Goal: Information Seeking & Learning: Learn about a topic

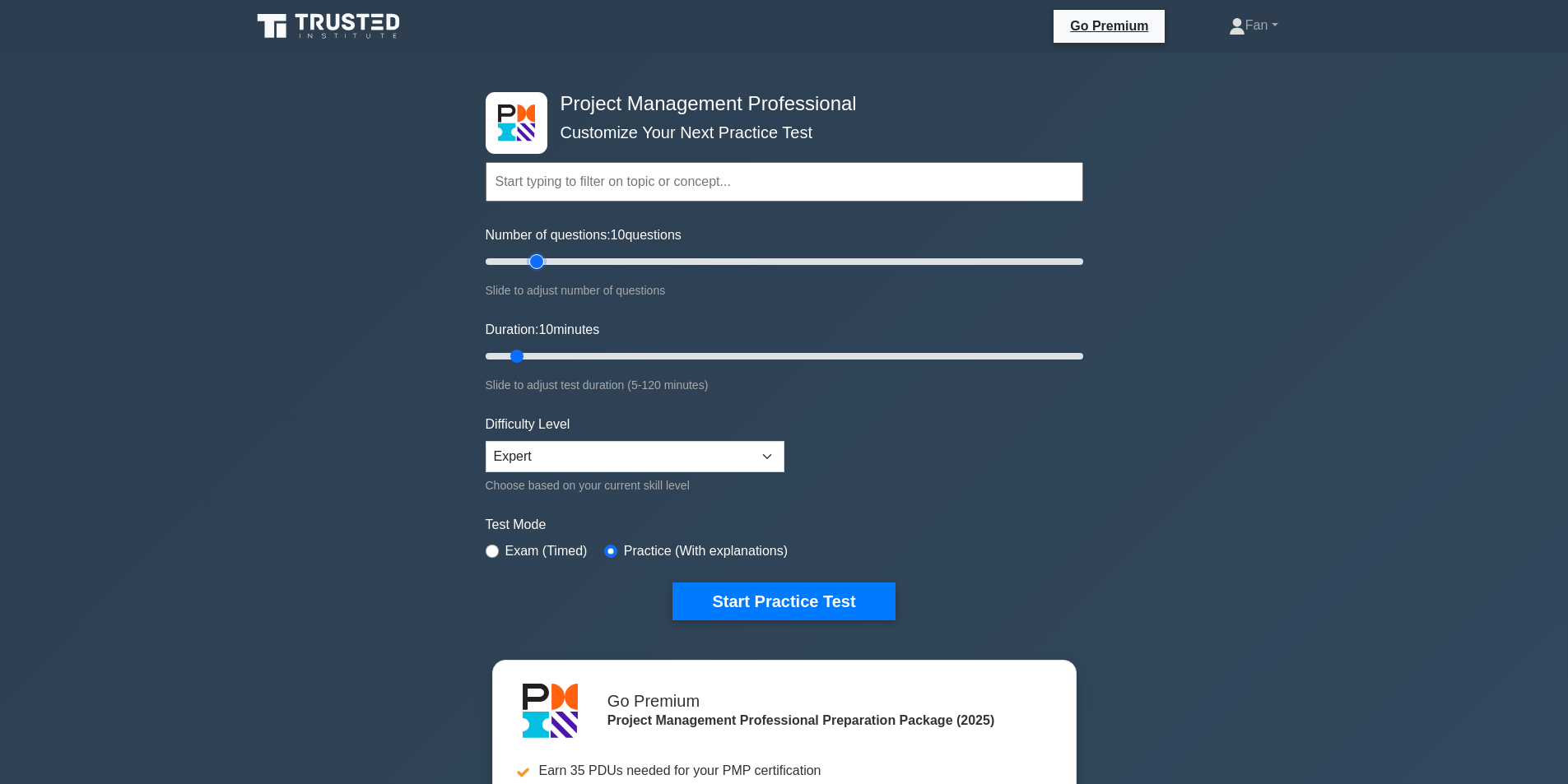
type input "20"
click at [537, 268] on input "Number of questions: 10 questions" at bounding box center [784, 261] width 598 height 19
click at [570, 363] on input "Duration: 10 minutes" at bounding box center [784, 356] width 598 height 19
type input "25"
click at [587, 352] on input "Duration: 20 minutes" at bounding box center [784, 356] width 598 height 19
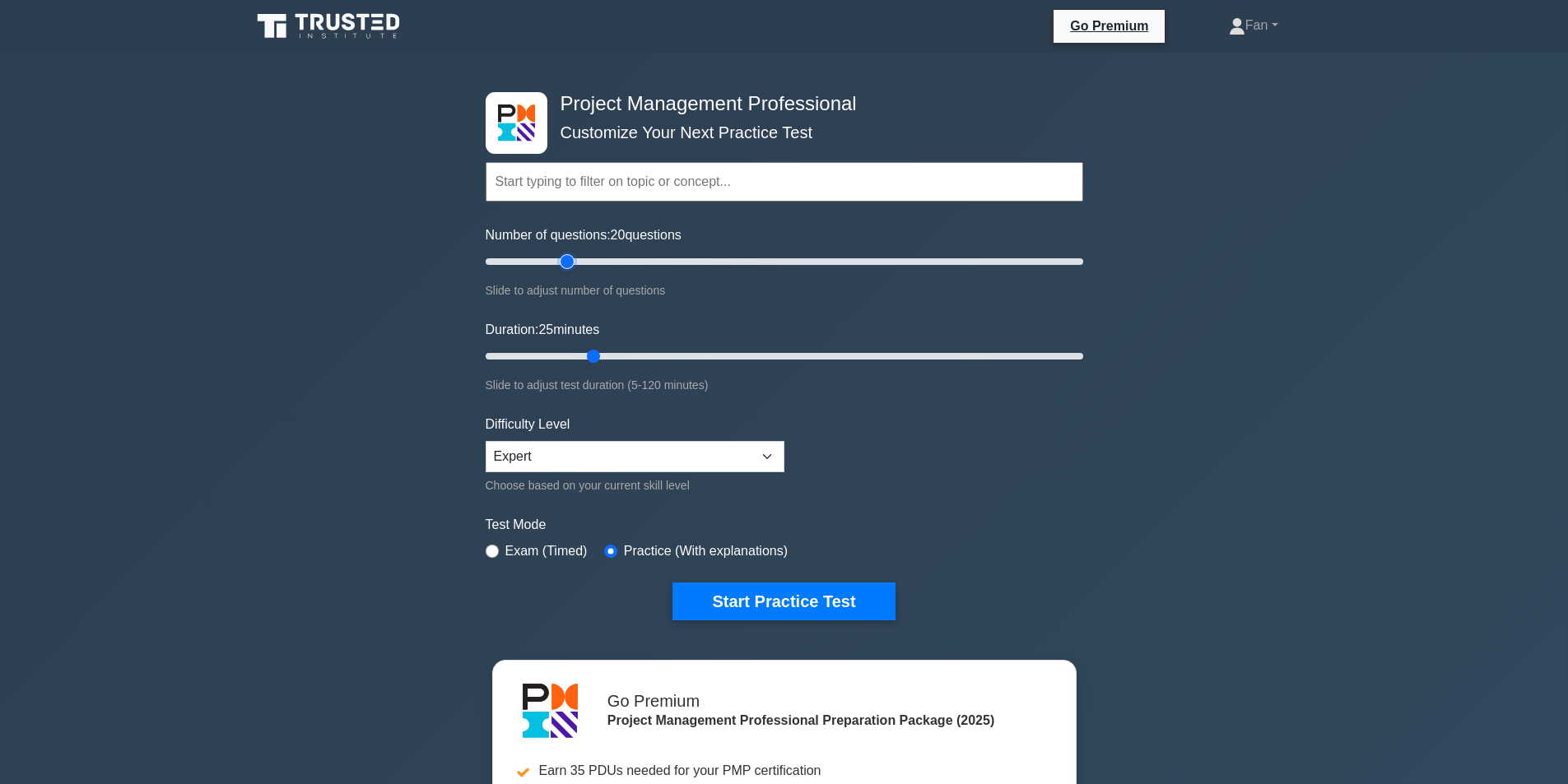
type input "30"
click at [563, 267] on input "Number of questions: 20 questions" at bounding box center [784, 261] width 598 height 19
click at [601, 349] on input "Duration: 25 minutes" at bounding box center [784, 356] width 598 height 19
click at [601, 350] on input "Duration: 25 minutes" at bounding box center [784, 356] width 598 height 19
type input "30"
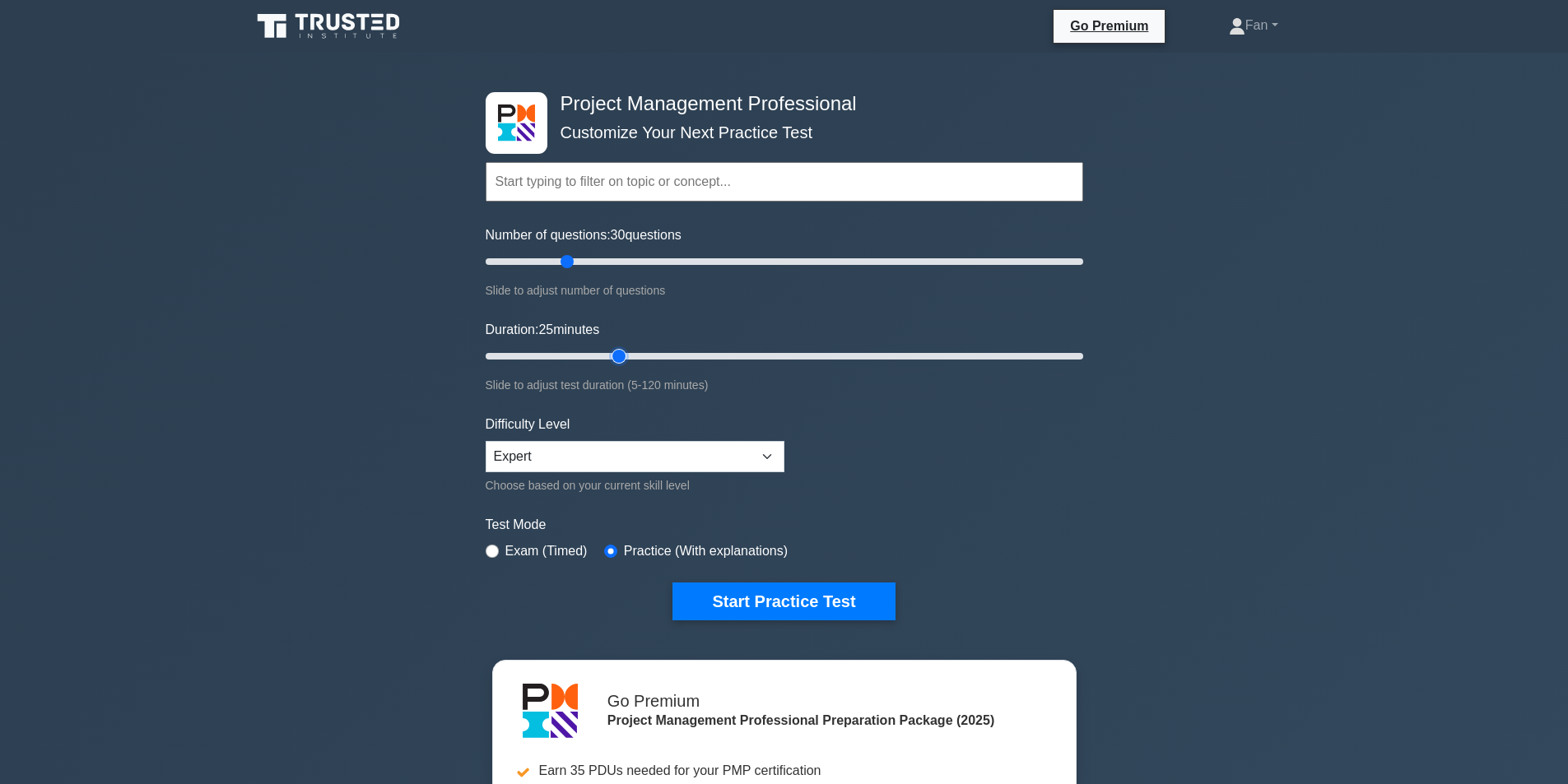
click at [608, 351] on input "Duration: 25 minutes" at bounding box center [784, 356] width 598 height 19
click at [743, 609] on button "Start Practice Test" at bounding box center [784, 601] width 222 height 38
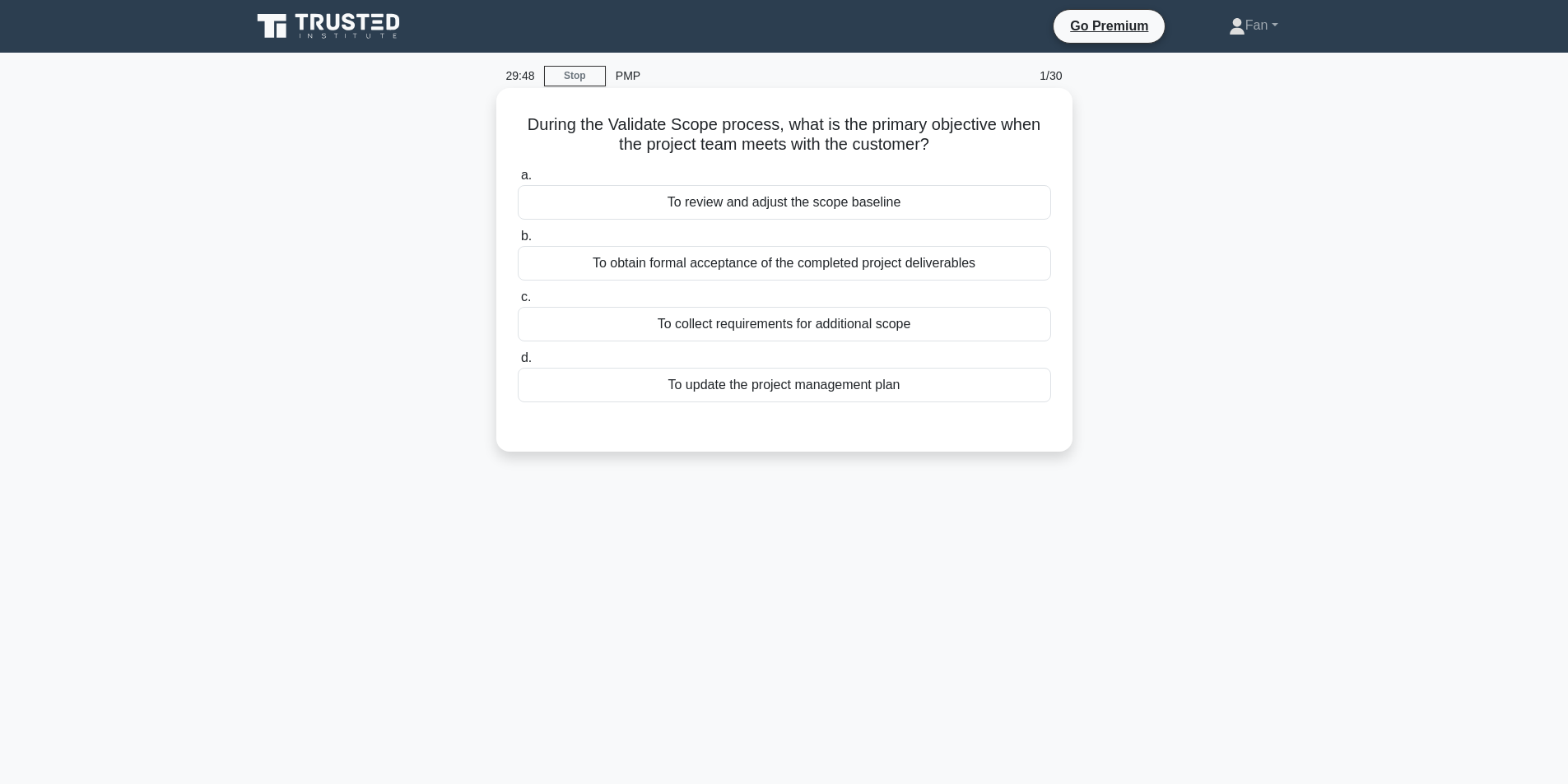
click at [742, 263] on div "To obtain formal acceptance of the completed project deliverables" at bounding box center [784, 263] width 533 height 34
click at [517, 242] on input "b. To obtain formal acceptance of the completed project deliverables" at bounding box center [517, 237] width 0 height 11
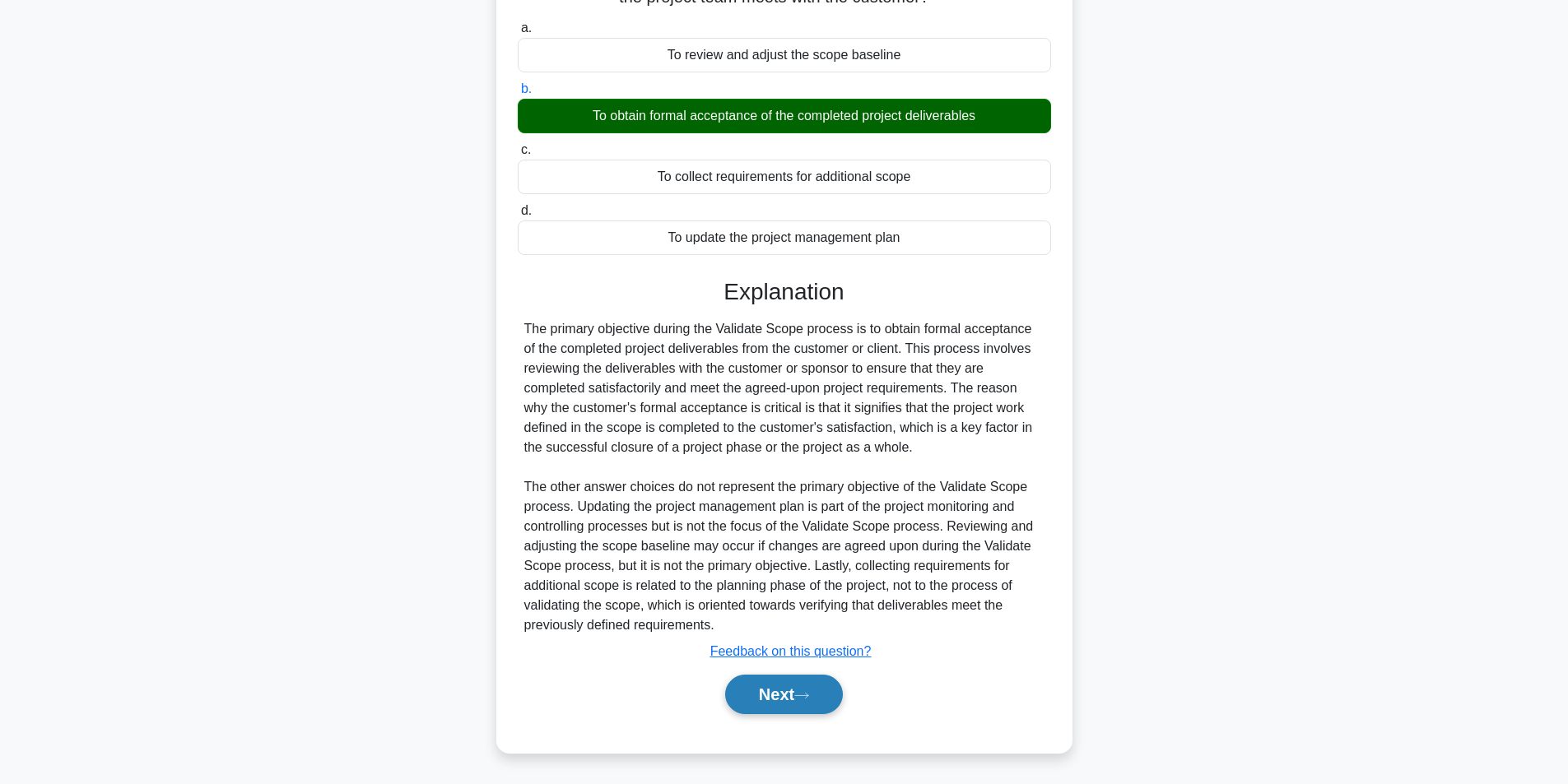
click at [809, 699] on icon at bounding box center [802, 696] width 15 height 9
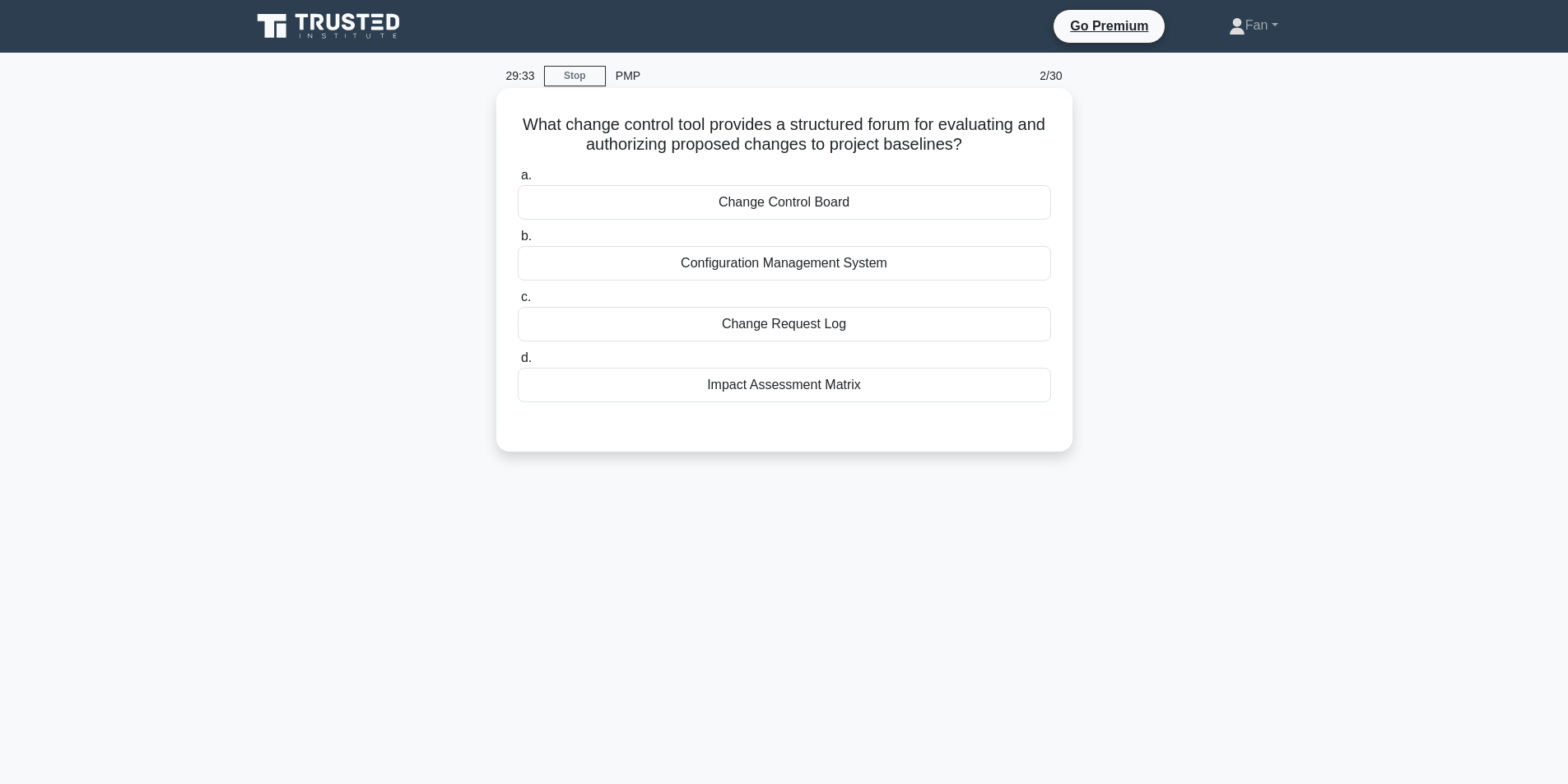
click at [821, 198] on div "Change Control Board" at bounding box center [784, 202] width 533 height 34
click at [517, 181] on input "a. Change Control Board" at bounding box center [517, 176] width 0 height 11
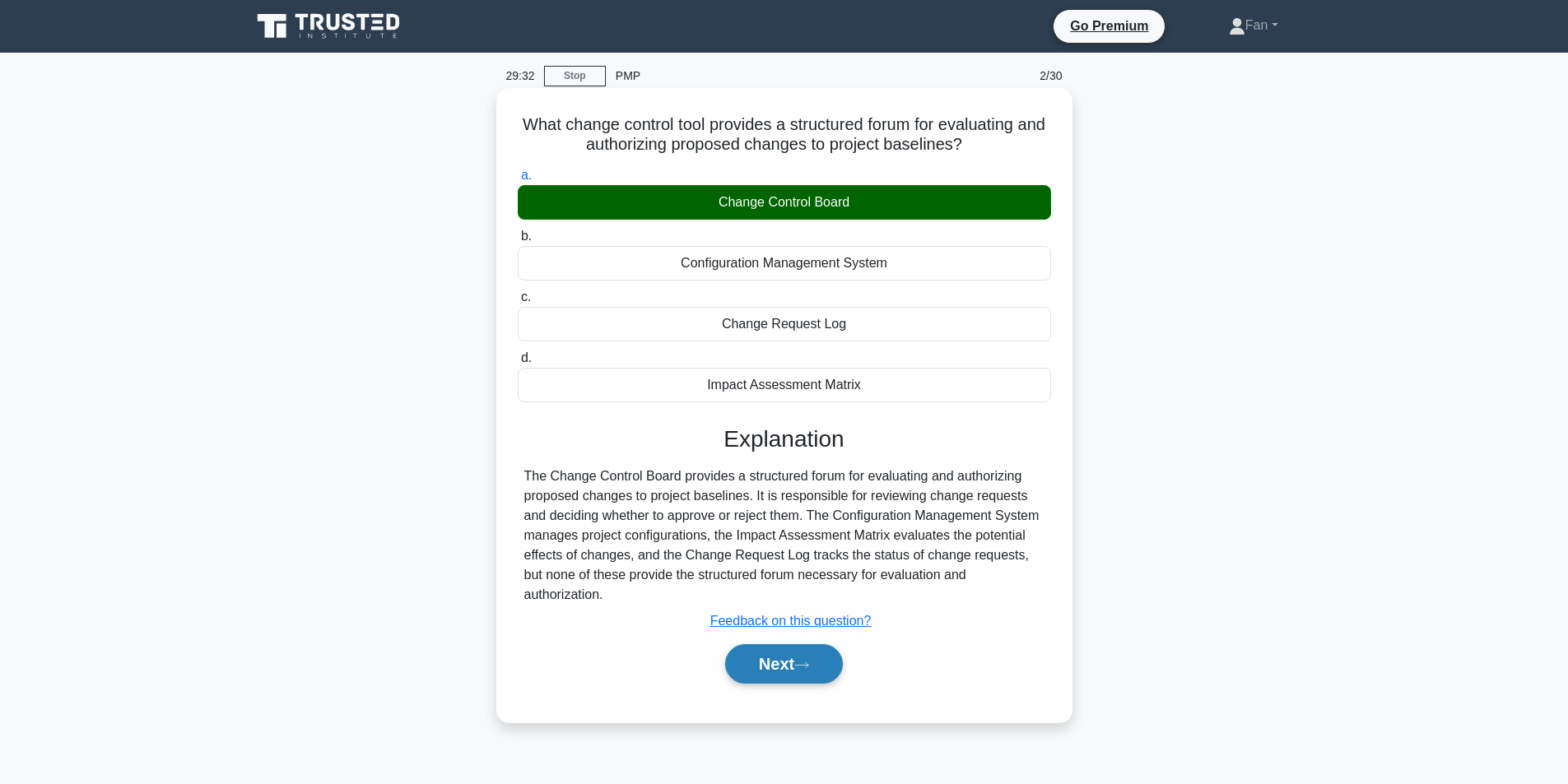
click at [814, 645] on button "Next" at bounding box center [783, 664] width 117 height 40
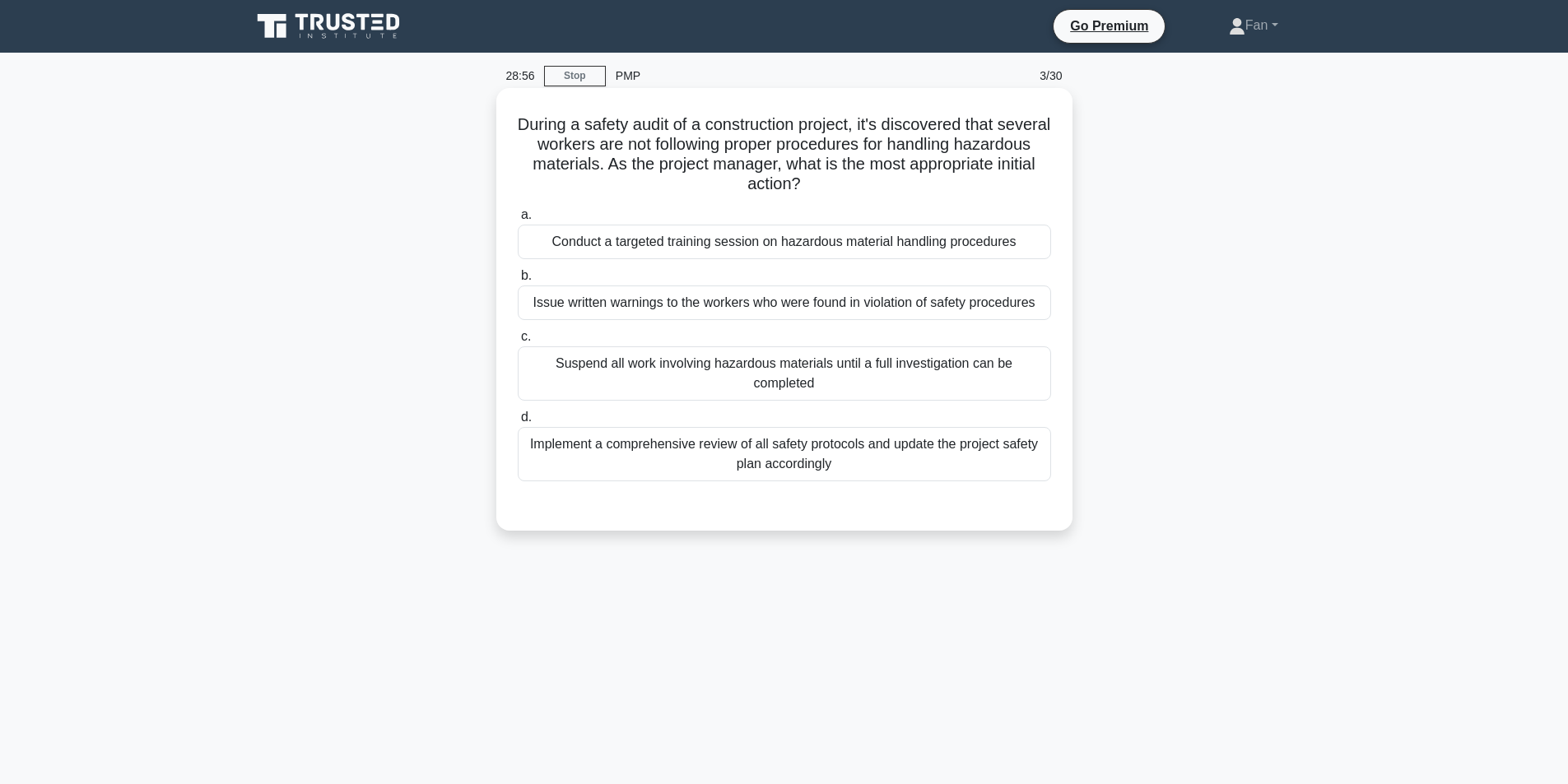
click at [939, 456] on div "Implement a comprehensive review of all safety protocols and update the project…" at bounding box center [784, 455] width 533 height 55
click at [517, 423] on input "d. Implement a comprehensive review of all safety protocols and update the proj…" at bounding box center [517, 418] width 0 height 11
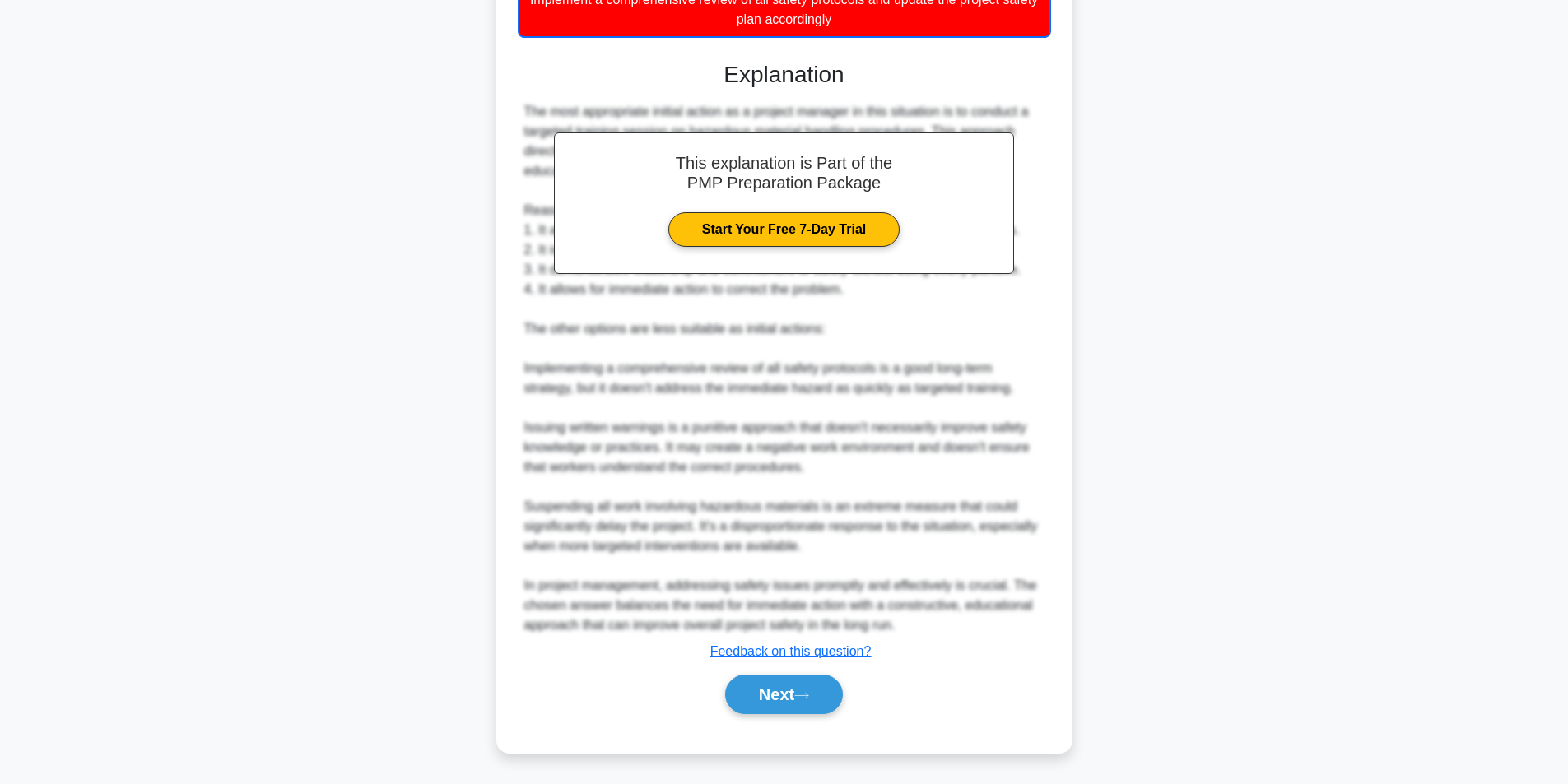
scroll to position [446, 0]
click at [797, 702] on button "Next" at bounding box center [783, 694] width 117 height 40
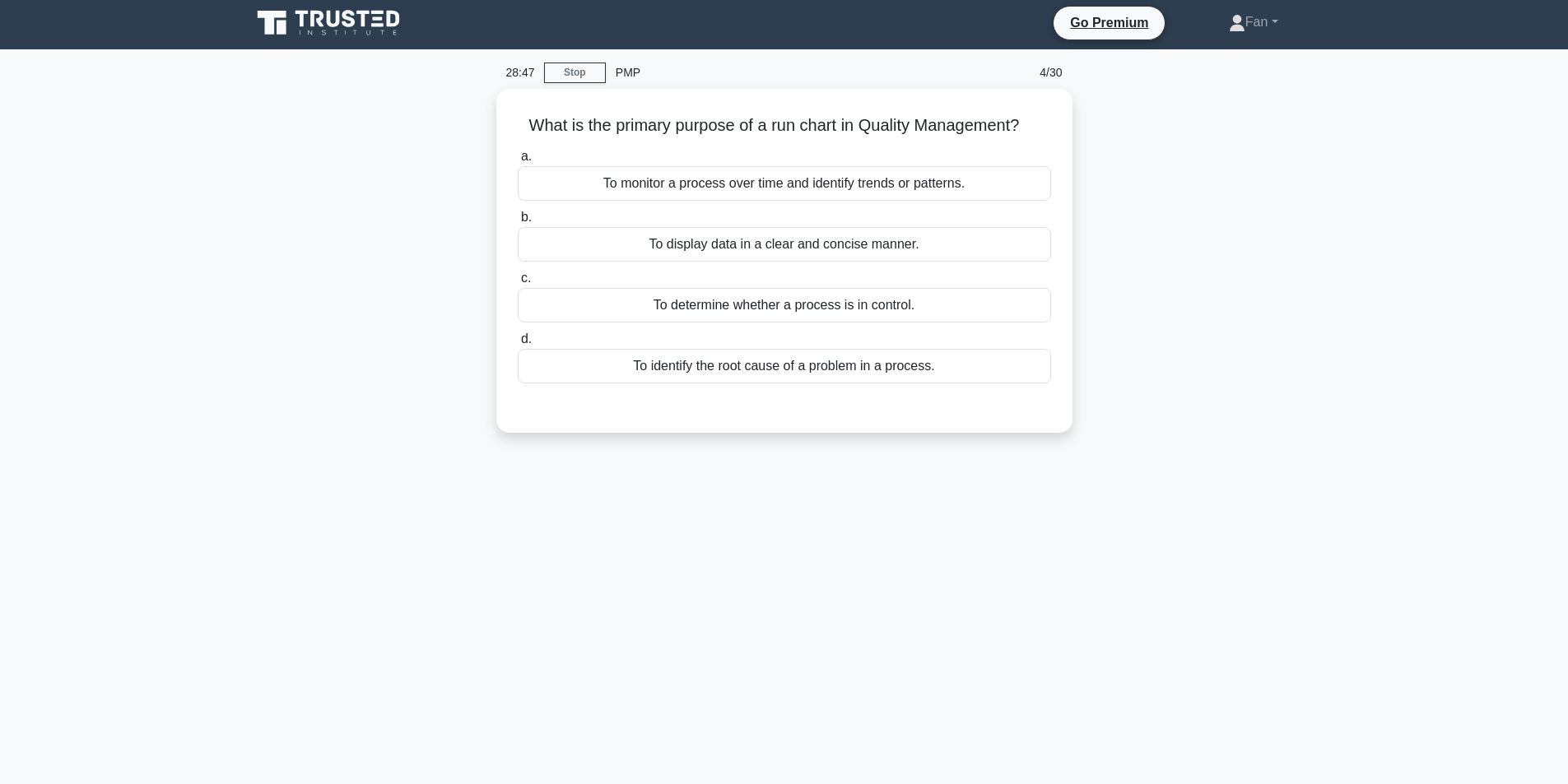
scroll to position [0, 0]
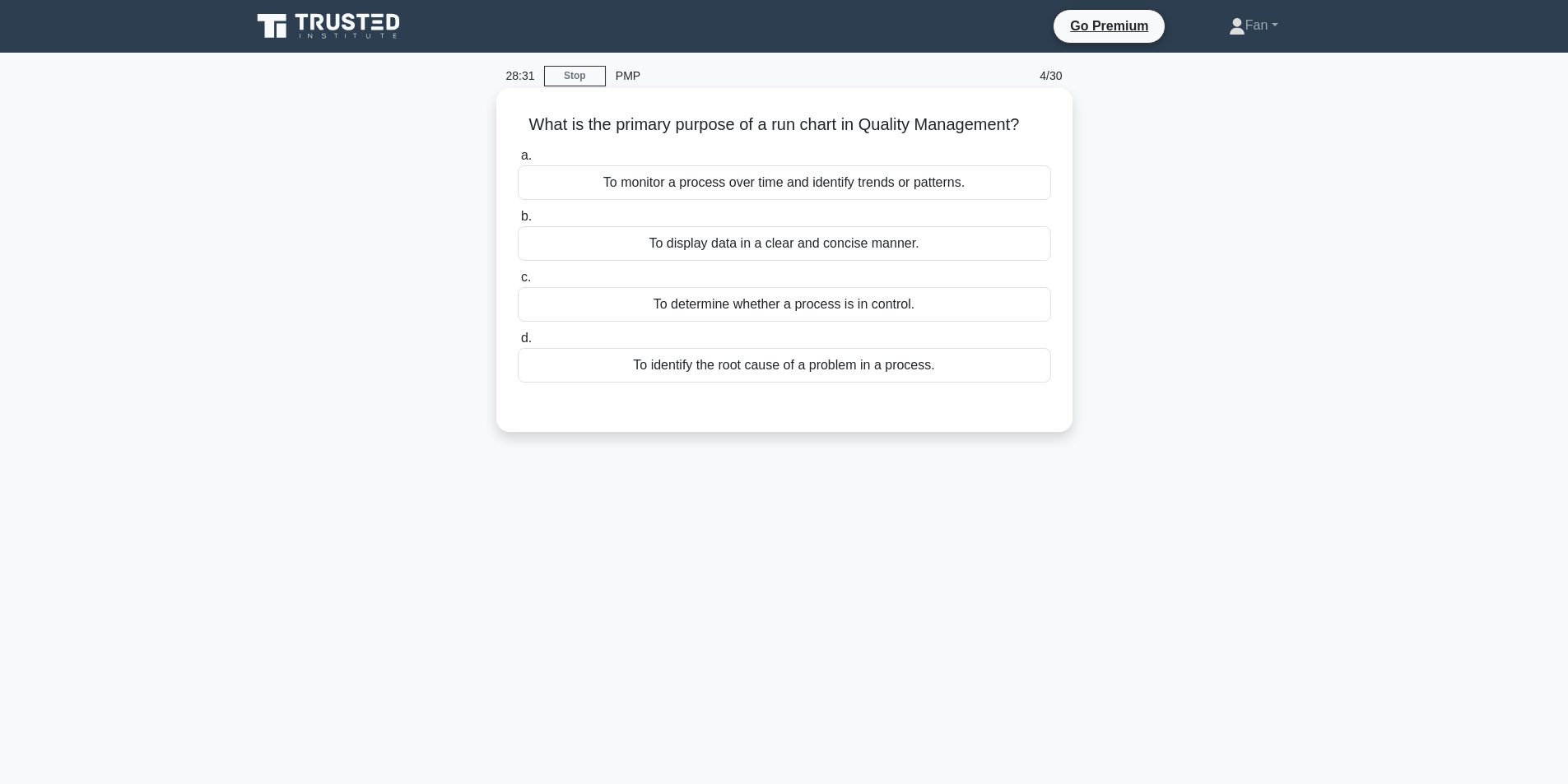
click at [925, 186] on div "To monitor a process over time and identify trends or patterns." at bounding box center [784, 182] width 533 height 34
click at [517, 162] on input "a. To monitor a process over time and identify trends or patterns." at bounding box center [517, 156] width 0 height 11
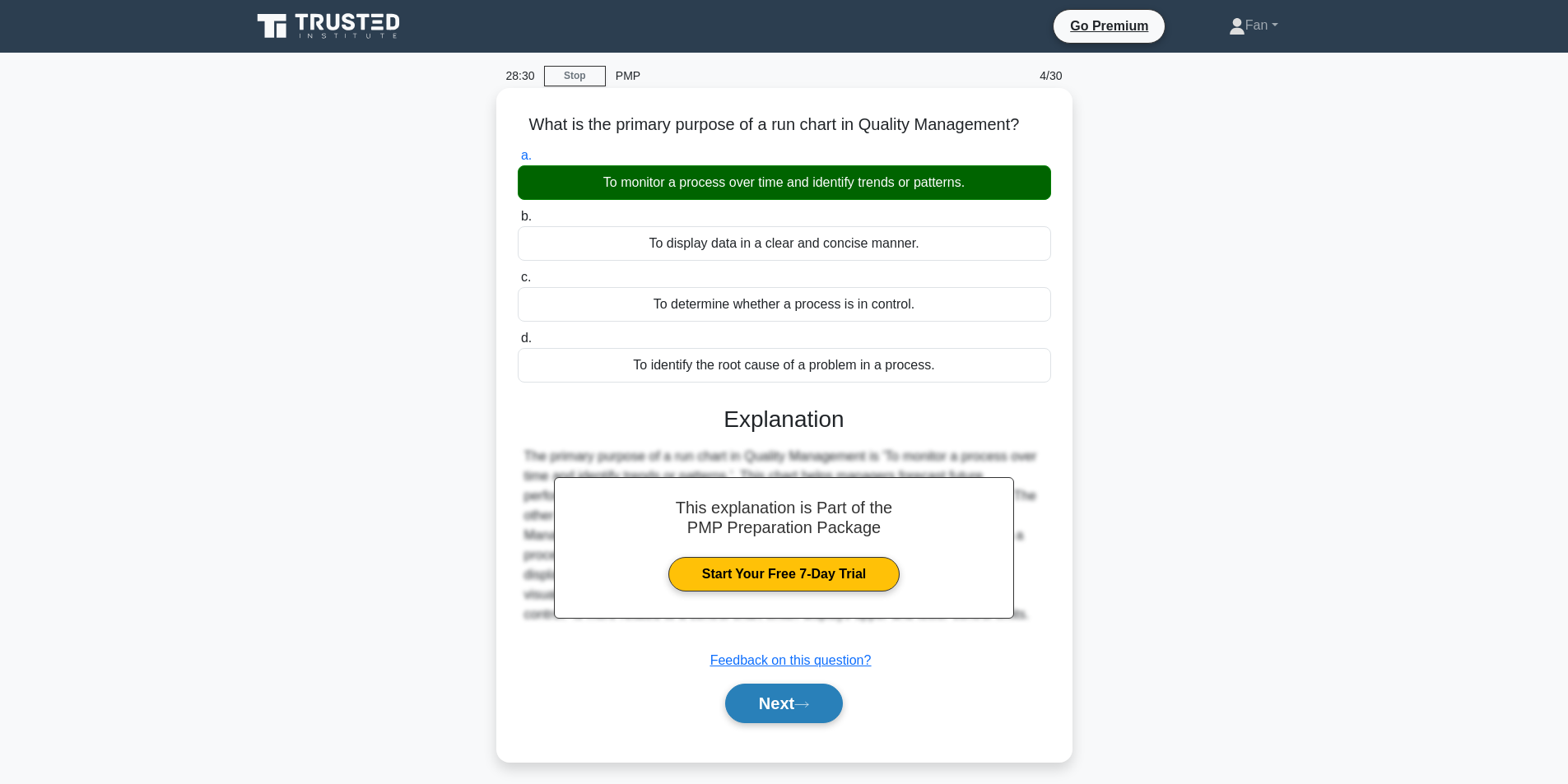
click at [799, 711] on button "Next" at bounding box center [783, 704] width 117 height 40
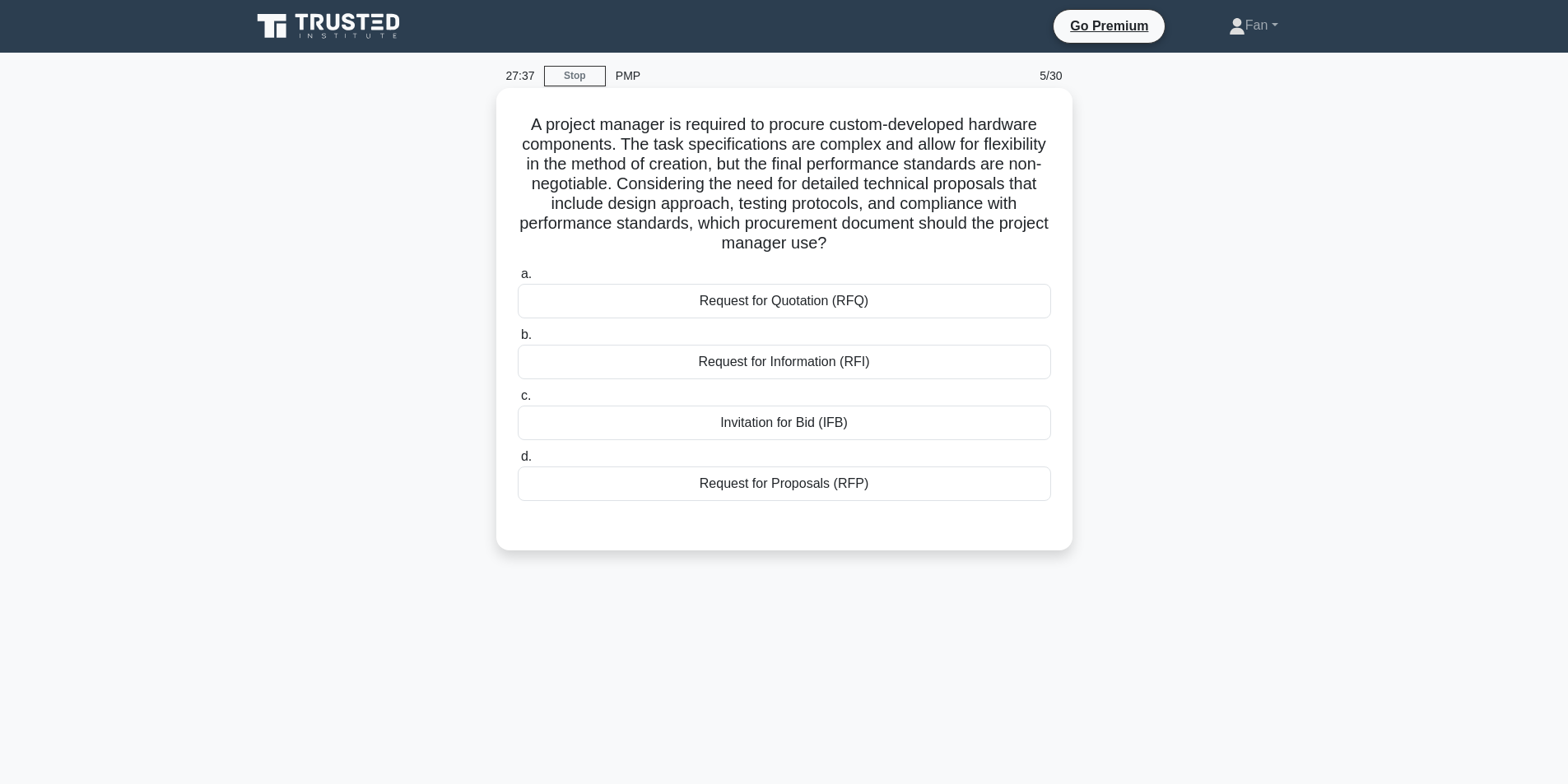
click at [803, 375] on div "Request for Information (RFI)" at bounding box center [784, 362] width 533 height 34
click at [517, 341] on input "b. Request for Information (RFI)" at bounding box center [517, 335] width 0 height 11
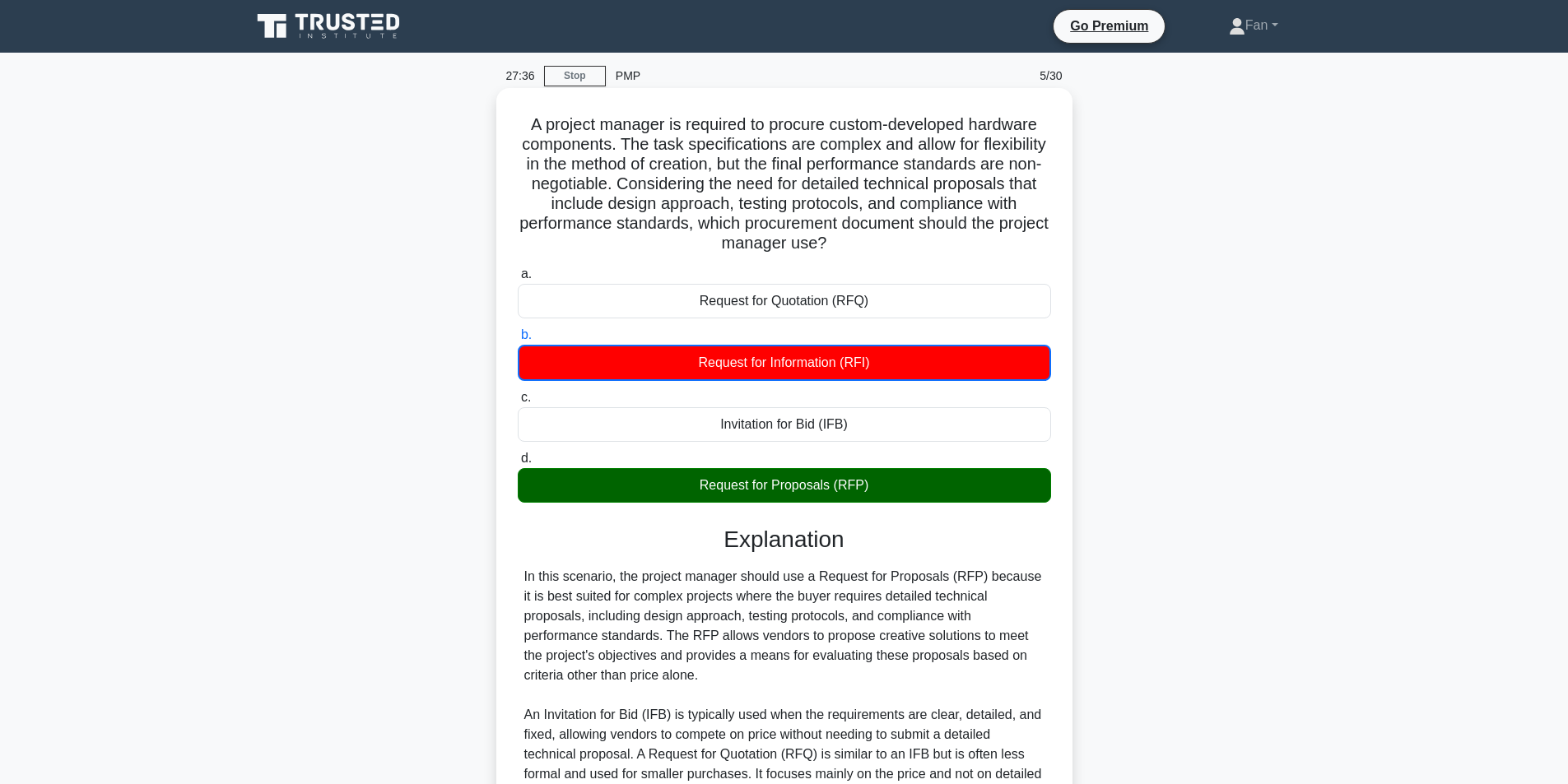
scroll to position [229, 0]
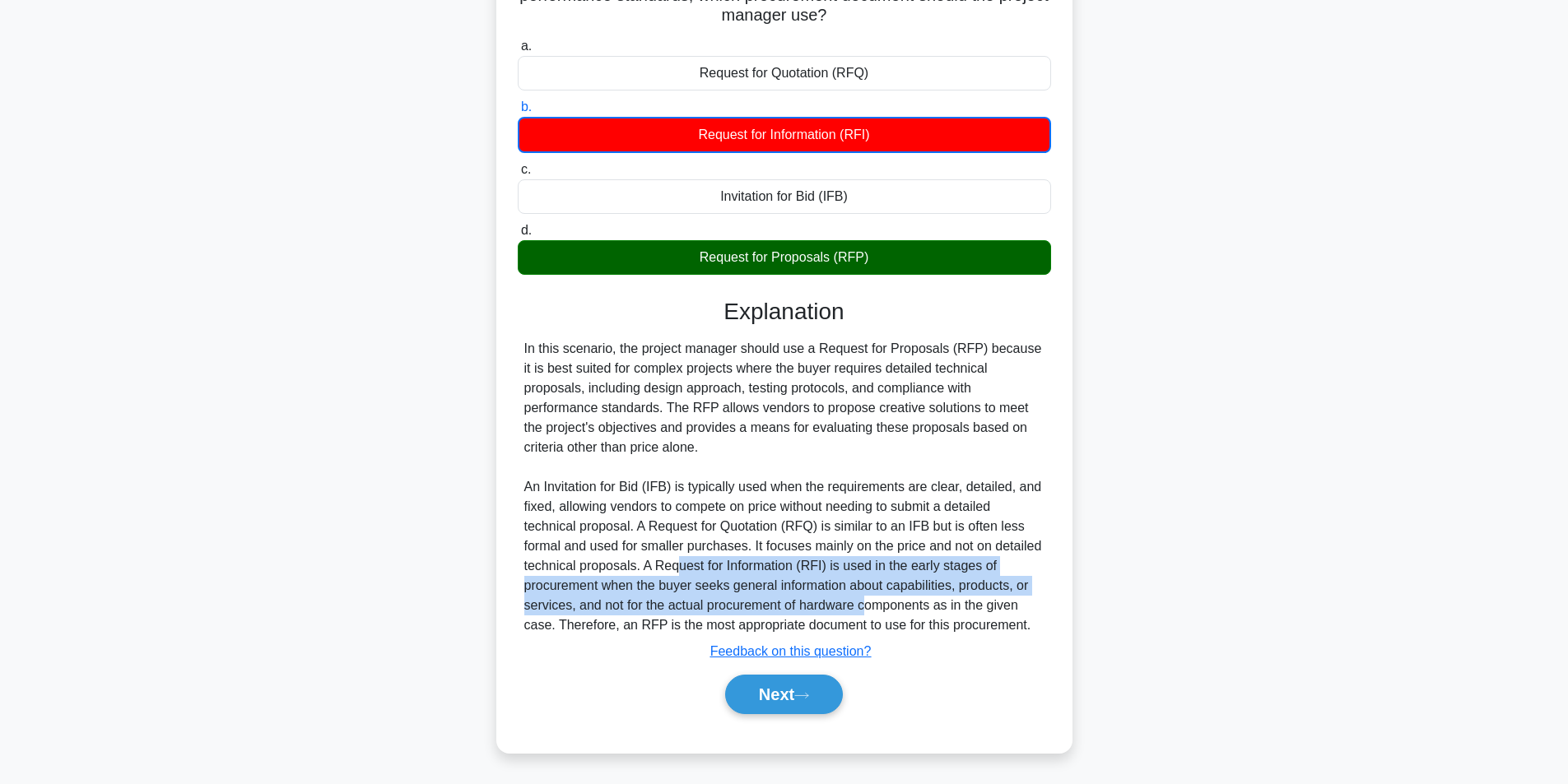
drag, startPoint x: 678, startPoint y: 564, endPoint x: 864, endPoint y: 601, distance: 189.6
click at [864, 601] on div "In this scenario, the project manager should use a Request for Proposals (RFP) …" at bounding box center [784, 487] width 520 height 297
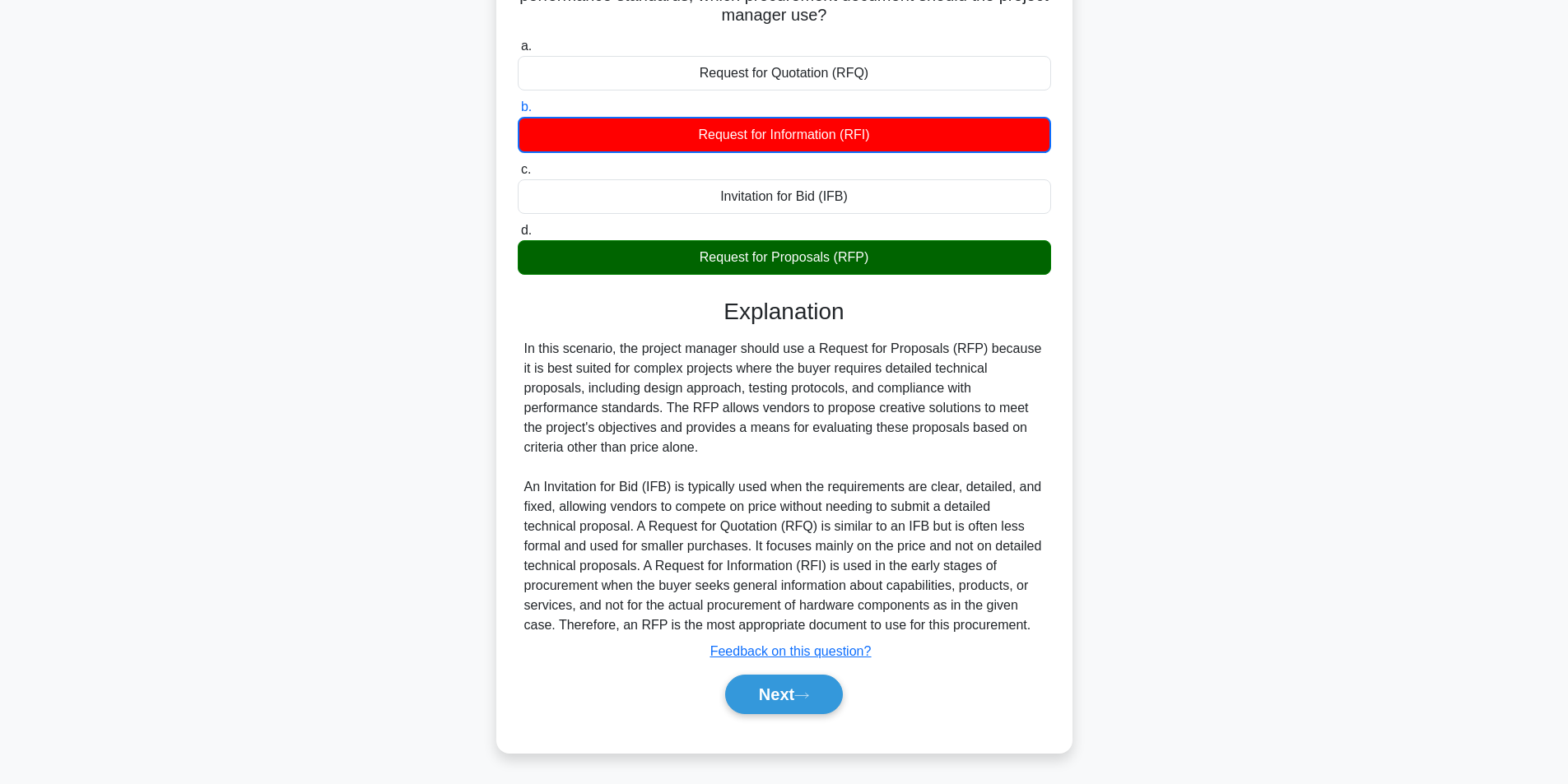
click at [969, 626] on div "In this scenario, the project manager should use a Request for Proposals (RFP) …" at bounding box center [784, 487] width 520 height 297
click at [789, 691] on button "Next" at bounding box center [783, 694] width 117 height 40
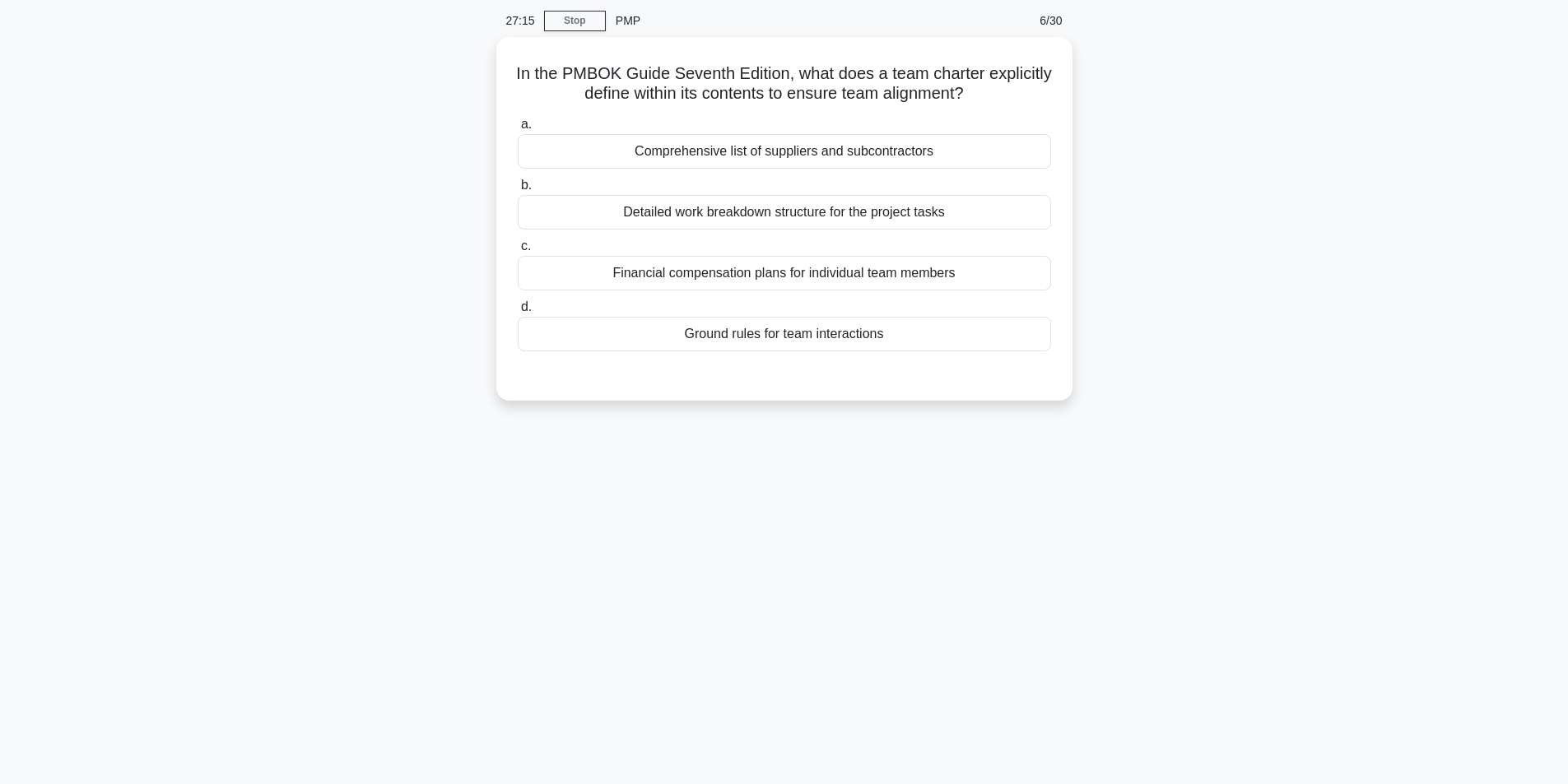
scroll to position [0, 0]
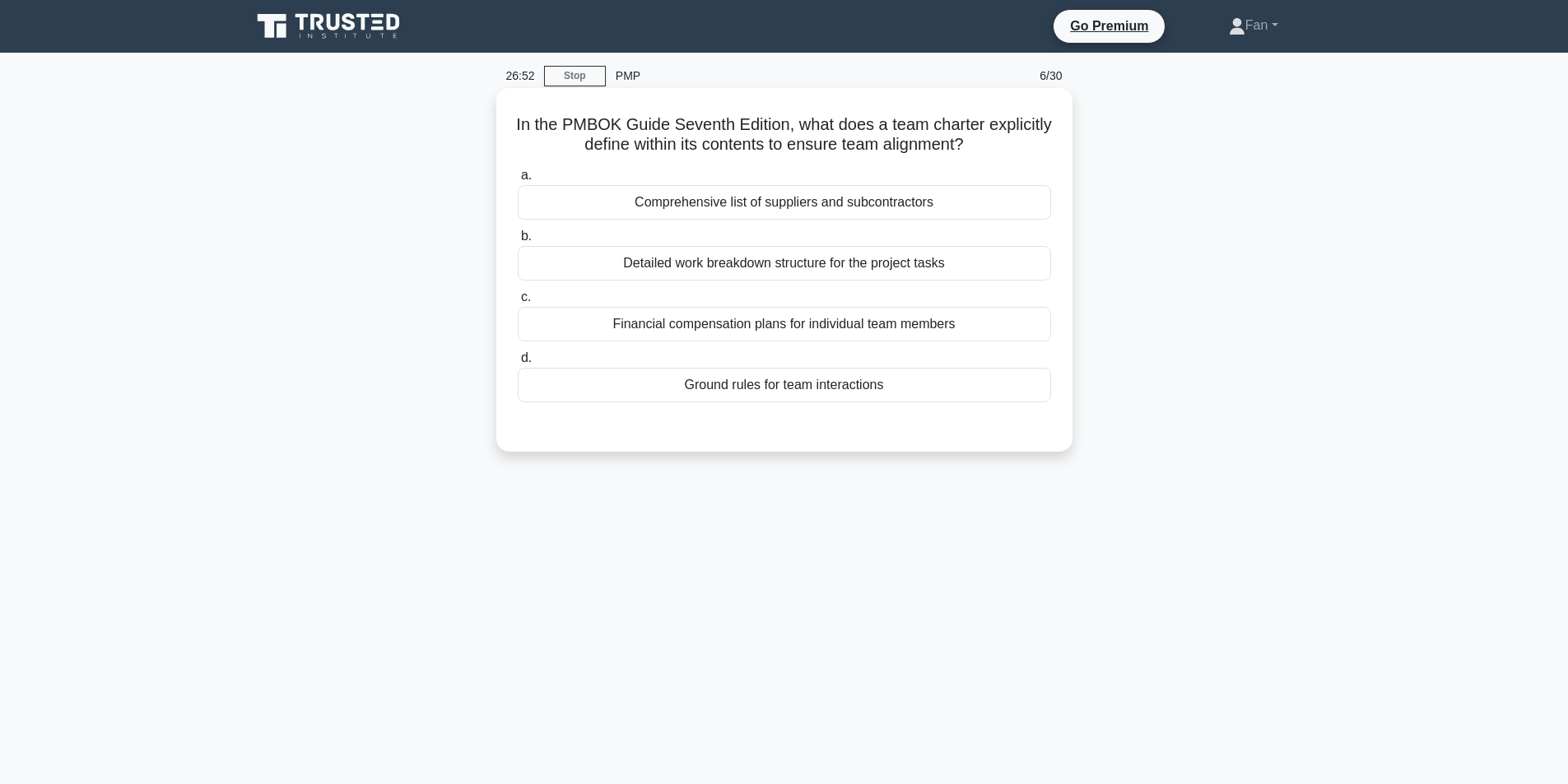
click at [822, 389] on div "Ground rules for team interactions" at bounding box center [784, 385] width 533 height 34
click at [517, 364] on input "d. Ground rules for team interactions" at bounding box center [517, 358] width 0 height 11
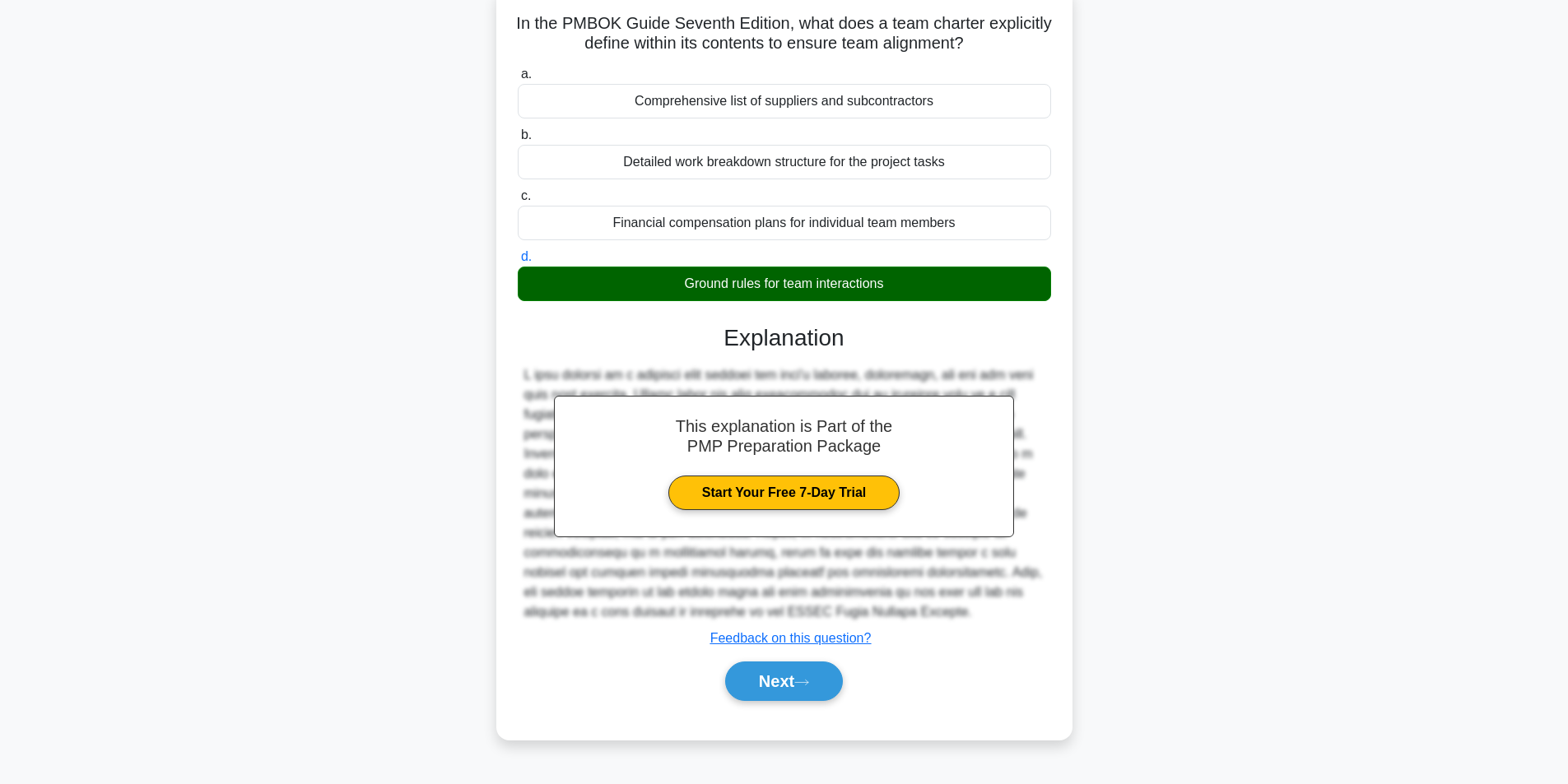
scroll to position [104, 0]
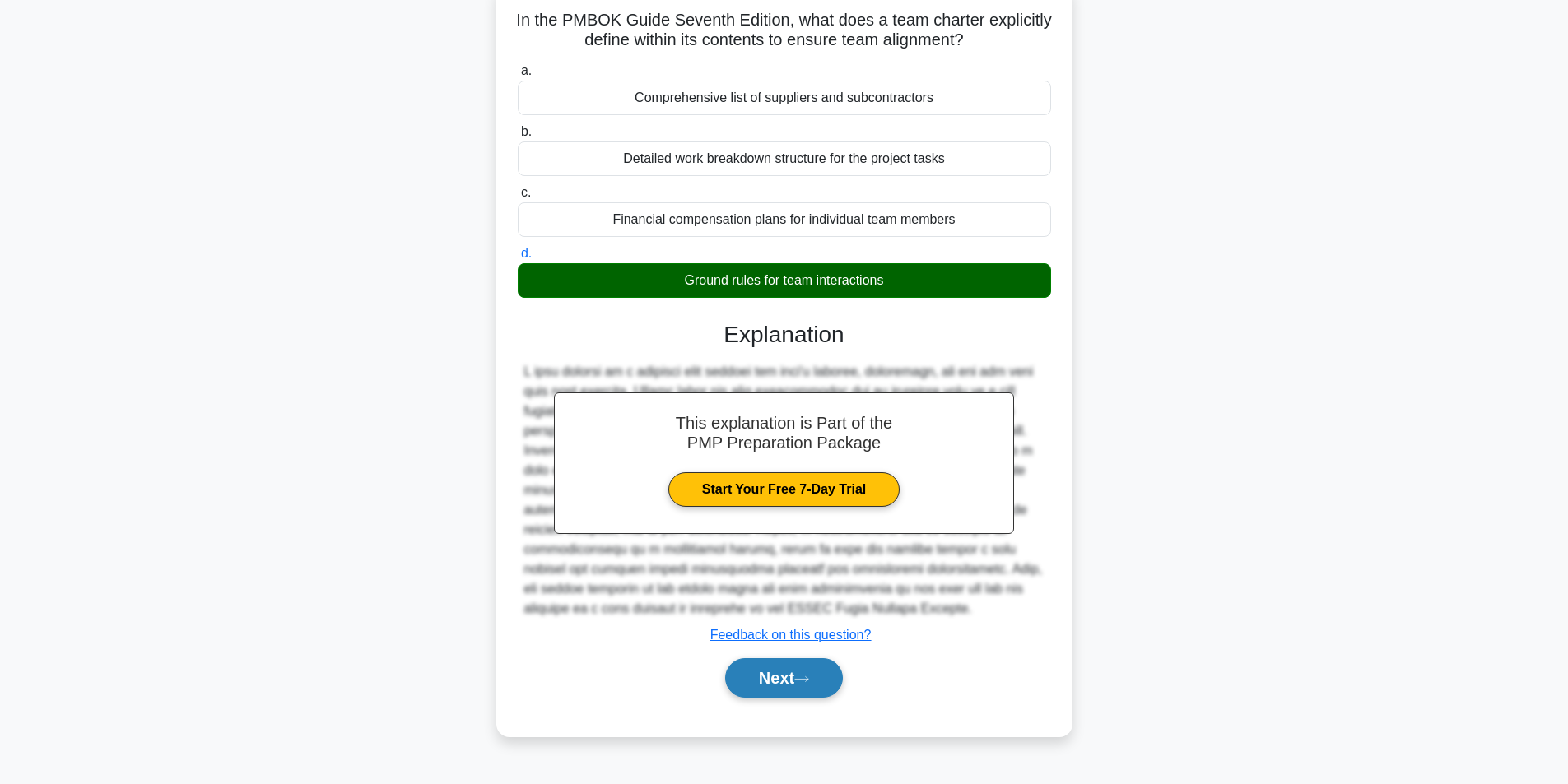
click at [805, 680] on icon at bounding box center [802, 679] width 15 height 9
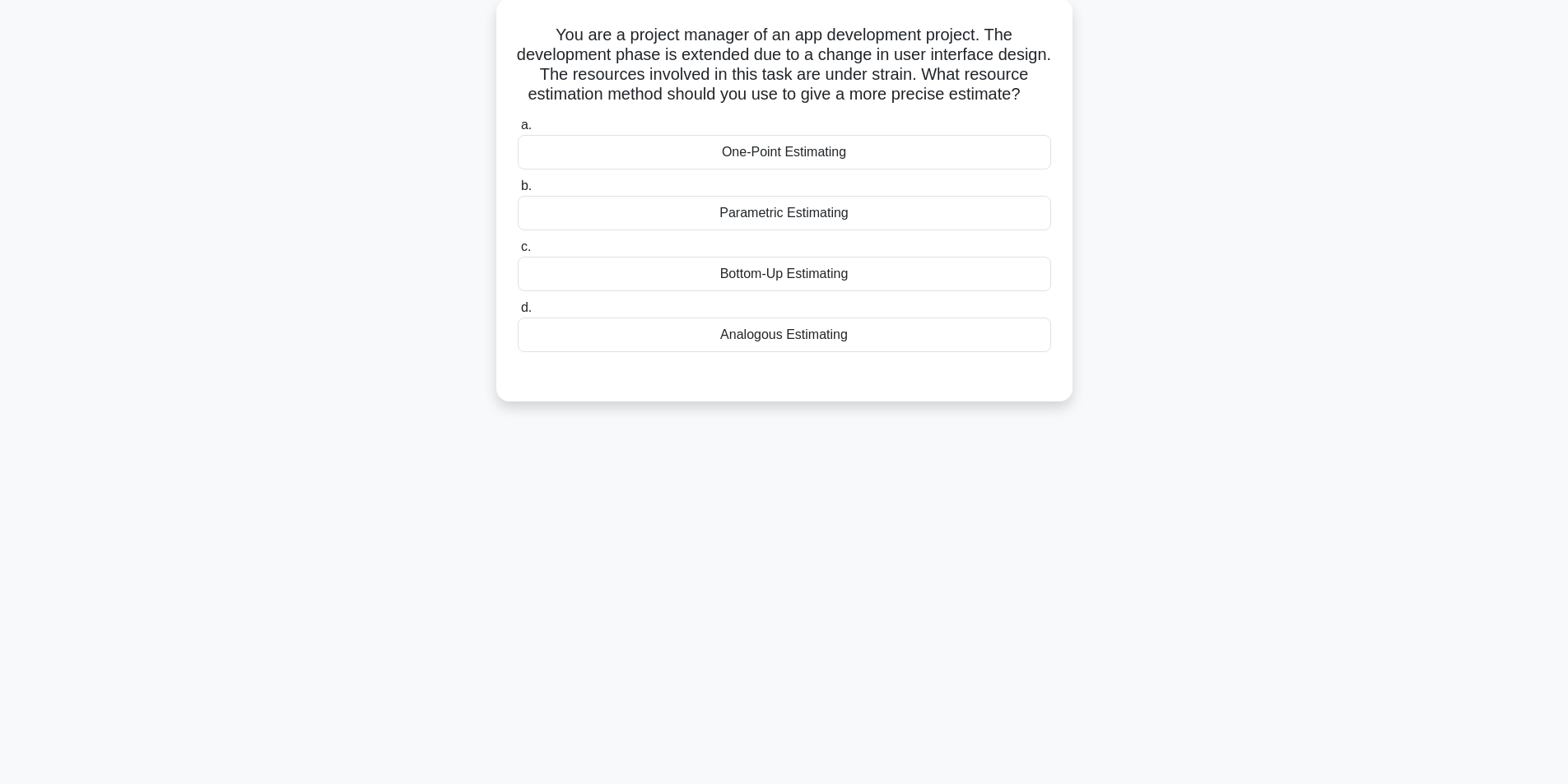
scroll to position [0, 0]
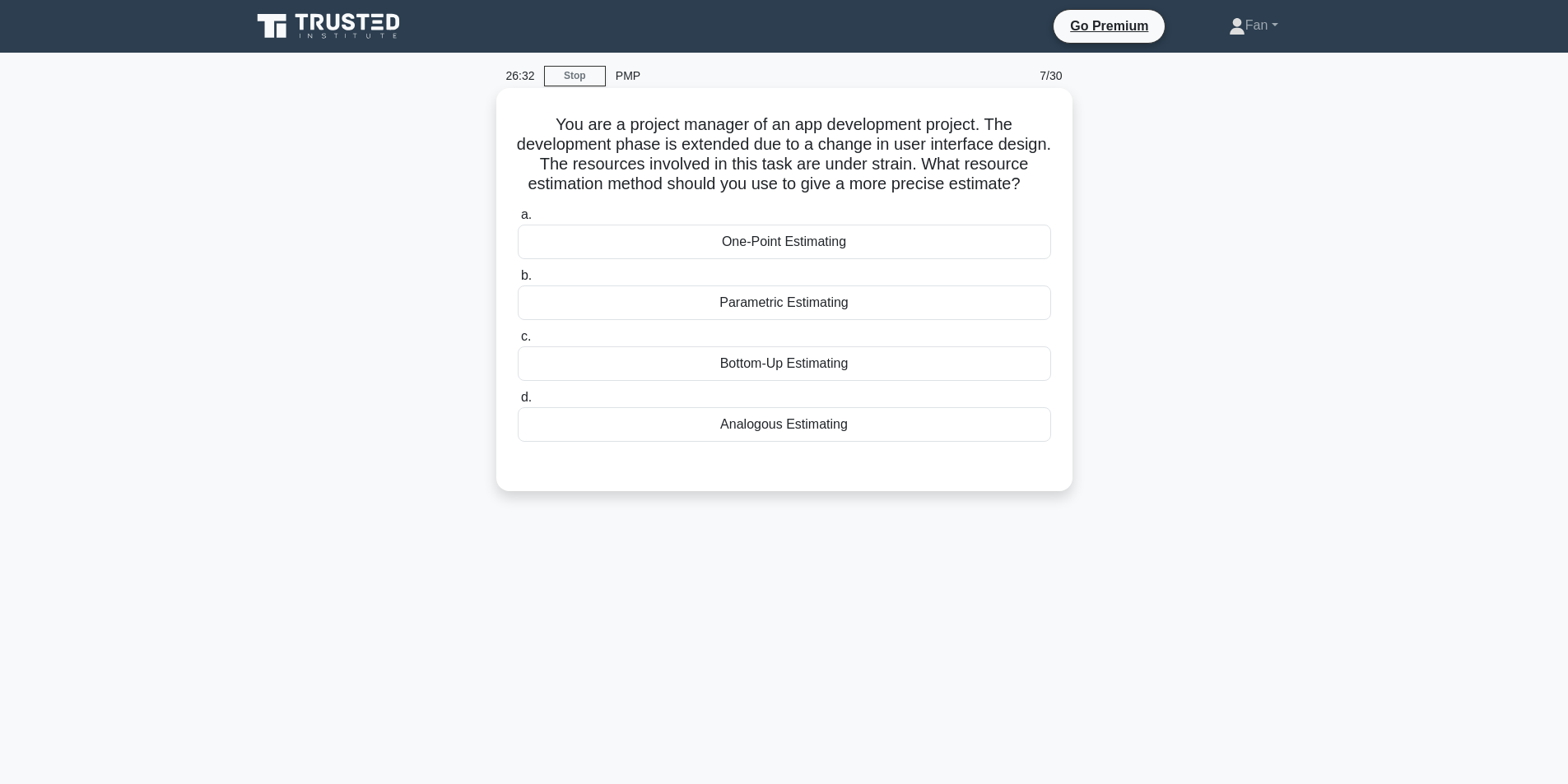
click at [839, 381] on div "Bottom-Up Estimating" at bounding box center [784, 363] width 533 height 34
click at [517, 343] on input "c. Bottom-Up Estimating" at bounding box center [517, 337] width 0 height 11
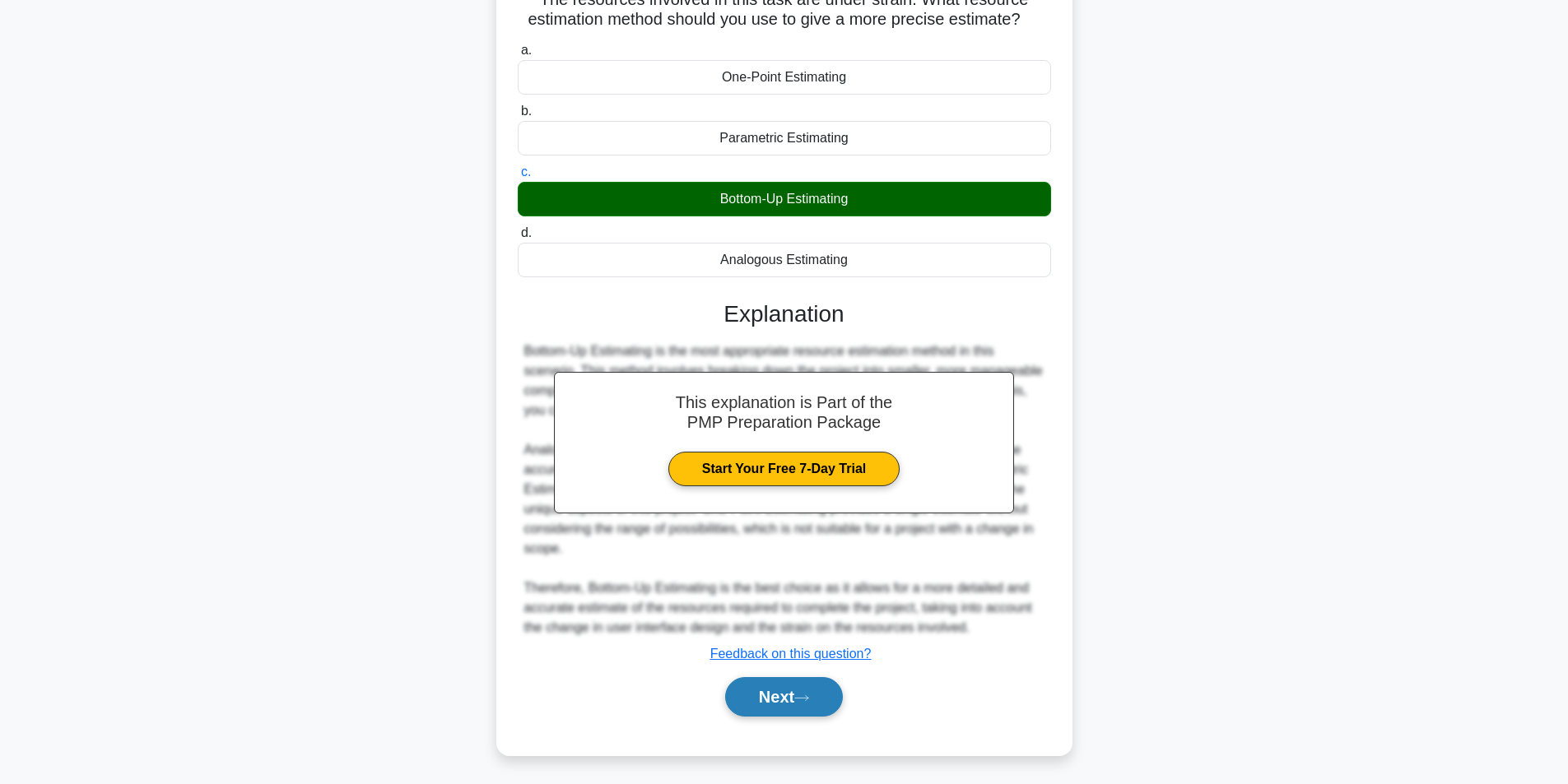
click at [805, 702] on button "Next" at bounding box center [783, 697] width 117 height 40
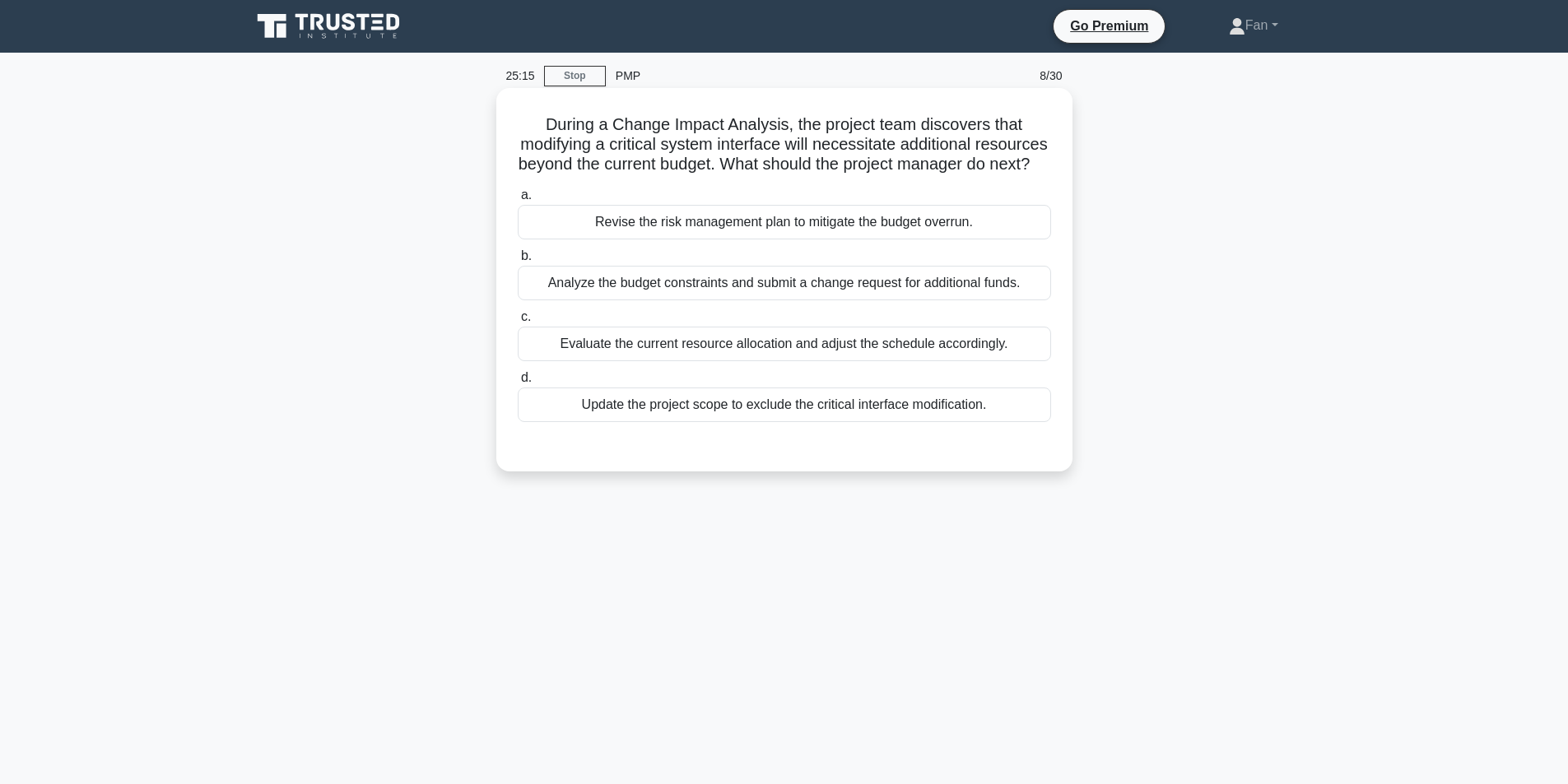
click at [820, 300] on div "Analyze the budget constraints and submit a change request for additional funds." at bounding box center [784, 283] width 533 height 34
click at [517, 261] on input "b. Analyze the budget constraints and submit a change request for additional fu…" at bounding box center [517, 256] width 0 height 11
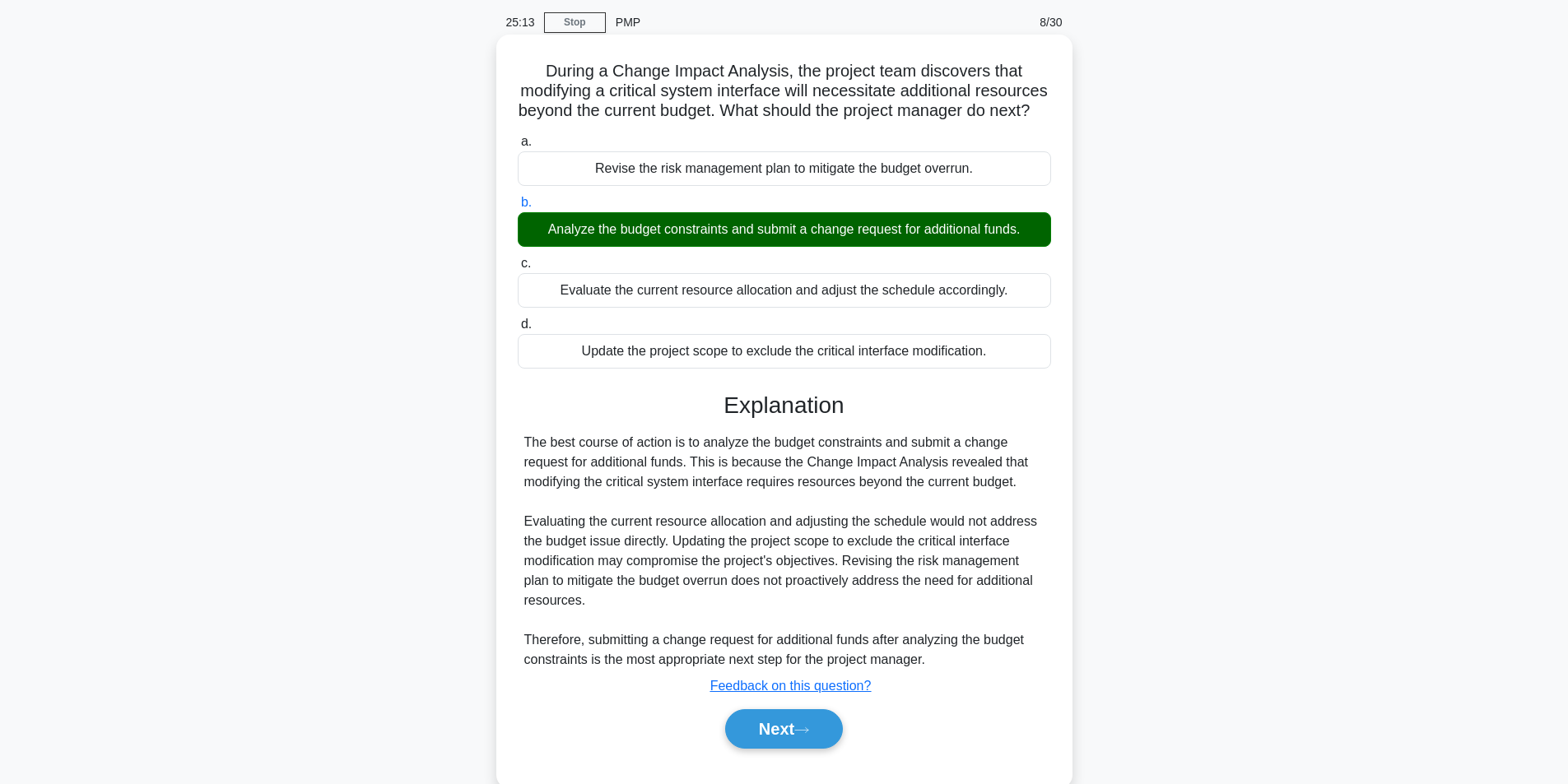
scroll to position [82, 0]
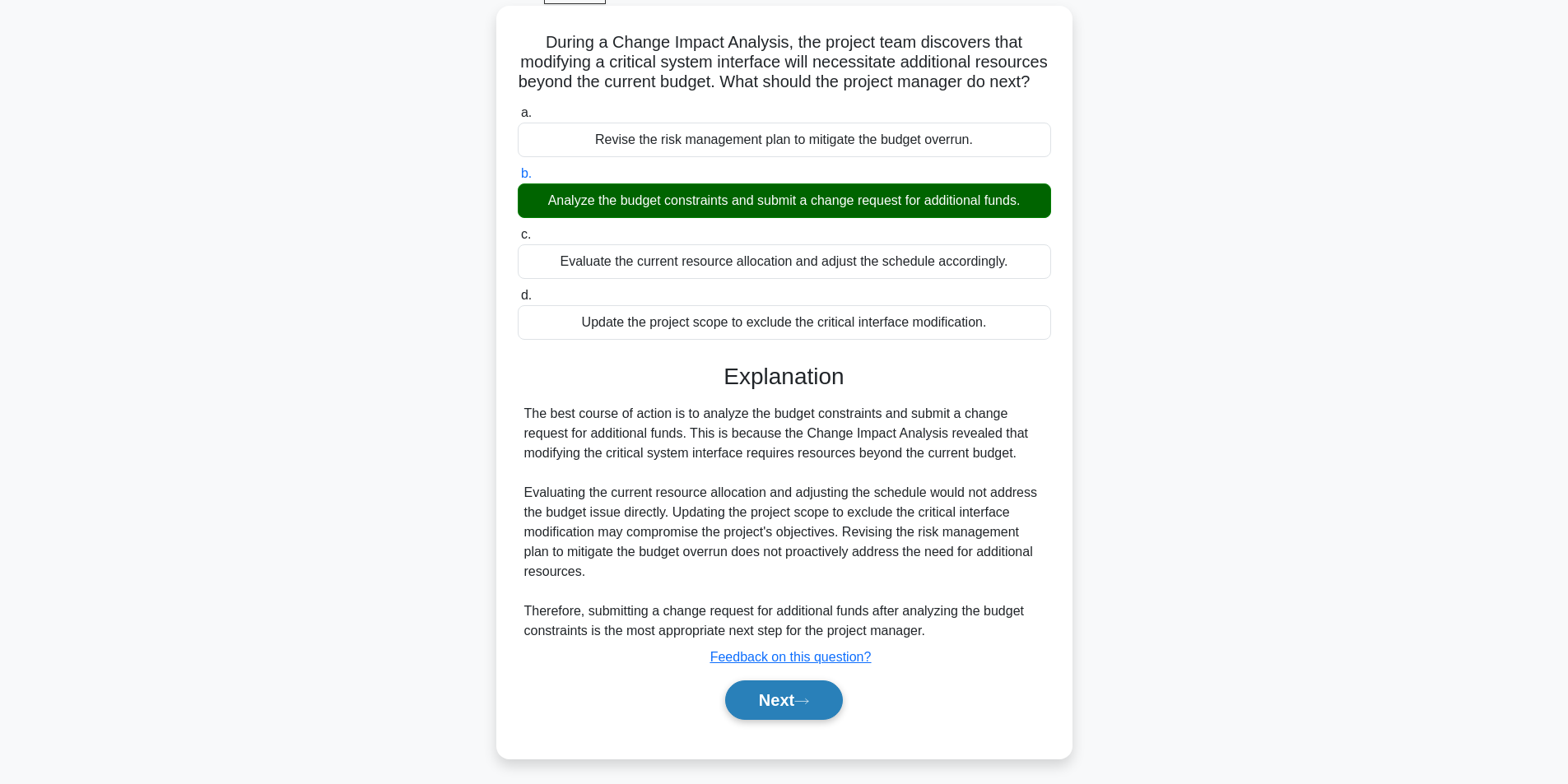
click at [807, 716] on button "Next" at bounding box center [783, 700] width 117 height 40
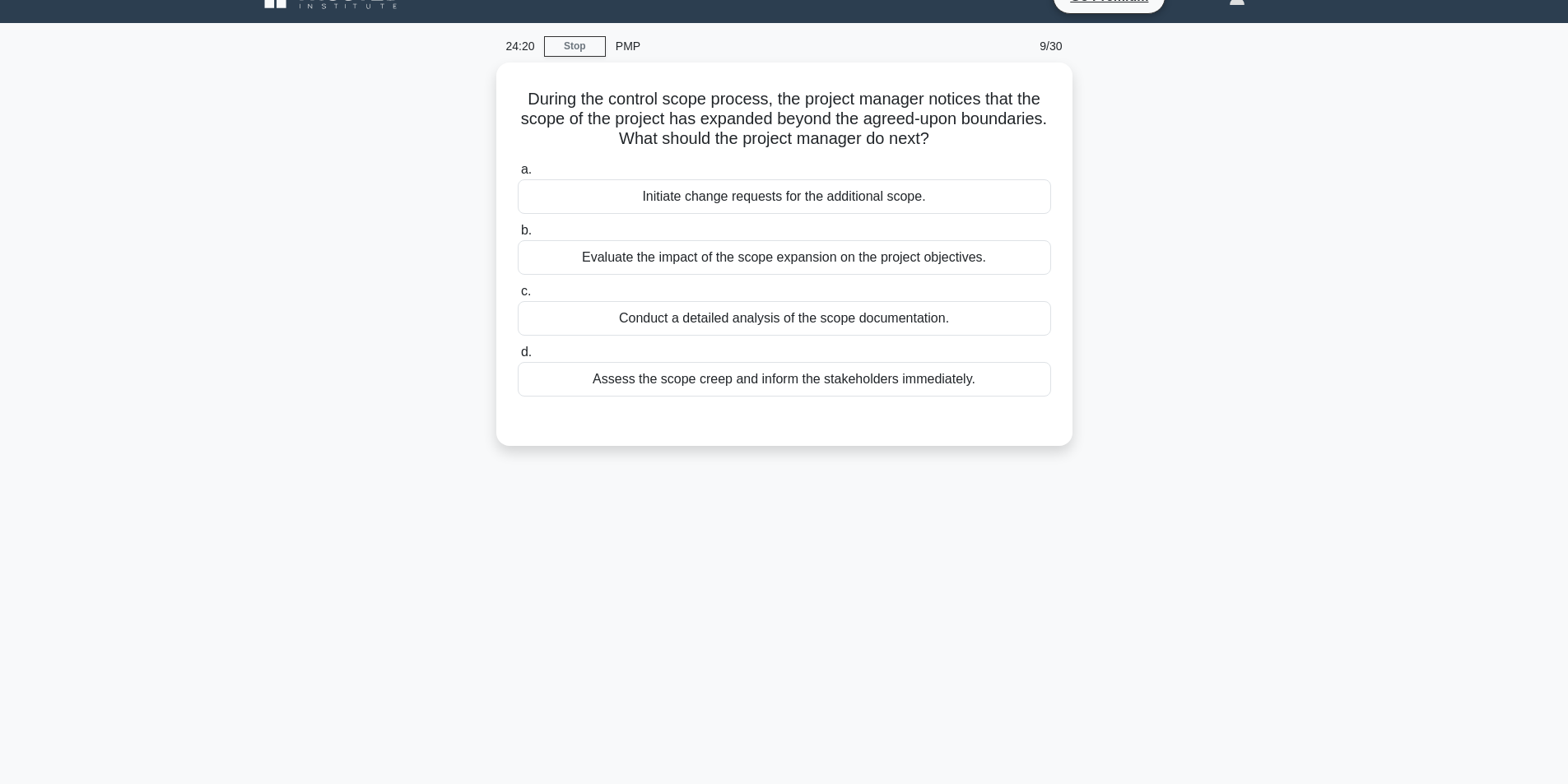
scroll to position [0, 0]
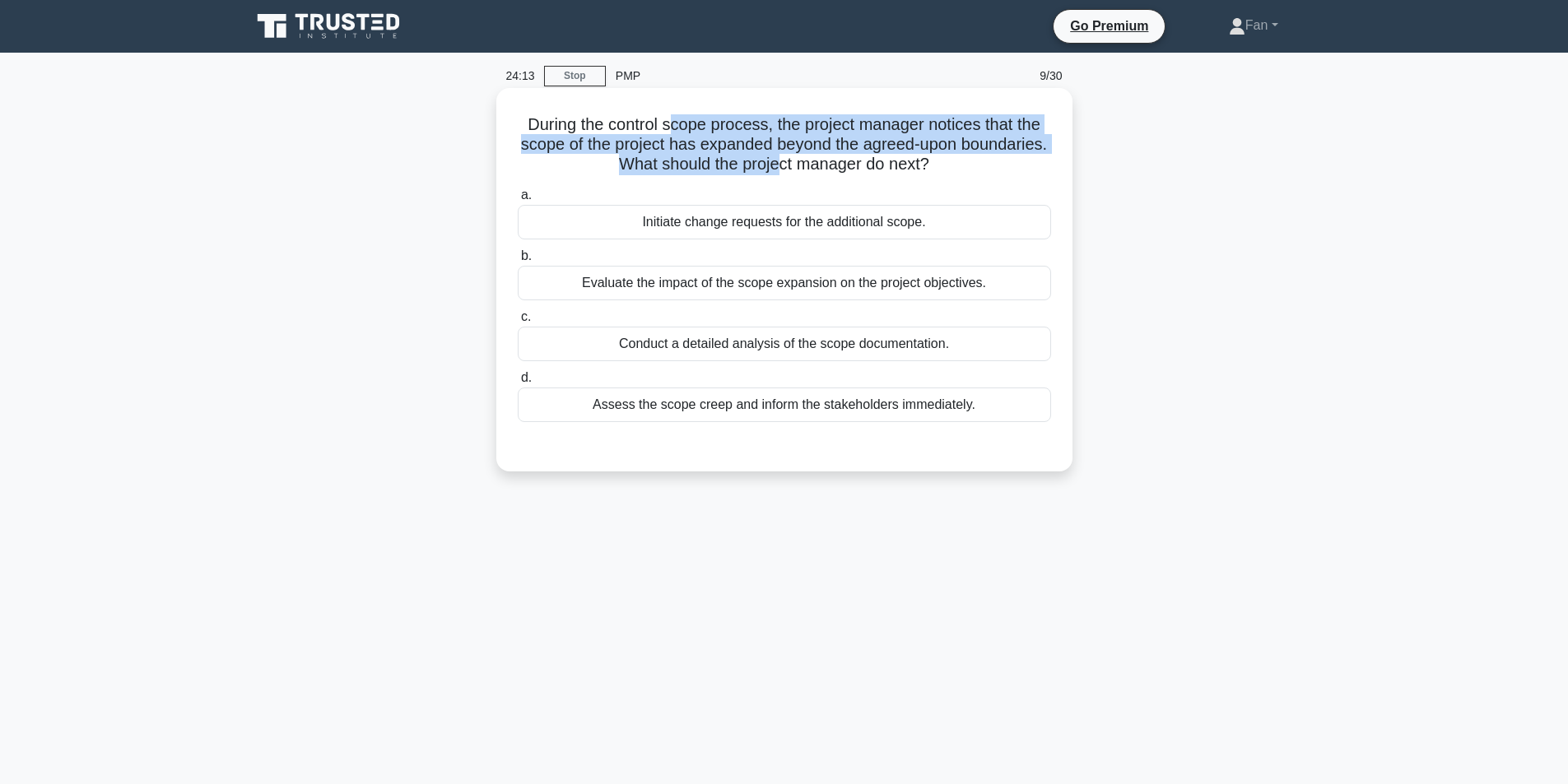
drag, startPoint x: 671, startPoint y: 129, endPoint x: 825, endPoint y: 172, distance: 159.9
click at [825, 172] on h5 "During the control scope process, the project manager notices that the scope of…" at bounding box center [785, 145] width 537 height 61
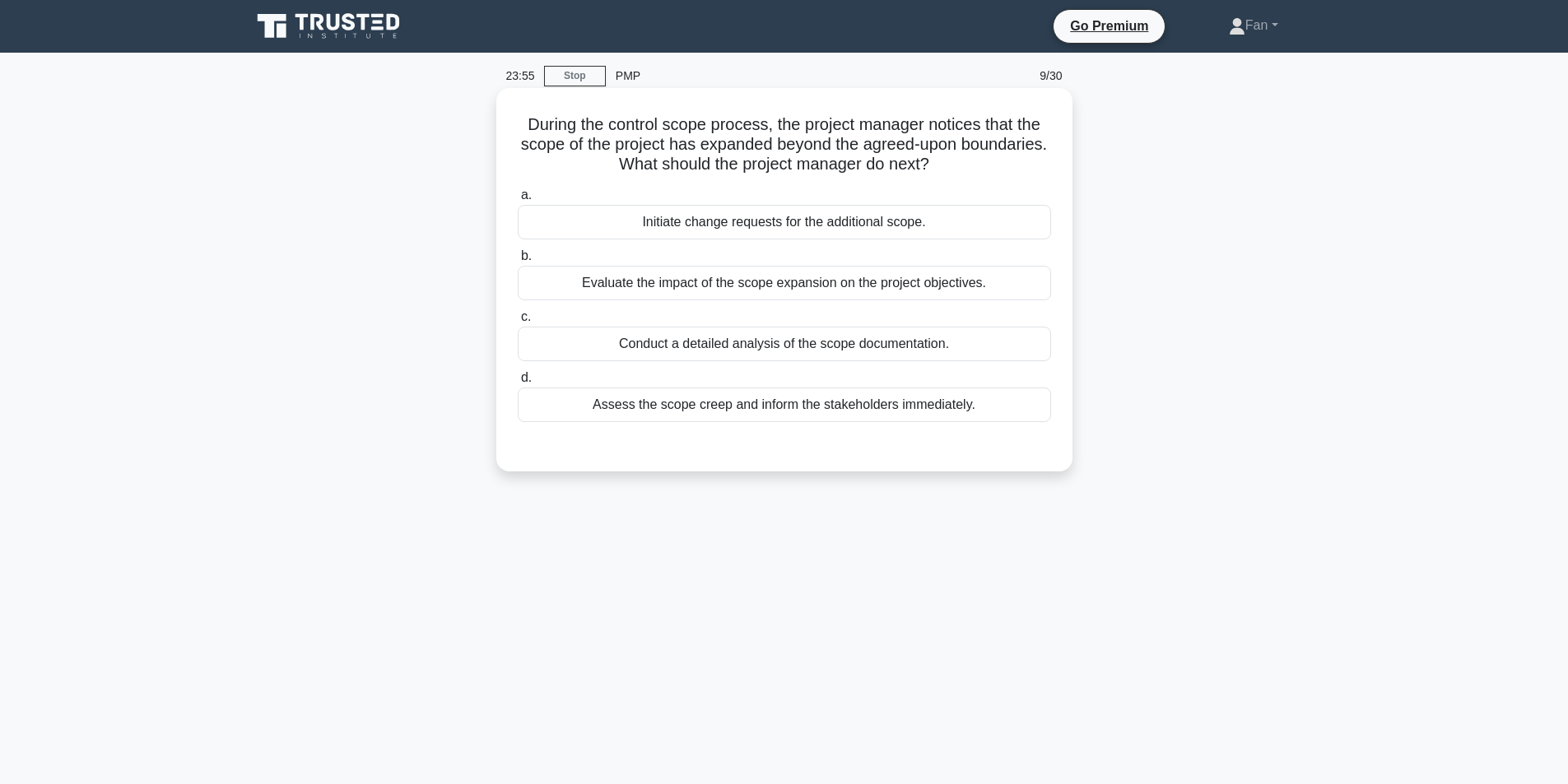
click at [978, 175] on h5 "During the control scope process, the project manager notices that the scope of…" at bounding box center [785, 145] width 537 height 61
click at [931, 403] on div "Assess the scope creep and inform the stakeholders immediately." at bounding box center [784, 404] width 533 height 34
click at [517, 383] on input "d. Assess the scope creep and inform the stakeholders immediately." at bounding box center [517, 378] width 0 height 11
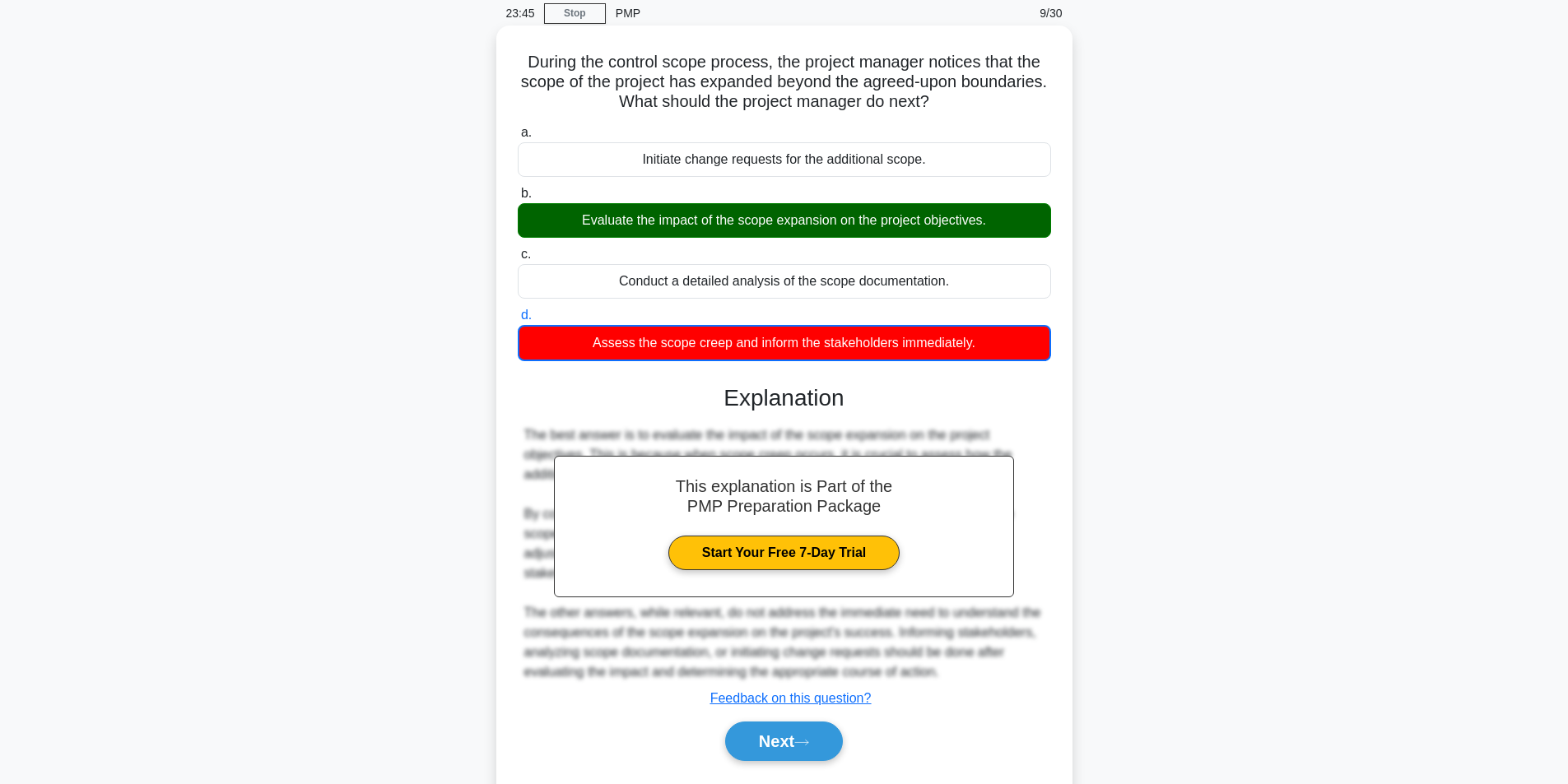
scroll to position [110, 0]
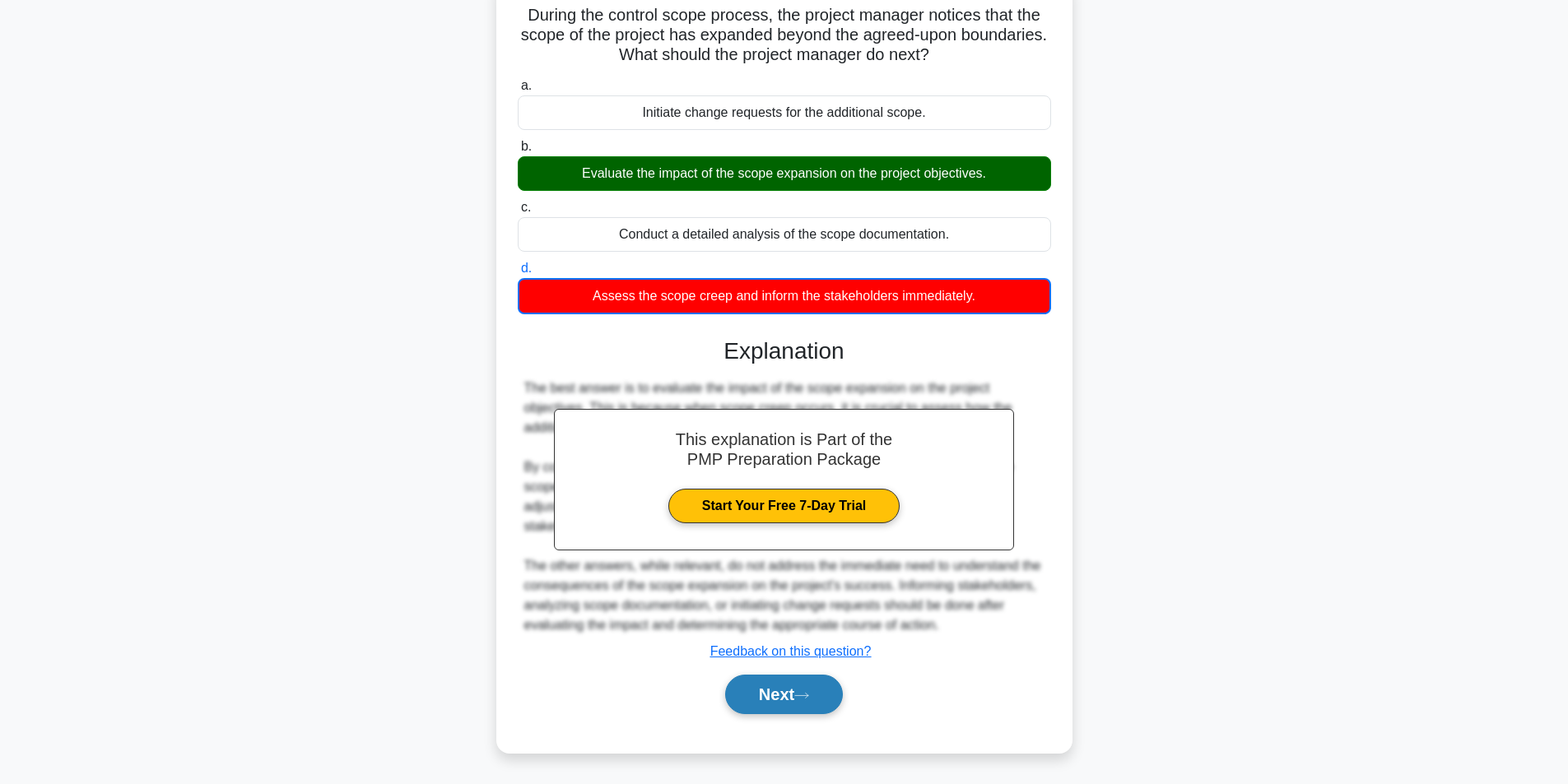
click at [813, 679] on button "Next" at bounding box center [783, 694] width 117 height 40
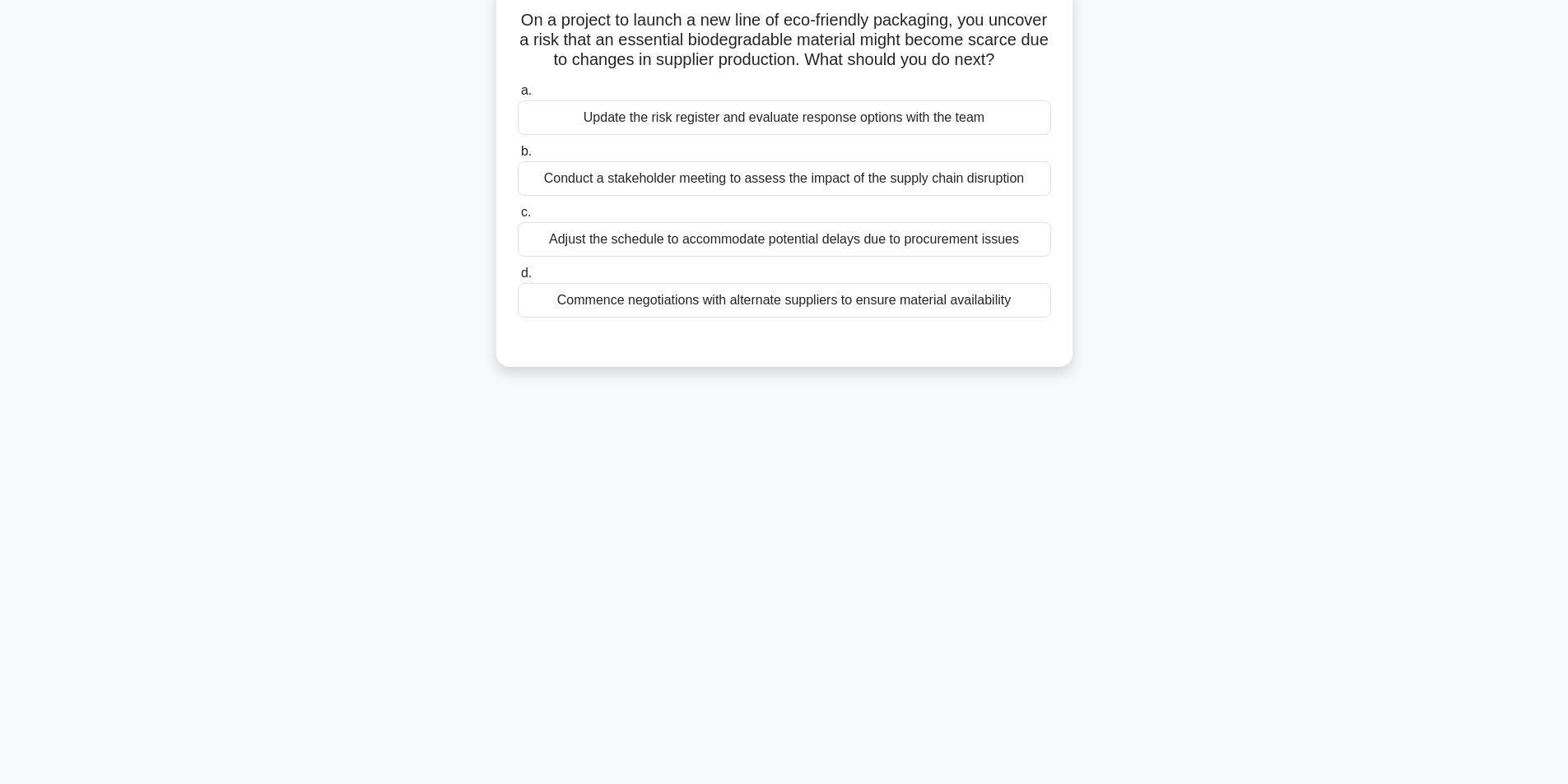
scroll to position [0, 0]
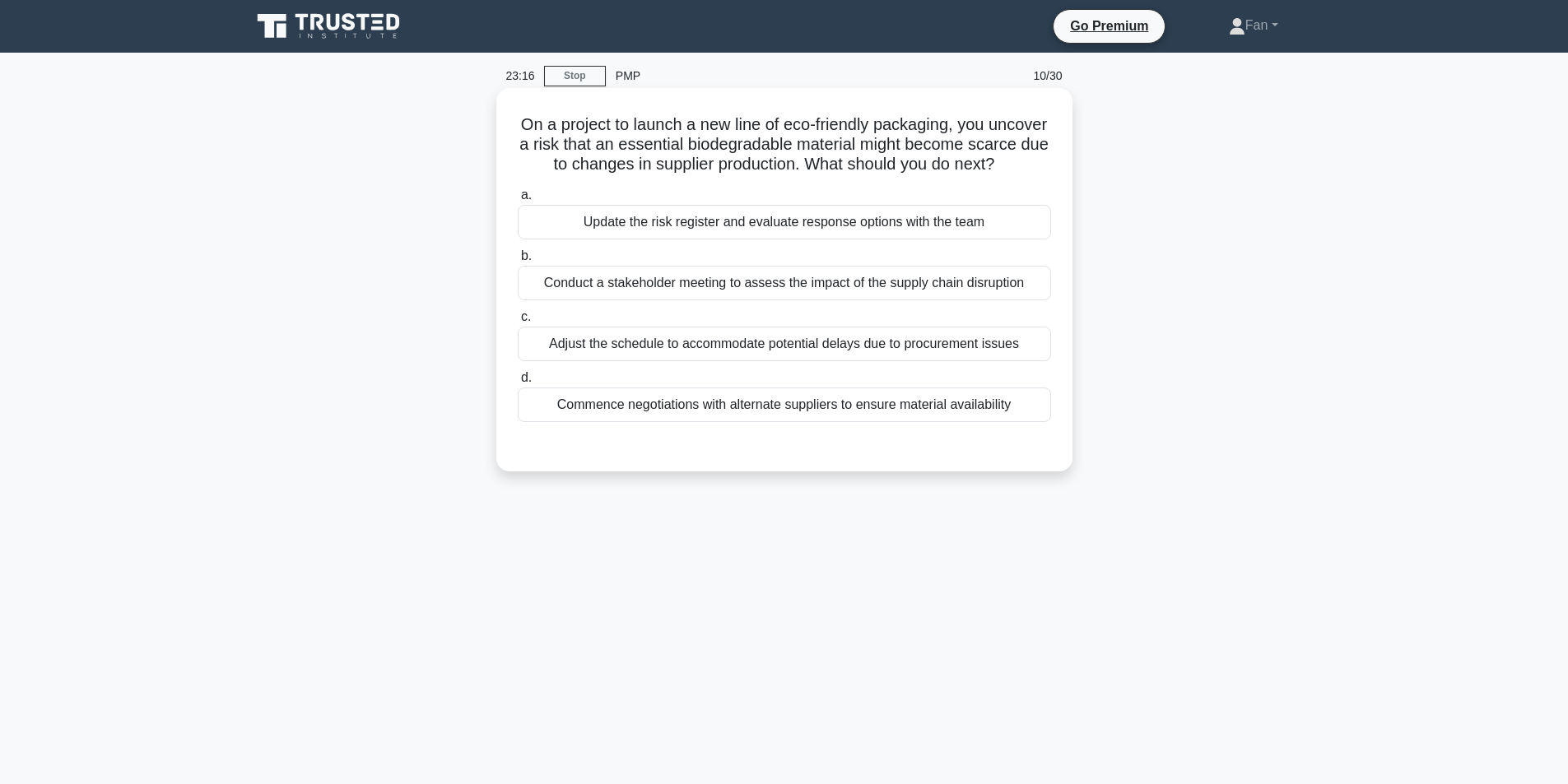
click at [919, 234] on div "Update the risk register and evaluate response options with the team" at bounding box center [784, 222] width 533 height 34
click at [517, 200] on input "a. Update the risk register and evaluate response options with the team" at bounding box center [517, 195] width 0 height 11
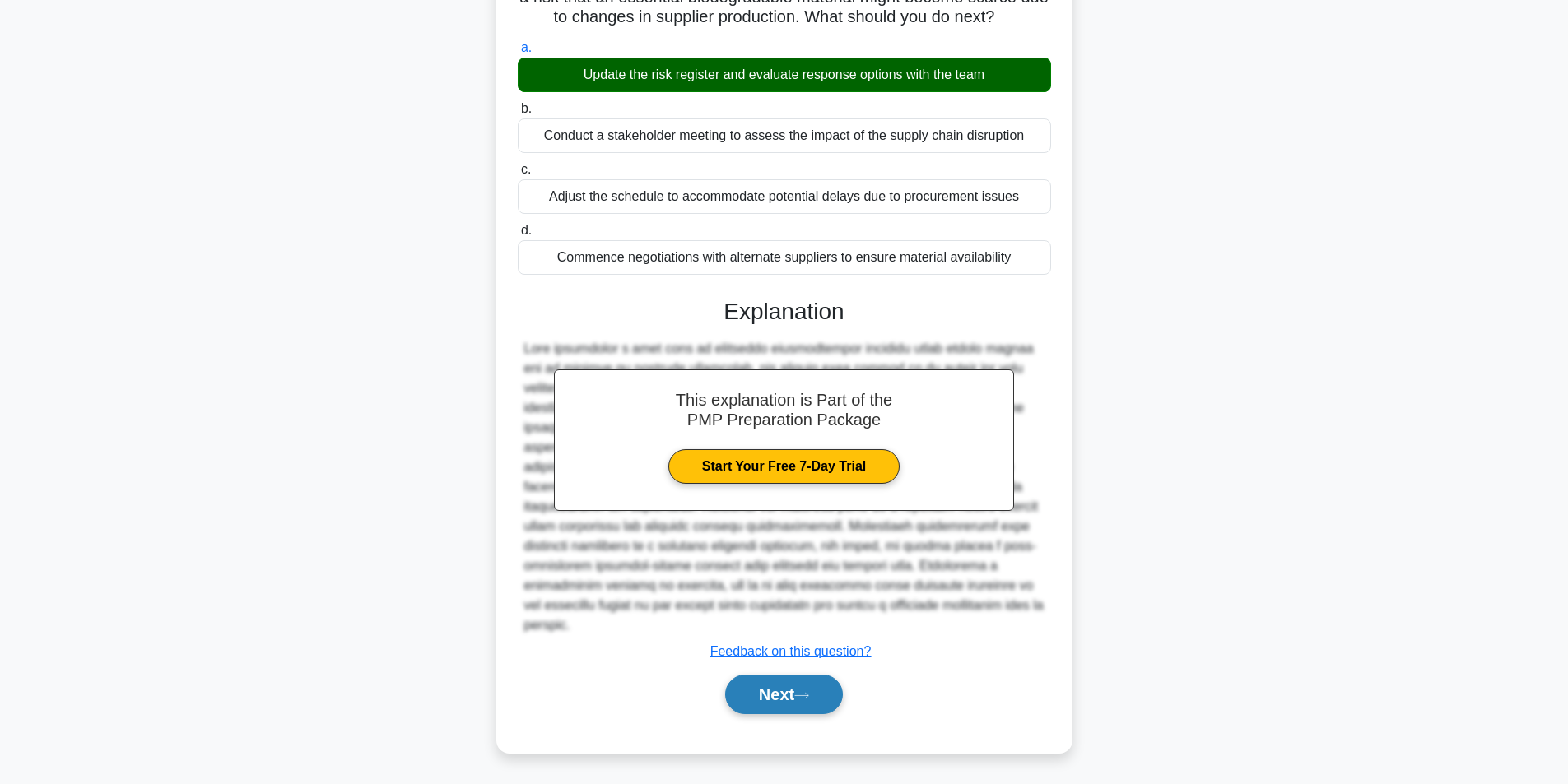
click at [808, 698] on icon at bounding box center [802, 696] width 15 height 9
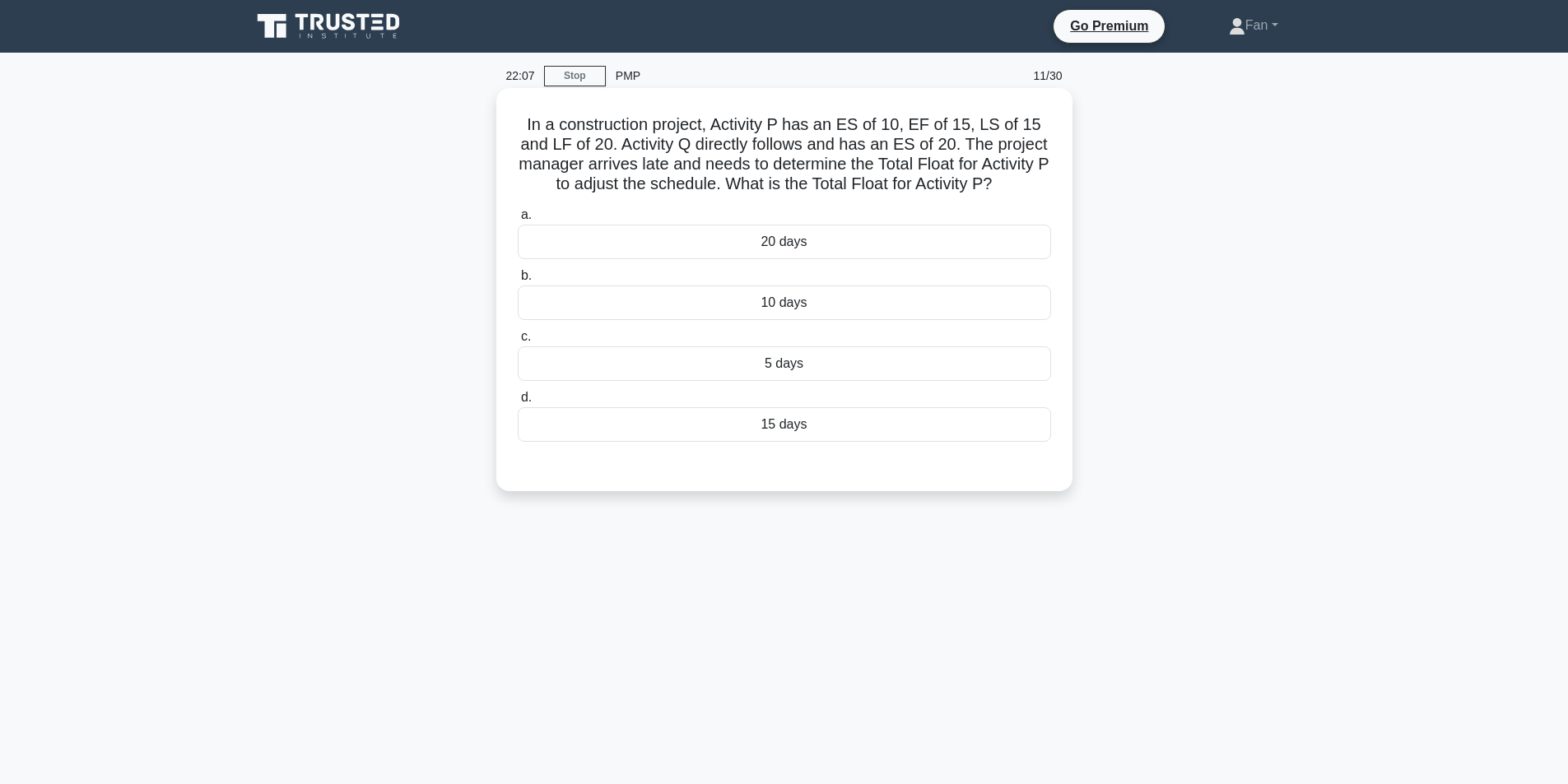
click at [849, 418] on div "15 days" at bounding box center [784, 424] width 533 height 34
click at [517, 403] on input "d. 15 days" at bounding box center [517, 398] width 0 height 11
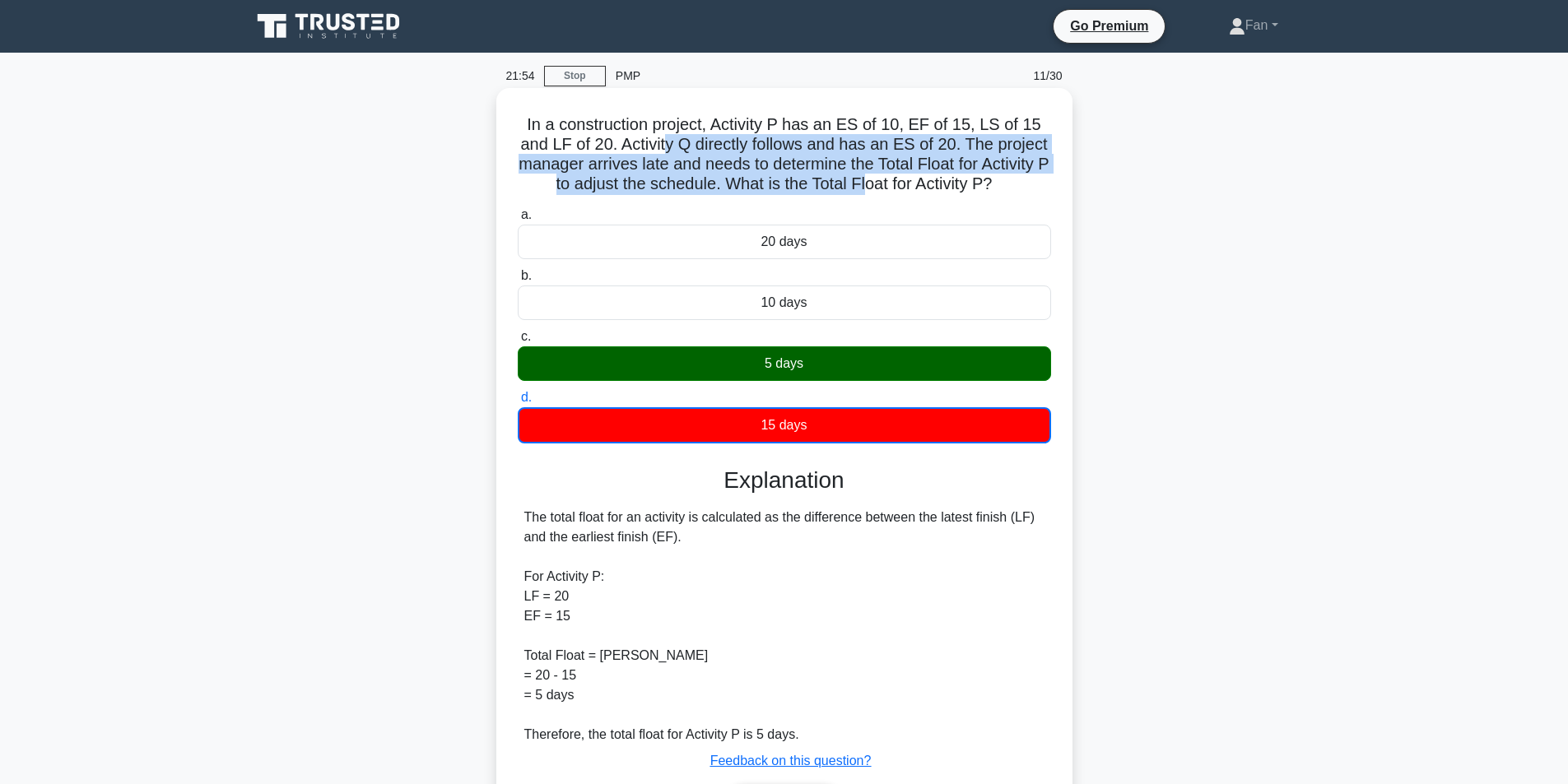
drag, startPoint x: 665, startPoint y: 141, endPoint x: 1041, endPoint y: 225, distance: 385.3
click at [873, 177] on h5 "In a construction project, Activity P has an ES of 10, EF of 15, LS of 15 and L…" at bounding box center [785, 155] width 537 height 80
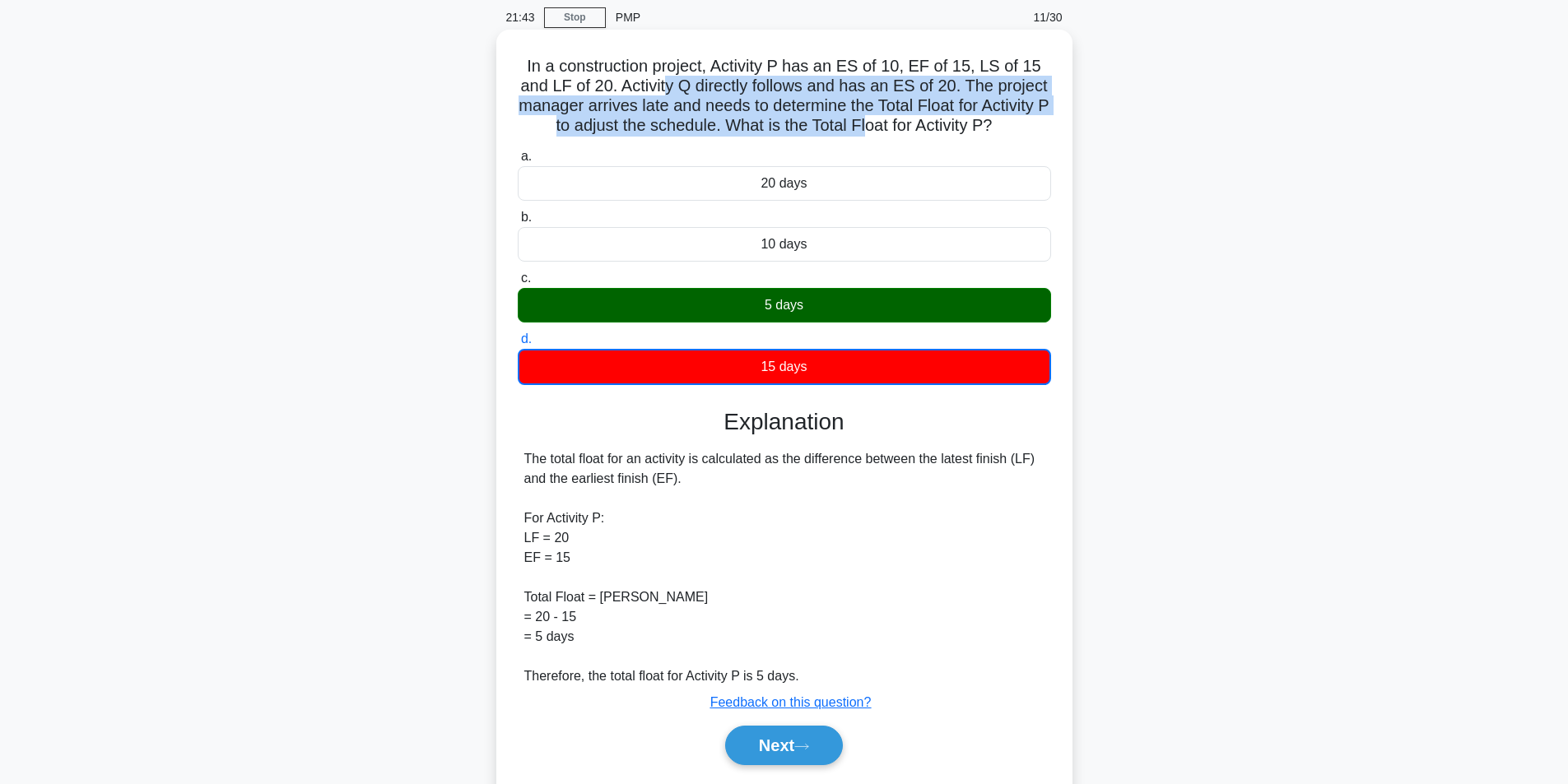
scroll to position [110, 0]
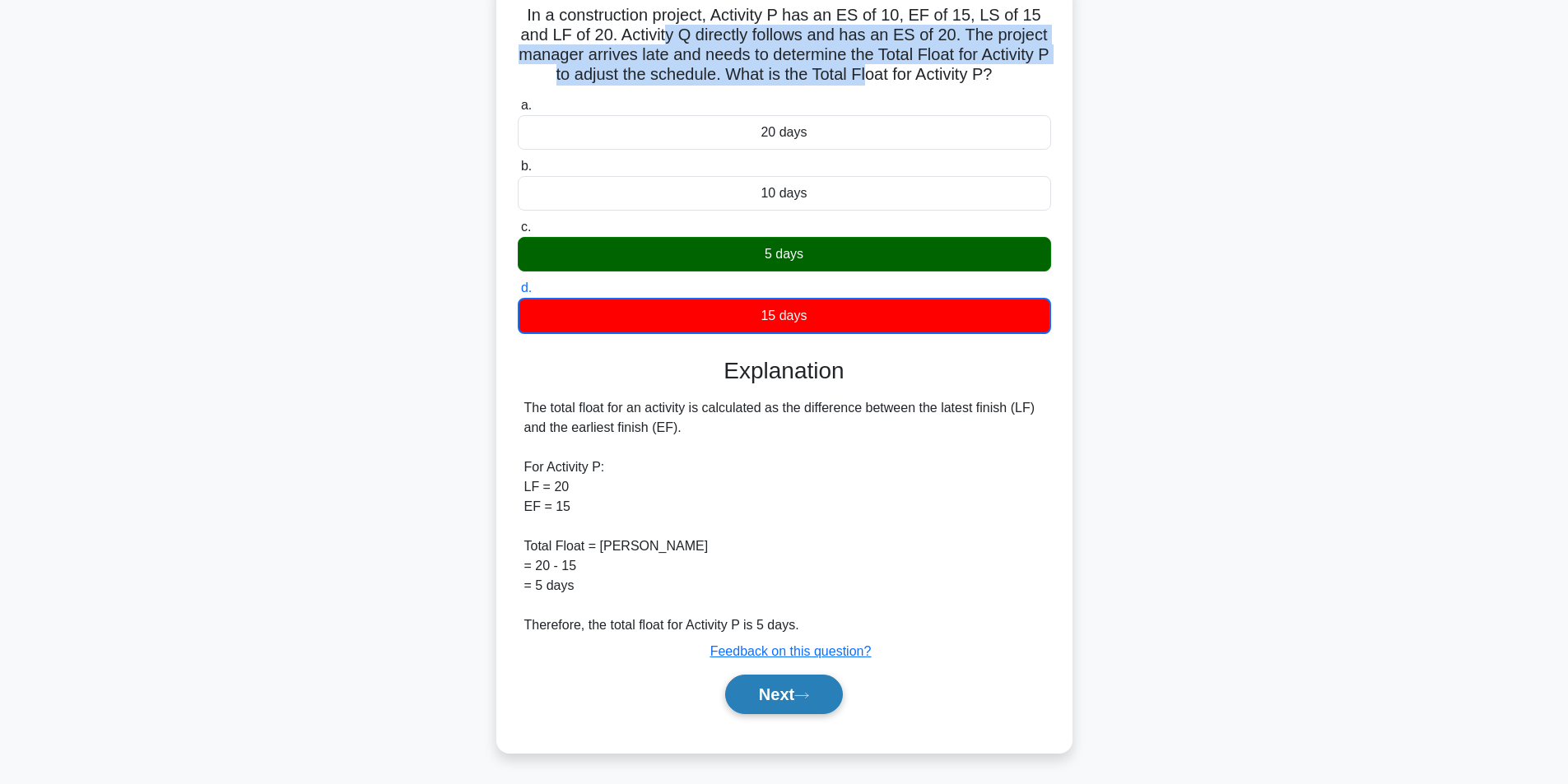
click at [808, 699] on icon at bounding box center [802, 696] width 15 height 9
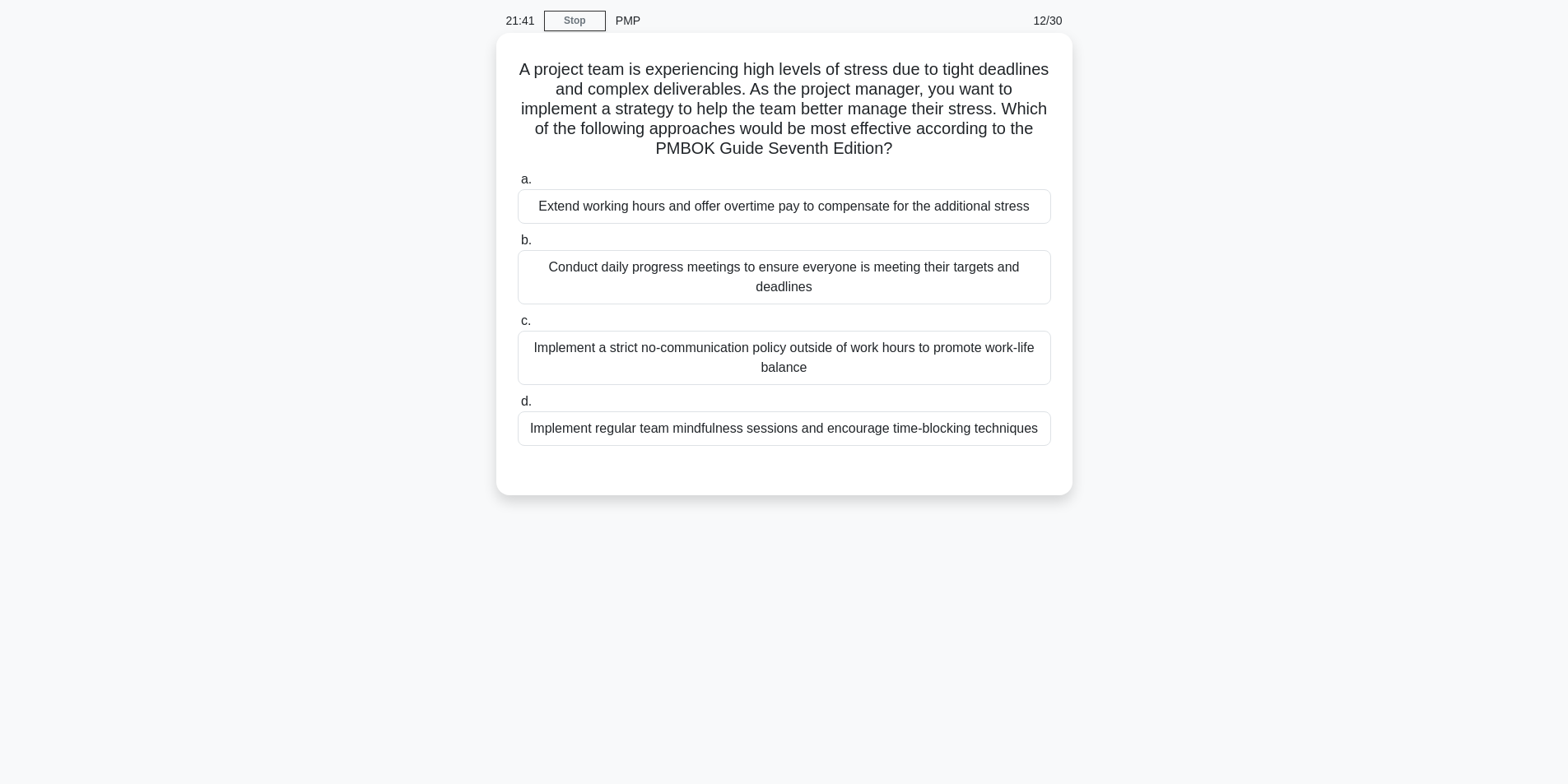
scroll to position [0, 0]
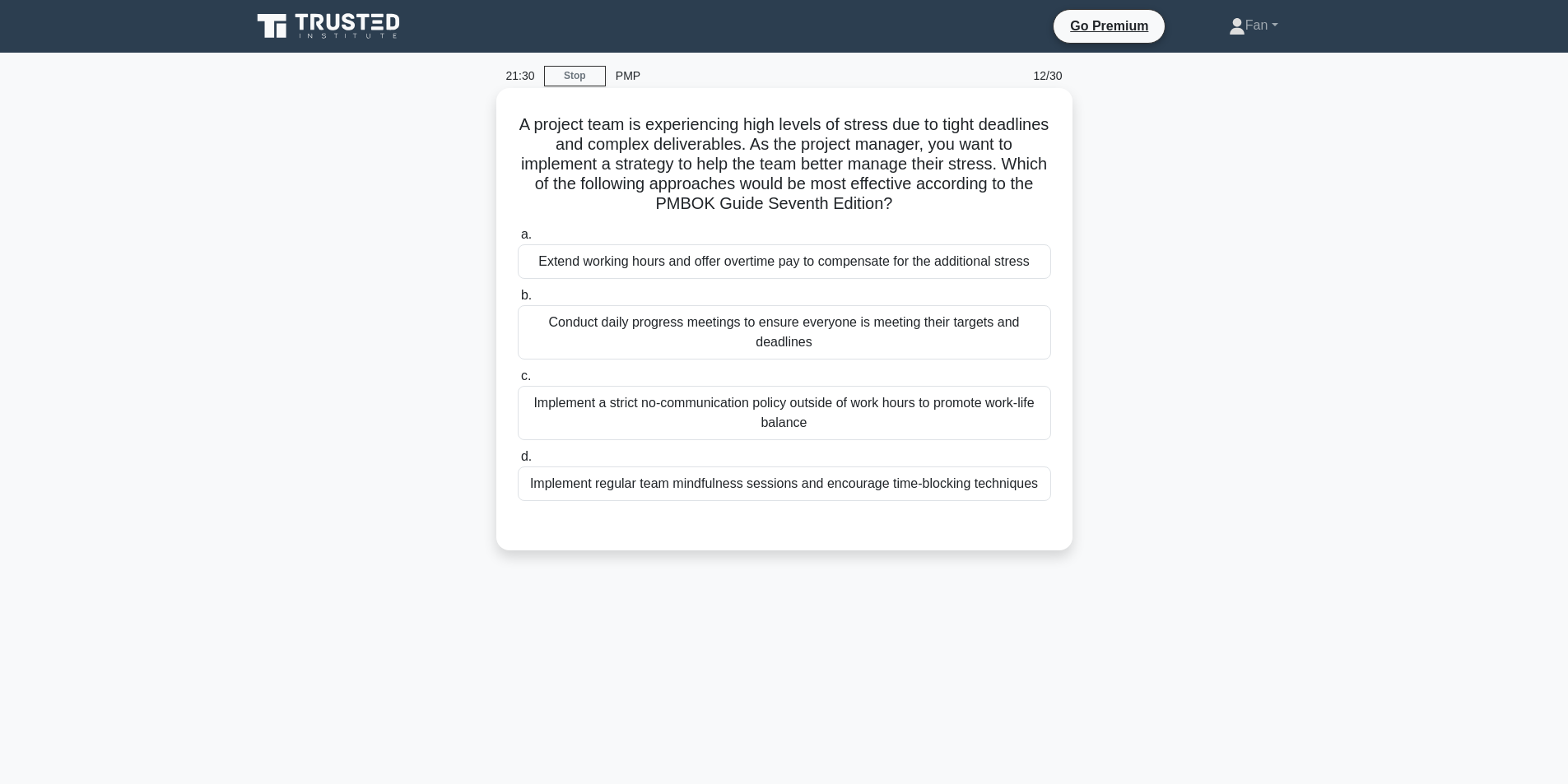
drag, startPoint x: 631, startPoint y: 130, endPoint x: 917, endPoint y: 209, distance: 296.7
click at [917, 209] on h5 "A project team is experiencing high levels of stress due to tight deadlines and…" at bounding box center [785, 165] width 537 height 101
click at [991, 487] on div "Implement regular team mindfulness sessions and encourage time-blocking techniq…" at bounding box center [784, 484] width 533 height 34
click at [517, 463] on input "d. Implement regular team mindfulness sessions and encourage time-blocking tech…" at bounding box center [517, 457] width 0 height 11
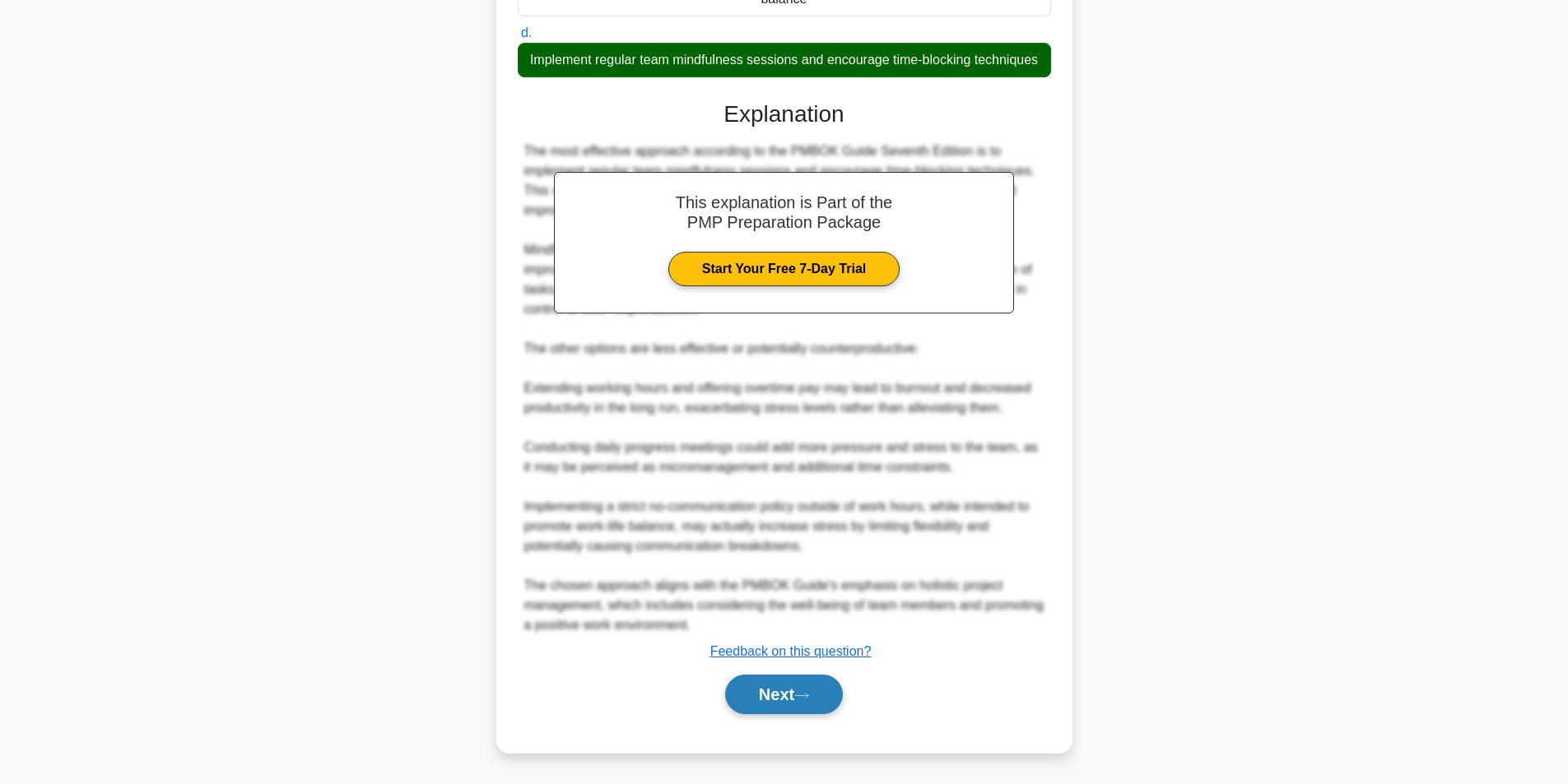
click at [805, 698] on icon at bounding box center [802, 696] width 15 height 9
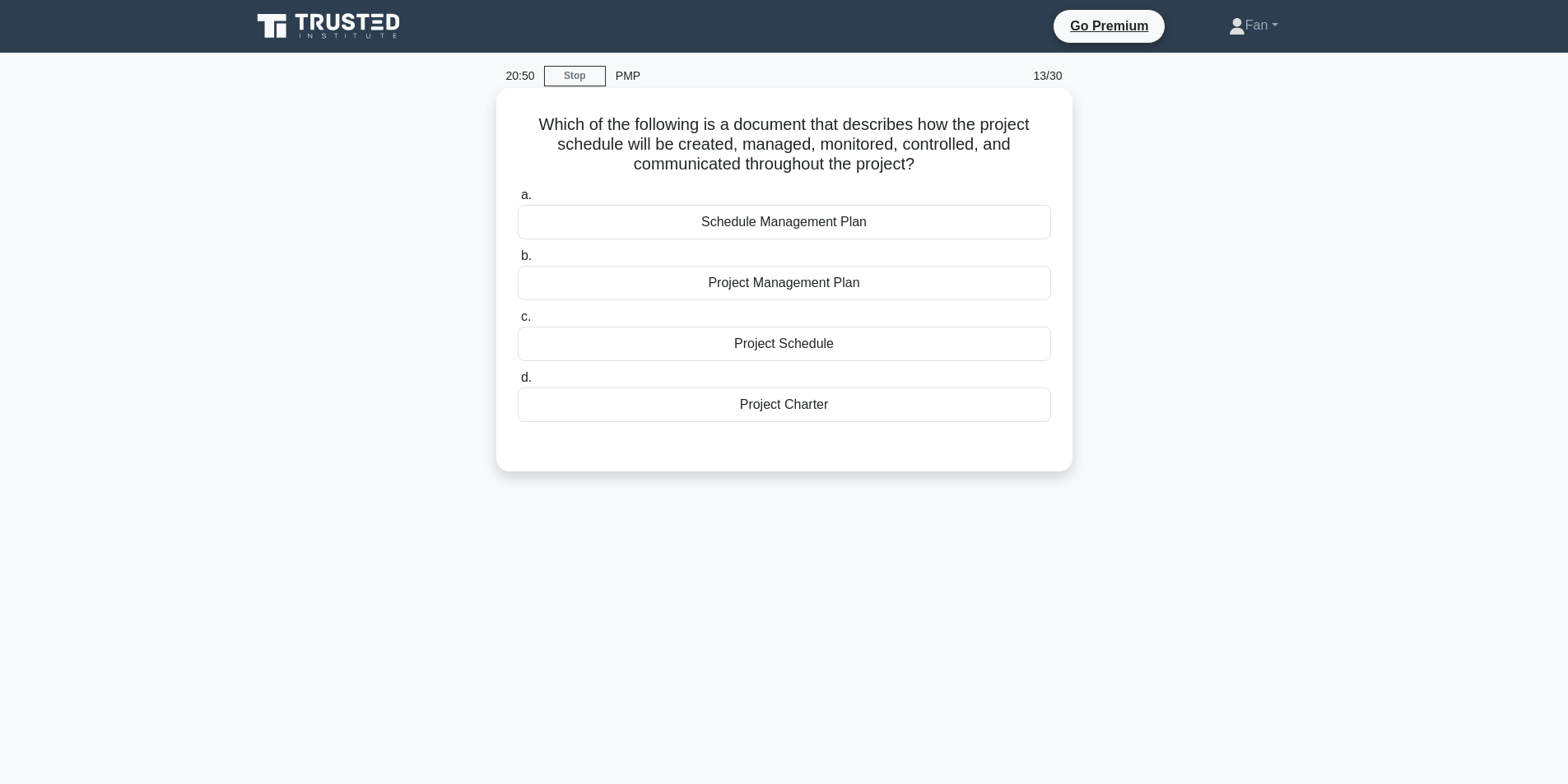
click at [814, 288] on div "Project Management Plan" at bounding box center [784, 283] width 533 height 34
click at [517, 261] on input "b. Project Management Plan" at bounding box center [517, 256] width 0 height 11
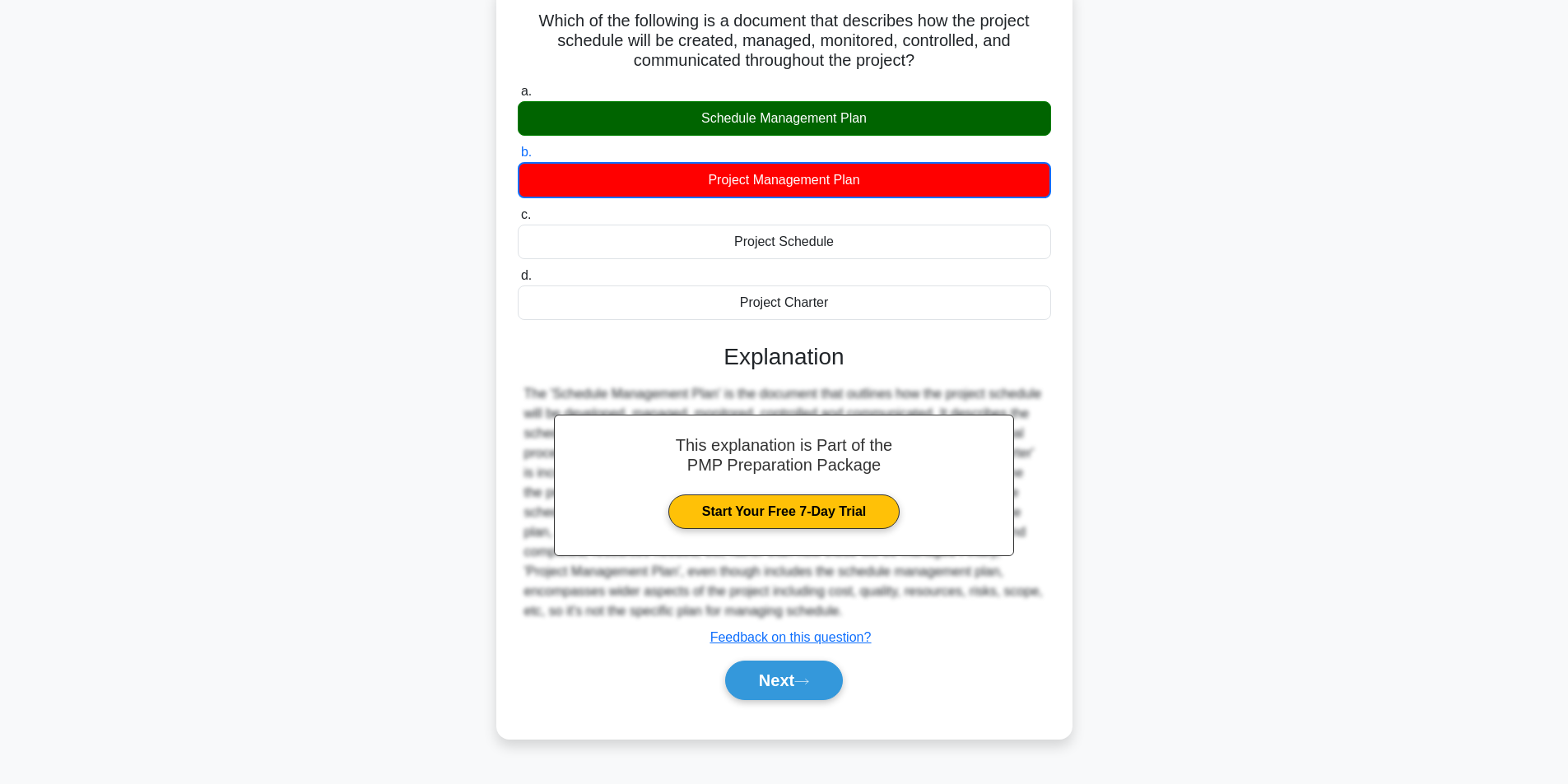
scroll to position [104, 0]
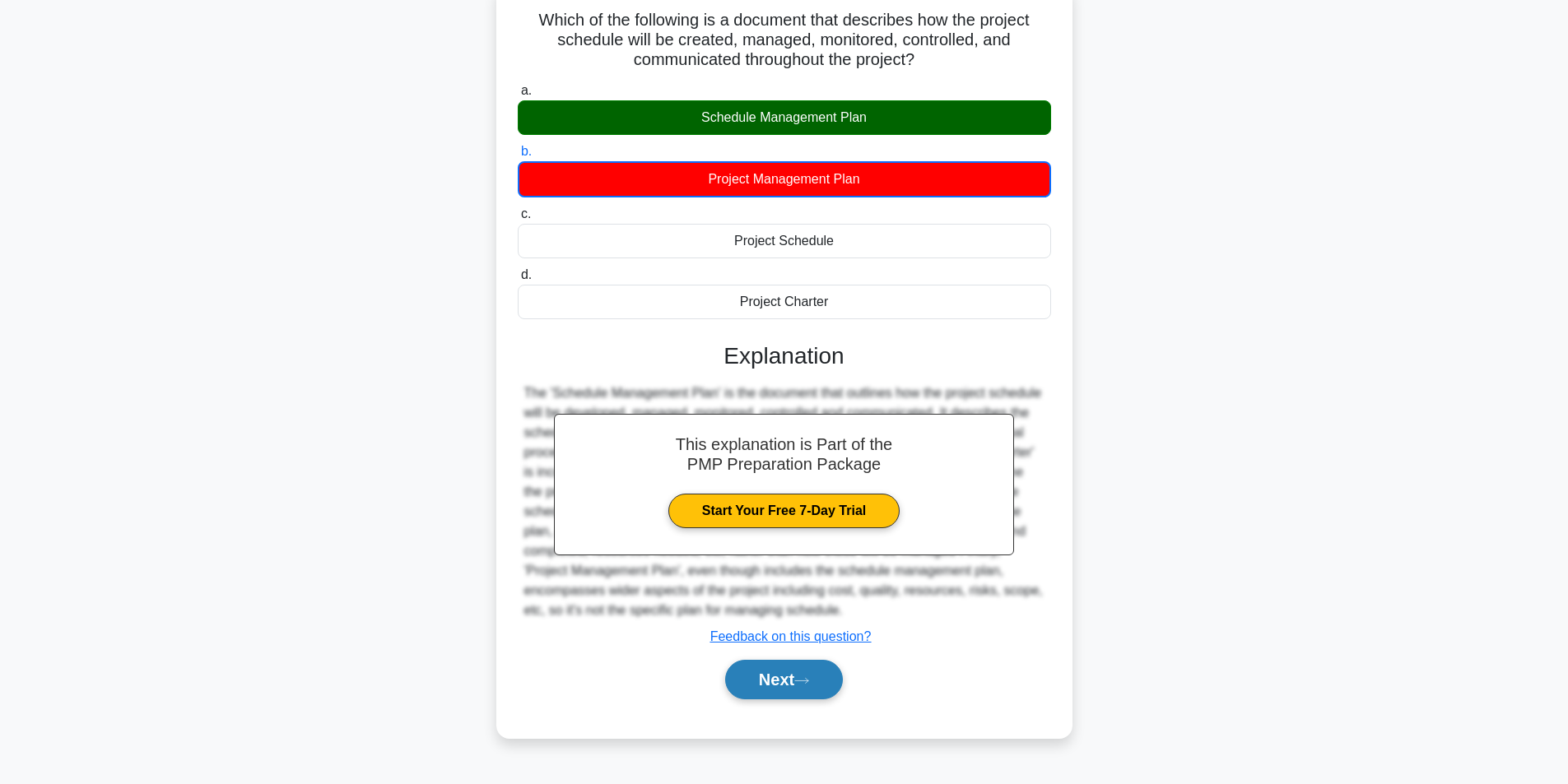
click at [778, 683] on button "Next" at bounding box center [783, 680] width 117 height 40
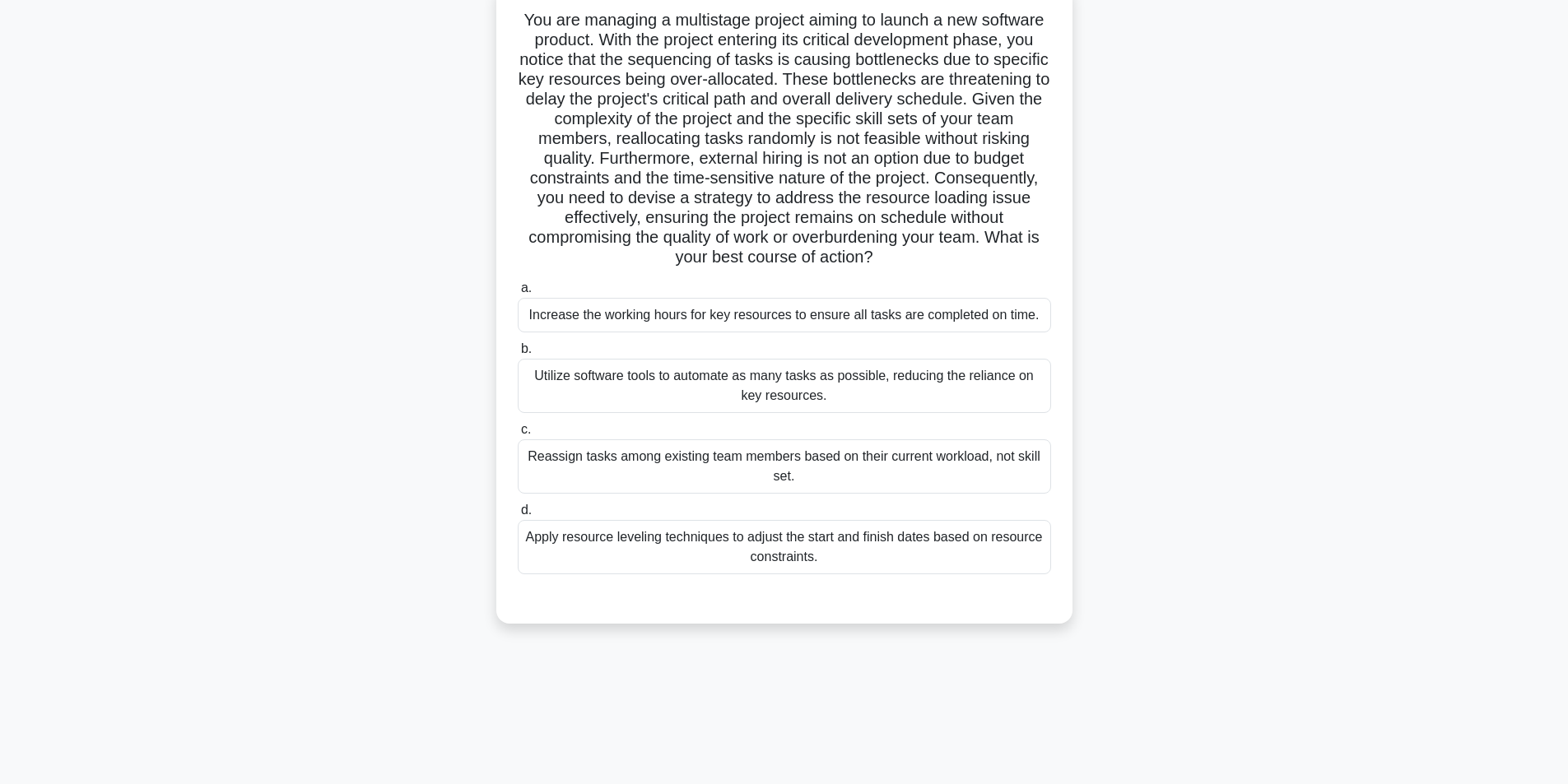
click at [715, 393] on div "Utilize software tools to automate as many tasks as possible, reducing the reli…" at bounding box center [784, 386] width 533 height 55
click at [517, 355] on input "b. Utilize software tools to automate as many tasks as possible, reducing the r…" at bounding box center [517, 350] width 0 height 11
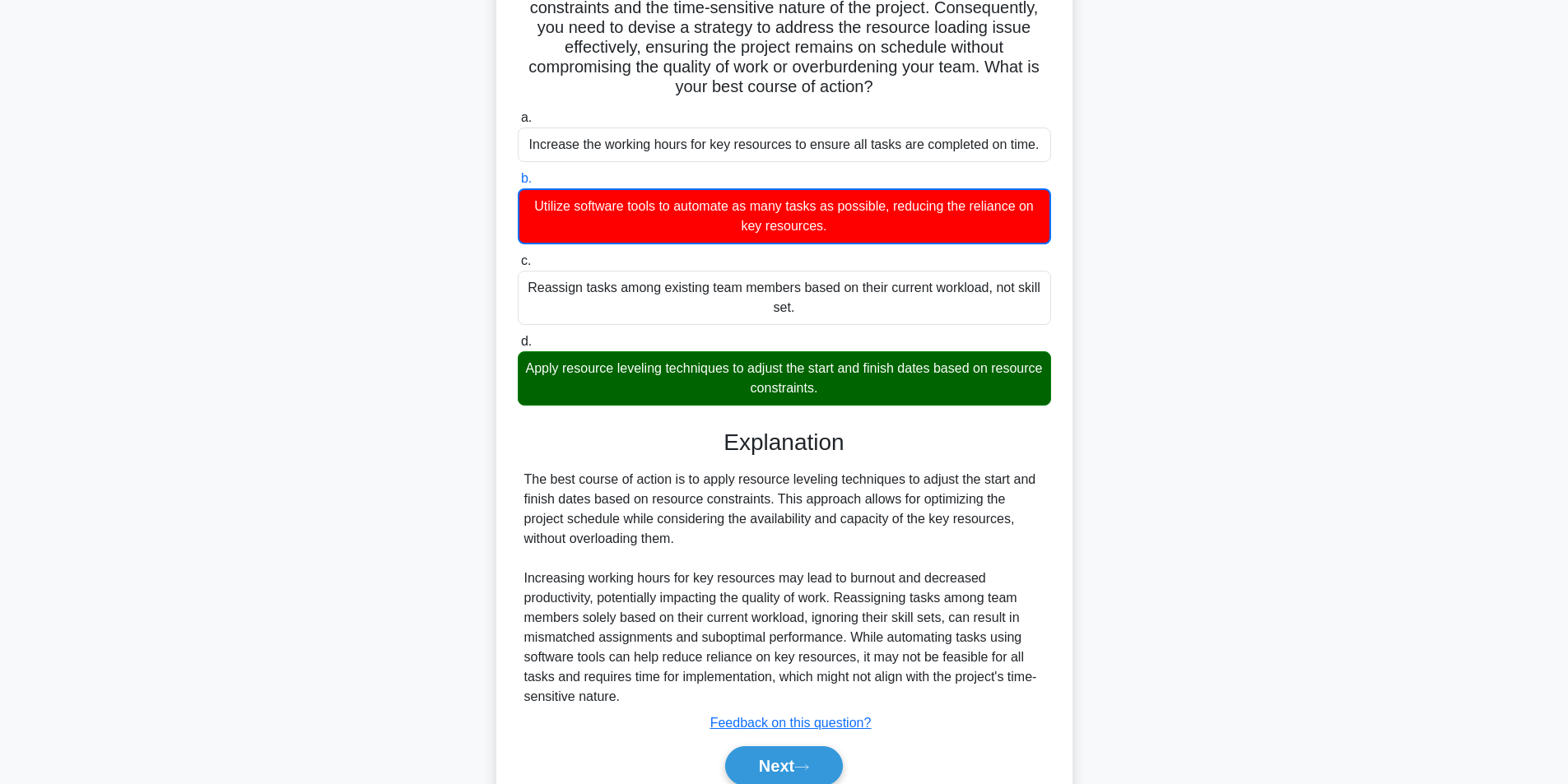
scroll to position [347, 0]
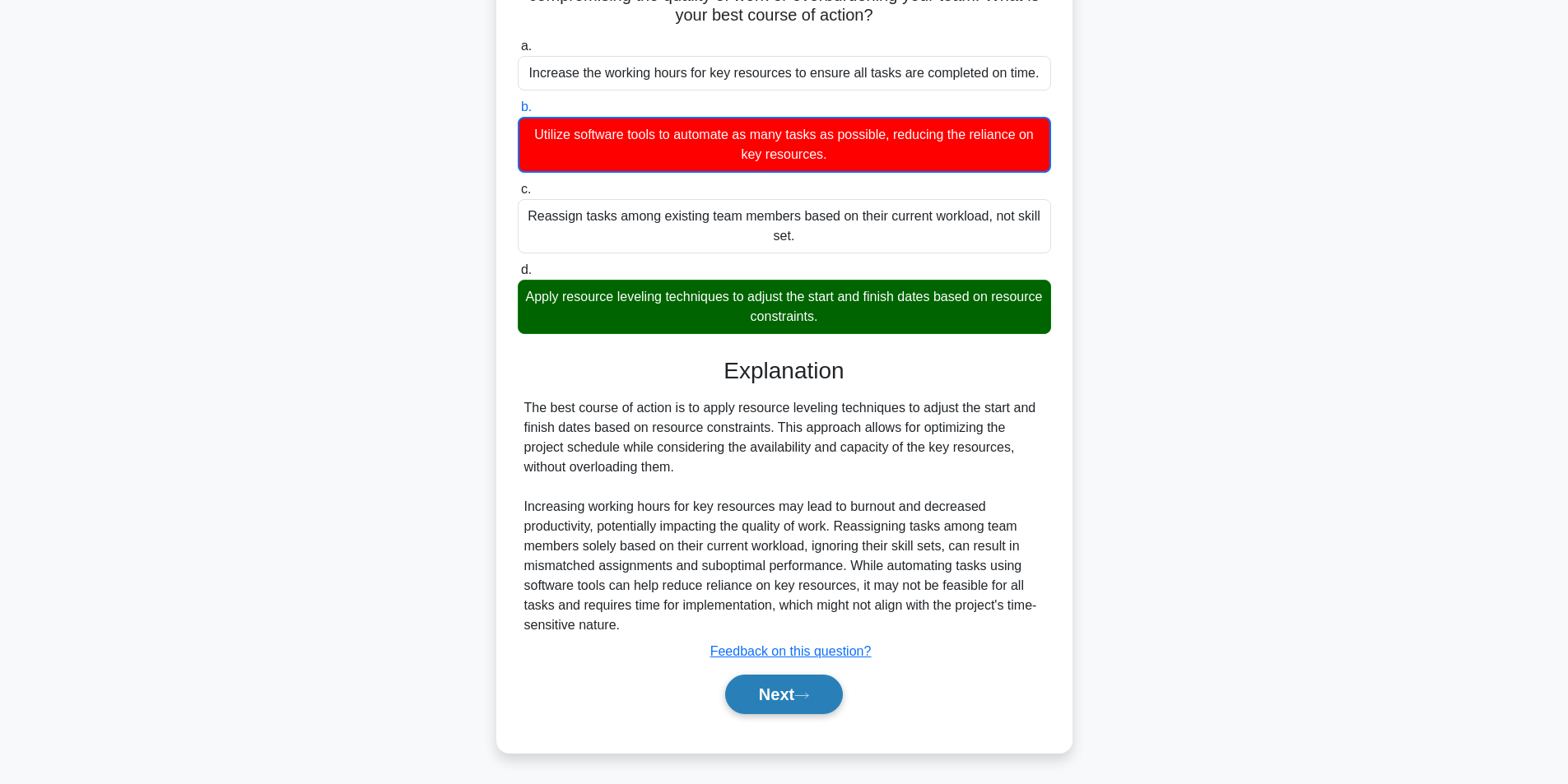
click at [777, 707] on button "Next" at bounding box center [783, 694] width 117 height 40
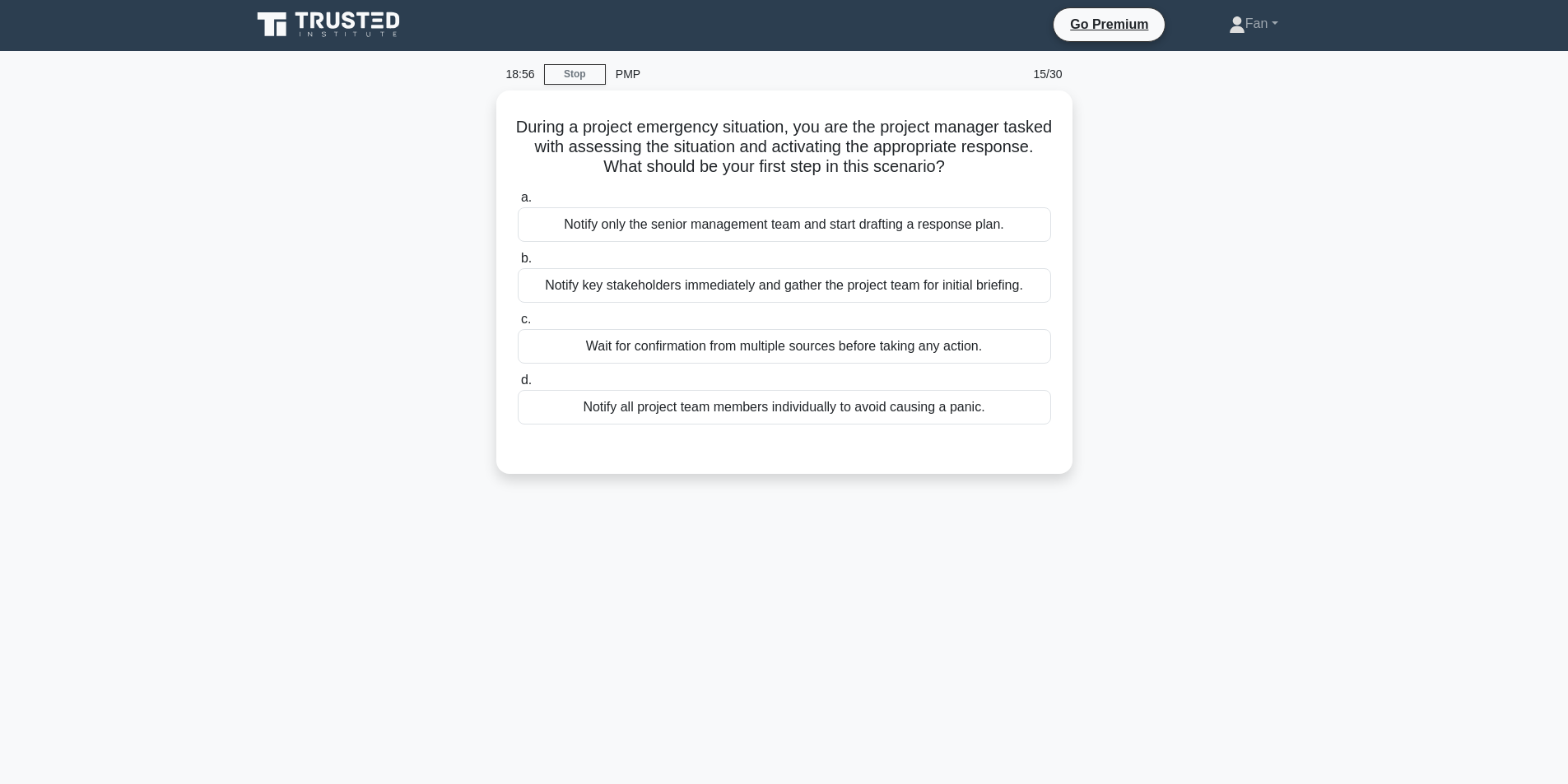
scroll to position [0, 0]
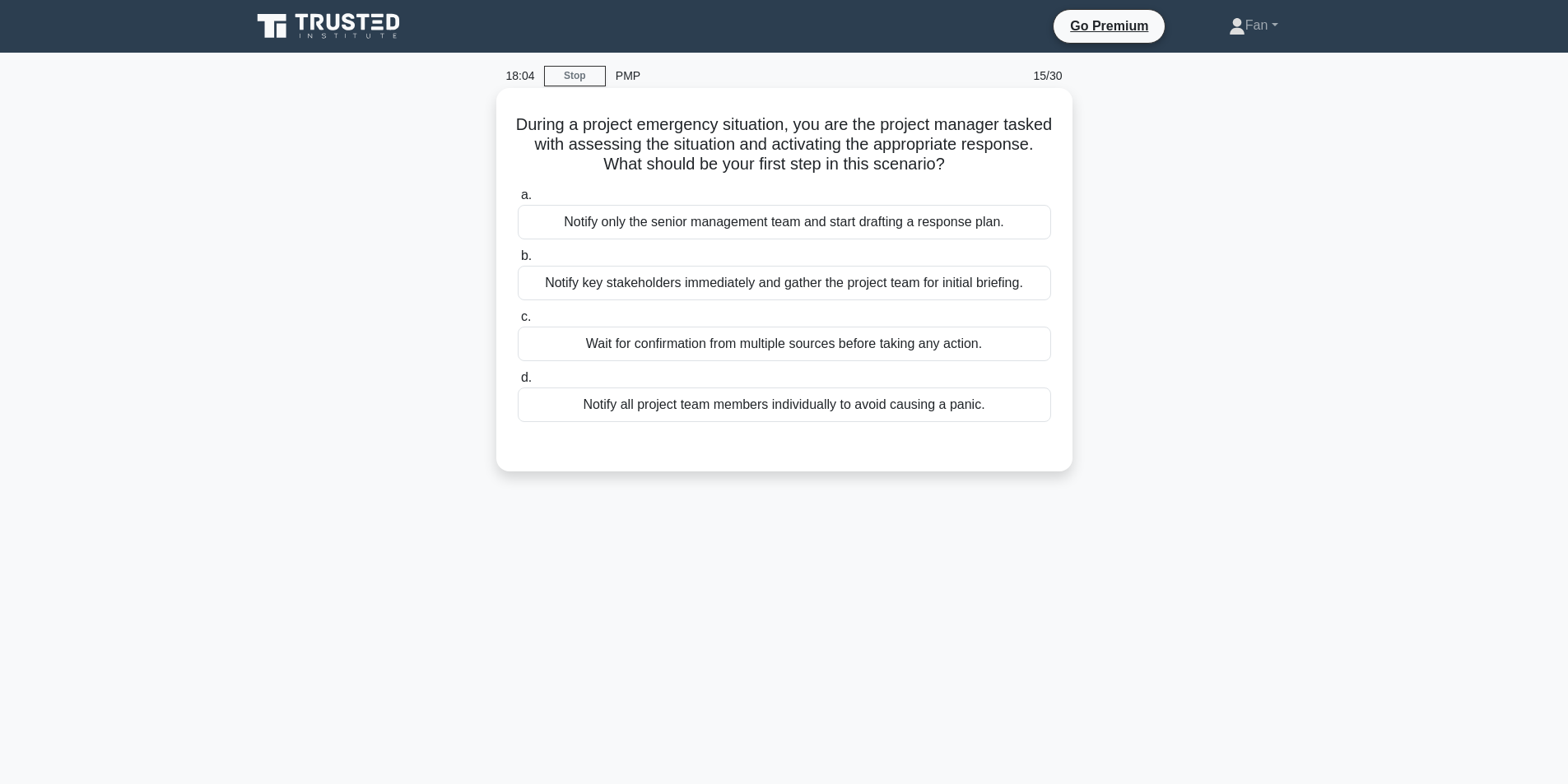
click at [930, 275] on div "Notify key stakeholders immediately and gather the project team for initial bri…" at bounding box center [784, 283] width 533 height 34
click at [517, 261] on input "b. Notify key stakeholders immediately and gather the project team for initial …" at bounding box center [517, 256] width 0 height 11
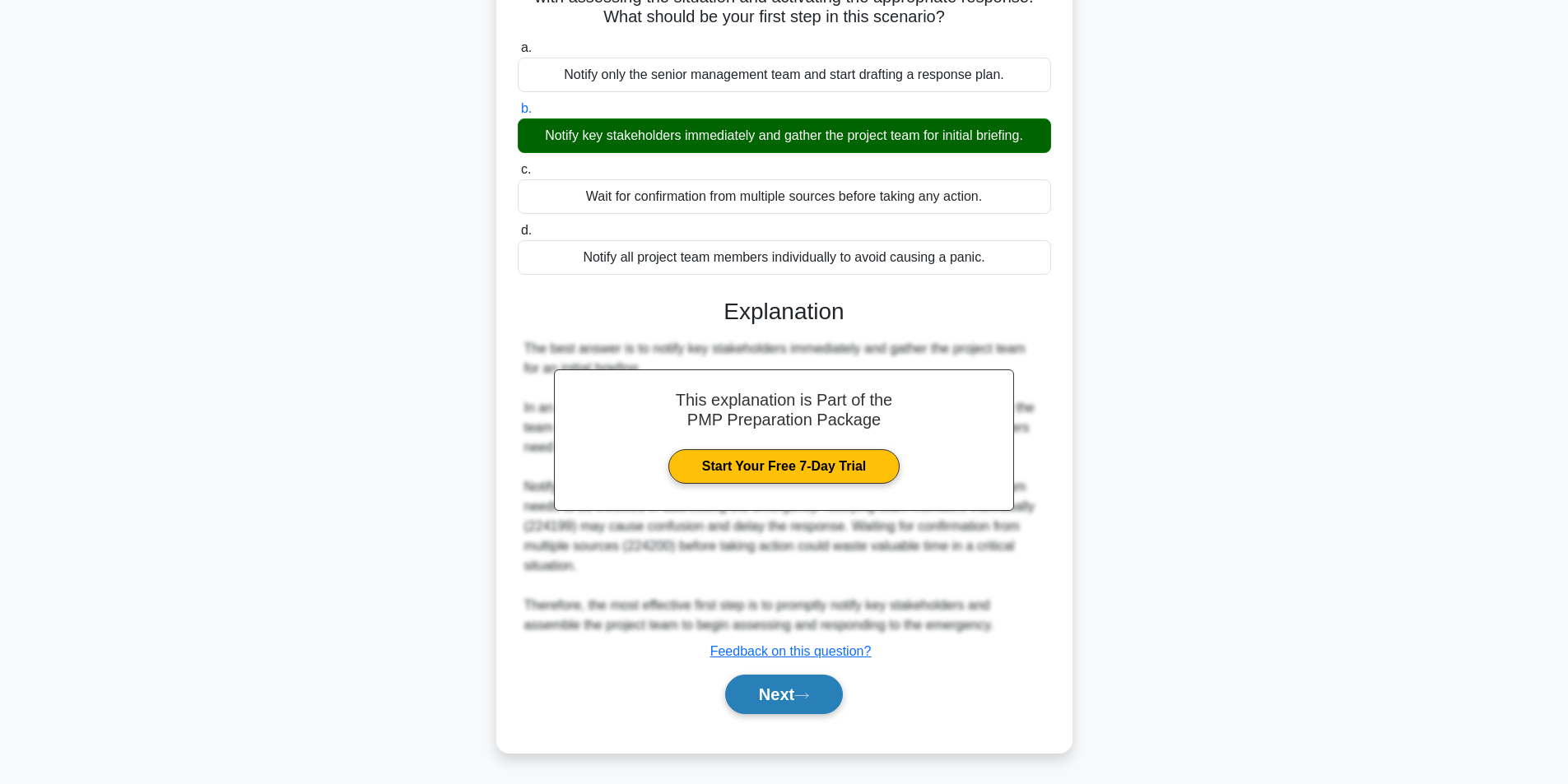
click at [786, 711] on button "Next" at bounding box center [783, 694] width 117 height 40
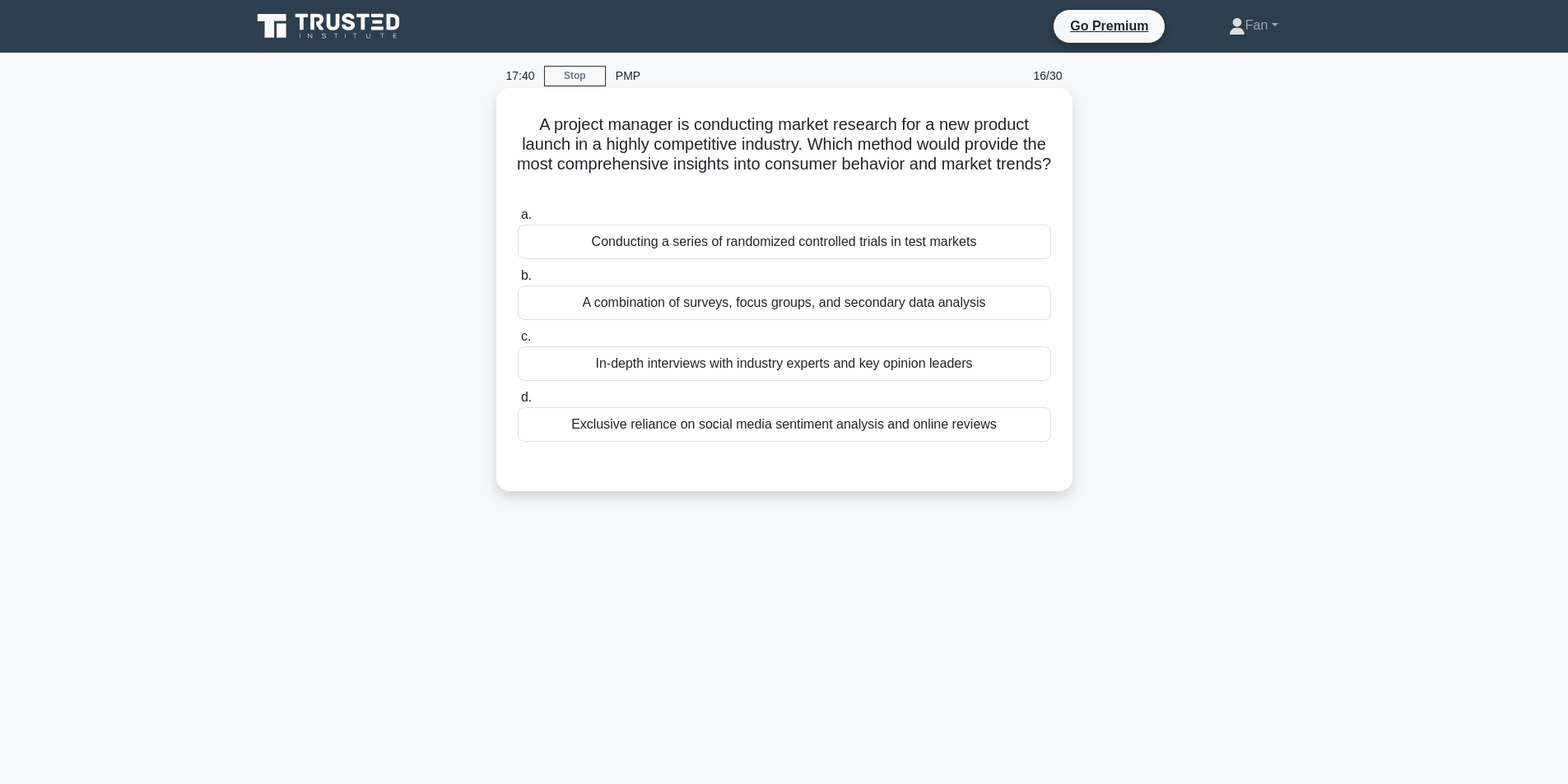
click at [938, 315] on div "A combination of surveys, focus groups, and secondary data analysis" at bounding box center [784, 302] width 533 height 34
click at [517, 282] on input "b. A combination of surveys, focus groups, and secondary data analysis" at bounding box center [517, 276] width 0 height 11
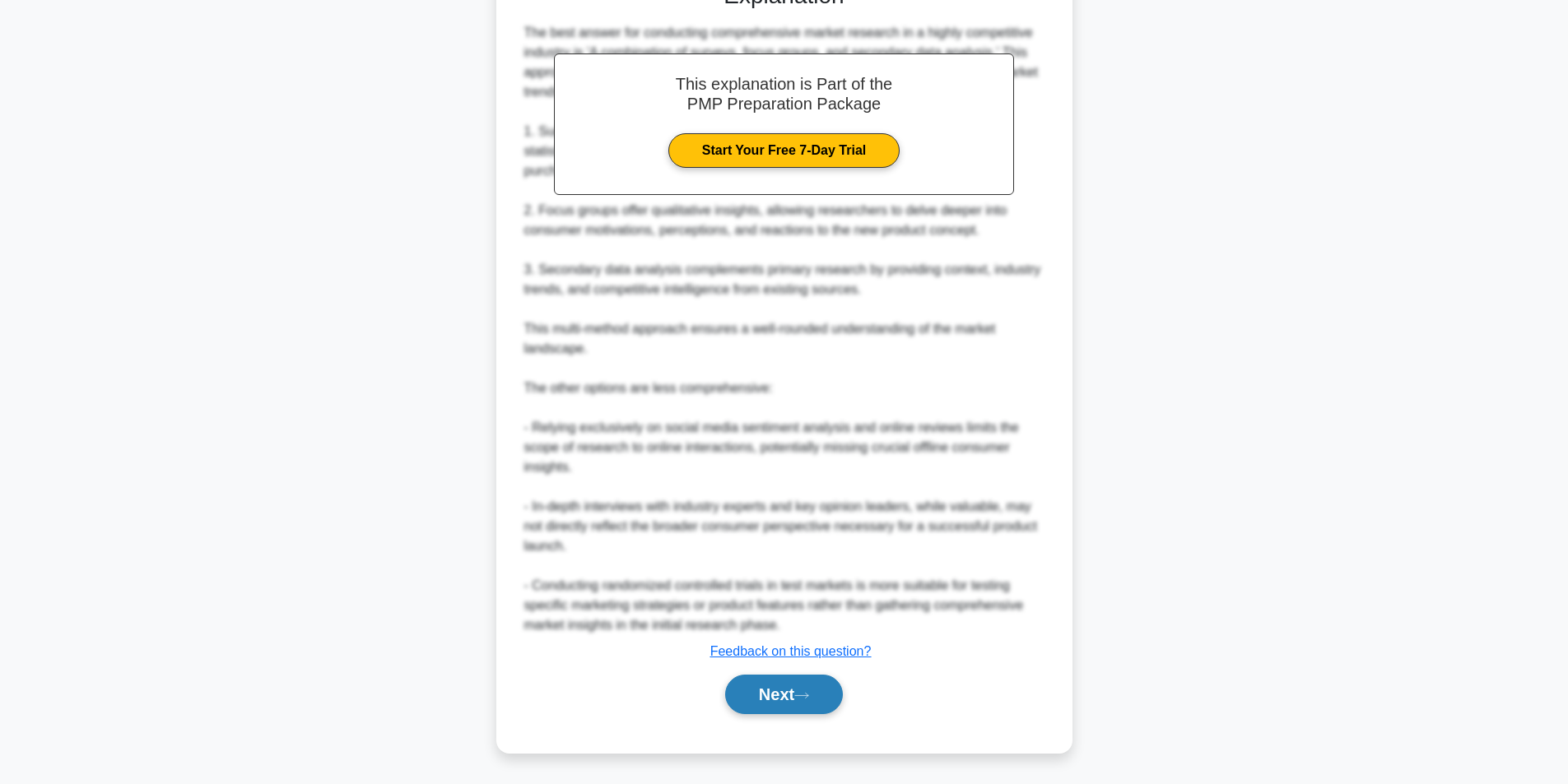
click at [796, 690] on button "Next" at bounding box center [783, 694] width 117 height 40
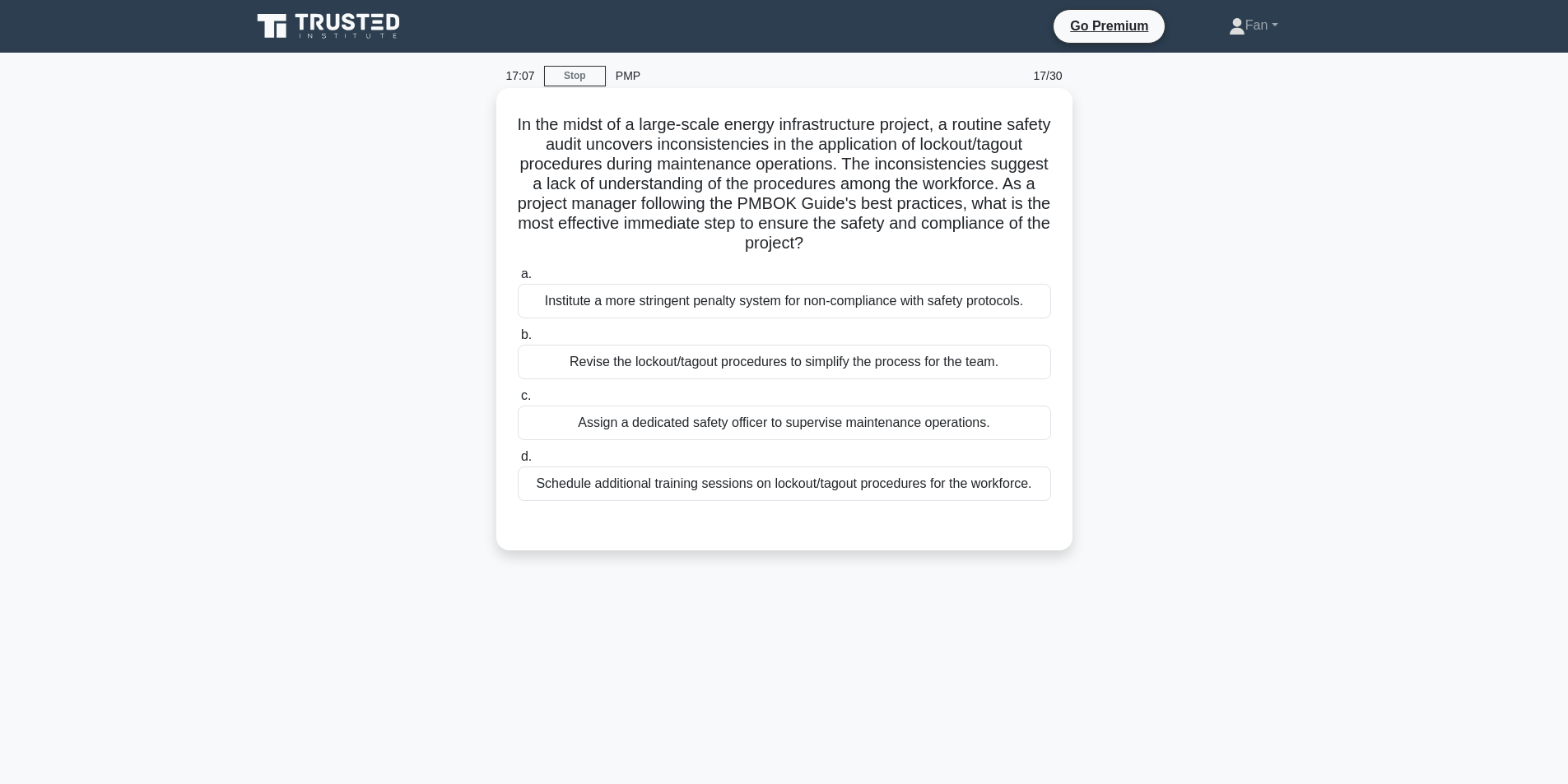
click at [966, 377] on div "Revise the lockout/tagout procedures to simplify the process for the team." at bounding box center [784, 362] width 533 height 34
click at [517, 341] on input "b. Revise the lockout/tagout procedures to simplify the process for the team." at bounding box center [517, 335] width 0 height 11
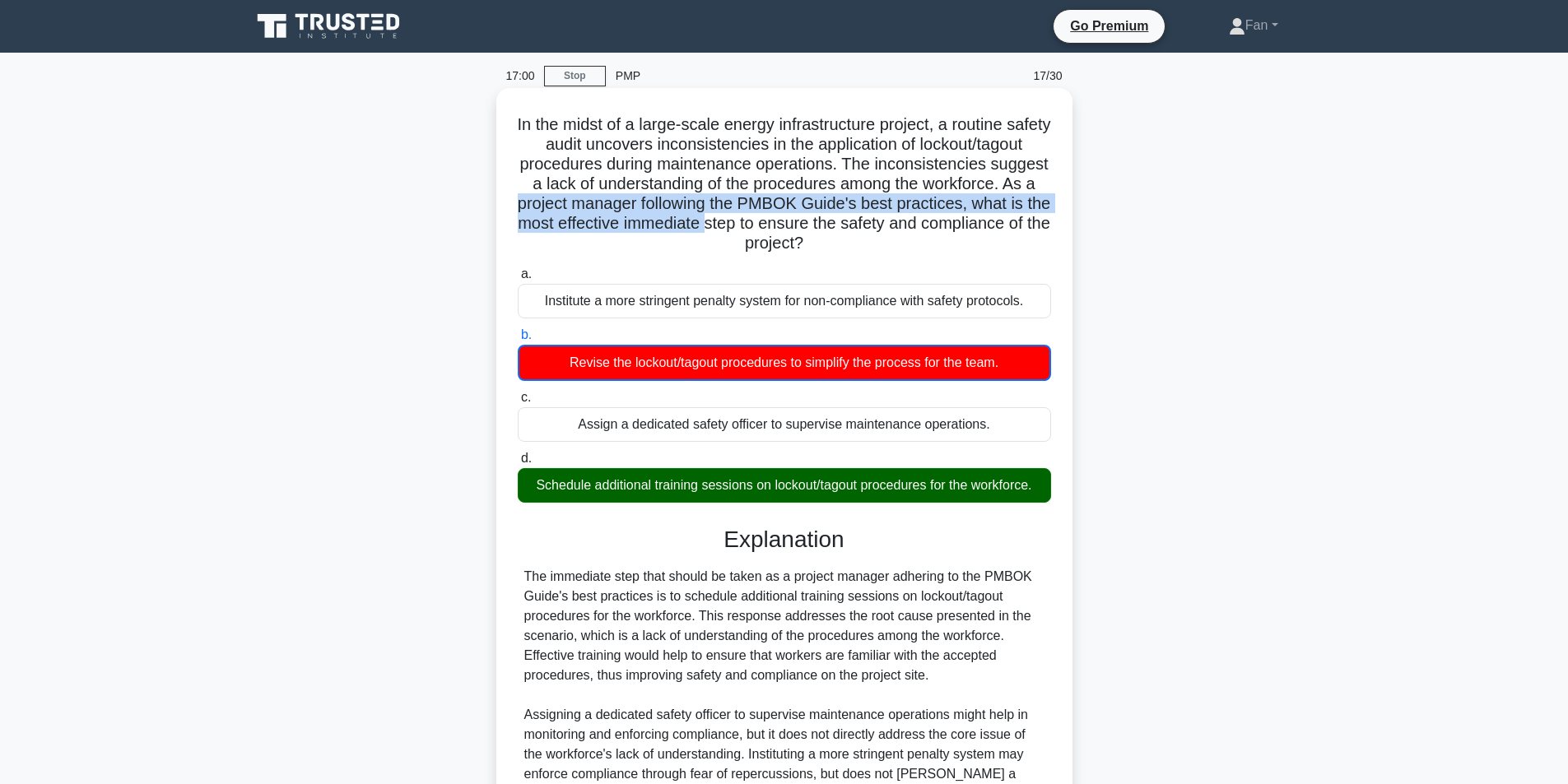
drag, startPoint x: 735, startPoint y: 202, endPoint x: 947, endPoint y: 222, distance: 212.9
click at [954, 224] on h5 "In the midst of a large-scale energy infrastructure project, a routine safety a…" at bounding box center [785, 185] width 537 height 139
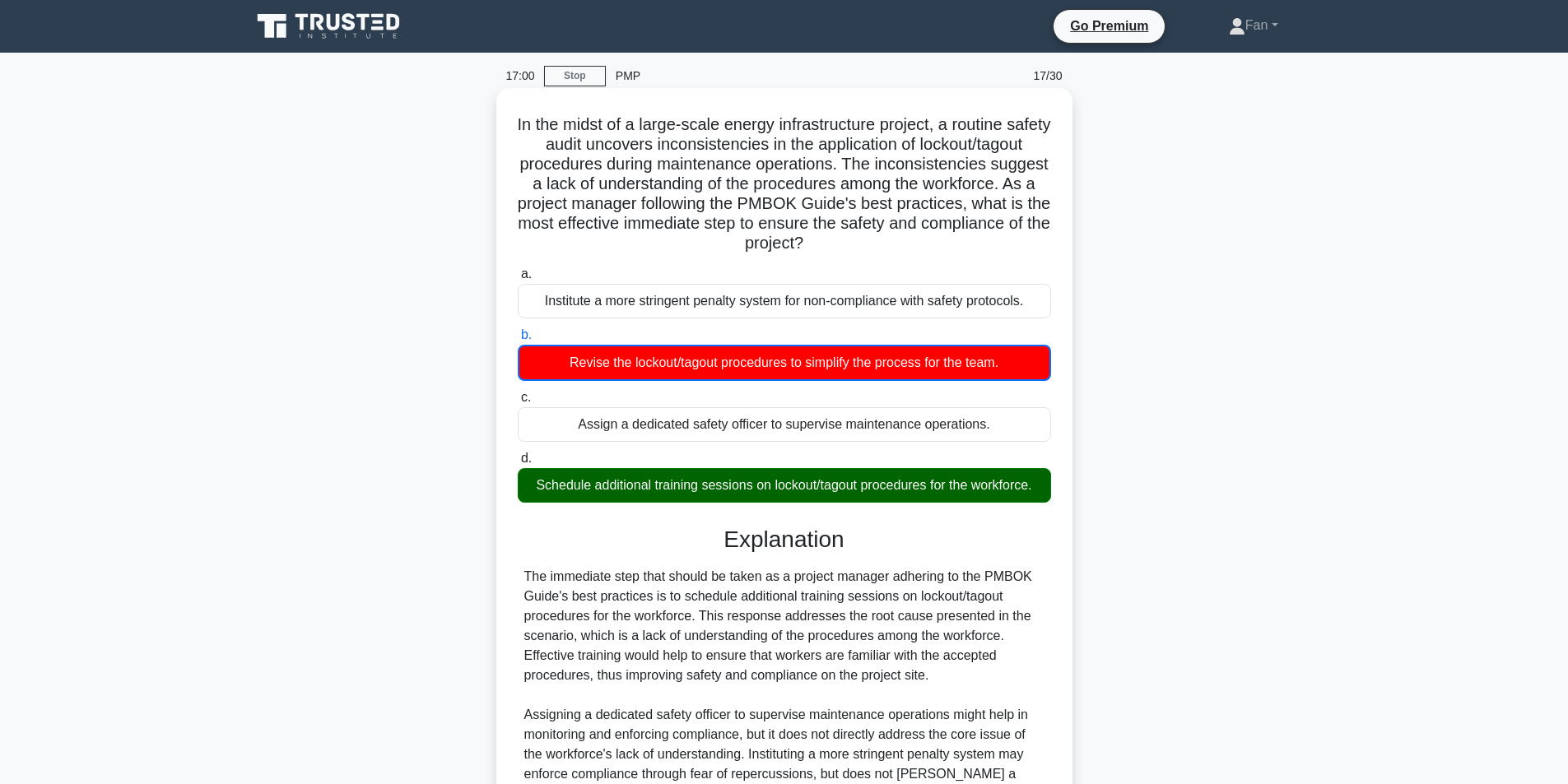
click at [747, 184] on h5 "In the midst of a large-scale energy infrastructure project, a routine safety a…" at bounding box center [785, 185] width 537 height 139
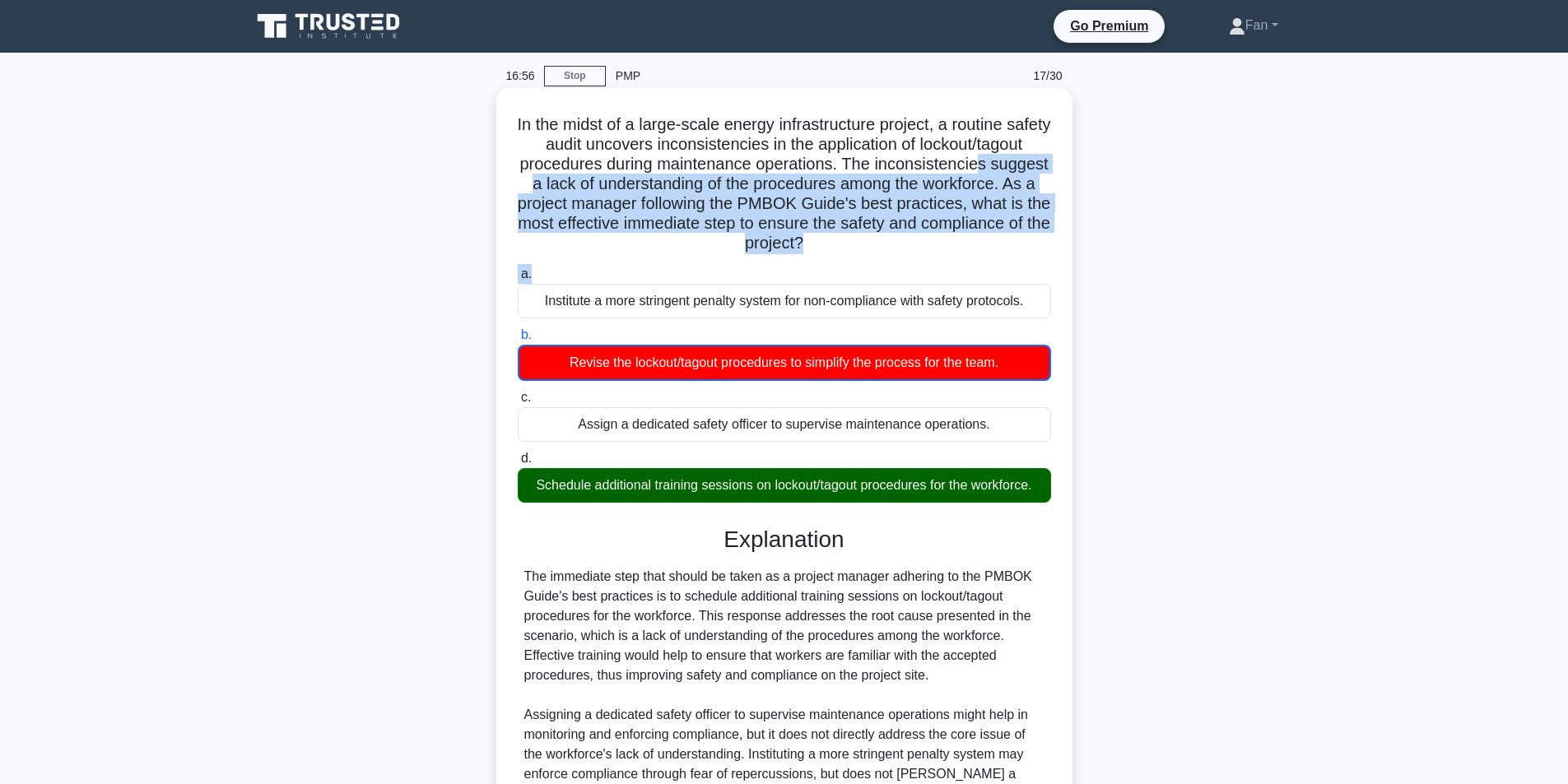
drag, startPoint x: 643, startPoint y: 192, endPoint x: 880, endPoint y: 263, distance: 247.4
click at [880, 263] on div "In the midst of a large-scale energy infrastructure project, a routine safety a…" at bounding box center [785, 544] width 563 height 900
click at [726, 190] on h5 "In the midst of a large-scale energy infrastructure project, a routine safety a…" at bounding box center [785, 185] width 537 height 139
drag, startPoint x: 666, startPoint y: 177, endPoint x: 942, endPoint y: 341, distance: 321.0
click at [937, 237] on h5 "In the midst of a large-scale energy infrastructure project, a routine safety a…" at bounding box center [785, 185] width 537 height 139
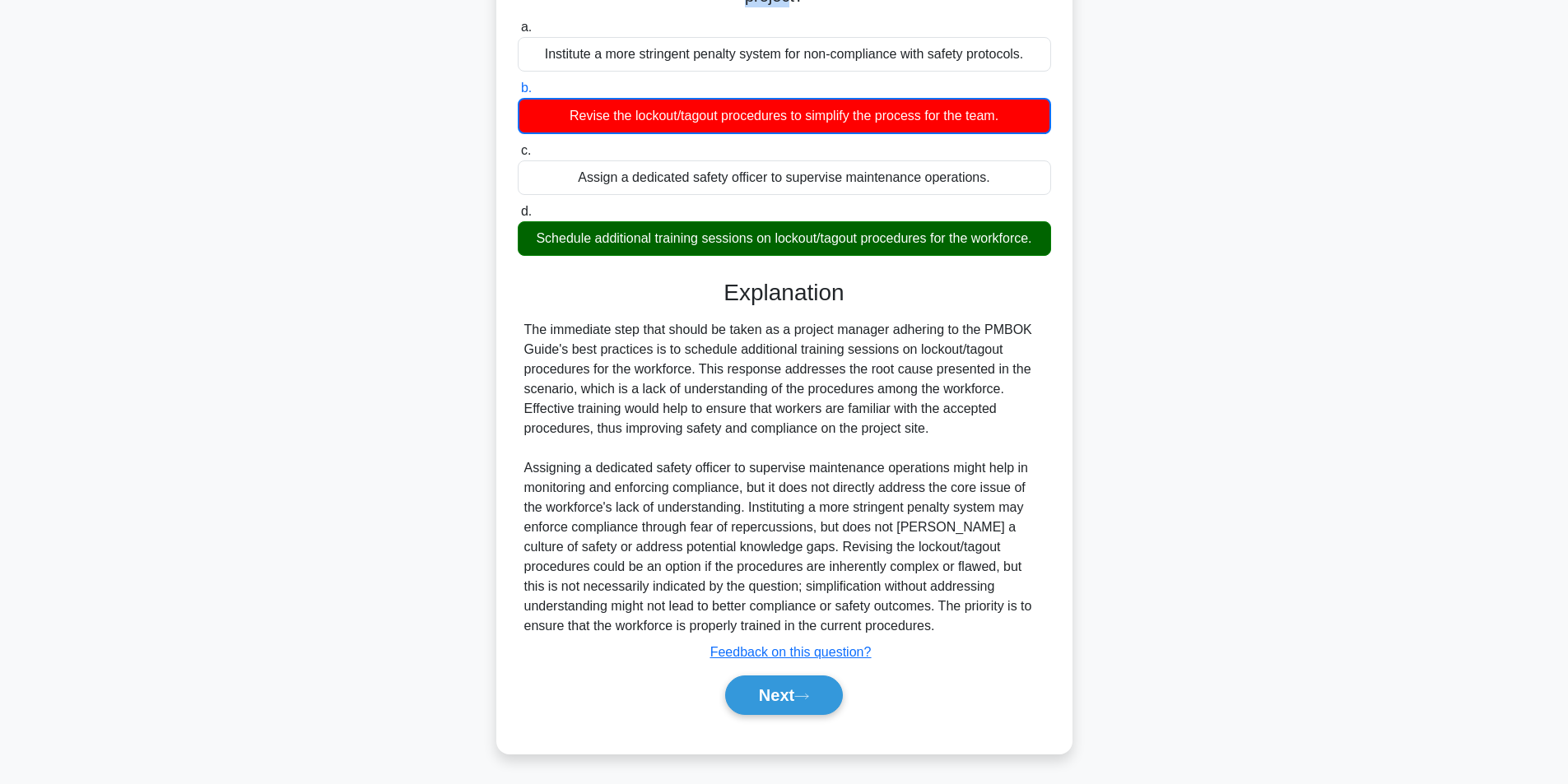
scroll to position [249, 0]
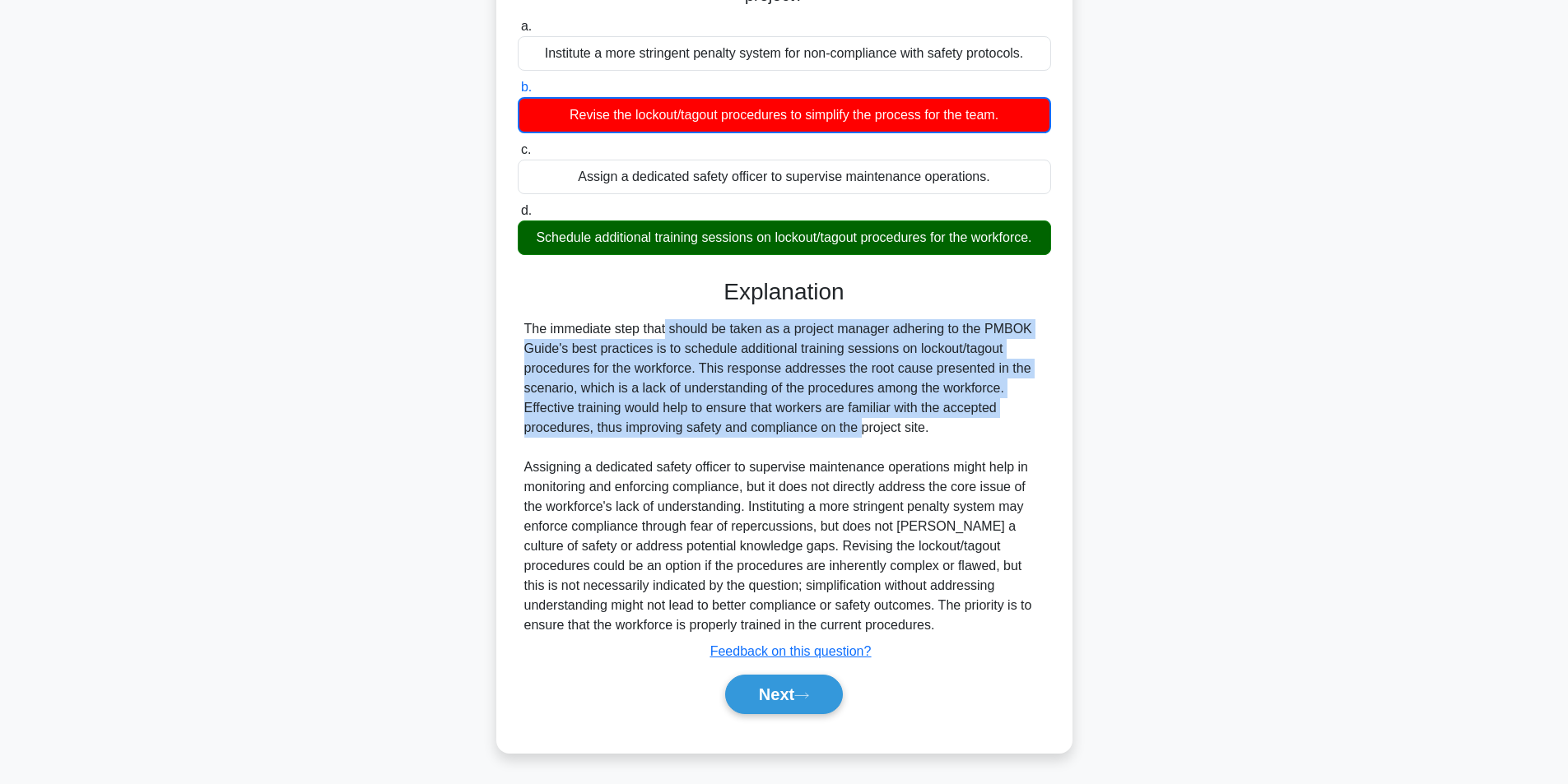
drag, startPoint x: 567, startPoint y: 325, endPoint x: 742, endPoint y: 430, distance: 204.1
click at [758, 420] on div "The immediate step that should be taken as a project manager adhering to the PM…" at bounding box center [784, 478] width 520 height 316
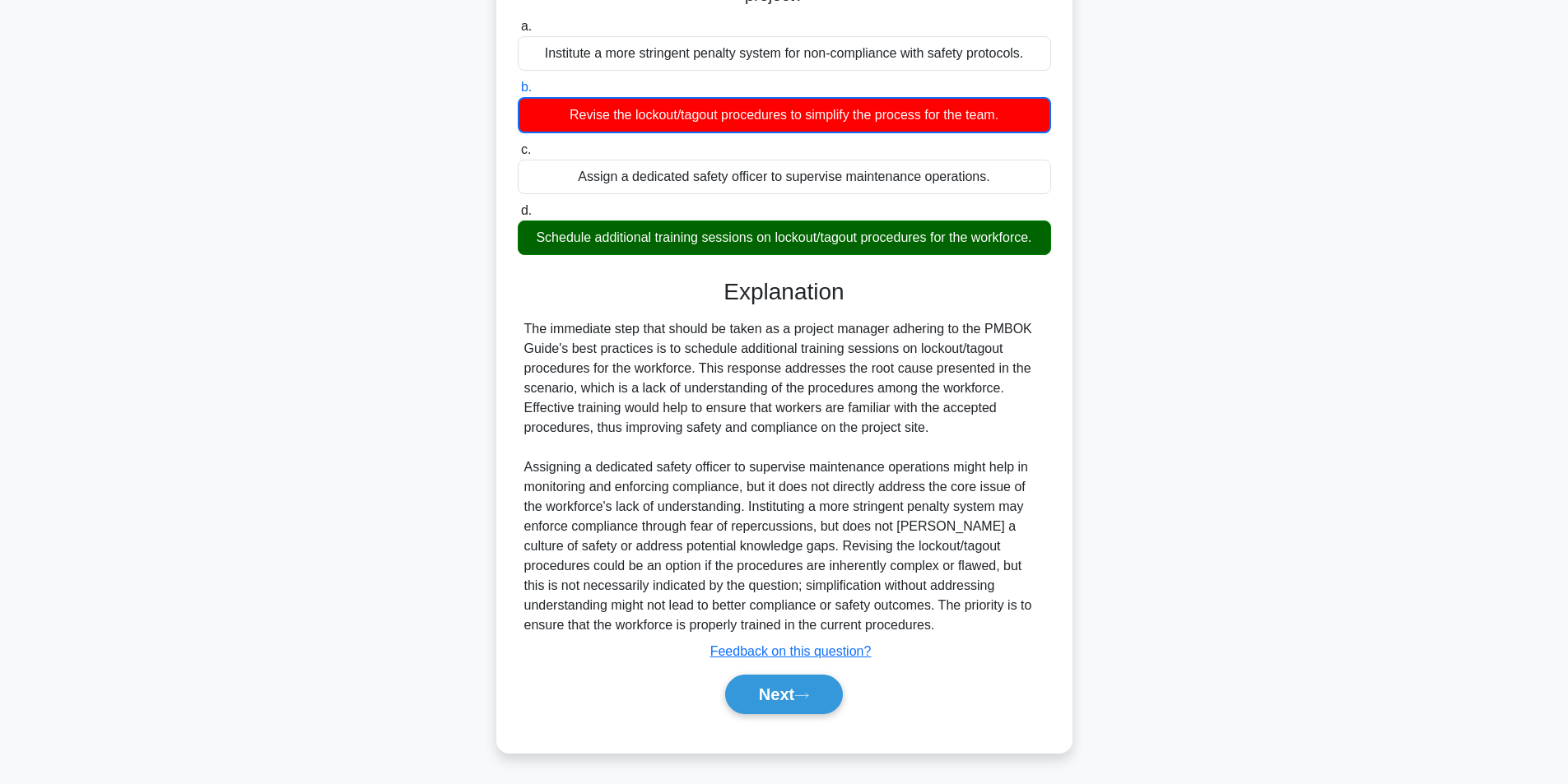
click at [657, 493] on div "The immediate step that should be taken as a project manager adhering to the PM…" at bounding box center [784, 478] width 520 height 316
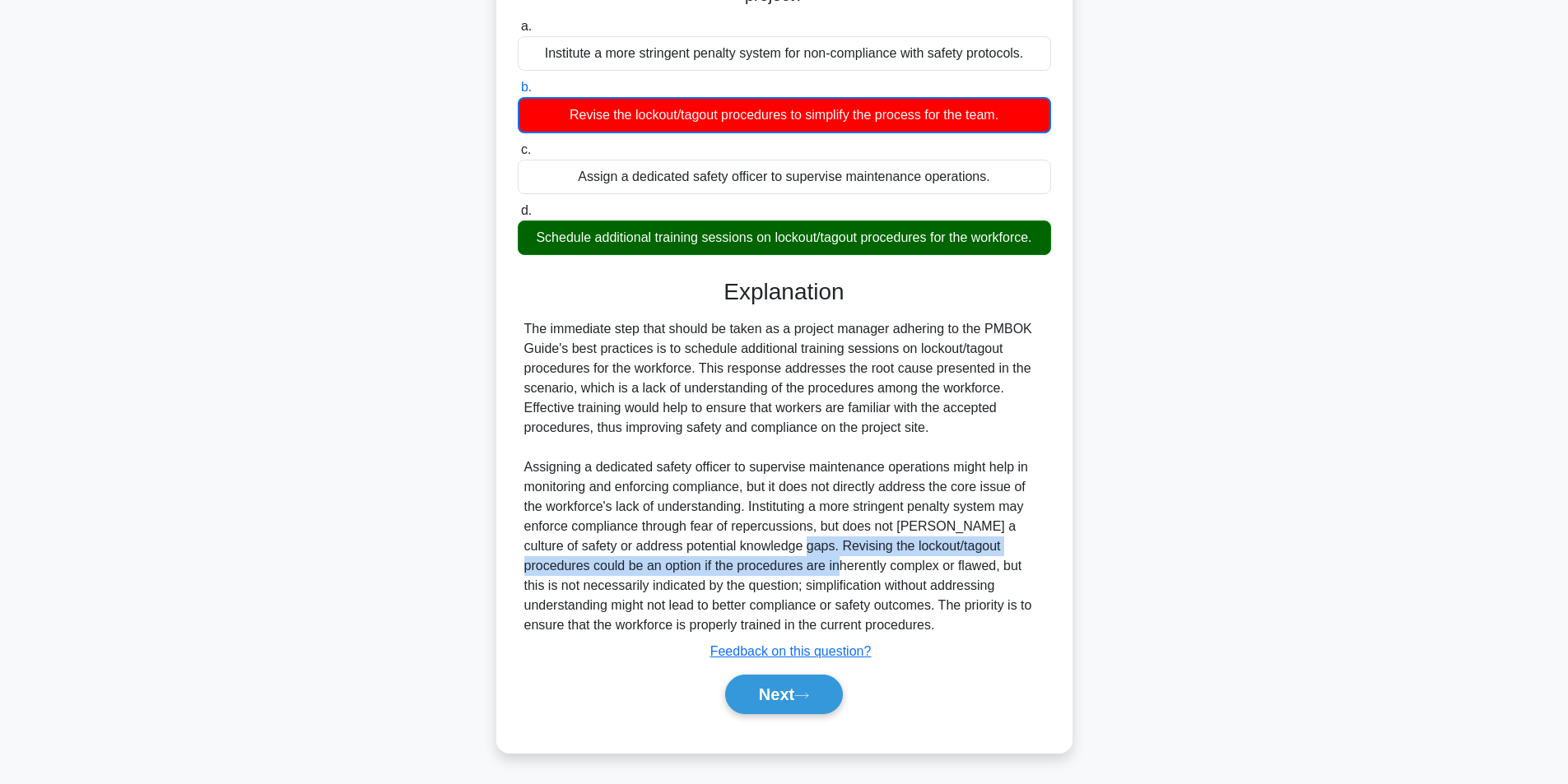
drag, startPoint x: 753, startPoint y: 538, endPoint x: 760, endPoint y: 569, distance: 31.8
click at [760, 569] on div "The immediate step that should be taken as a project manager adhering to the PM…" at bounding box center [784, 478] width 520 height 316
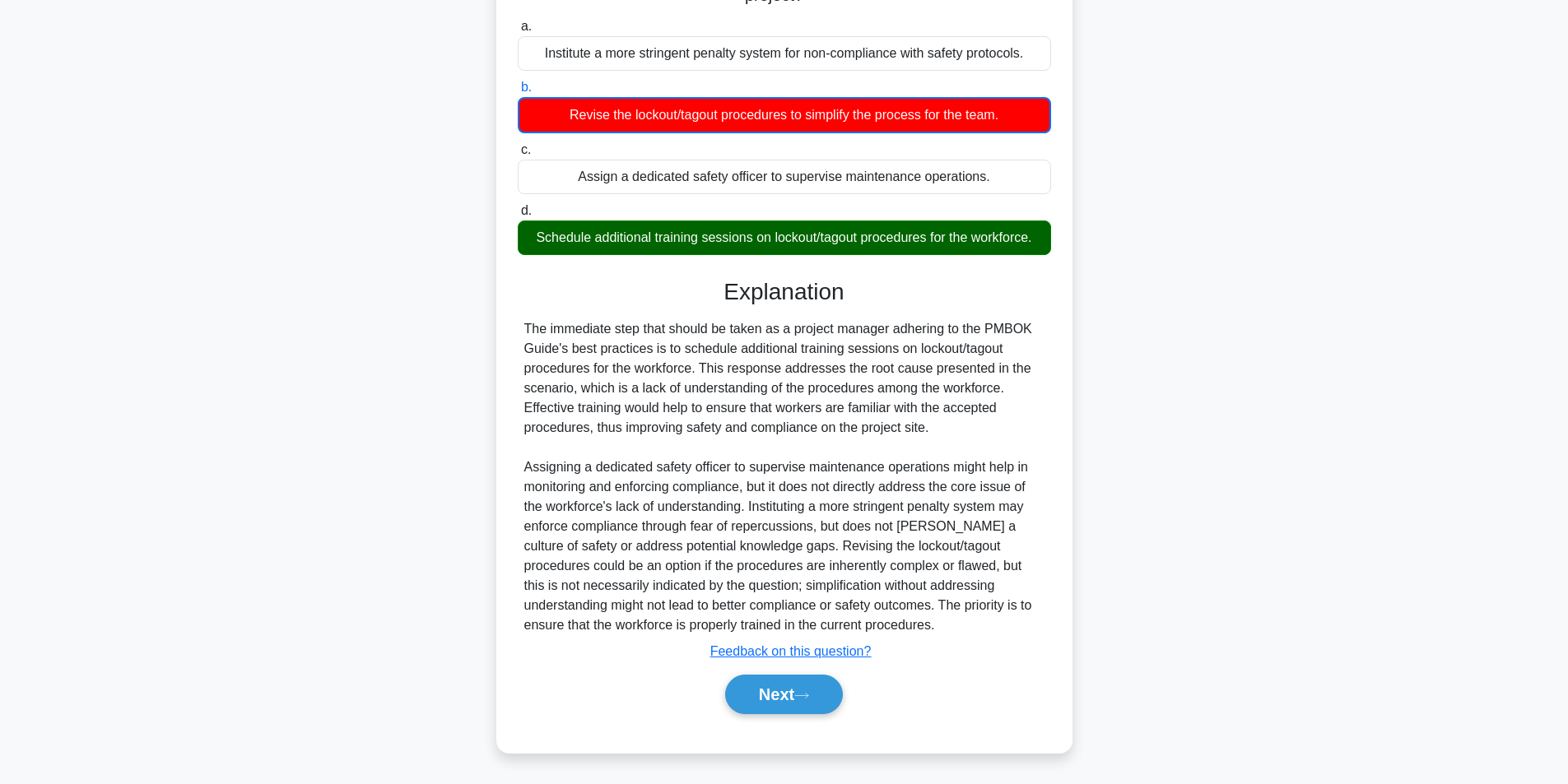
drag, startPoint x: 832, startPoint y: 566, endPoint x: 908, endPoint y: 565, distance: 76.0
click at [833, 566] on div "The immediate step that should be taken as a project manager adhering to the PM…" at bounding box center [784, 478] width 520 height 316
drag, startPoint x: 926, startPoint y: 565, endPoint x: 739, endPoint y: 585, distance: 188.1
click at [739, 585] on div "The immediate step that should be taken as a project manager adhering to the PM…" at bounding box center [784, 478] width 520 height 316
click at [792, 694] on button "Next" at bounding box center [783, 694] width 117 height 40
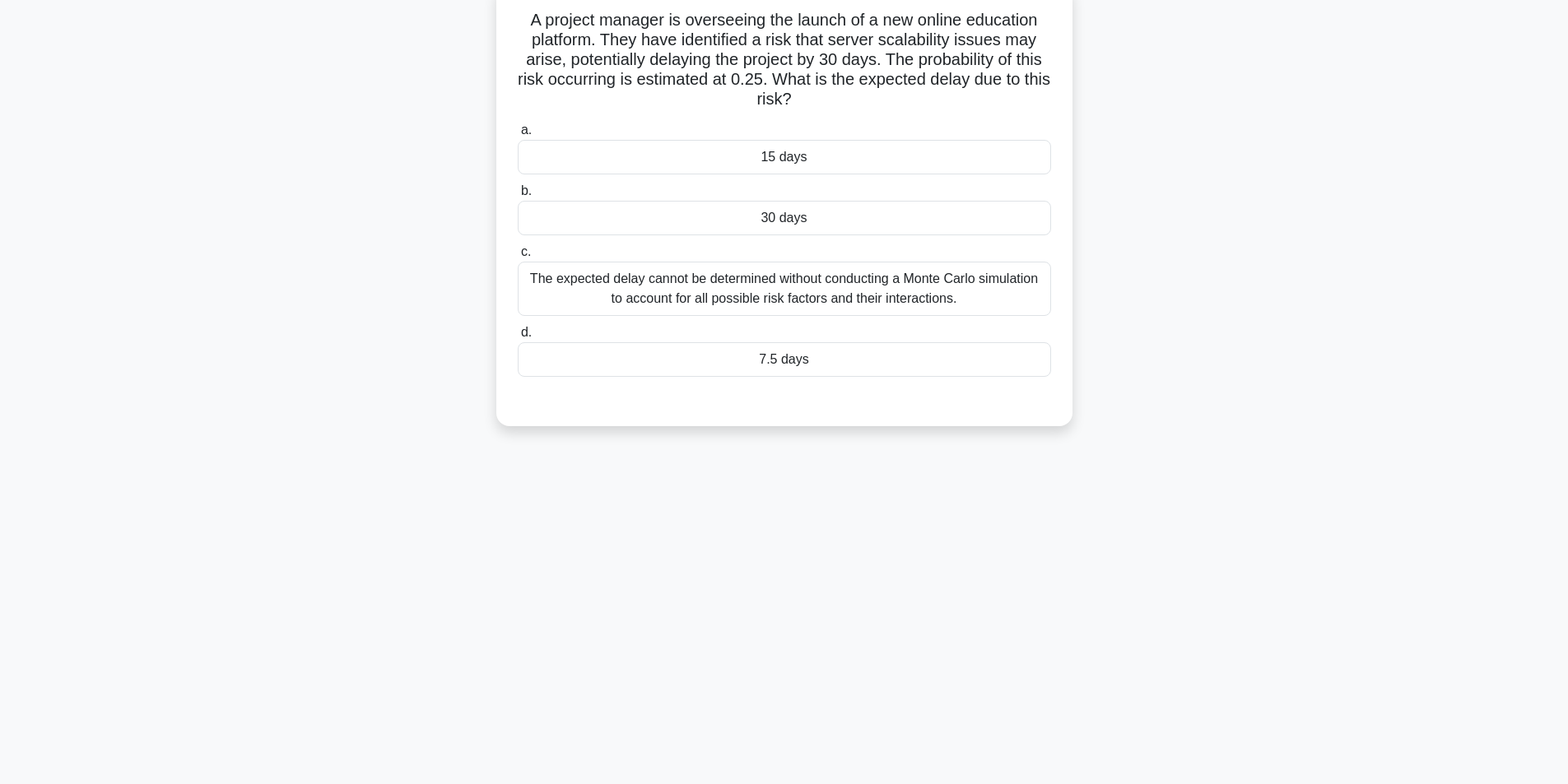
scroll to position [0, 0]
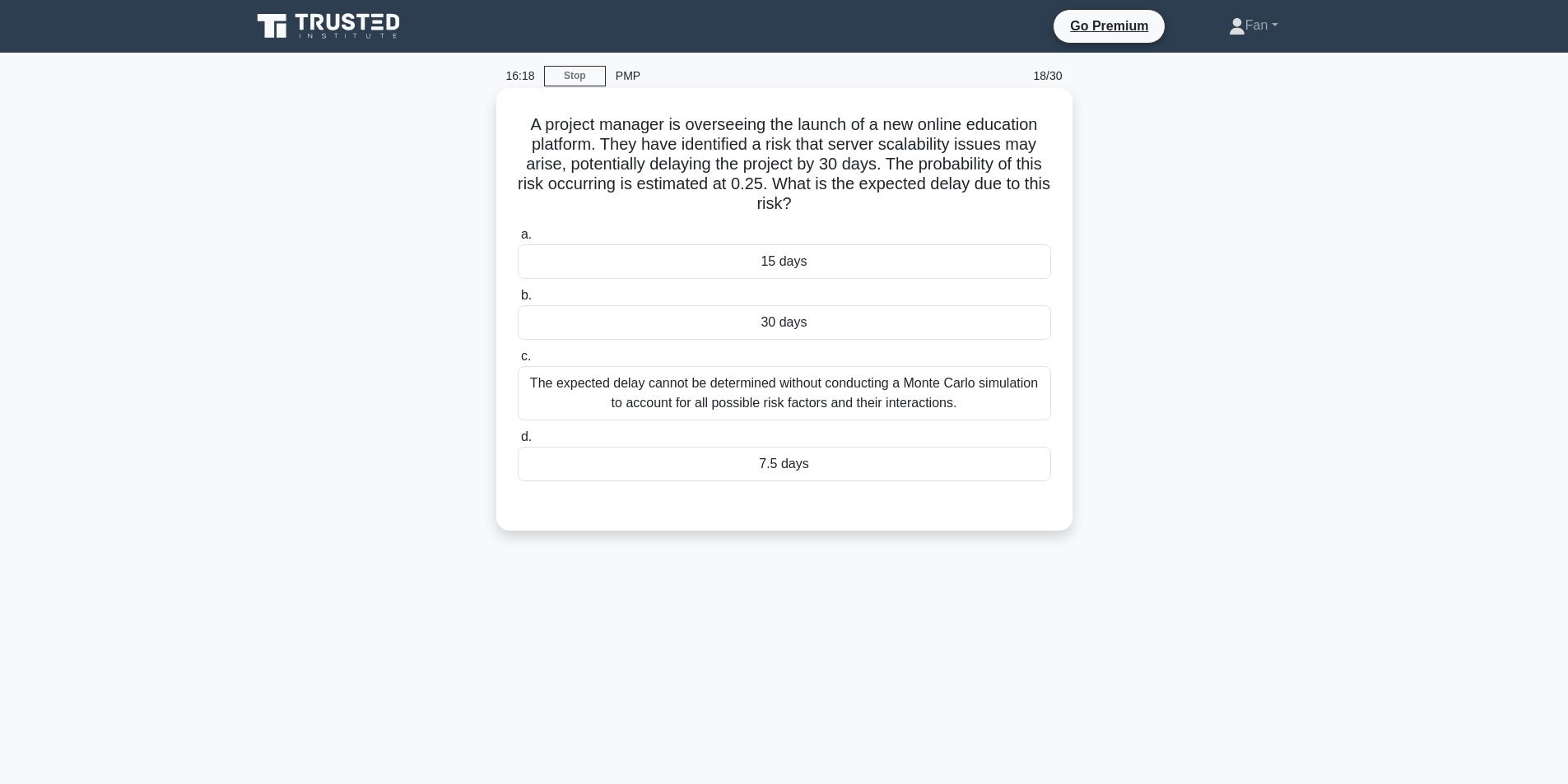
click at [840, 468] on div "7.5 days" at bounding box center [784, 464] width 533 height 34
click at [517, 443] on input "d. 7.5 days" at bounding box center [517, 437] width 0 height 11
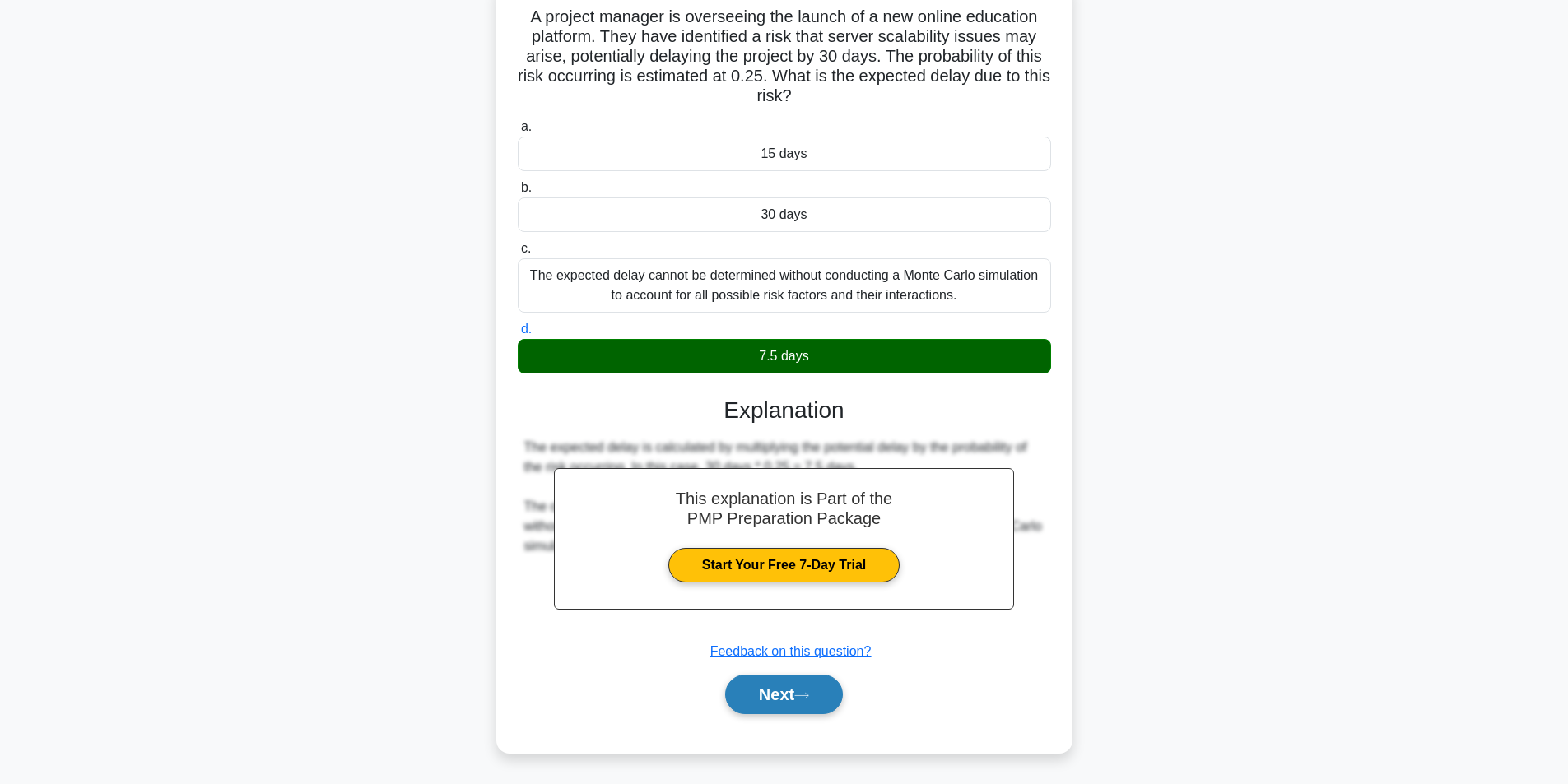
click at [813, 680] on button "Next" at bounding box center [783, 694] width 117 height 40
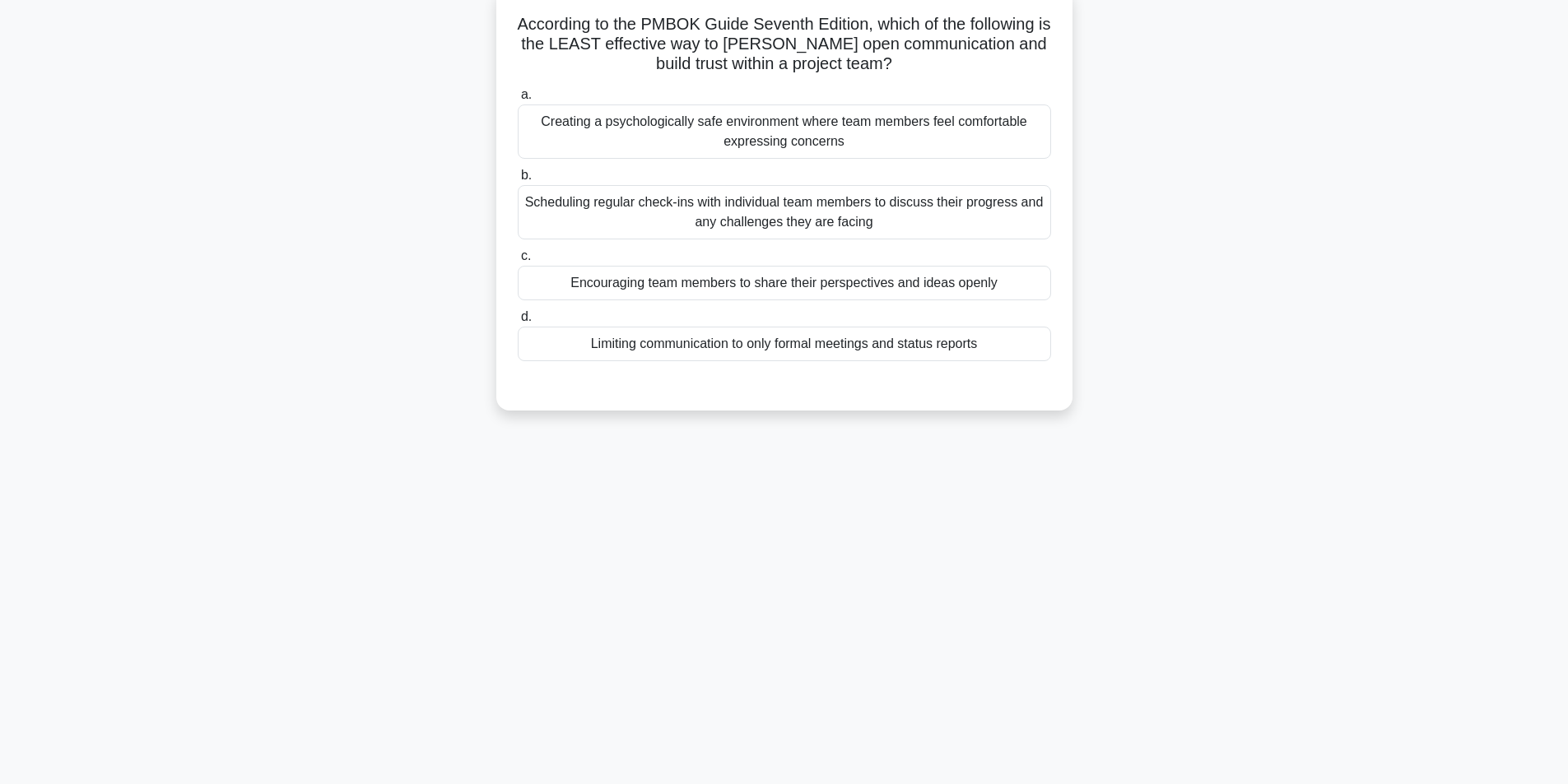
scroll to position [104, 0]
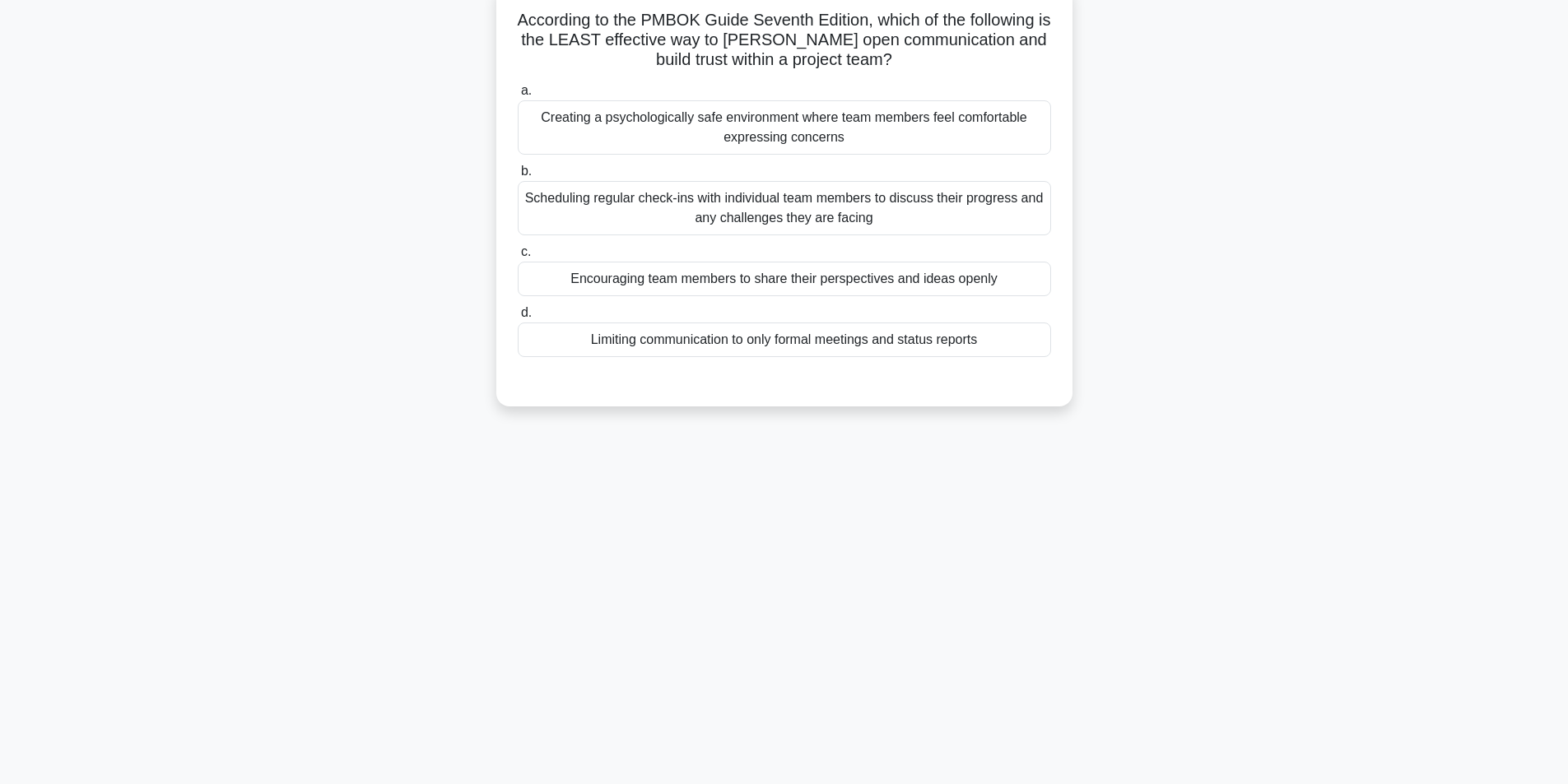
click at [1007, 354] on div "Limiting communication to only formal meetings and status reports" at bounding box center [784, 339] width 533 height 34
click at [517, 319] on input "d. Limiting communication to only formal meetings and status reports" at bounding box center [517, 313] width 0 height 11
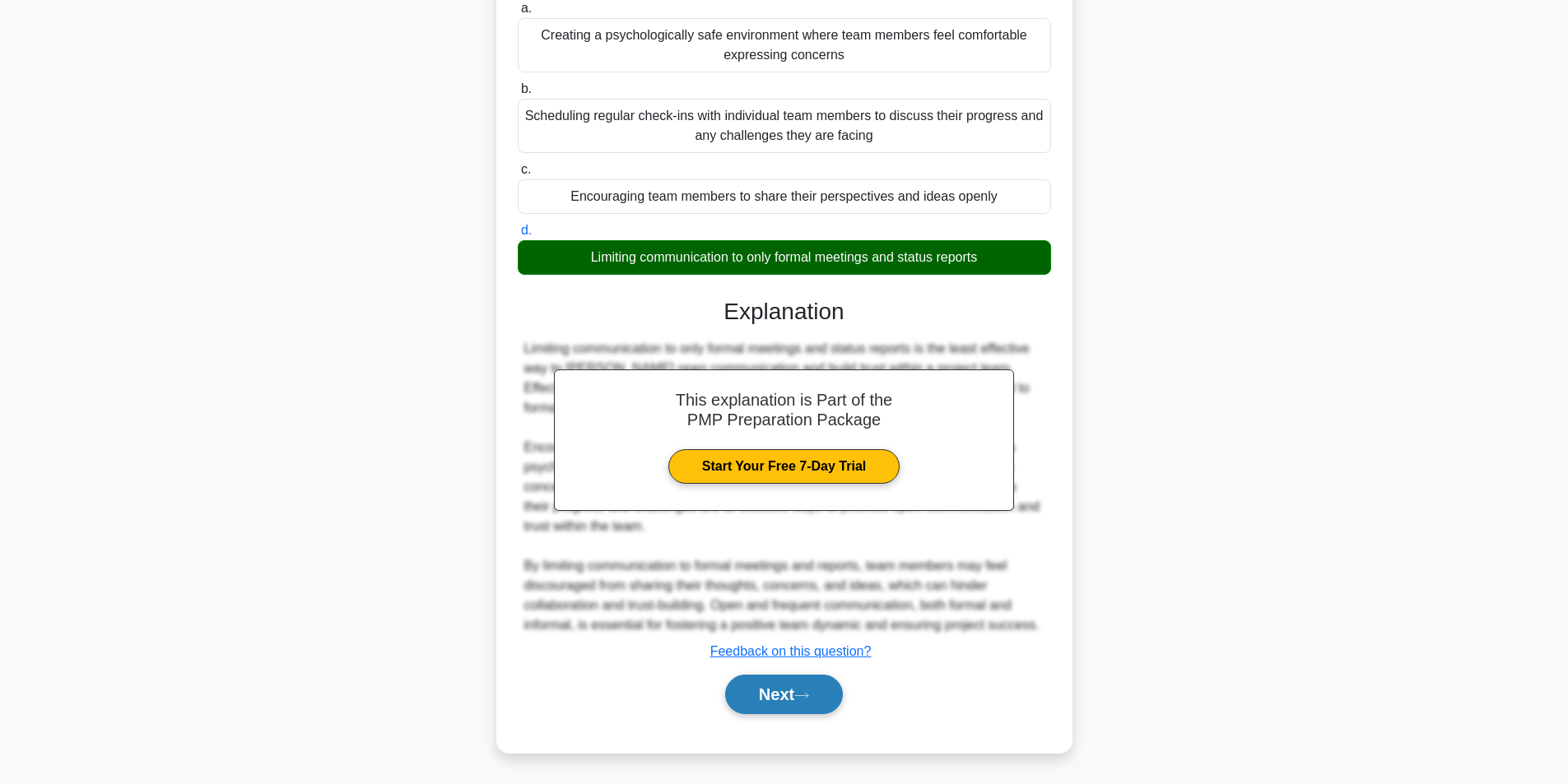
click at [814, 705] on button "Next" at bounding box center [783, 694] width 117 height 40
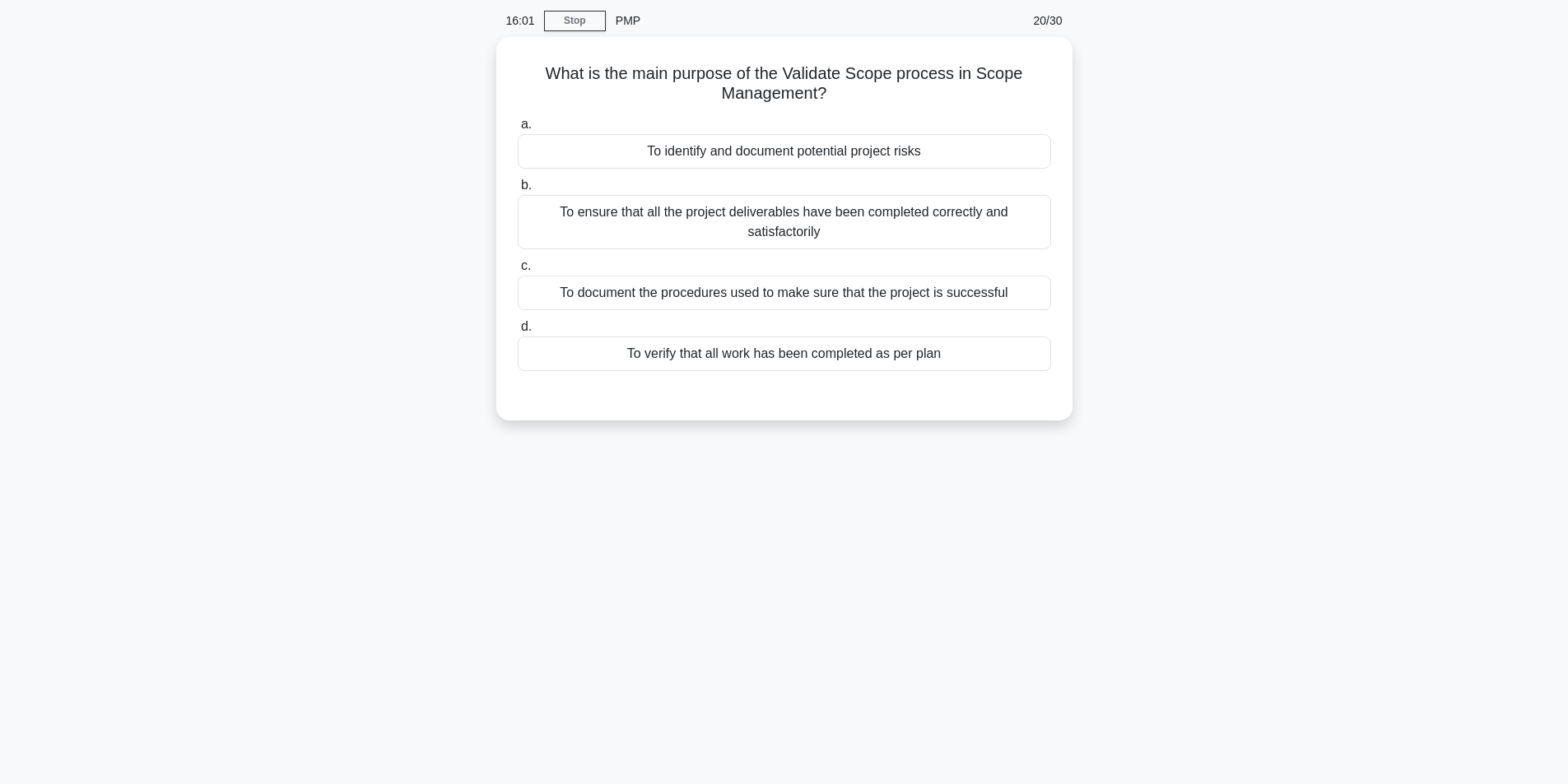
scroll to position [0, 0]
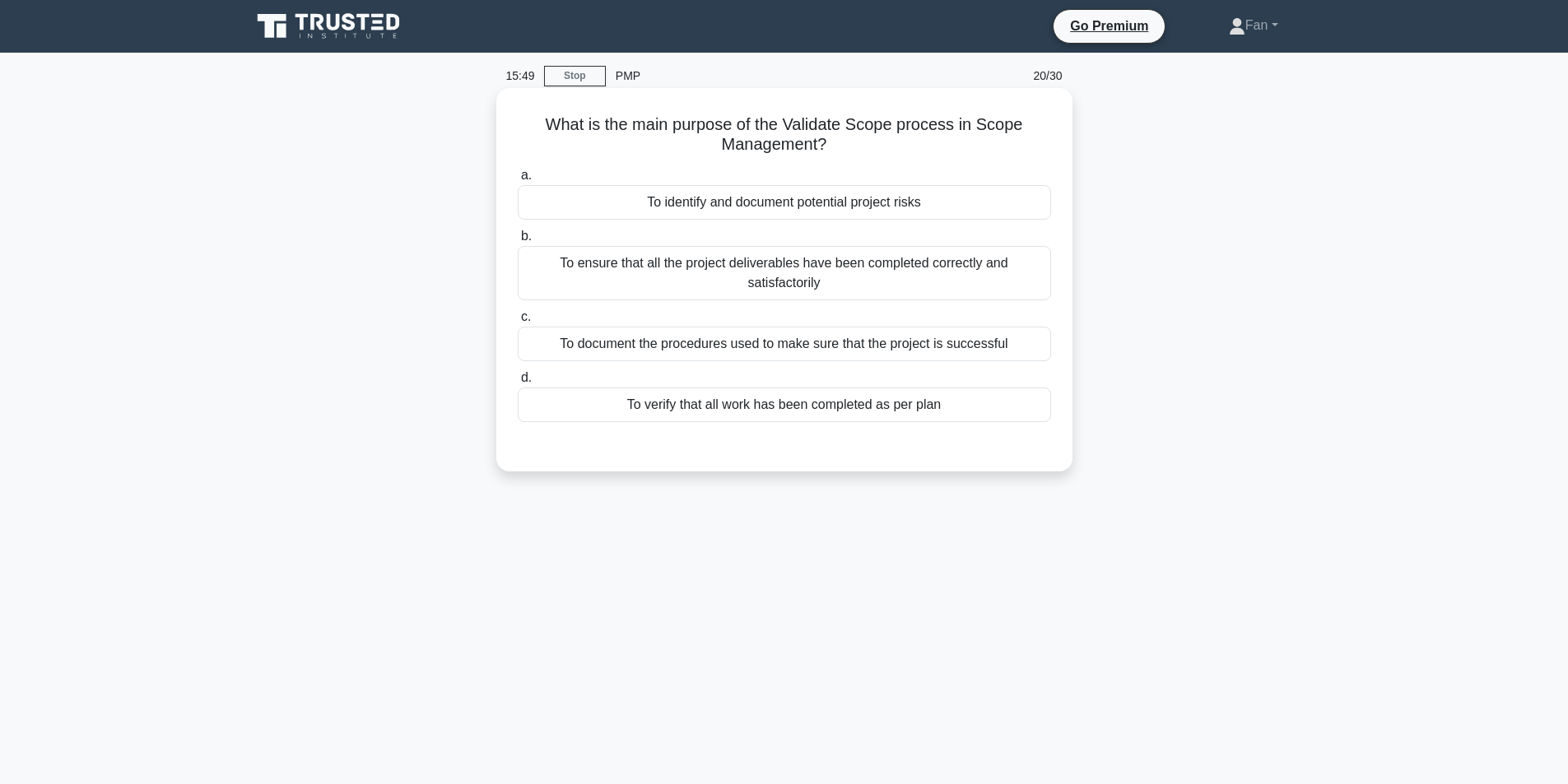
click at [820, 261] on div "To ensure that all the project deliverables have been completed correctly and s…" at bounding box center [784, 274] width 533 height 55
click at [517, 242] on input "b. To ensure that all the project deliverables have been completed correctly an…" at bounding box center [517, 237] width 0 height 11
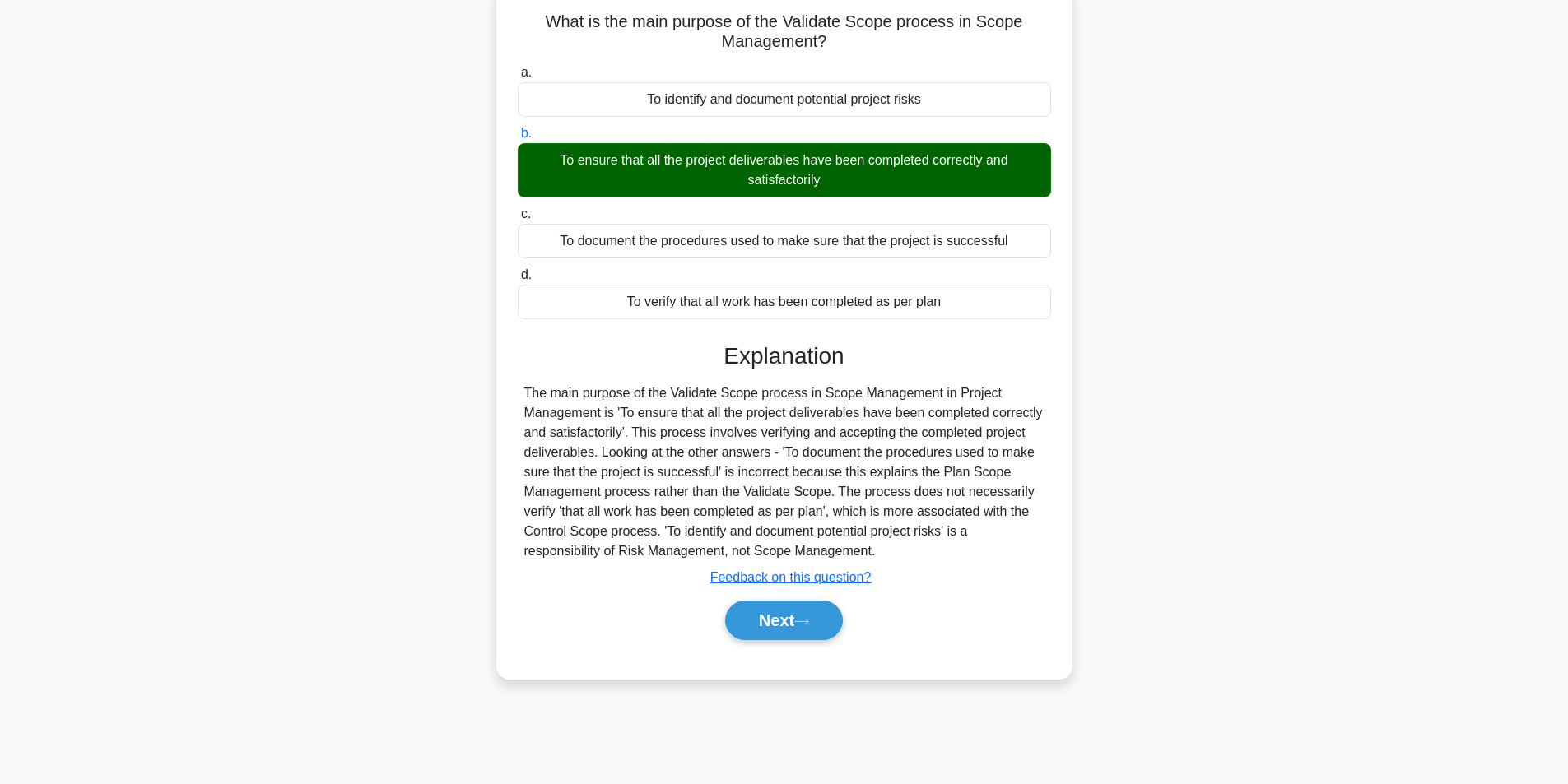
scroll to position [104, 0]
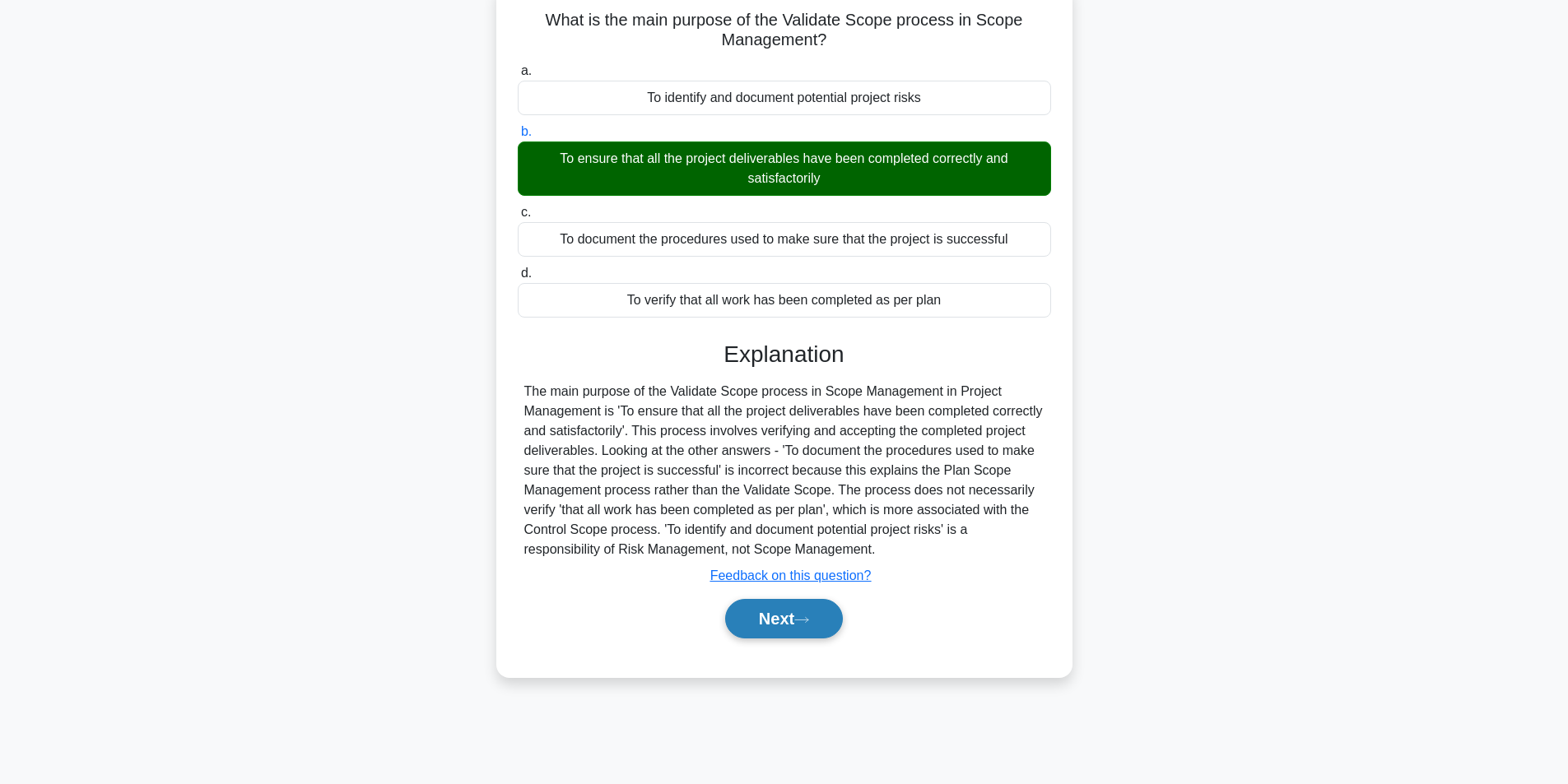
click at [804, 624] on icon at bounding box center [802, 620] width 15 height 9
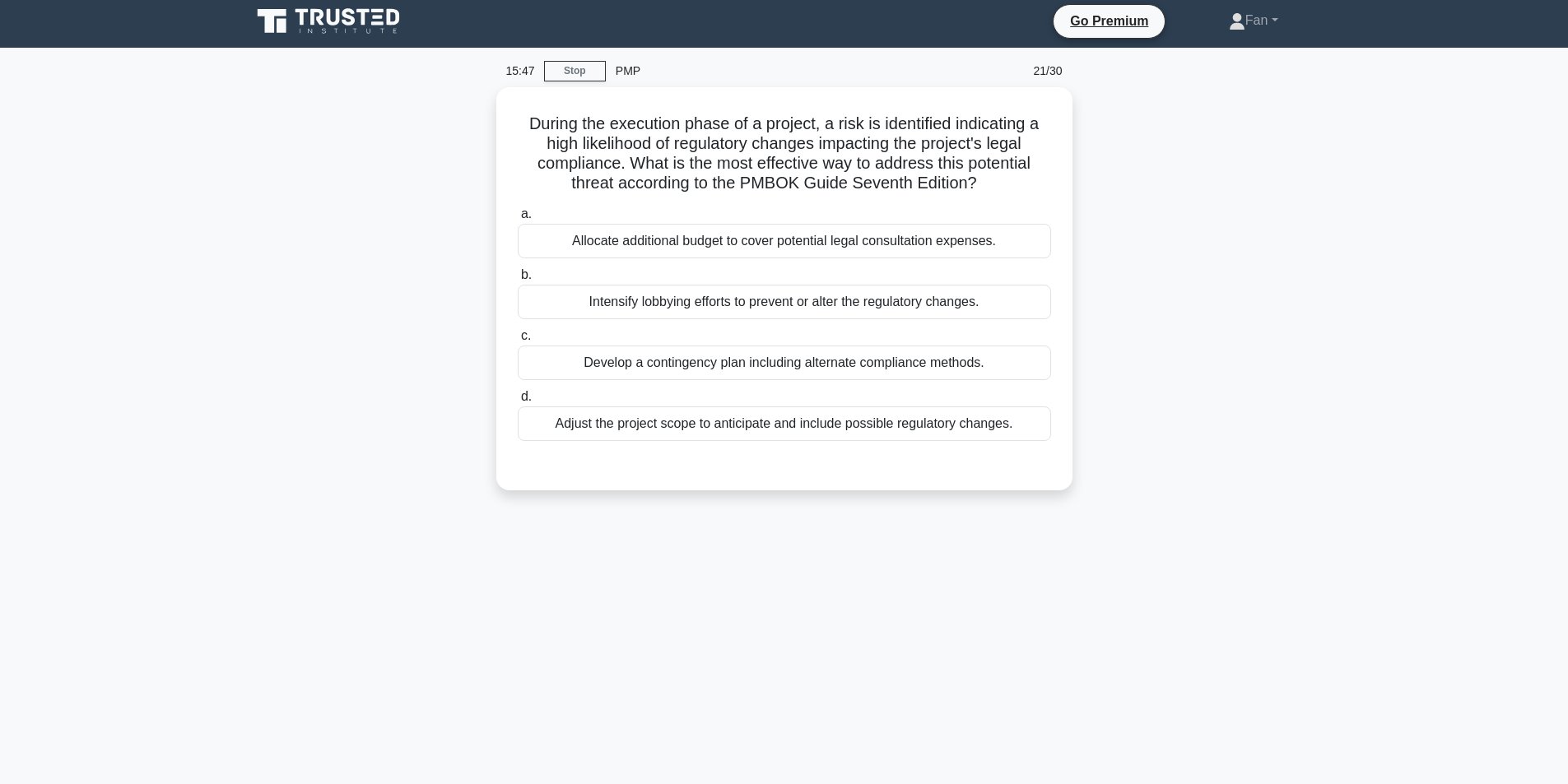
scroll to position [0, 0]
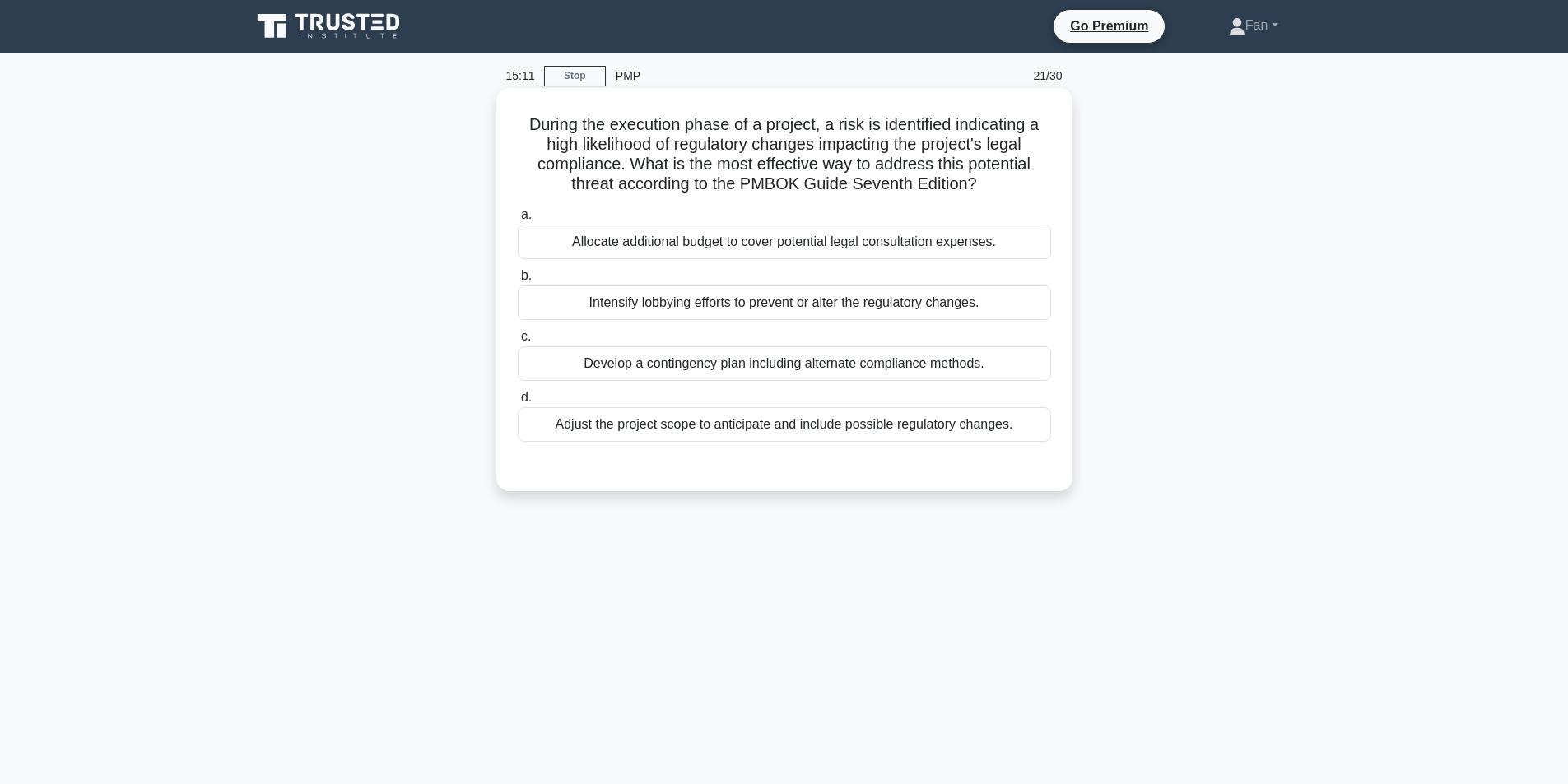
click at [1014, 433] on div "Adjust the project scope to anticipate and include possible regulatory changes." at bounding box center [784, 424] width 533 height 34
click at [517, 403] on input "d. Adjust the project scope to anticipate and include possible regulatory chang…" at bounding box center [517, 398] width 0 height 11
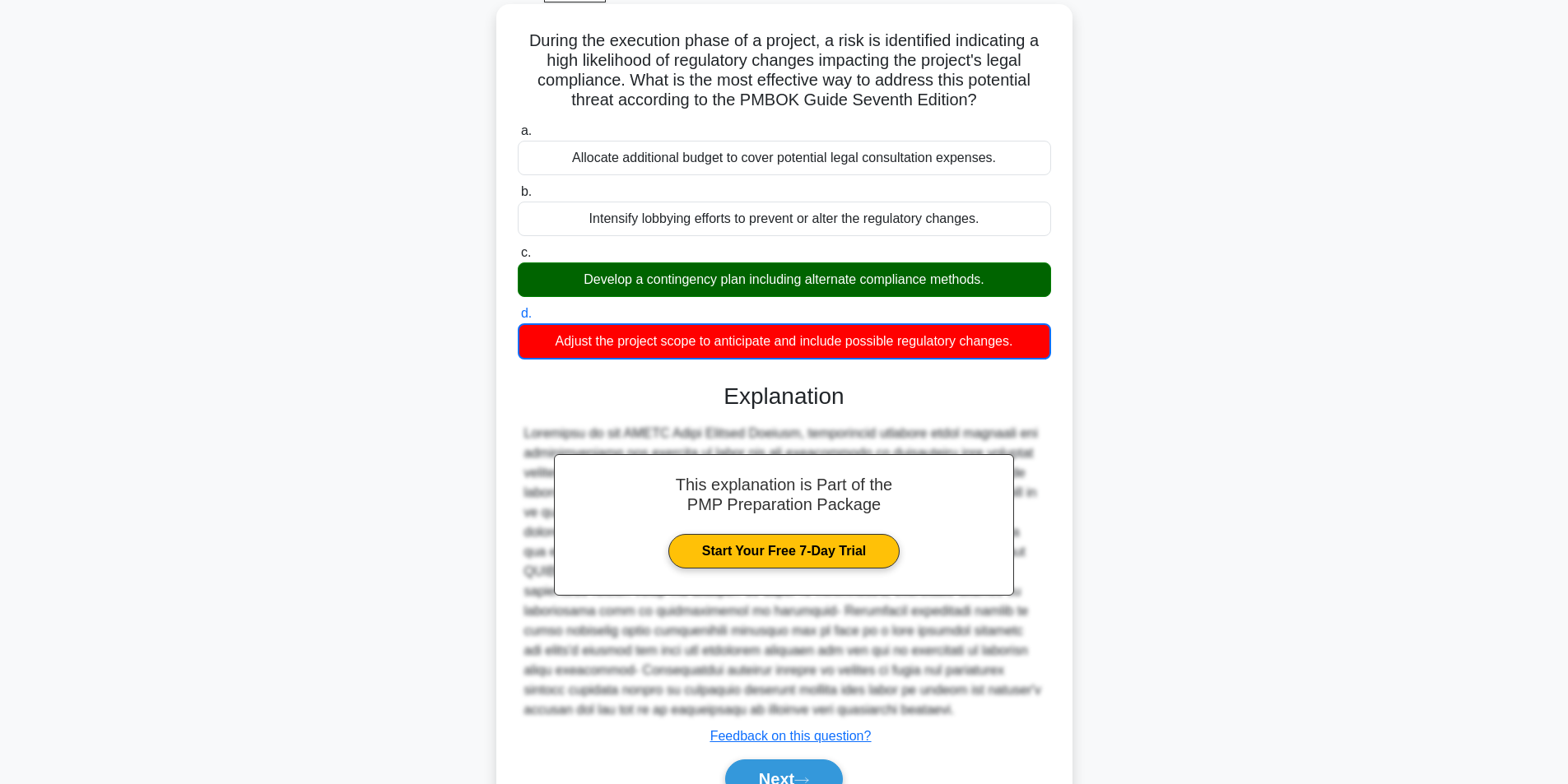
scroll to position [170, 0]
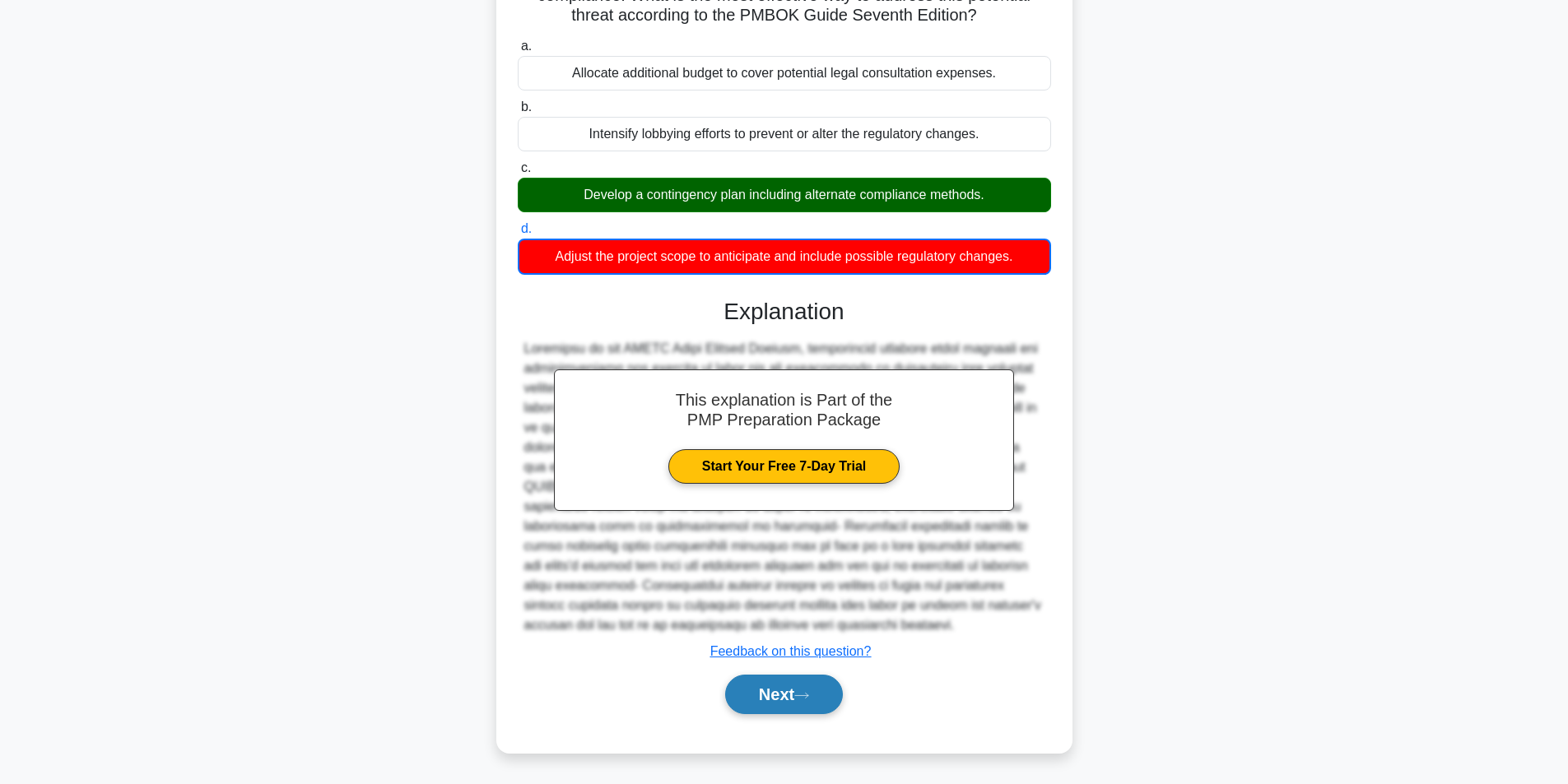
click at [809, 699] on icon at bounding box center [802, 696] width 15 height 9
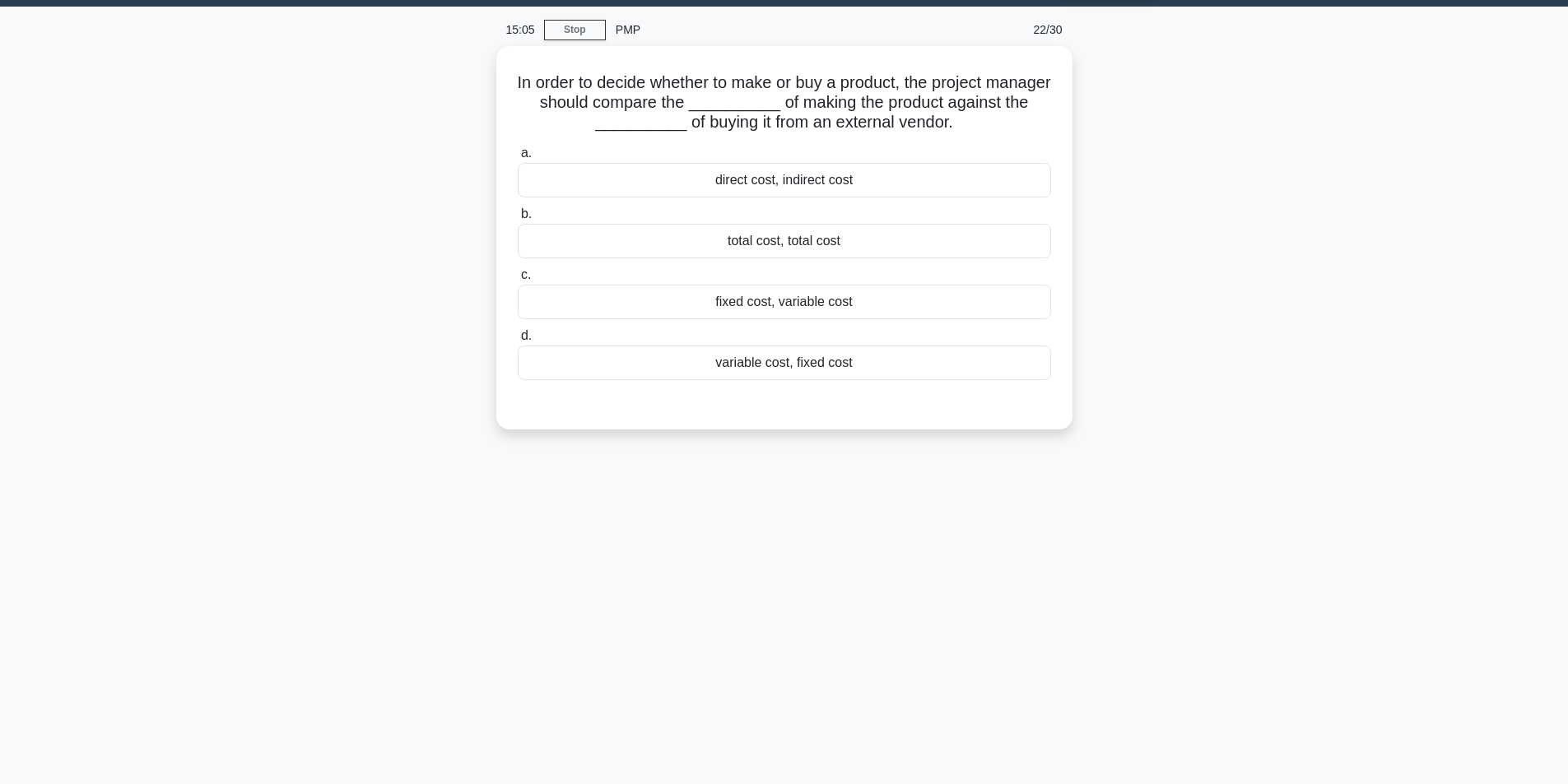
scroll to position [0, 0]
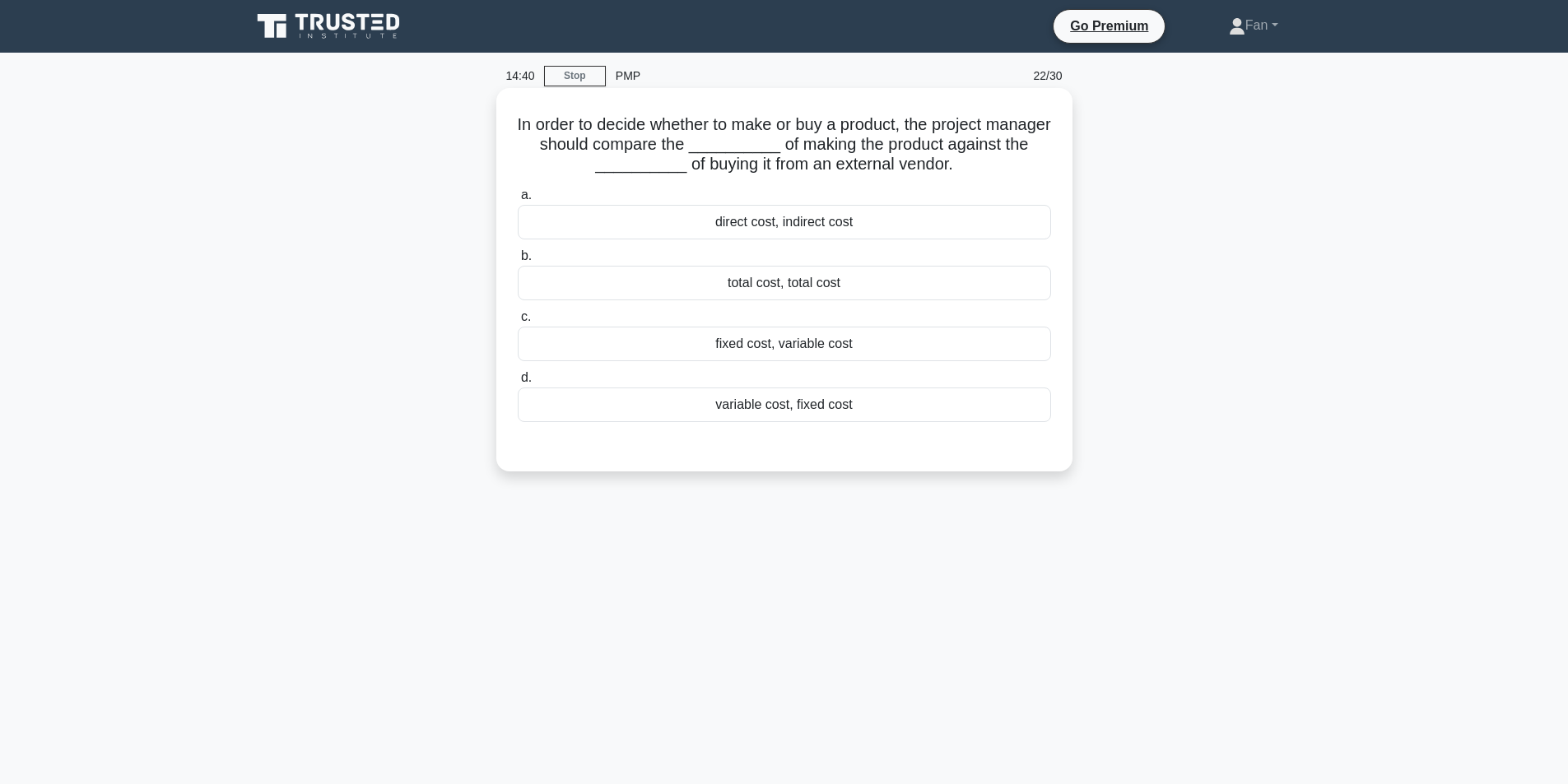
click at [834, 289] on div "total cost, total cost" at bounding box center [784, 283] width 533 height 34
click at [517, 261] on input "b. total cost, total cost" at bounding box center [517, 256] width 0 height 11
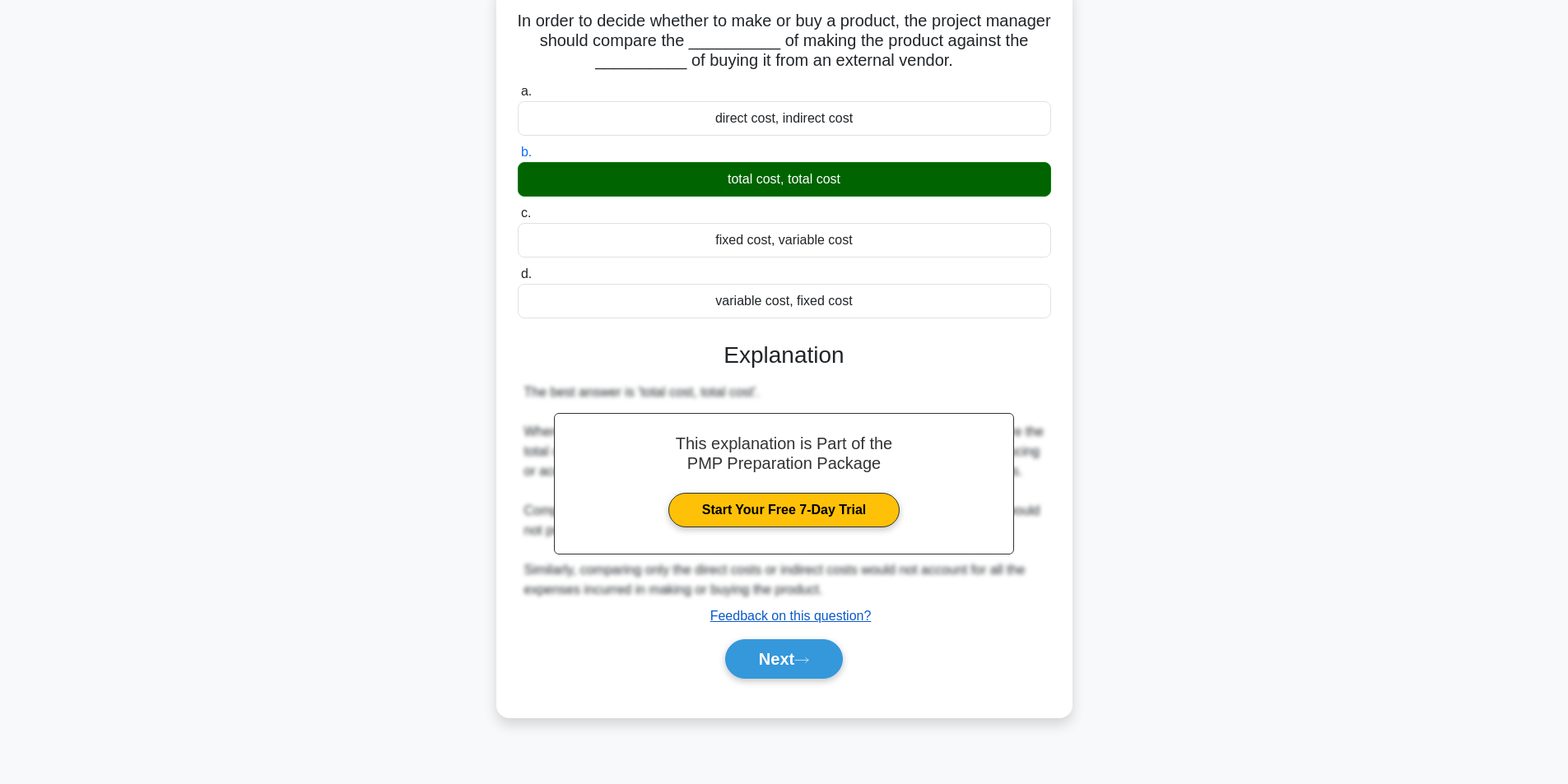
scroll to position [104, 0]
click at [817, 672] on button "Next" at bounding box center [783, 658] width 117 height 40
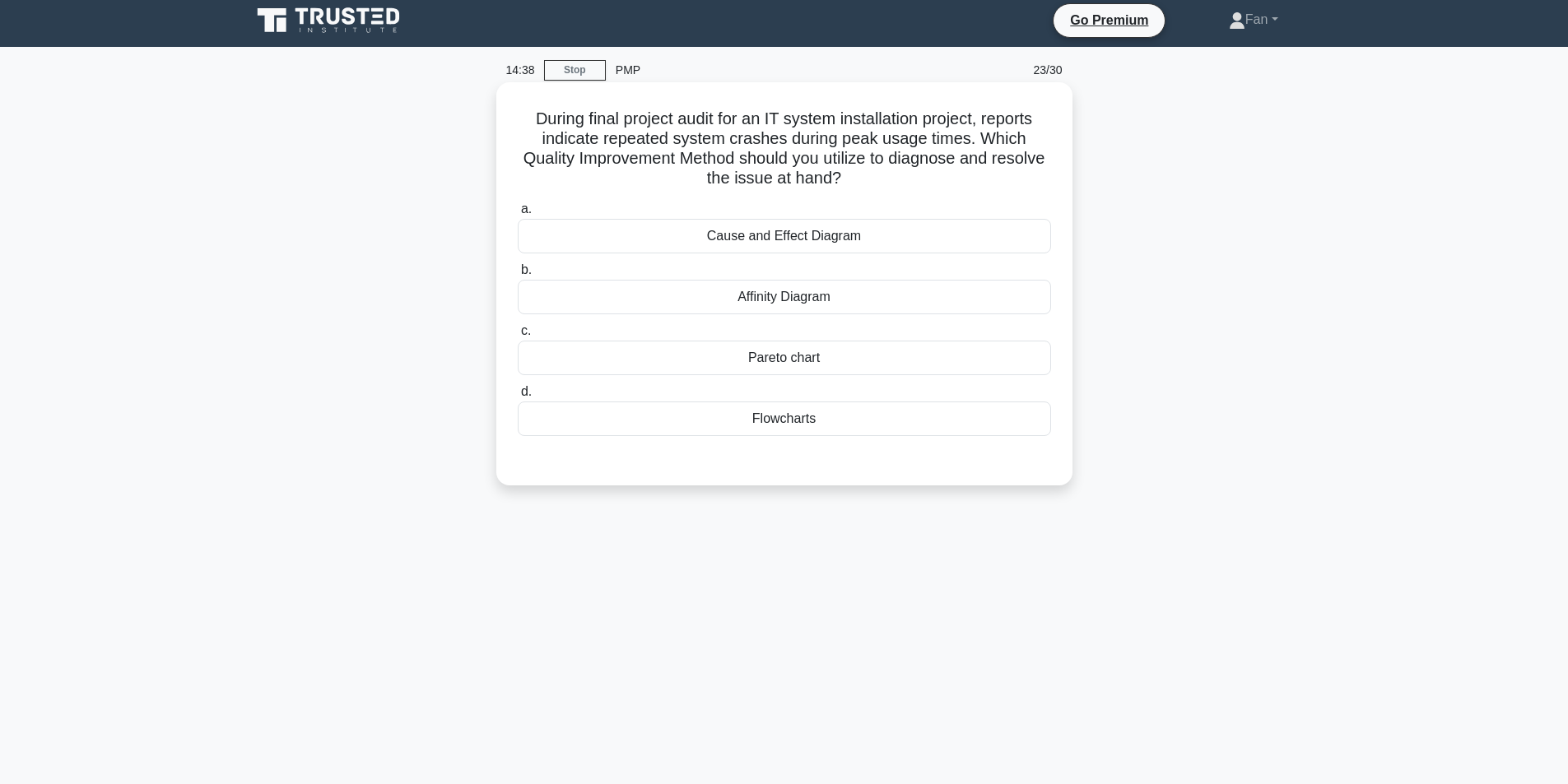
scroll to position [0, 0]
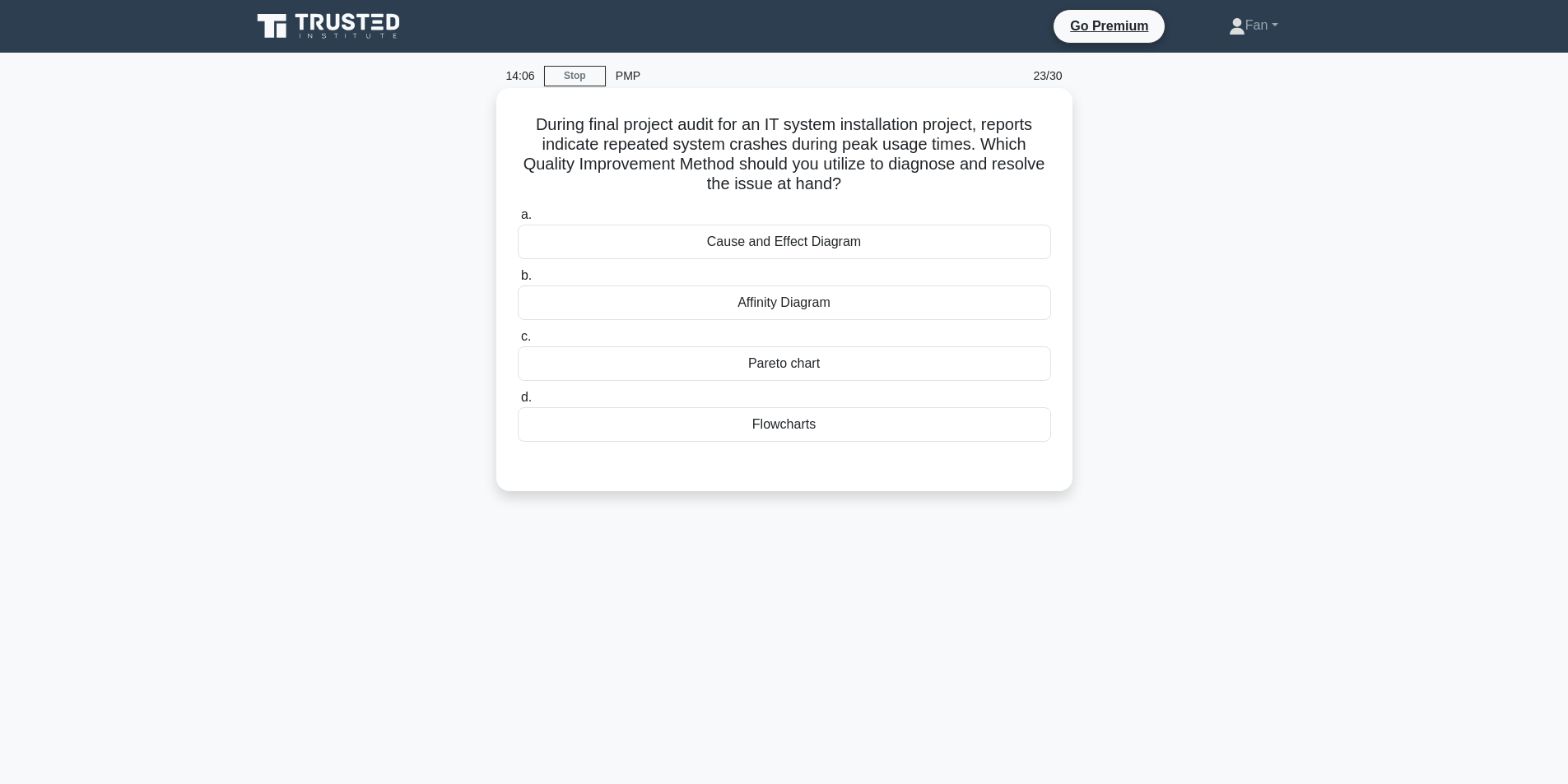
click at [784, 423] on div "Flowcharts" at bounding box center [784, 424] width 533 height 34
click at [517, 403] on input "d. Flowcharts" at bounding box center [517, 398] width 0 height 11
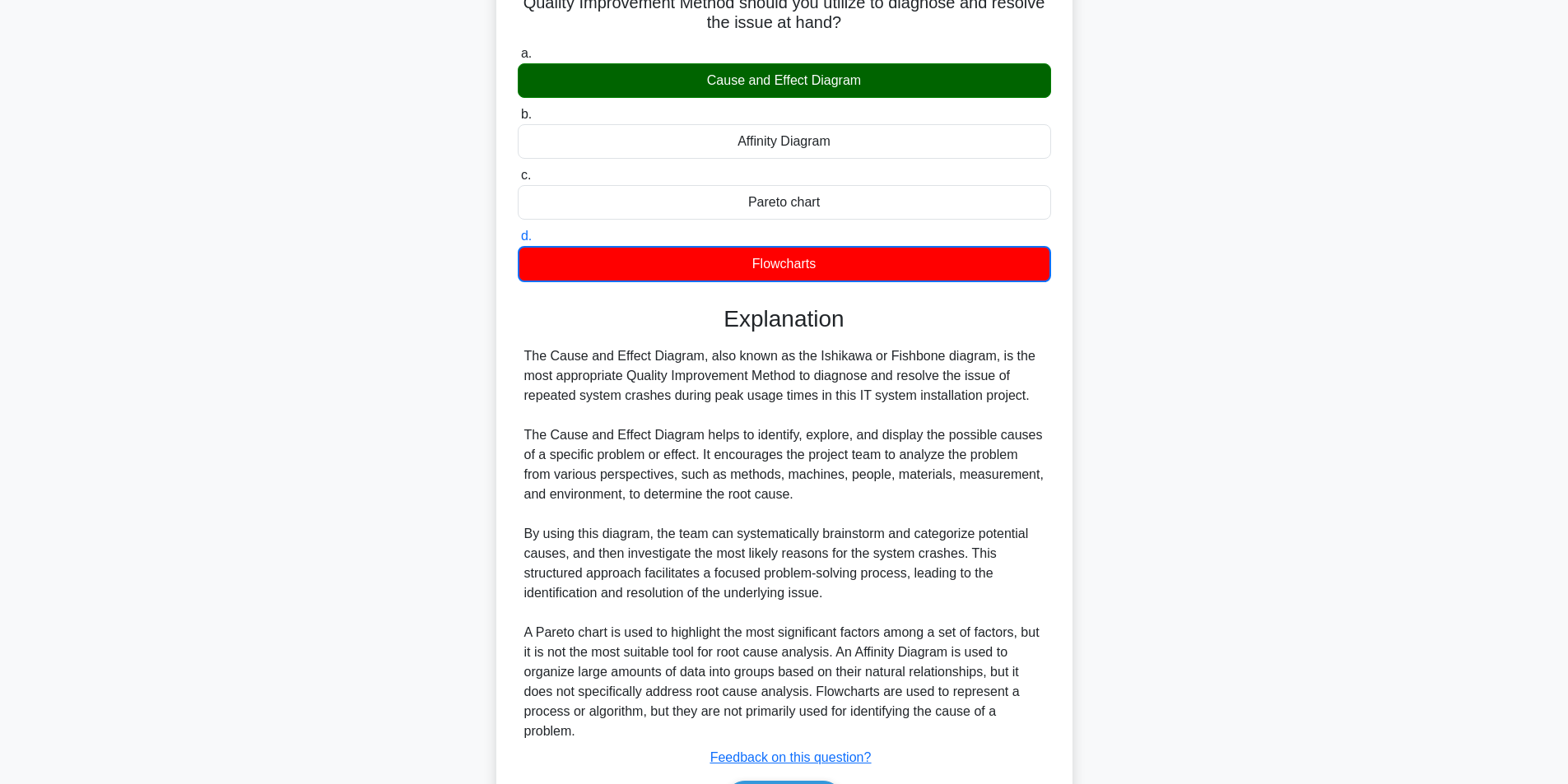
scroll to position [164, 0]
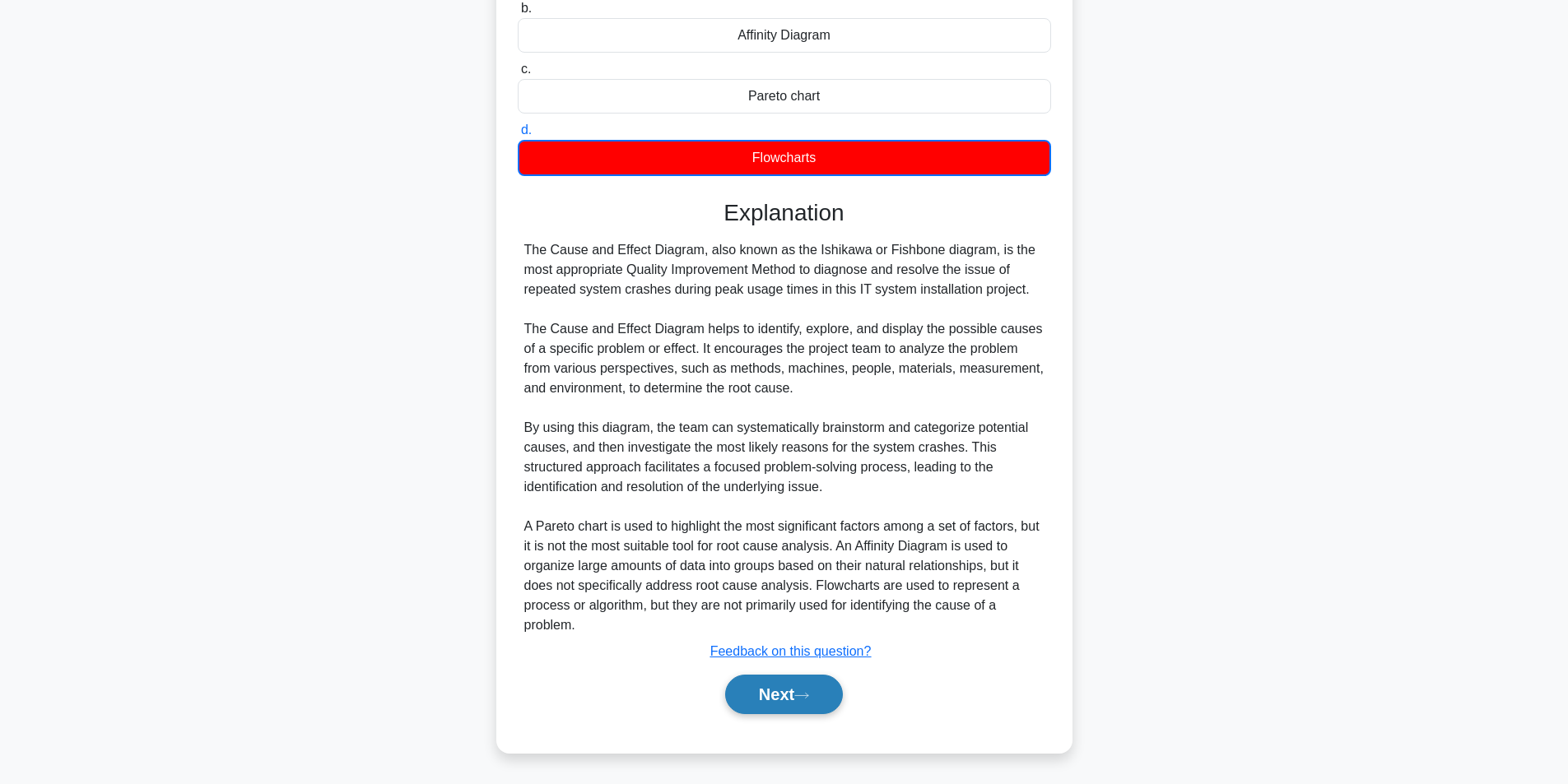
click at [808, 701] on button "Next" at bounding box center [783, 694] width 117 height 40
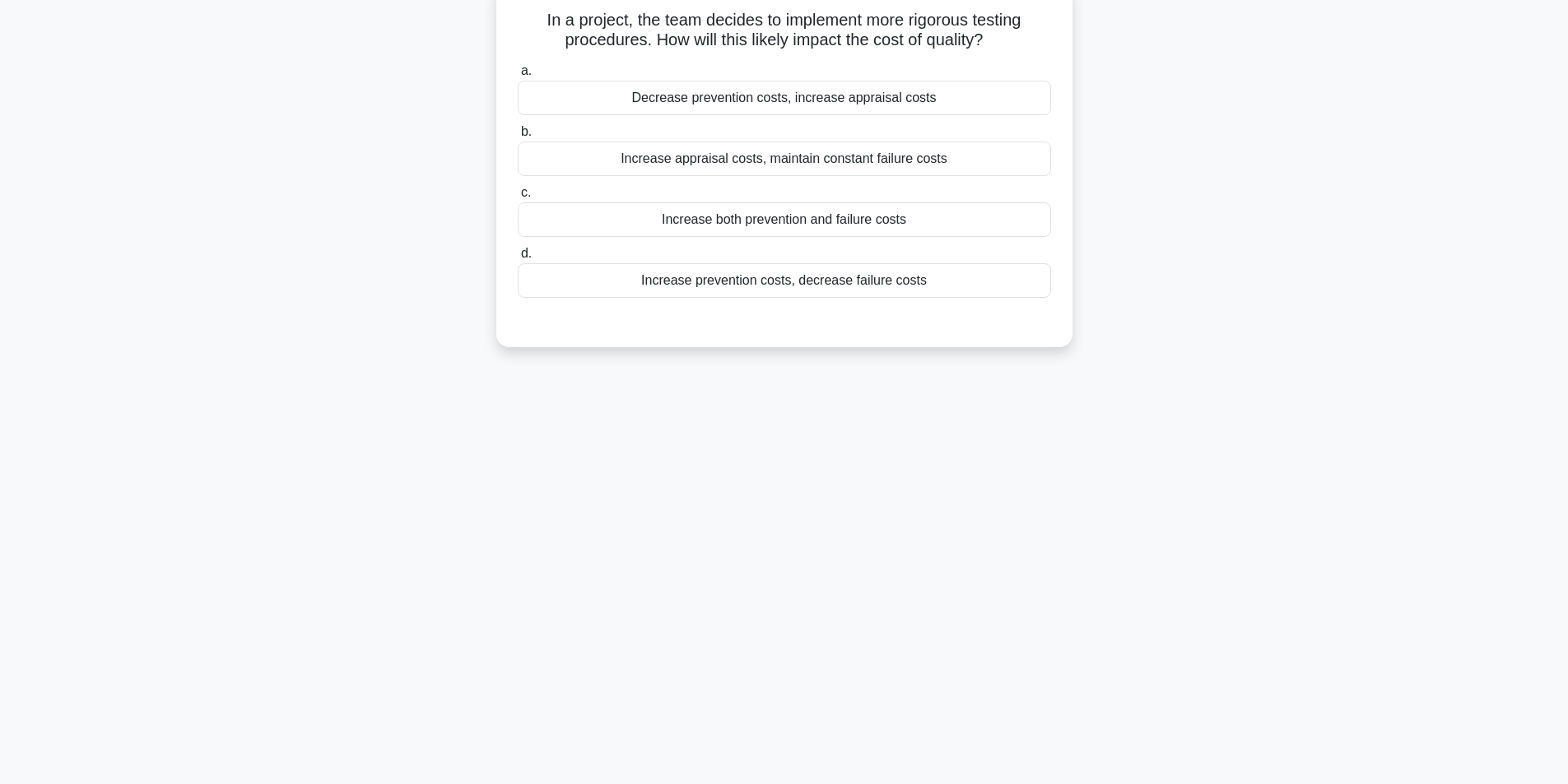
scroll to position [0, 0]
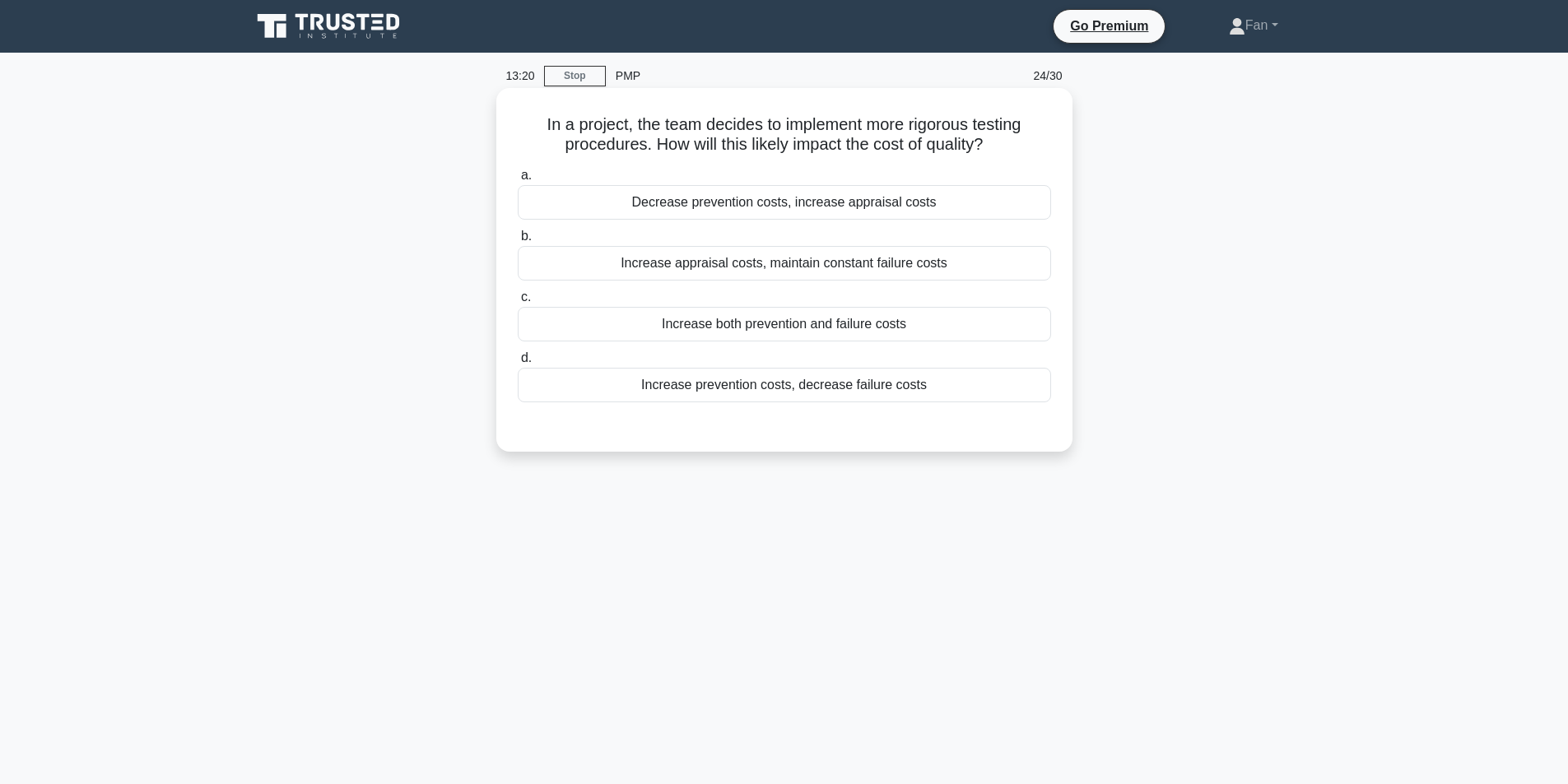
drag, startPoint x: 787, startPoint y: 267, endPoint x: 812, endPoint y: 305, distance: 45.5
click at [786, 267] on div "Increase appraisal costs, maintain constant failure costs" at bounding box center [784, 263] width 533 height 34
click at [871, 265] on div "Increase appraisal costs, maintain constant failure costs" at bounding box center [784, 263] width 533 height 34
click at [517, 242] on input "b. Increase appraisal costs, maintain constant failure costs" at bounding box center [517, 237] width 0 height 11
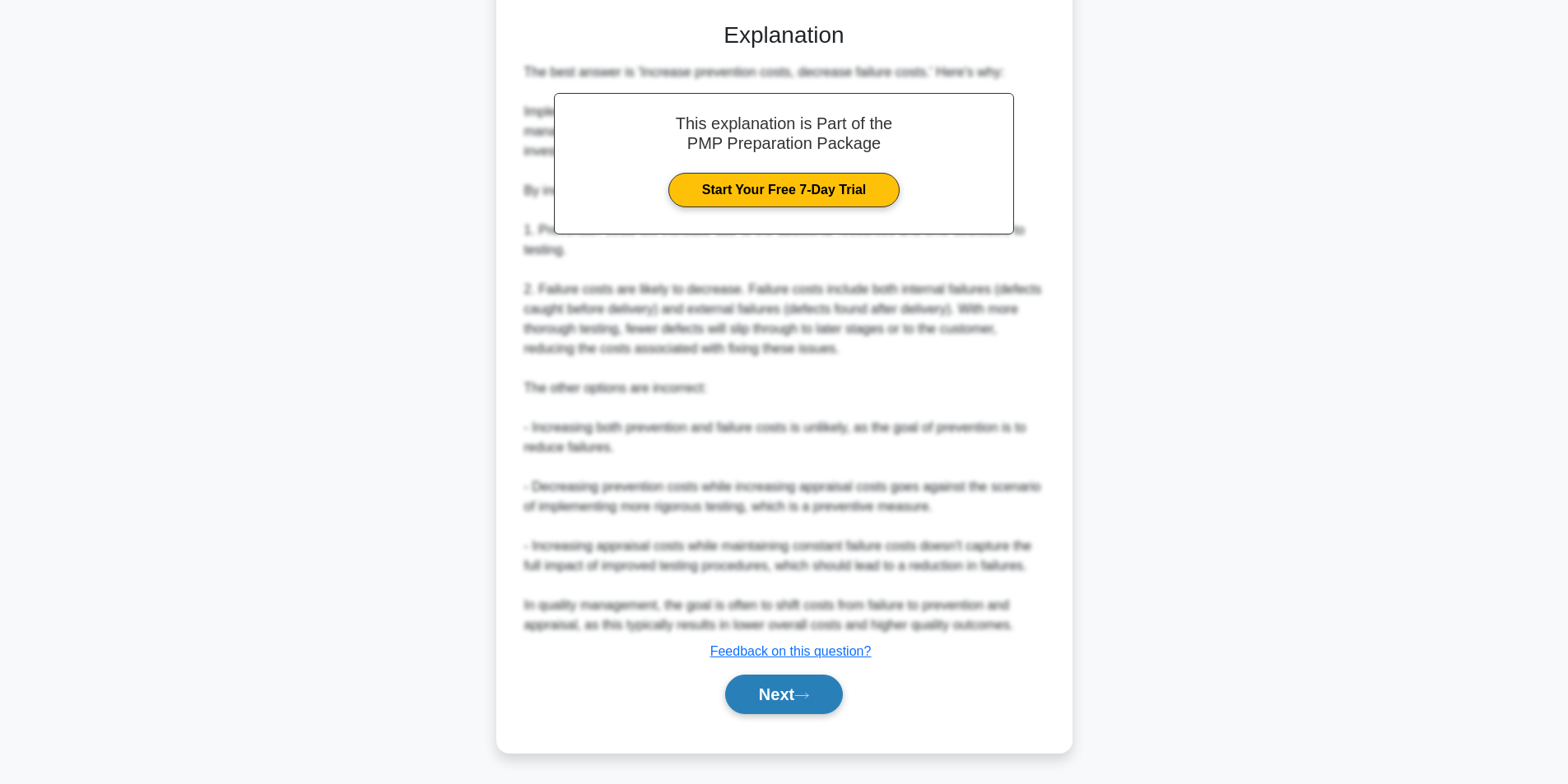
click at [820, 684] on button "Next" at bounding box center [783, 694] width 117 height 40
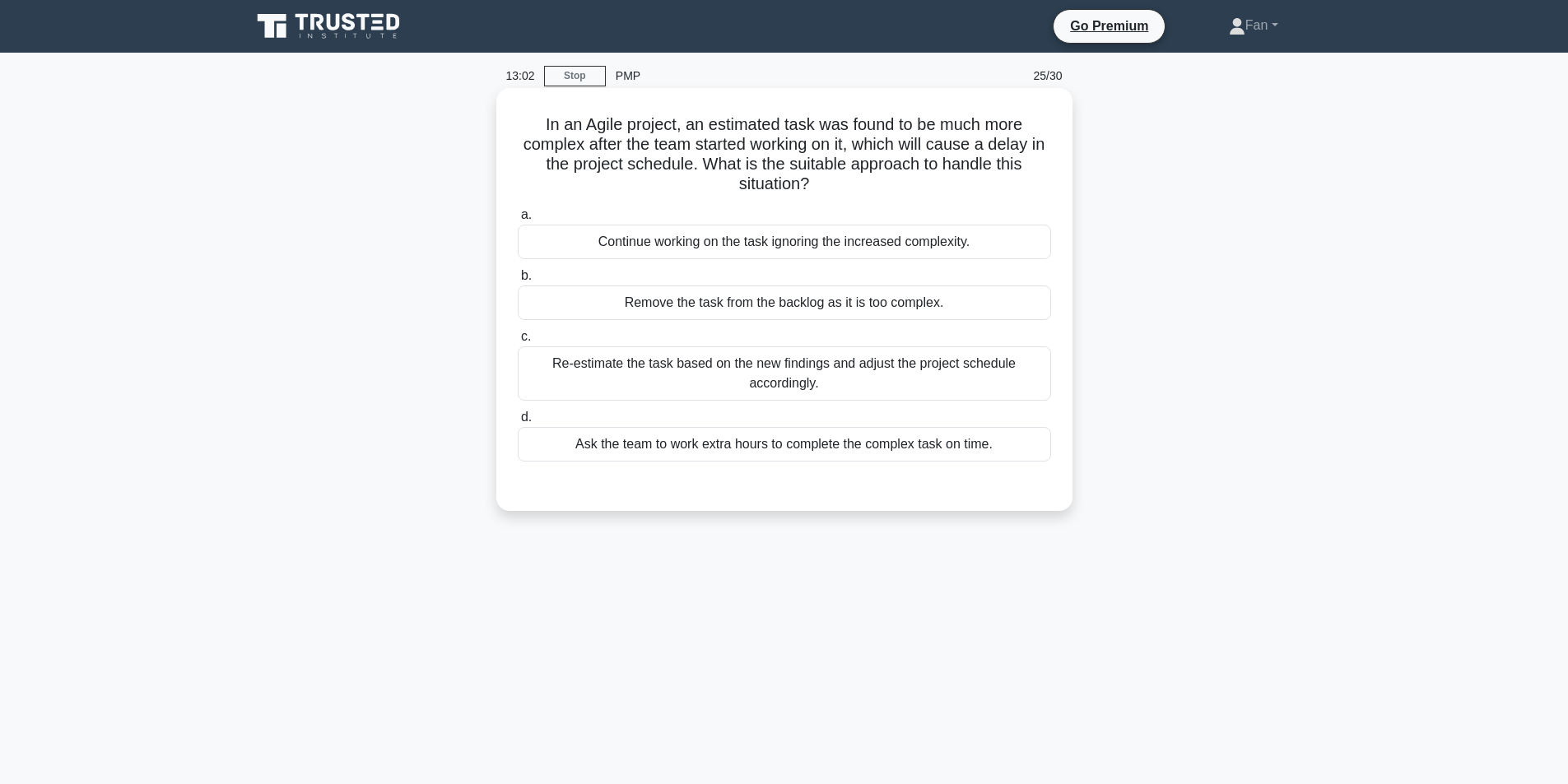
click at [917, 382] on div "Re-estimate the task based on the new findings and adjust the project schedule …" at bounding box center [784, 373] width 533 height 55
click at [517, 343] on input "c. Re-estimate the task based on the new findings and adjust the project schedu…" at bounding box center [517, 337] width 0 height 11
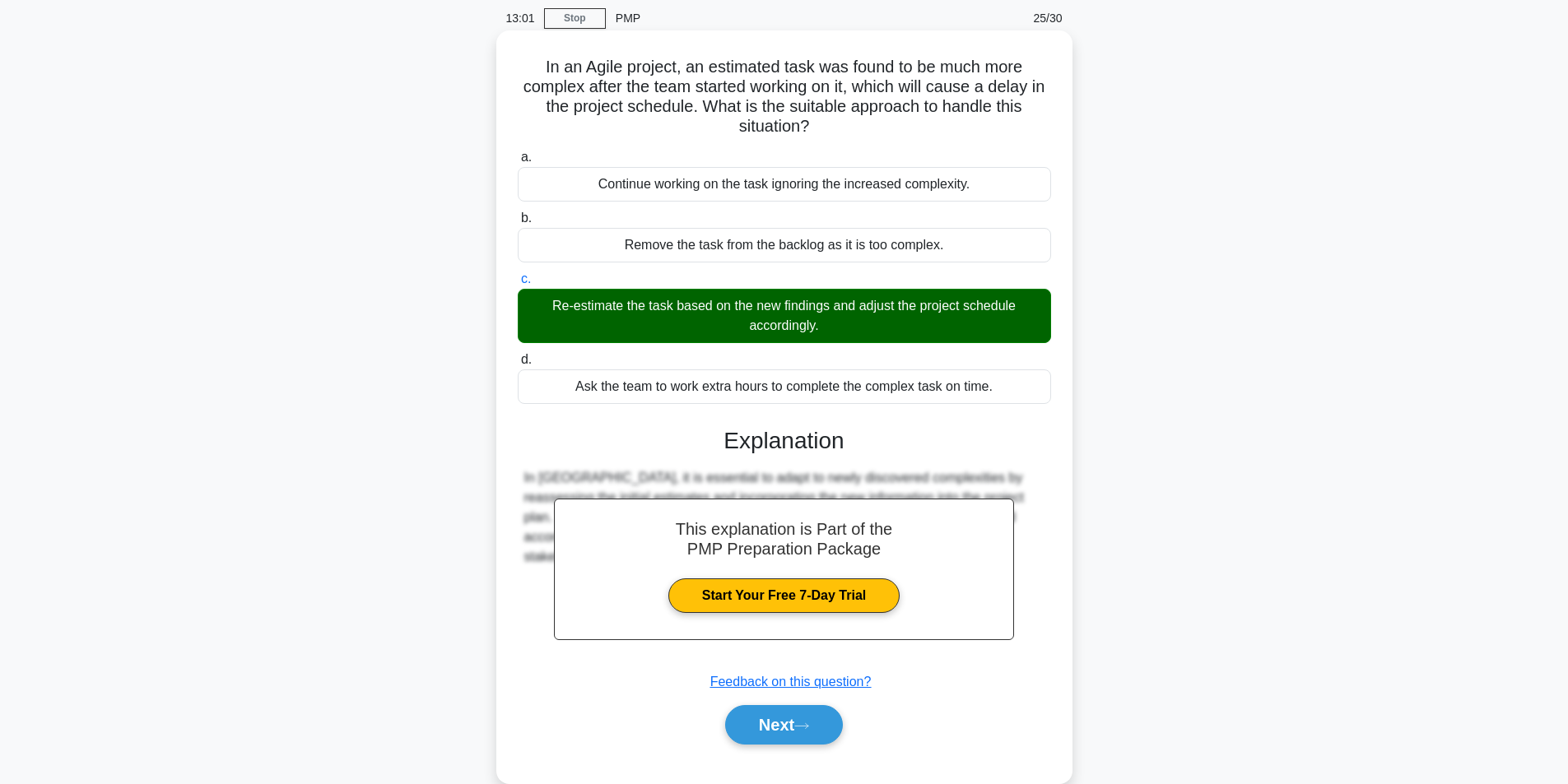
scroll to position [104, 0]
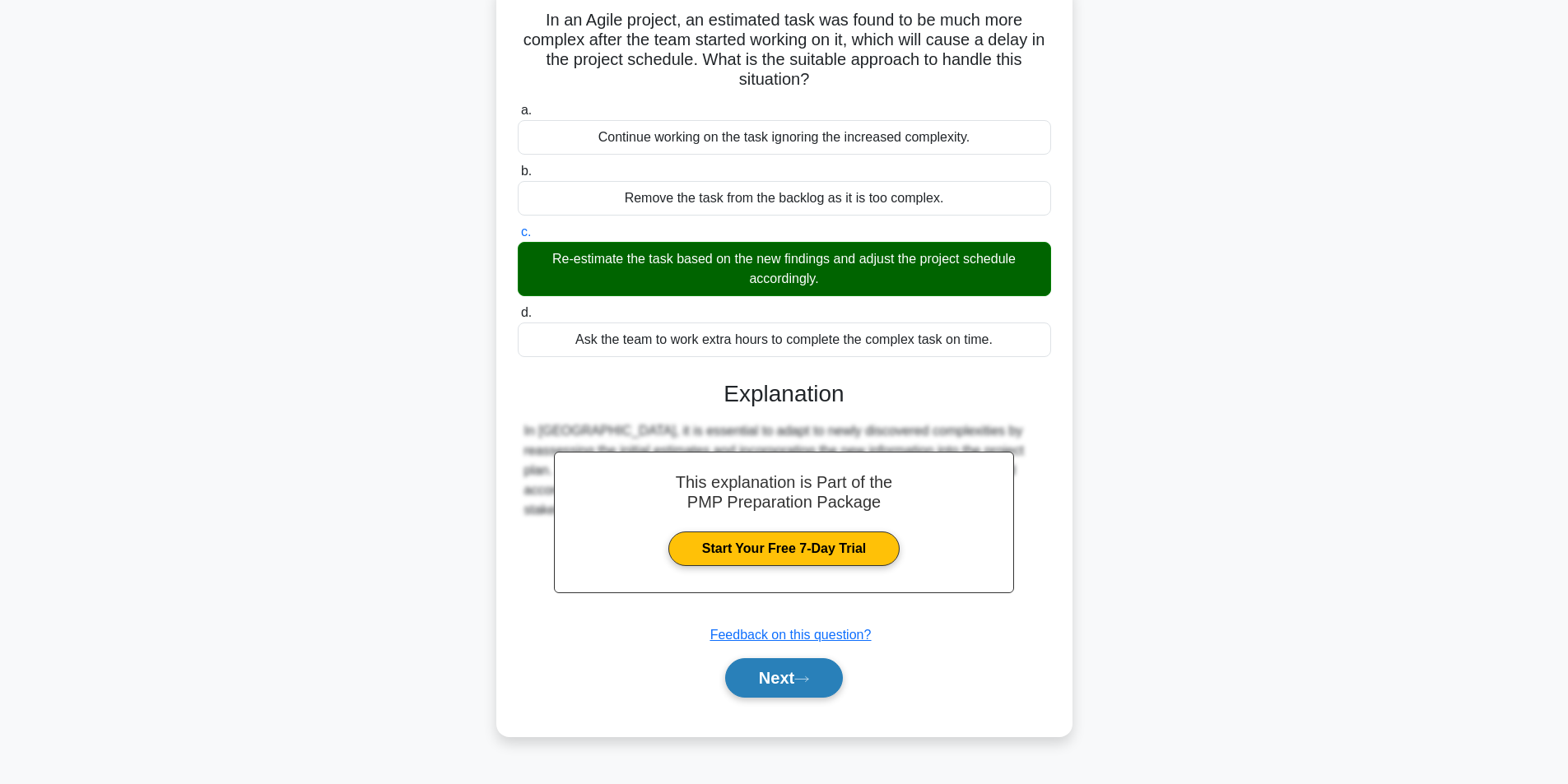
click at [801, 682] on icon at bounding box center [802, 679] width 15 height 9
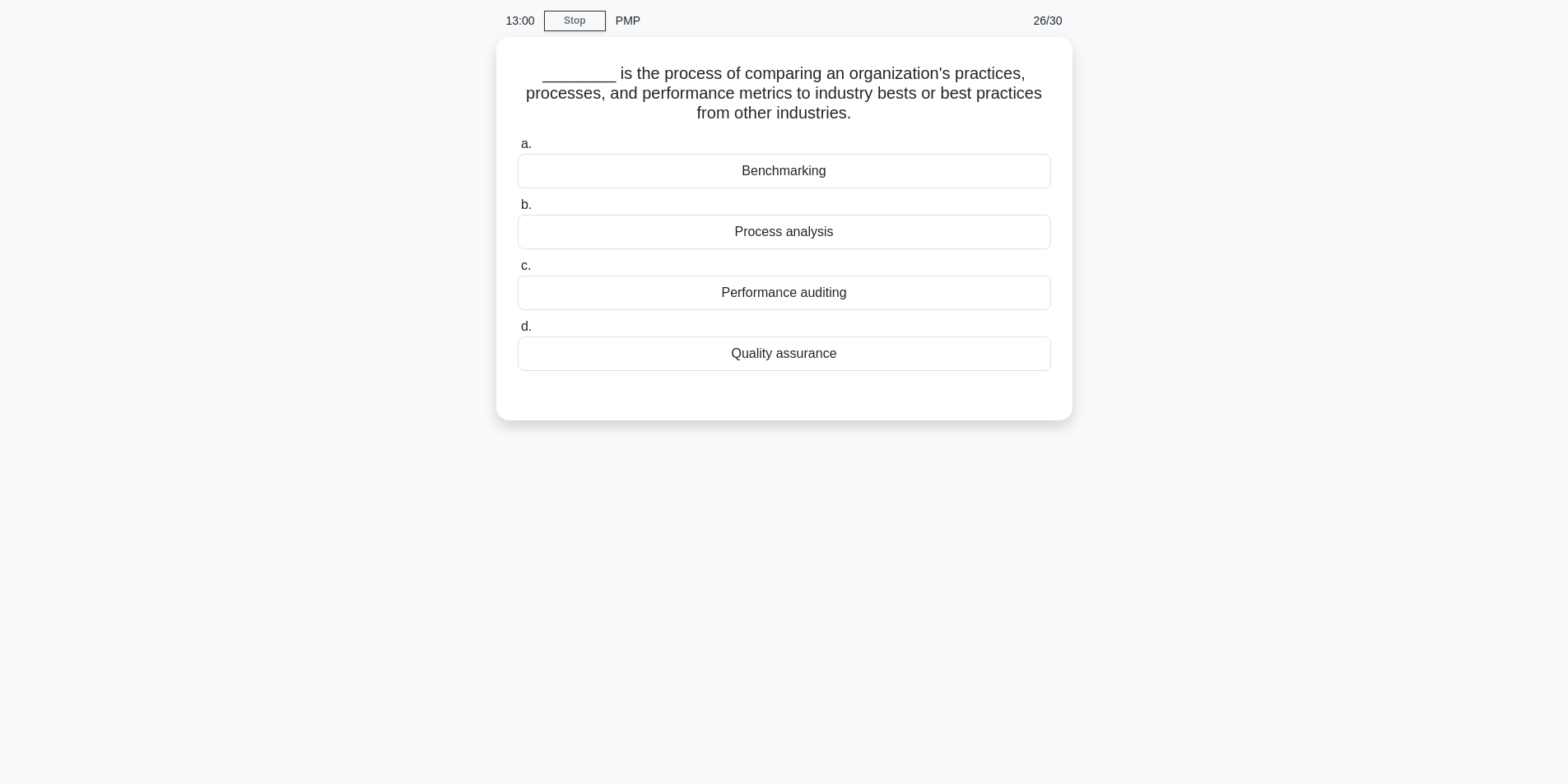
scroll to position [0, 0]
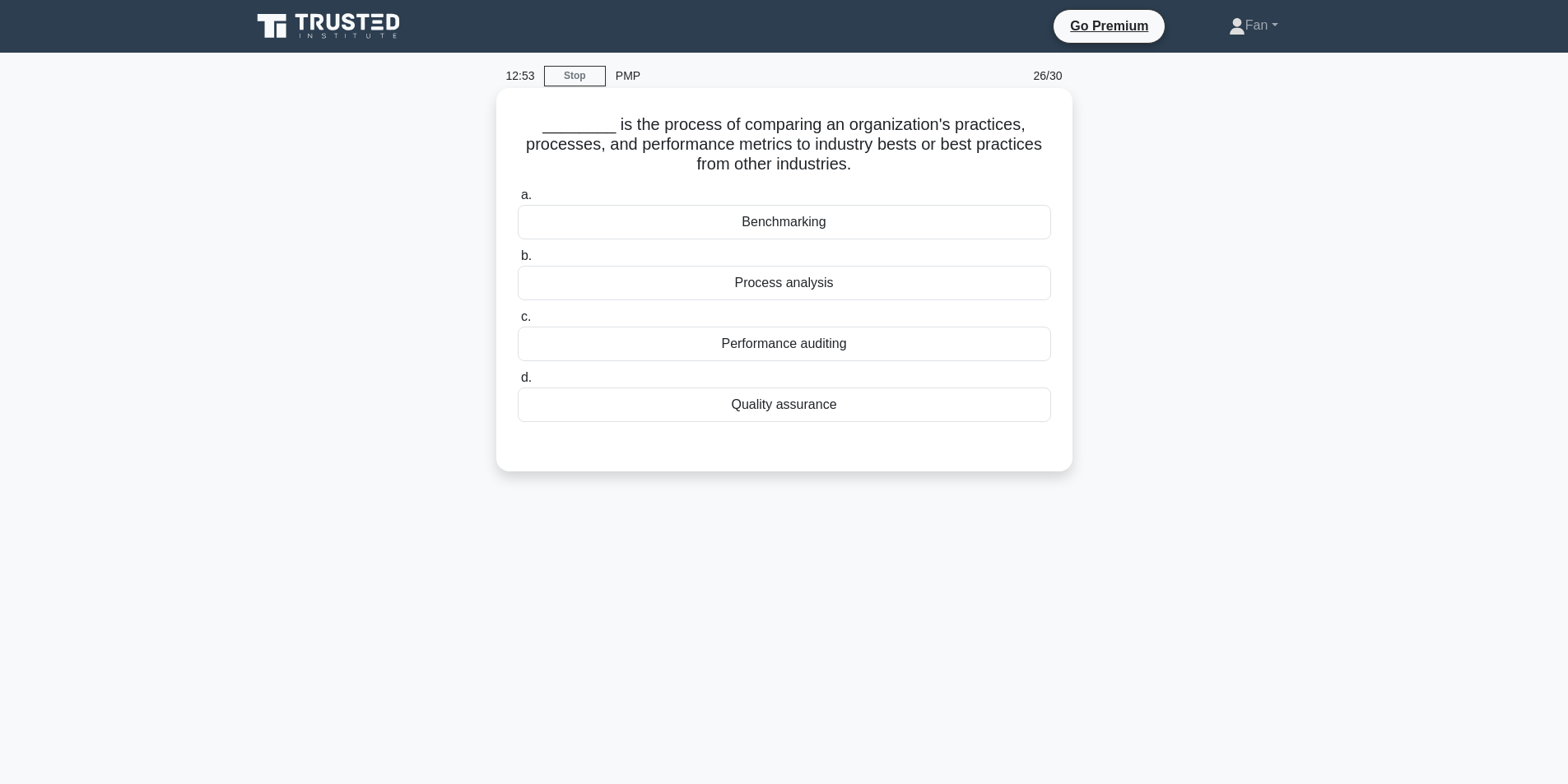
click at [893, 233] on div "Benchmarking" at bounding box center [784, 222] width 533 height 34
click at [517, 200] on input "a. Benchmarking" at bounding box center [517, 195] width 0 height 11
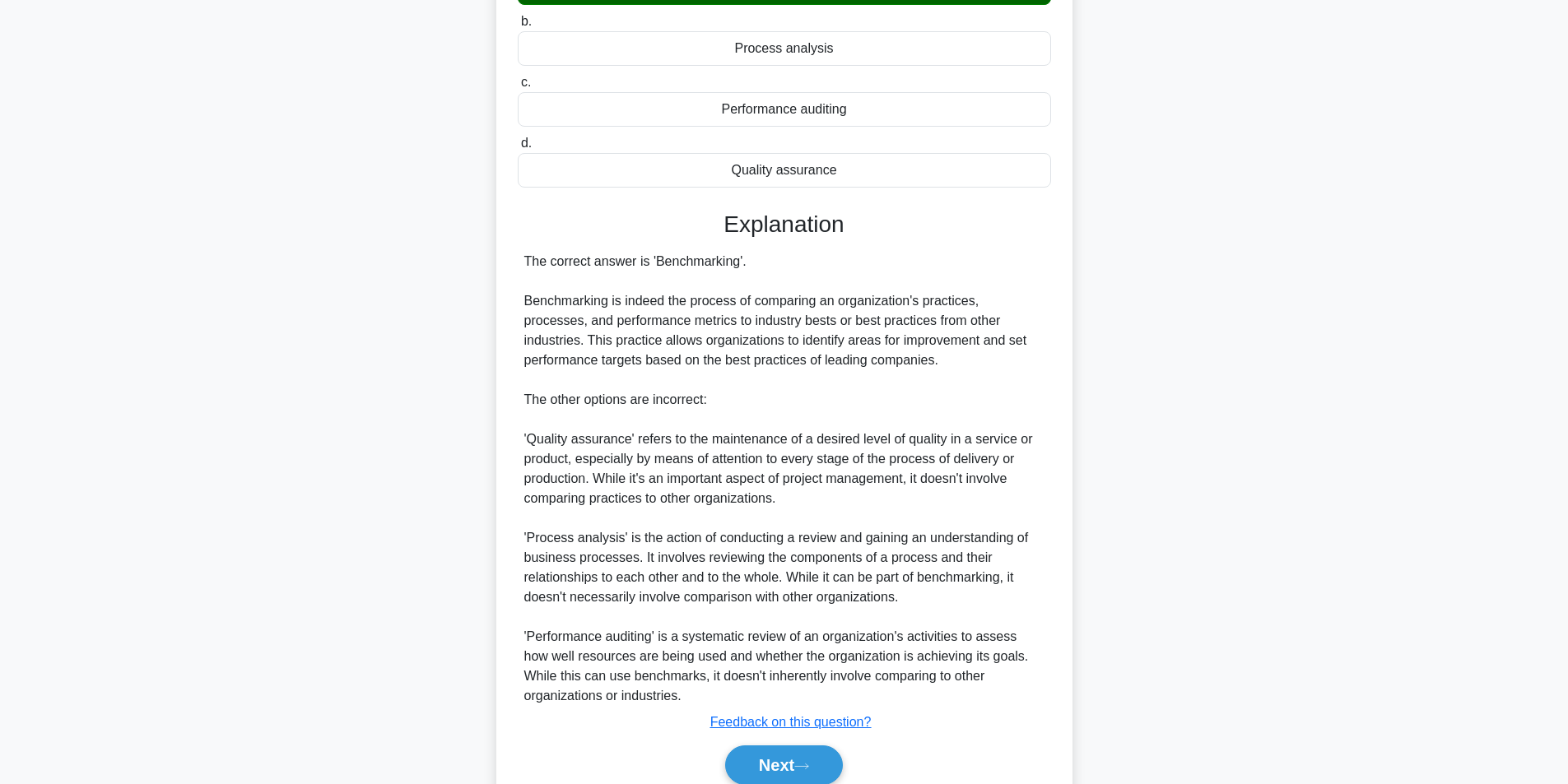
scroll to position [306, 0]
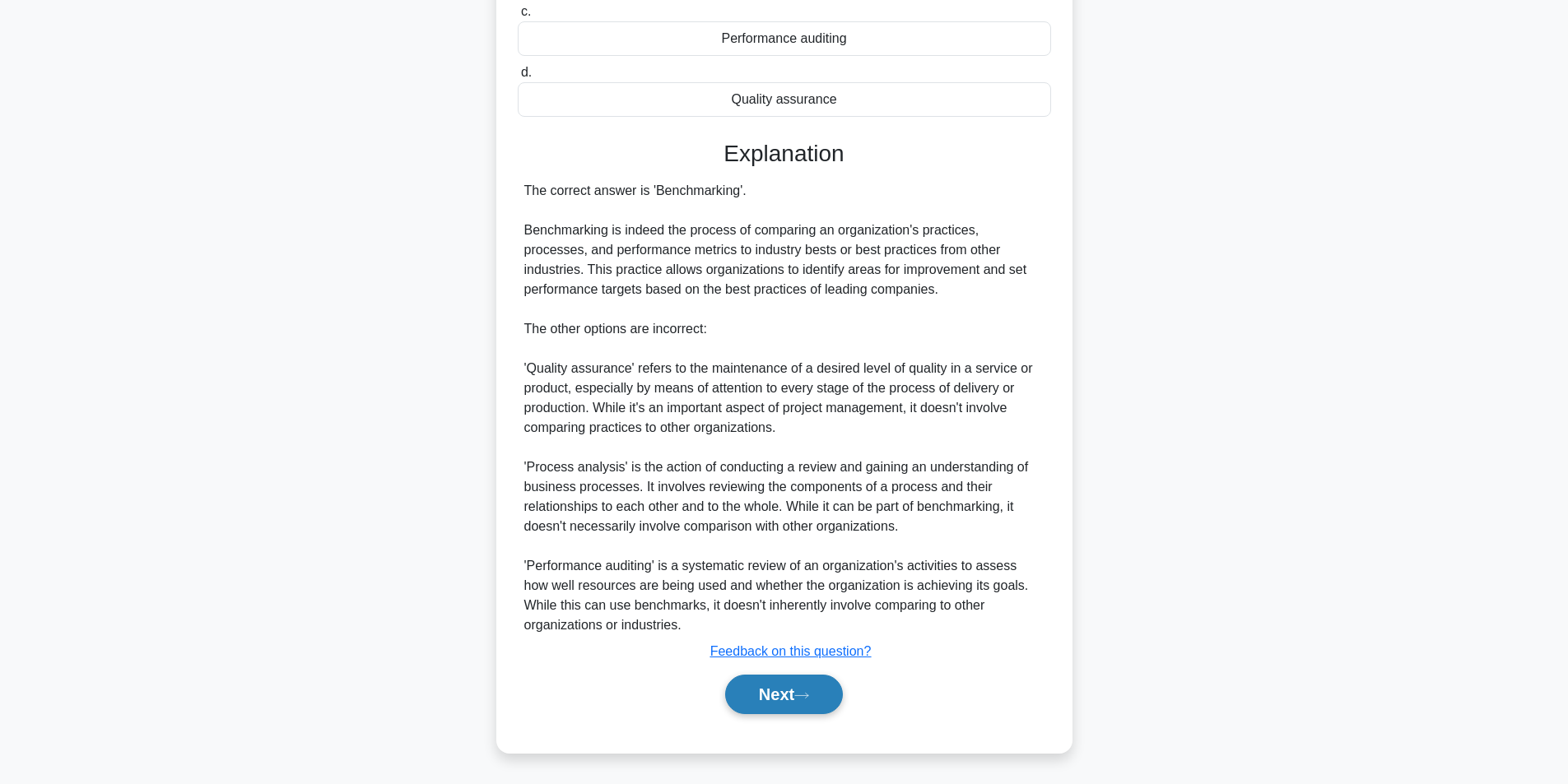
click at [790, 679] on button "Next" at bounding box center [783, 694] width 117 height 40
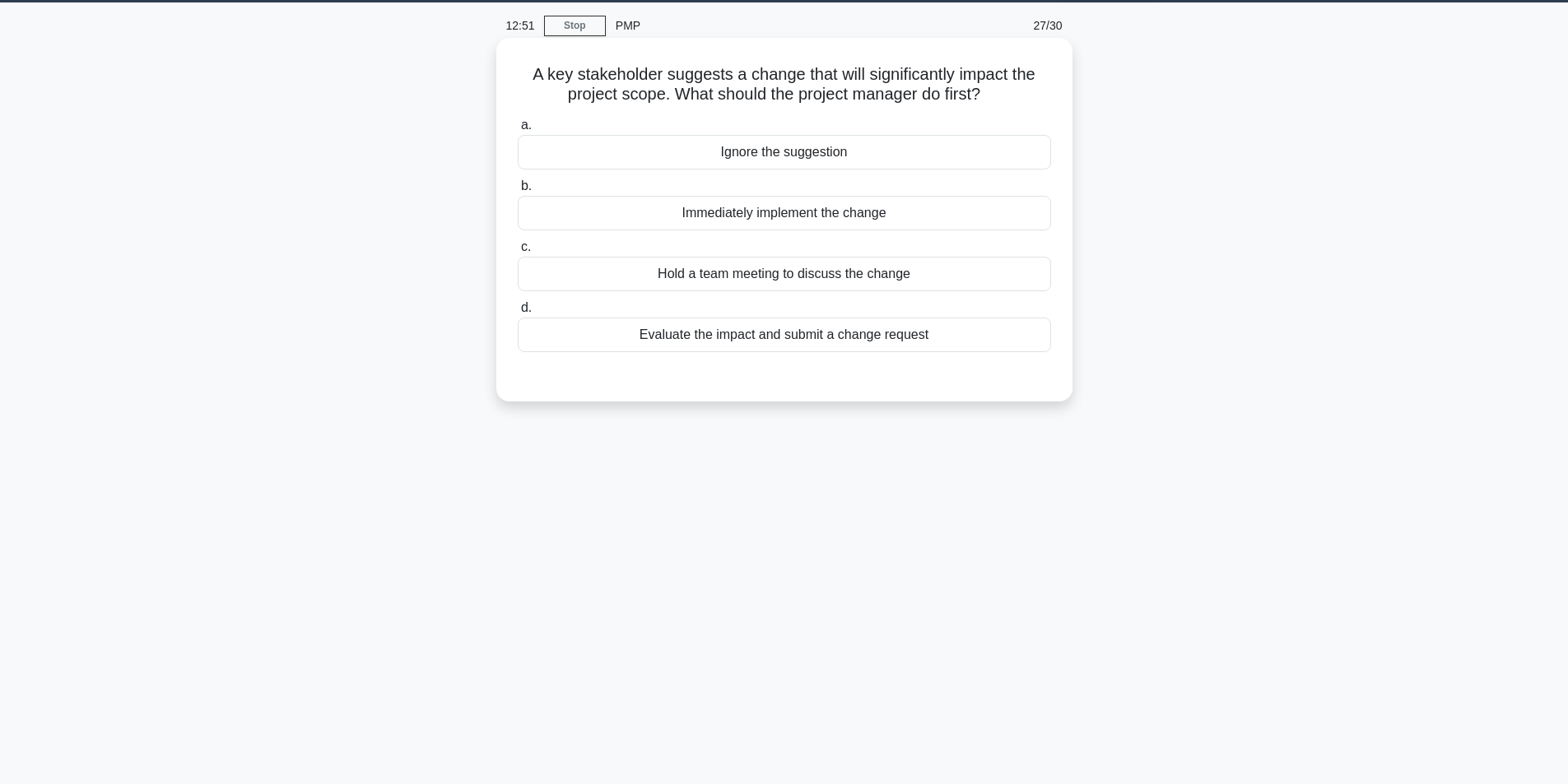
scroll to position [0, 0]
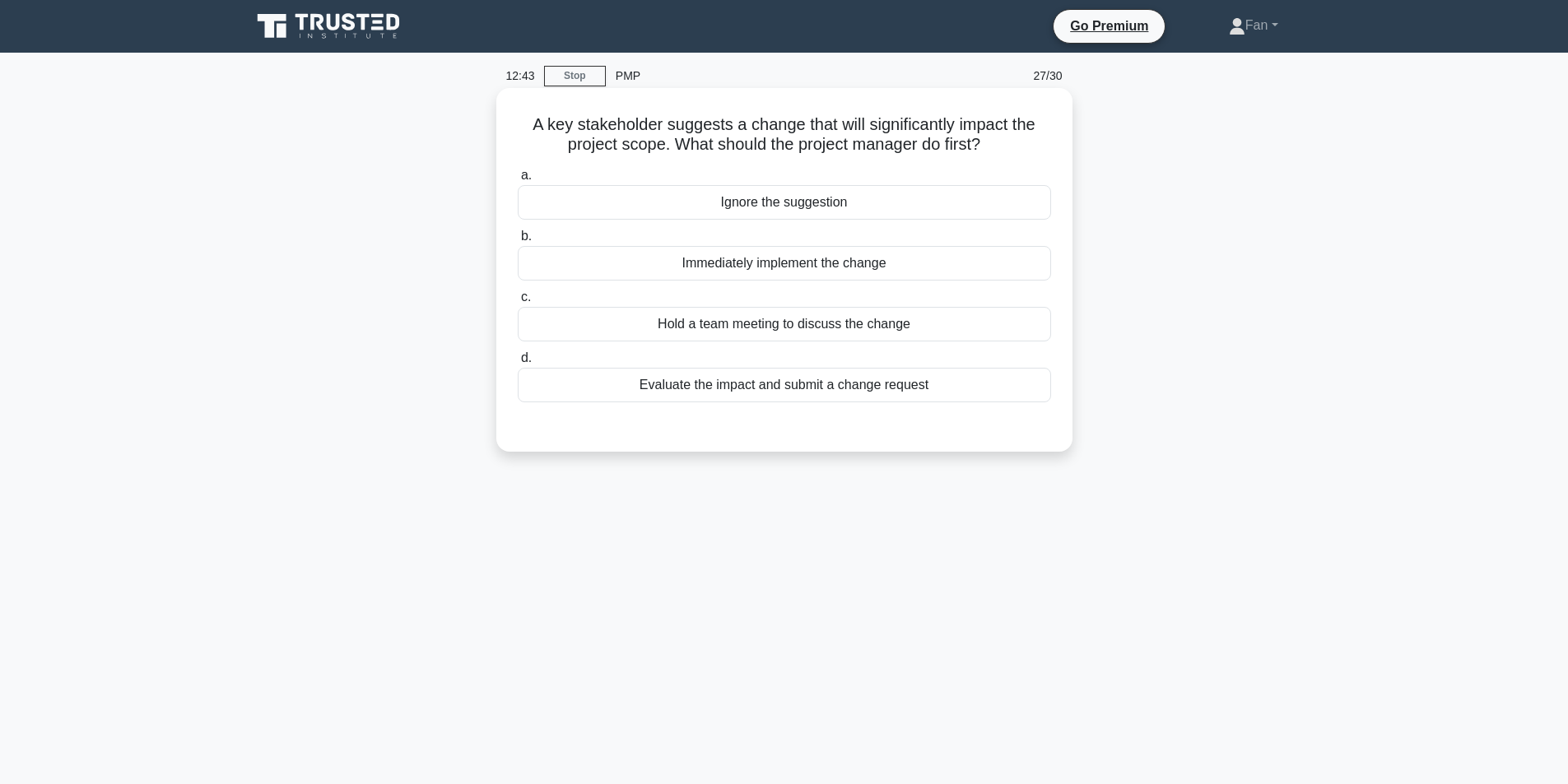
click at [831, 389] on div "Evaluate the impact and submit a change request" at bounding box center [784, 385] width 533 height 34
click at [517, 364] on input "d. Evaluate the impact and submit a change request" at bounding box center [517, 358] width 0 height 11
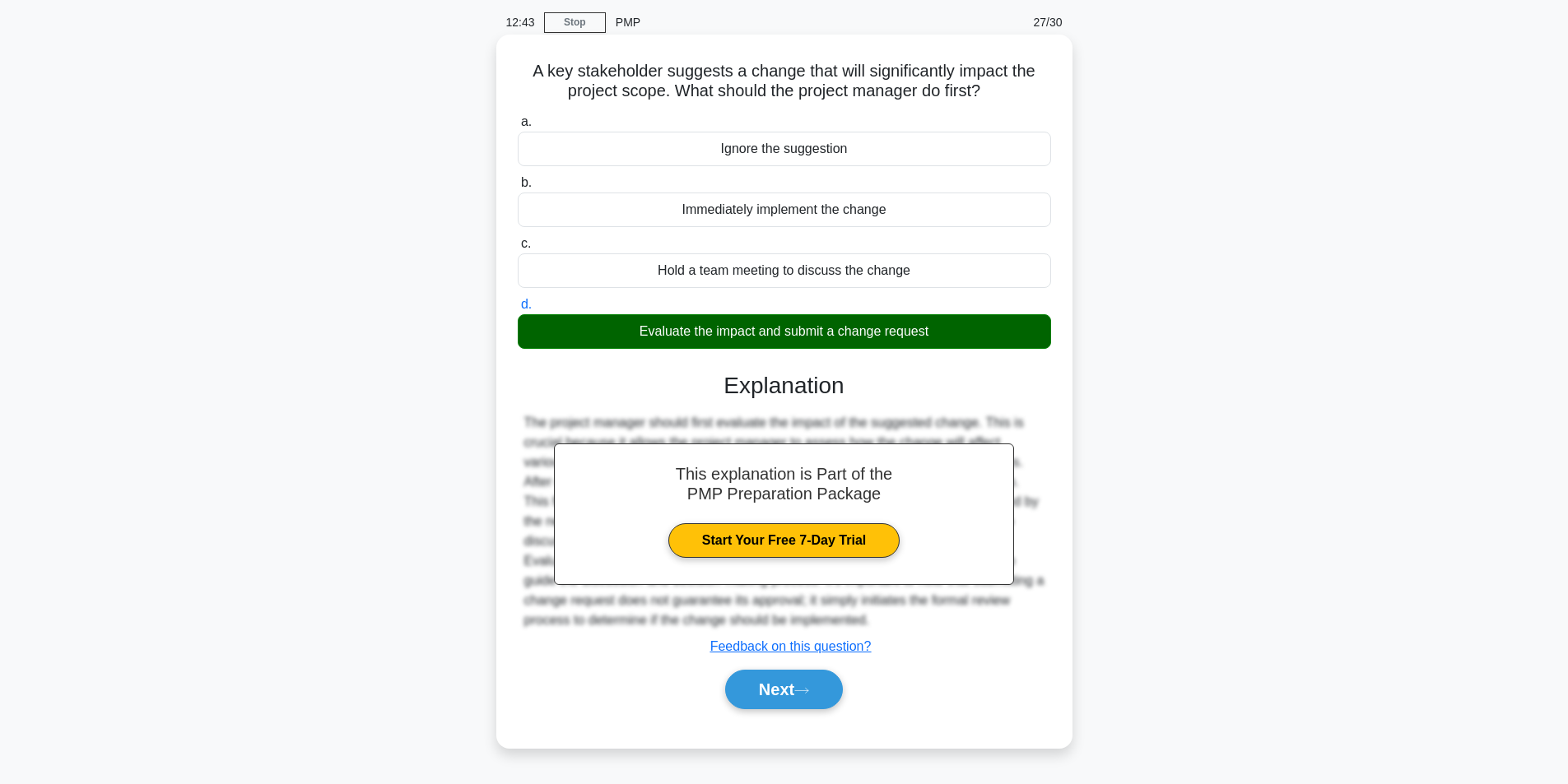
scroll to position [104, 0]
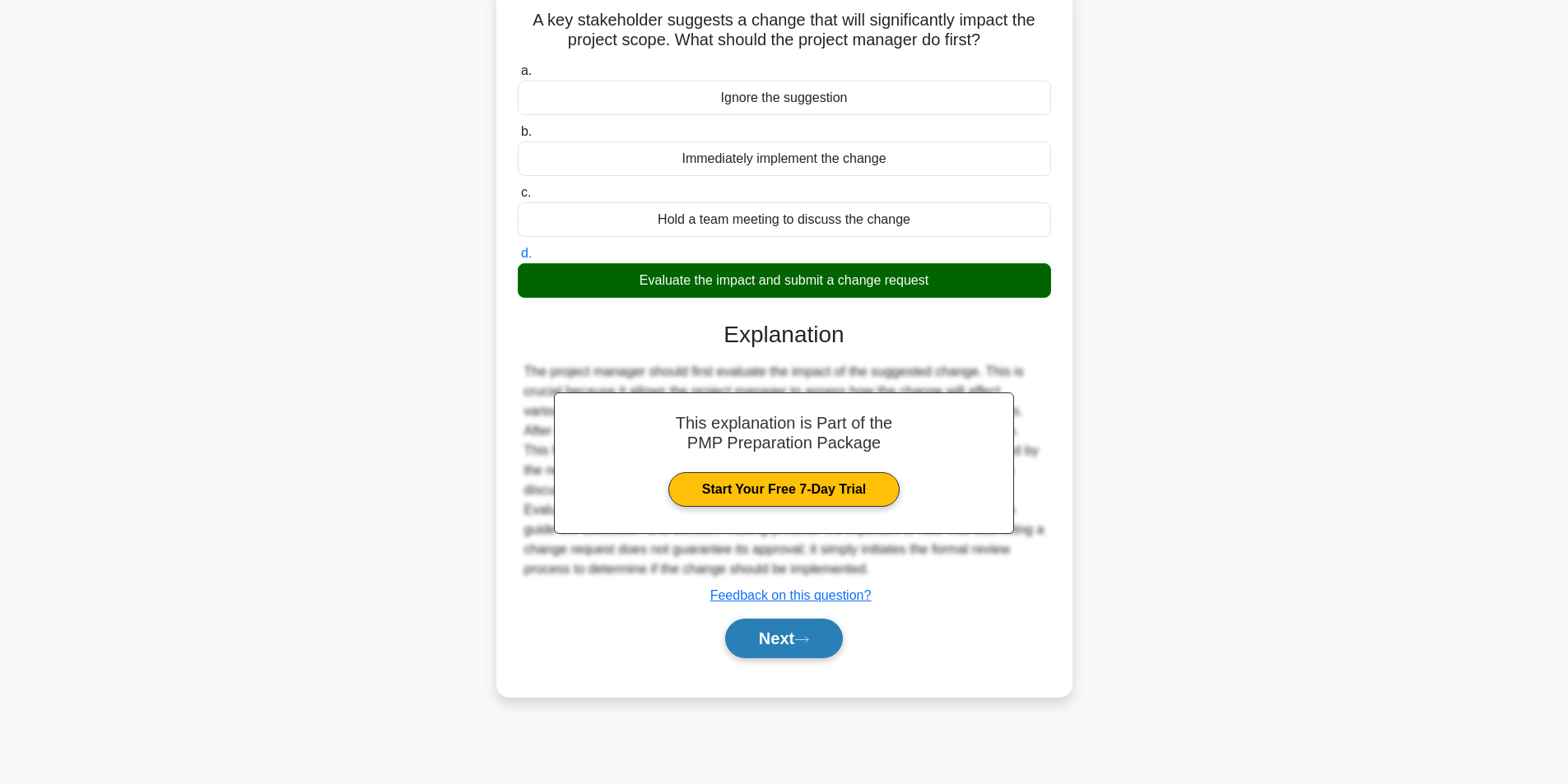
click at [820, 624] on button "Next" at bounding box center [783, 638] width 117 height 40
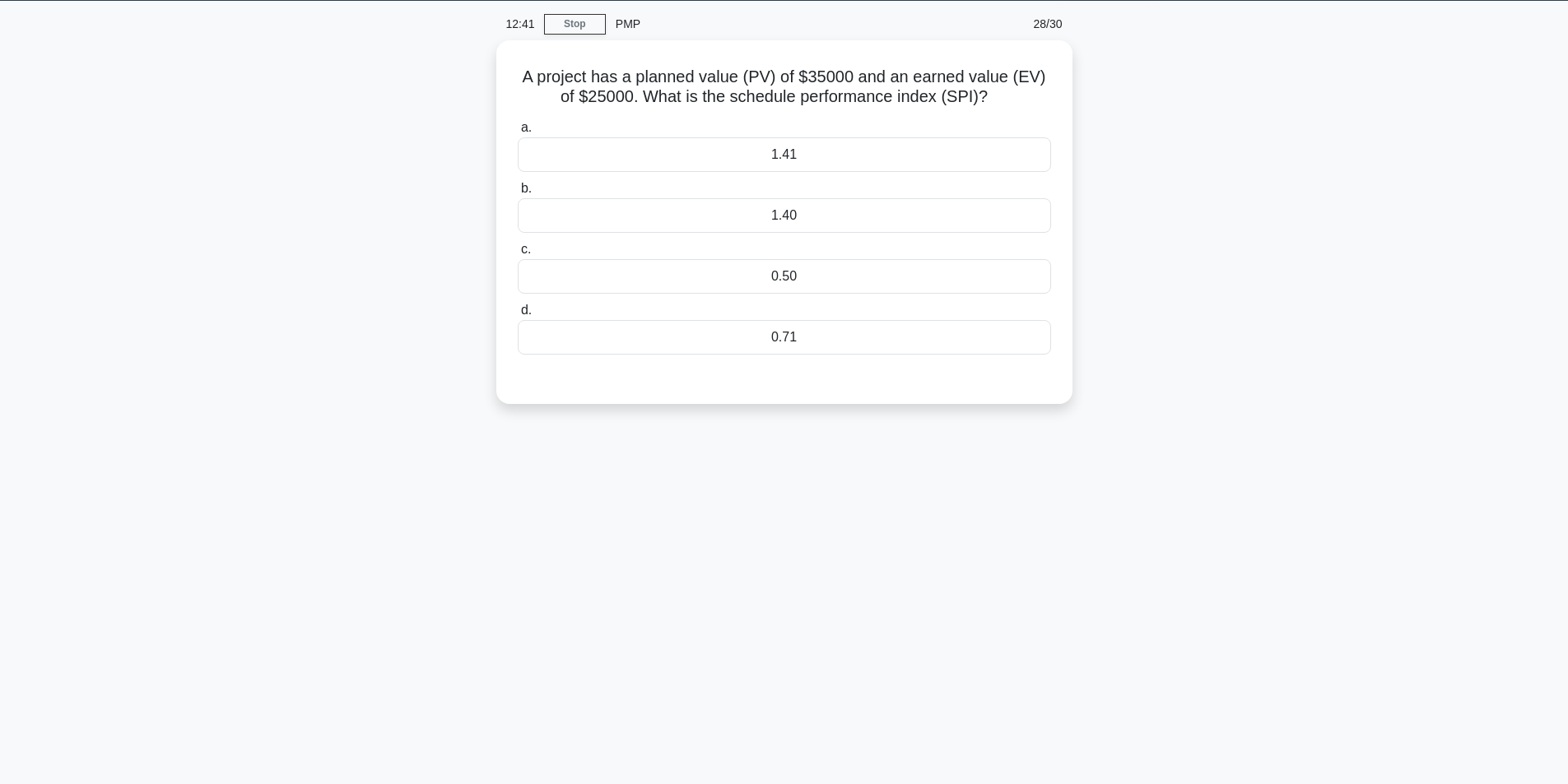
scroll to position [0, 0]
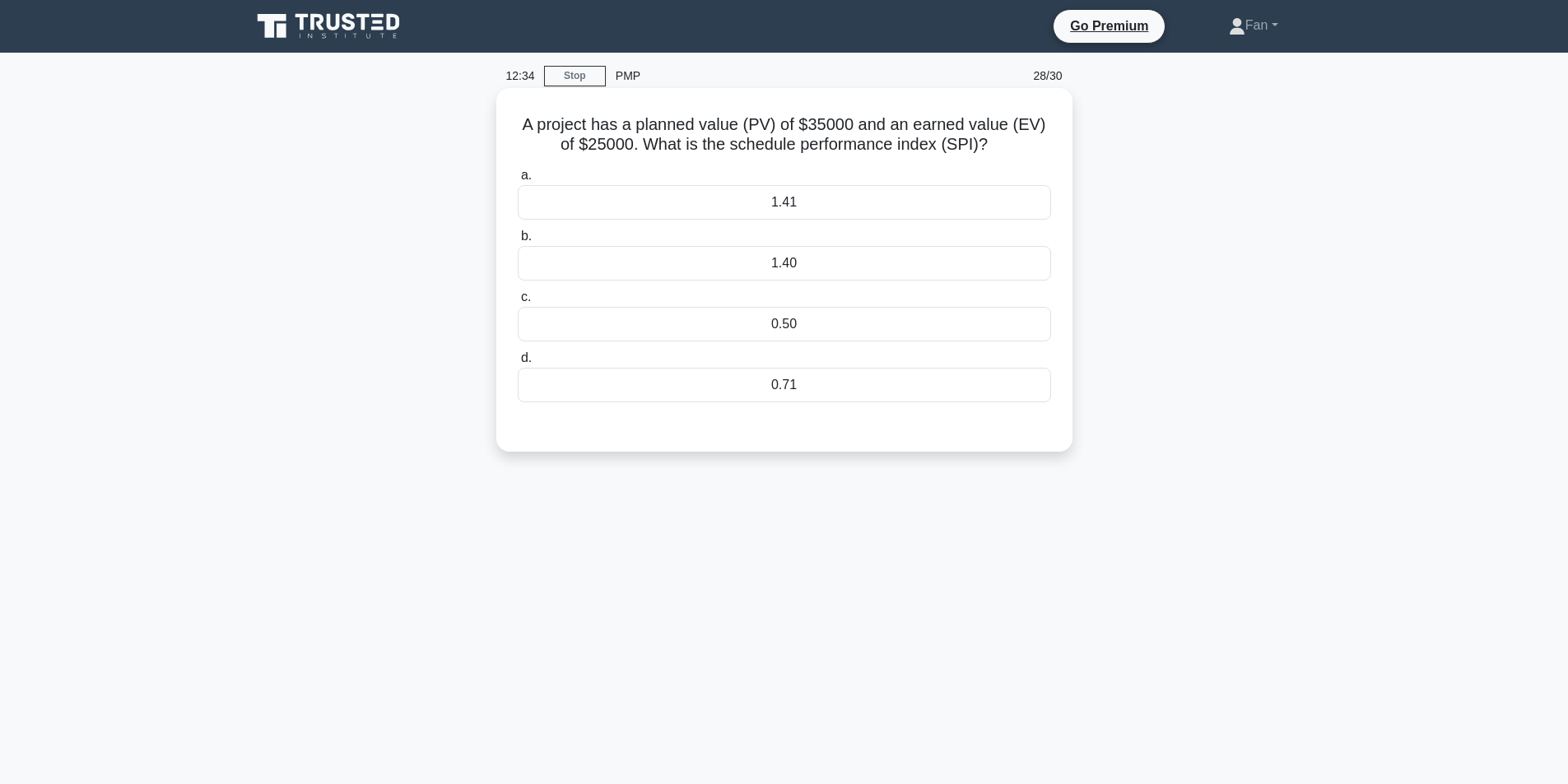
click at [797, 385] on div "0.71" at bounding box center [784, 385] width 533 height 34
click at [517, 364] on input "d. 0.71" at bounding box center [517, 358] width 0 height 11
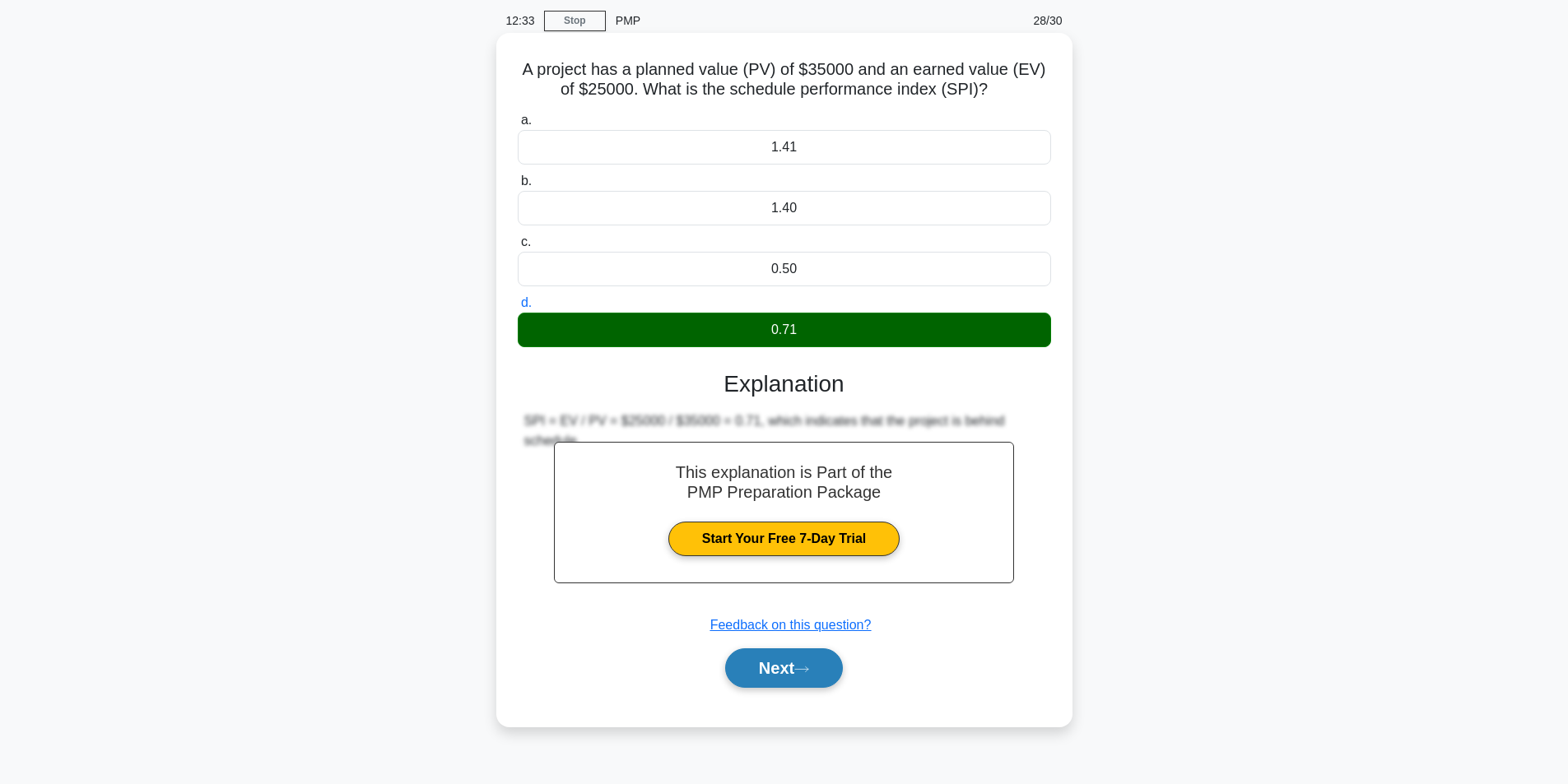
scroll to position [104, 0]
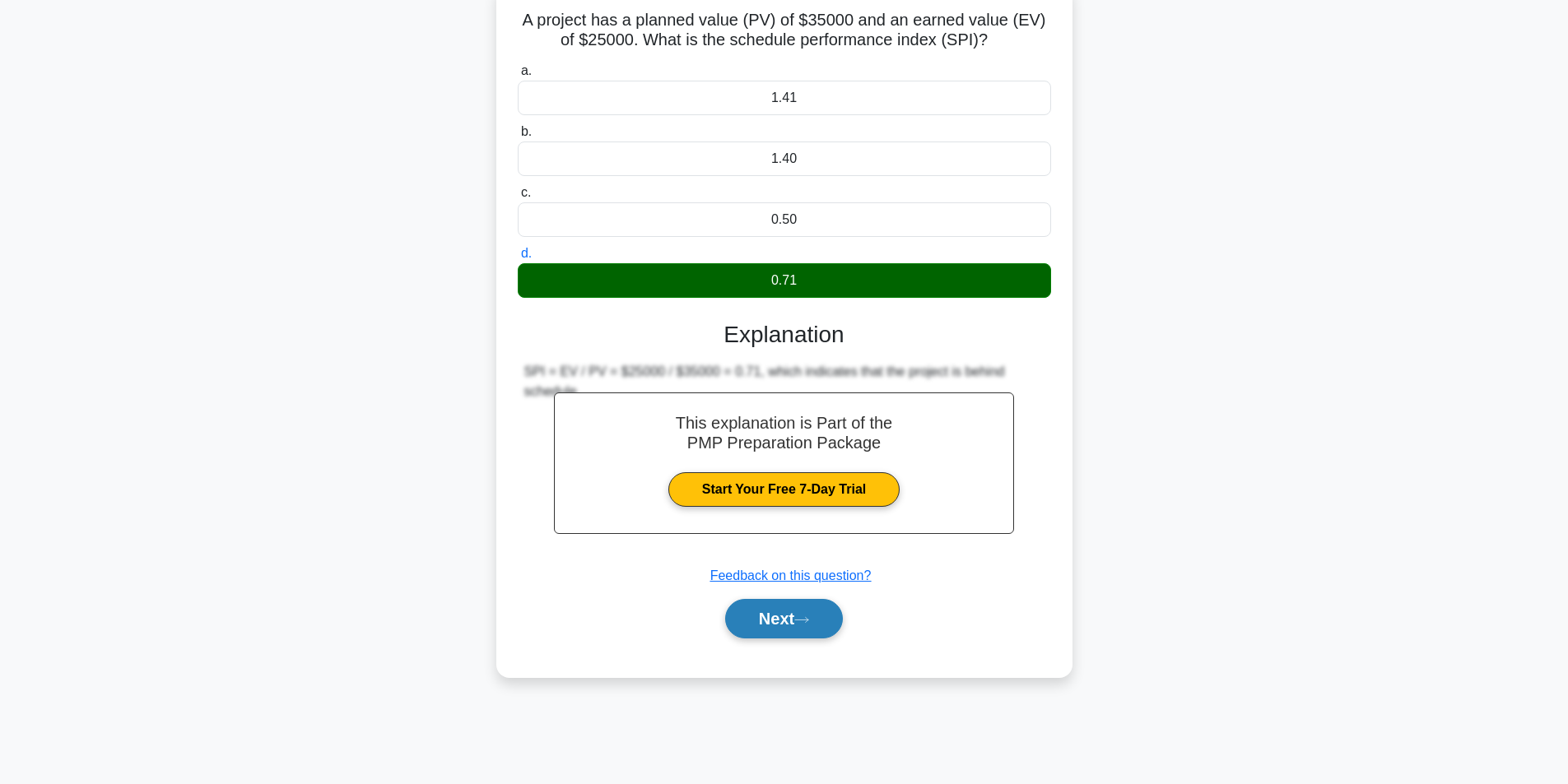
click at [802, 631] on button "Next" at bounding box center [783, 619] width 117 height 40
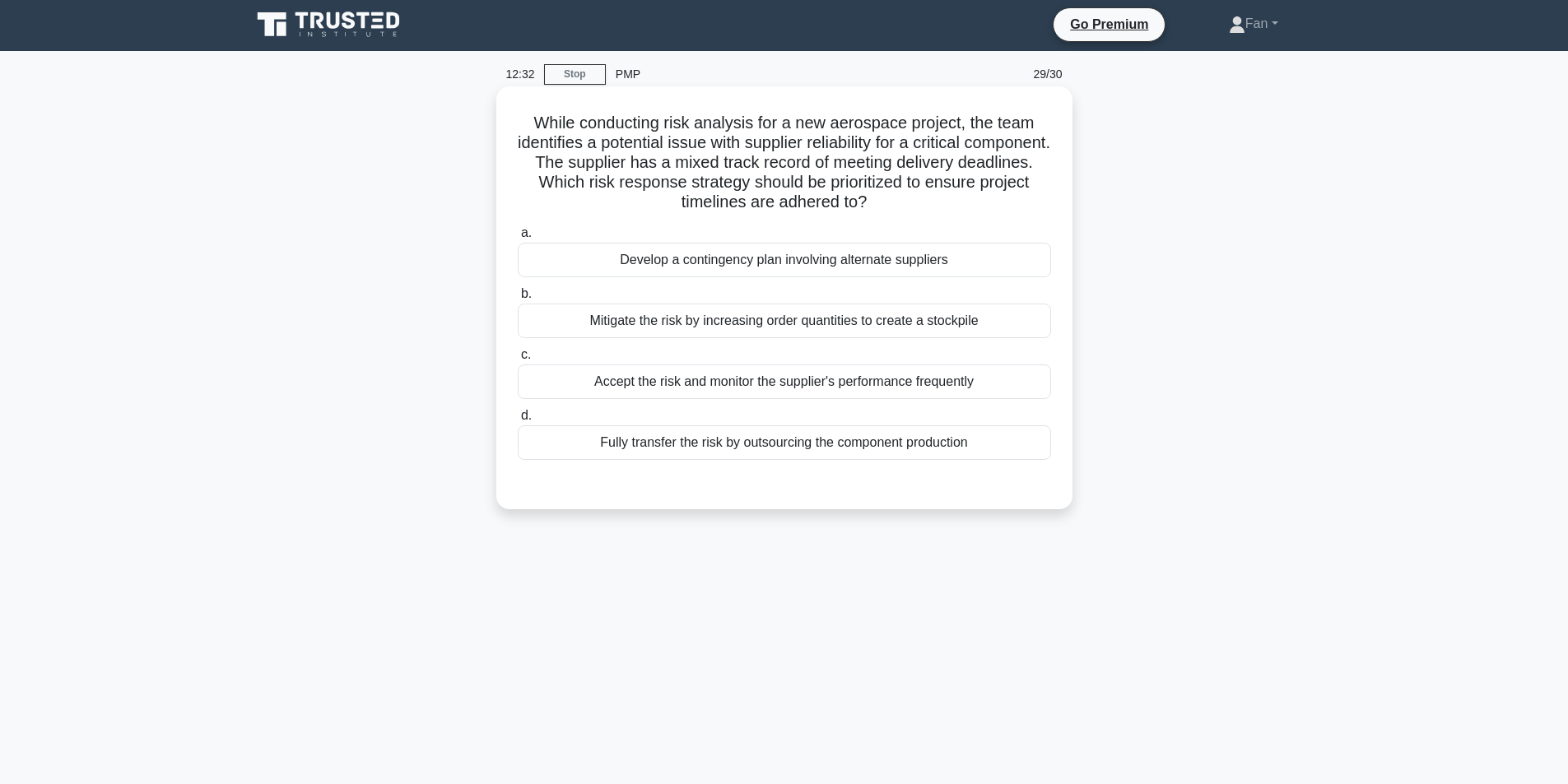
scroll to position [0, 0]
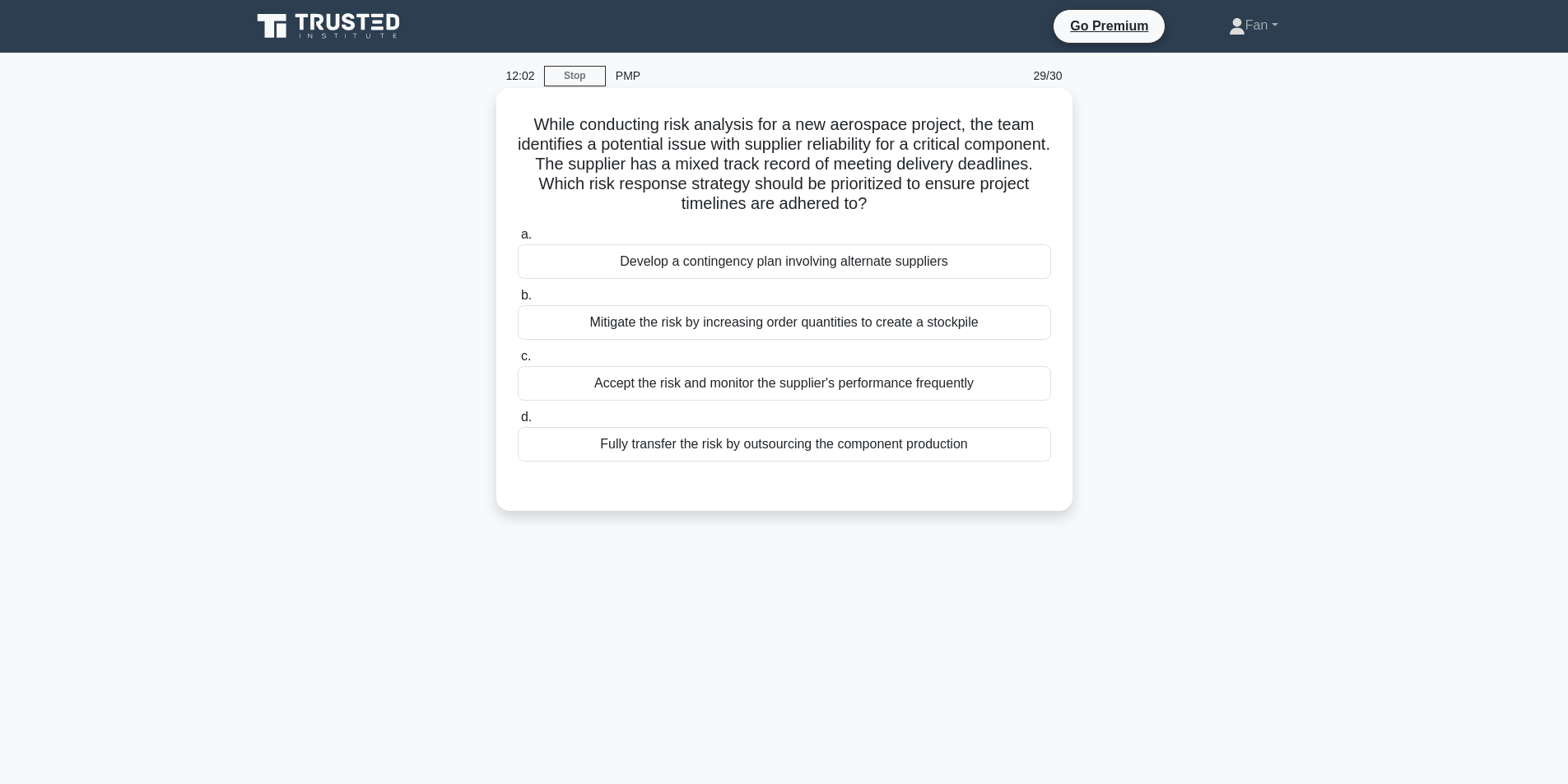
click at [867, 264] on div "Develop a contingency plan involving alternate suppliers" at bounding box center [784, 261] width 533 height 34
click at [517, 240] on input "a. Develop a contingency plan involving alternate suppliers" at bounding box center [517, 235] width 0 height 11
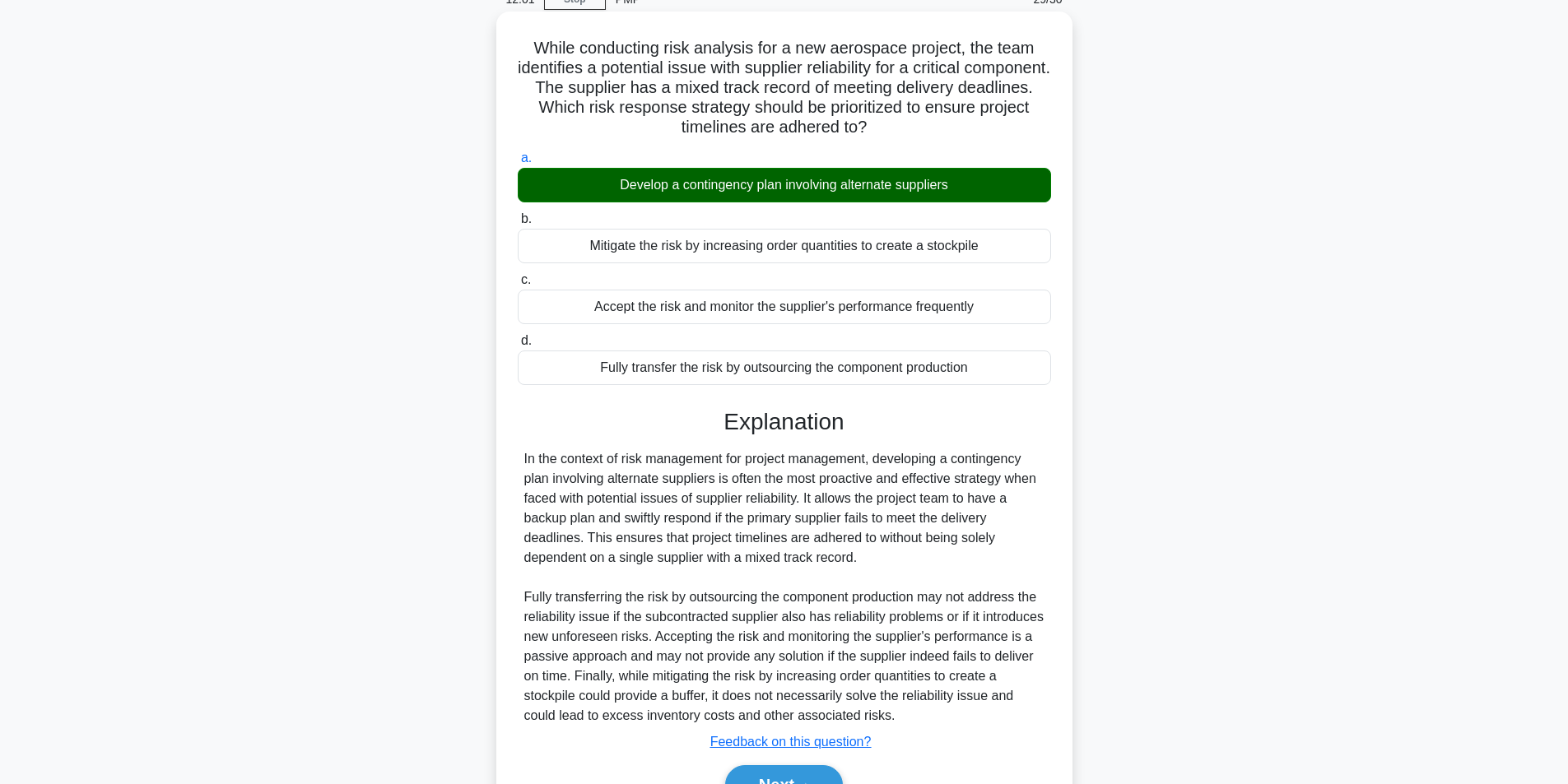
scroll to position [168, 0]
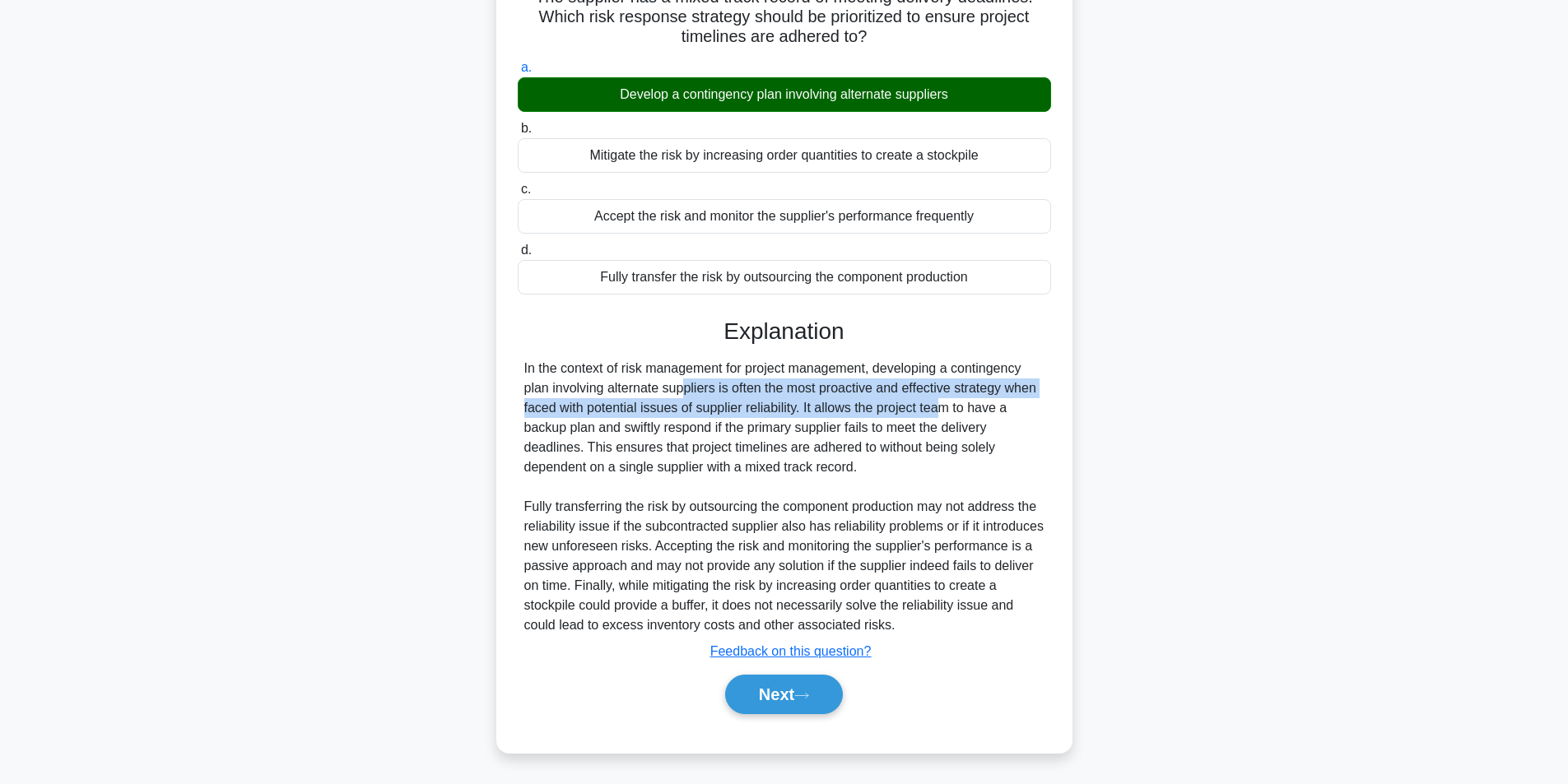
drag, startPoint x: 588, startPoint y: 396, endPoint x: 923, endPoint y: 433, distance: 337.0
click at [854, 418] on div "In the context of risk management for project management, developing a continge…" at bounding box center [784, 496] width 520 height 276
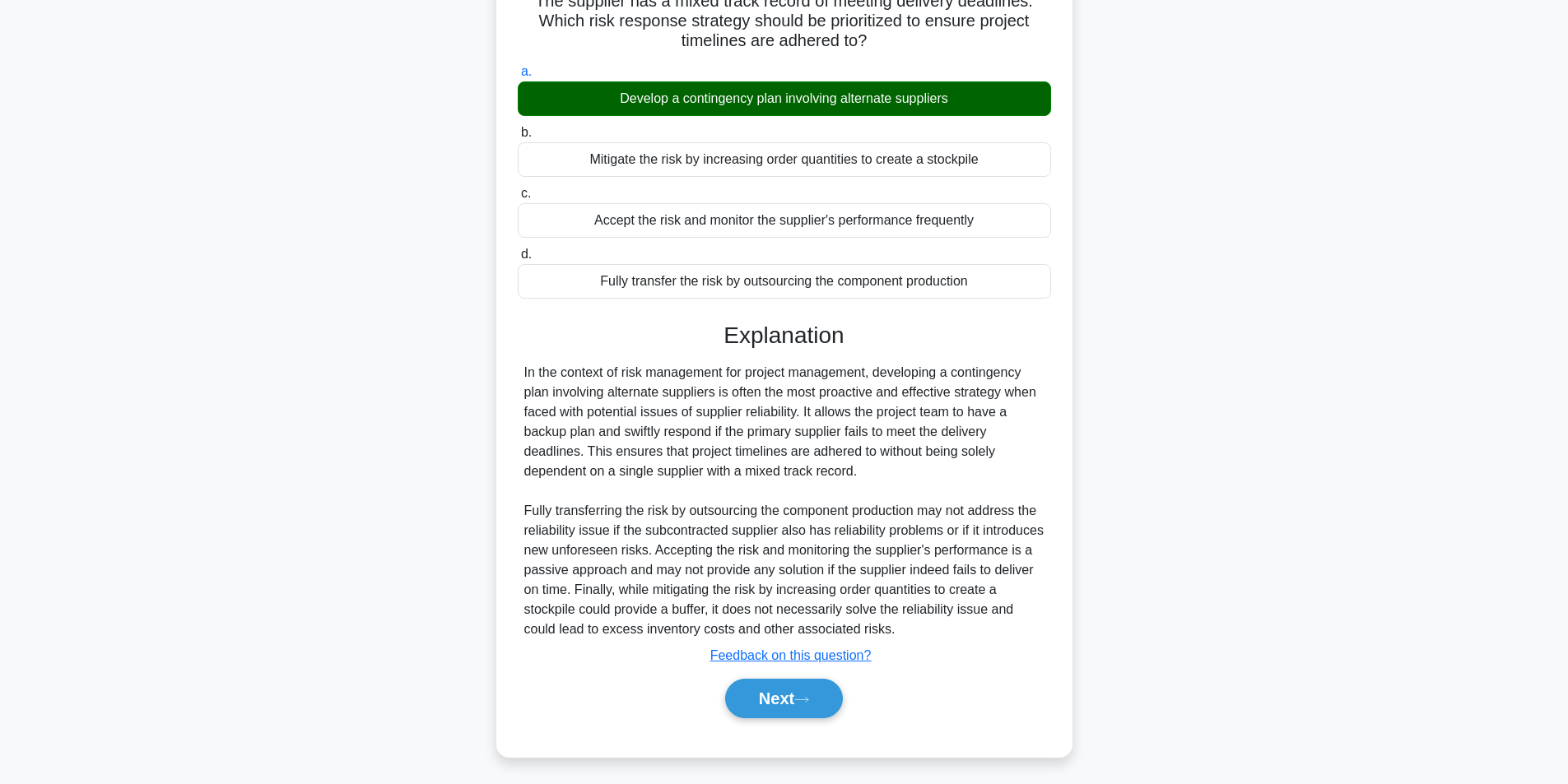
click at [1138, 459] on div "While conducting risk analysis for a new aerospace project, the team identifies…" at bounding box center [784, 351] width 1087 height 852
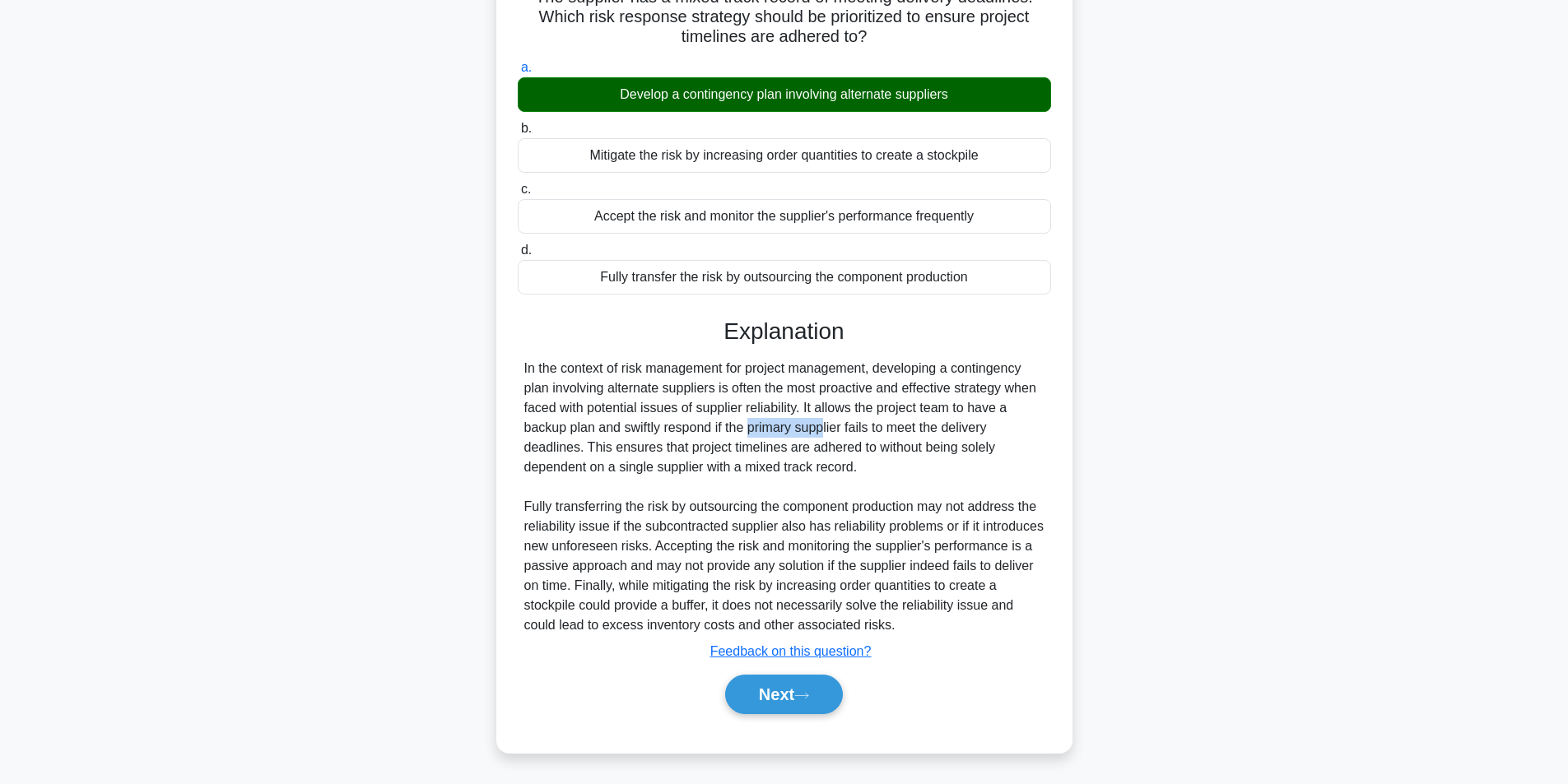
drag, startPoint x: 654, startPoint y: 422, endPoint x: 723, endPoint y: 425, distance: 69.1
click at [723, 425] on div "In the context of risk management for project management, developing a continge…" at bounding box center [784, 496] width 520 height 276
click at [949, 452] on div "In the context of risk management for project management, developing a continge…" at bounding box center [784, 496] width 520 height 276
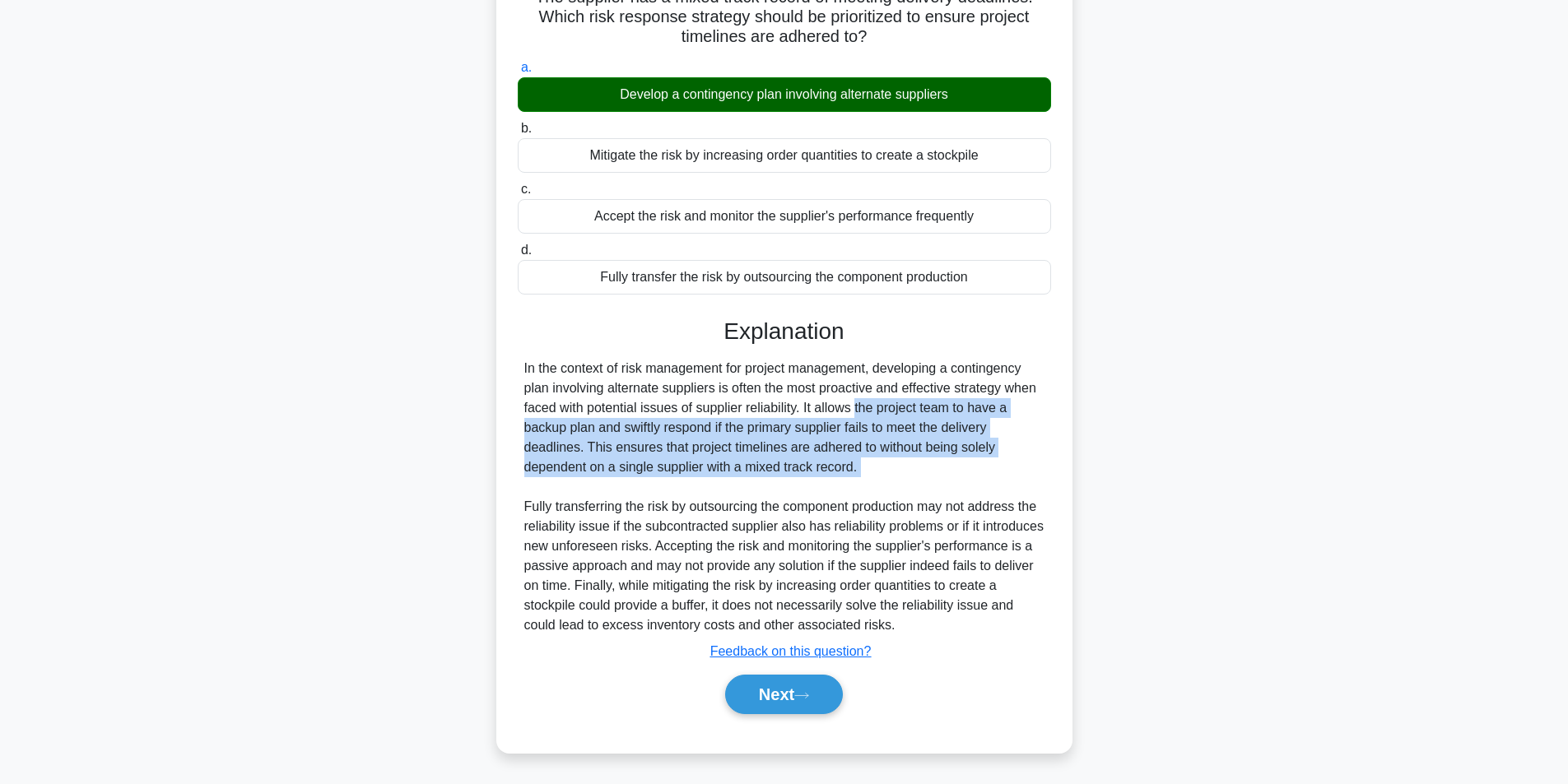
drag, startPoint x: 780, startPoint y: 400, endPoint x: 788, endPoint y: 566, distance: 166.2
click at [788, 486] on div "In the context of risk management for project management, developing a continge…" at bounding box center [784, 496] width 520 height 276
click at [772, 702] on button "Next" at bounding box center [783, 694] width 117 height 40
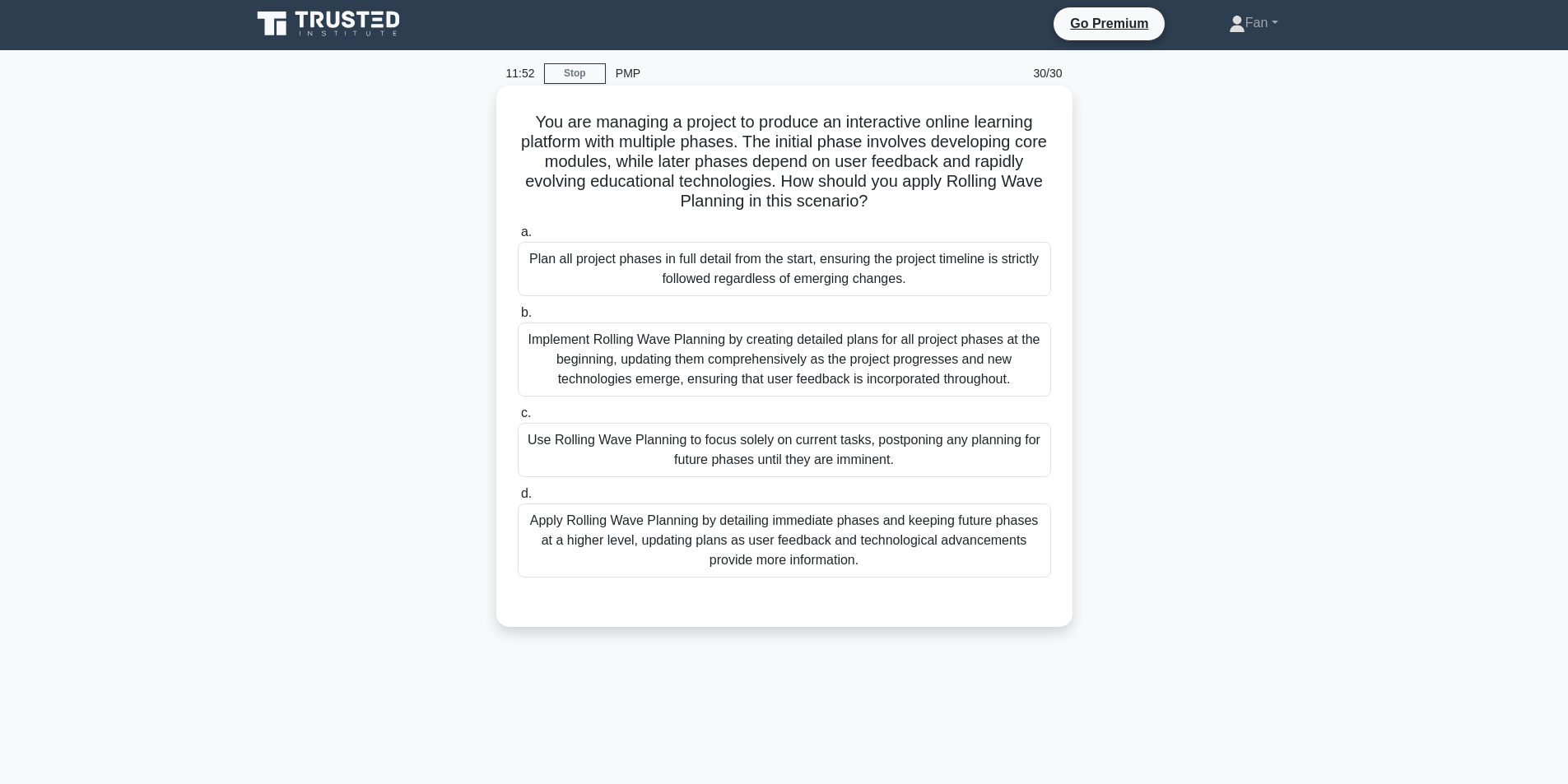
scroll to position [0, 0]
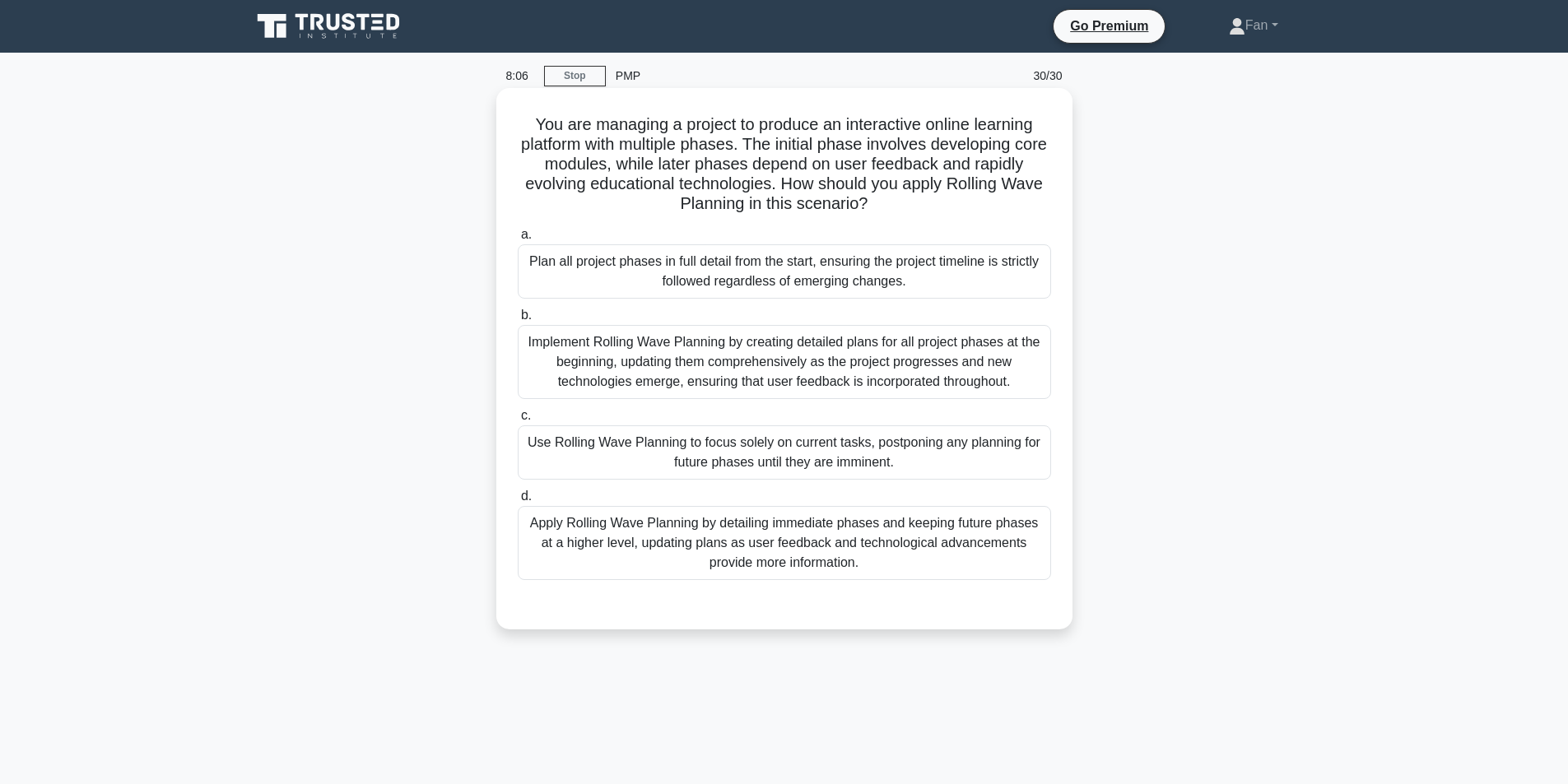
click at [773, 563] on div "Apply Rolling Wave Planning by detailing immediate phases and keeping future ph…" at bounding box center [784, 543] width 533 height 74
click at [517, 502] on input "d. Apply Rolling Wave Planning by detailing immediate phases and keeping future…" at bounding box center [517, 497] width 0 height 11
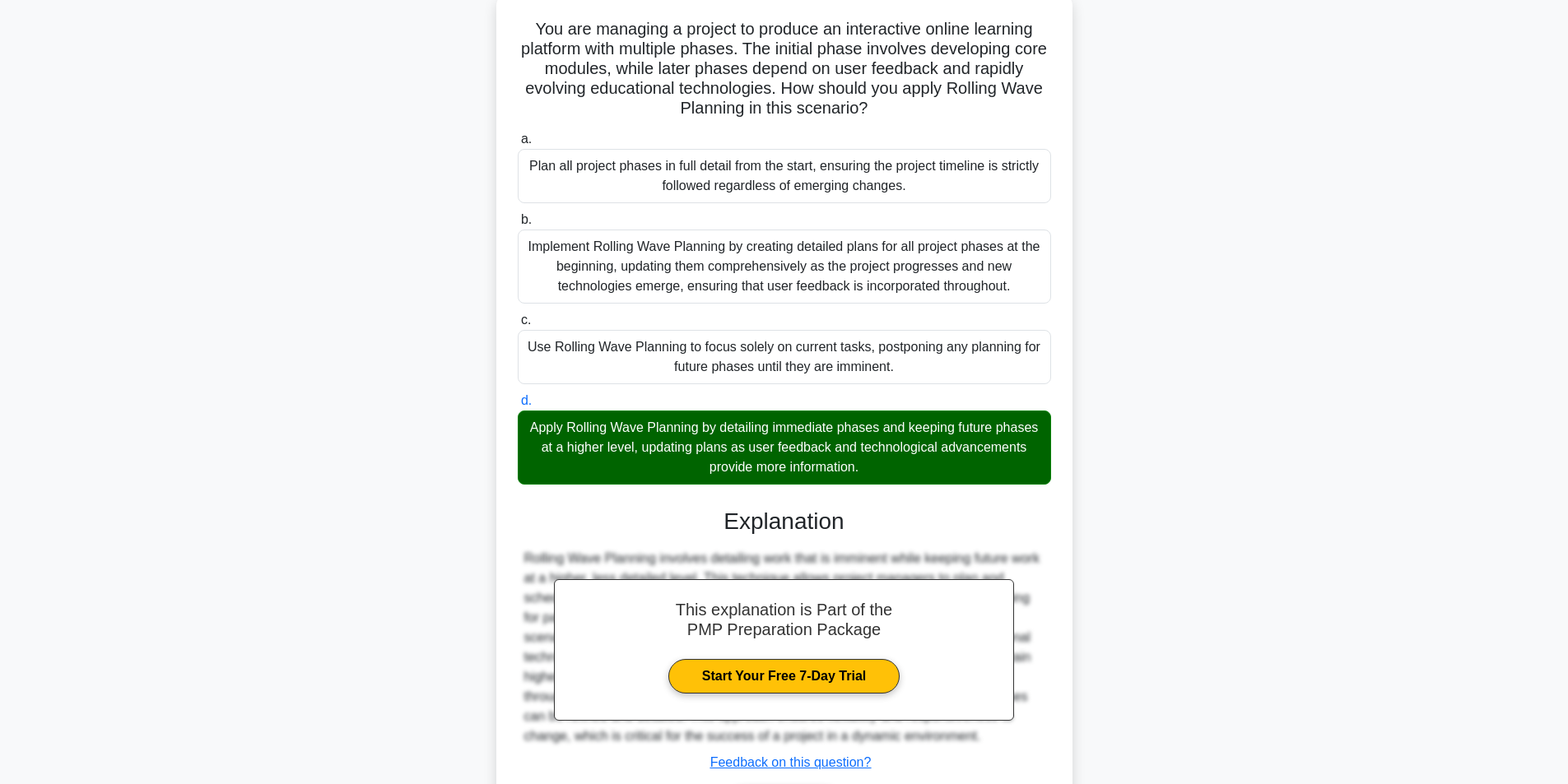
scroll to position [207, 0]
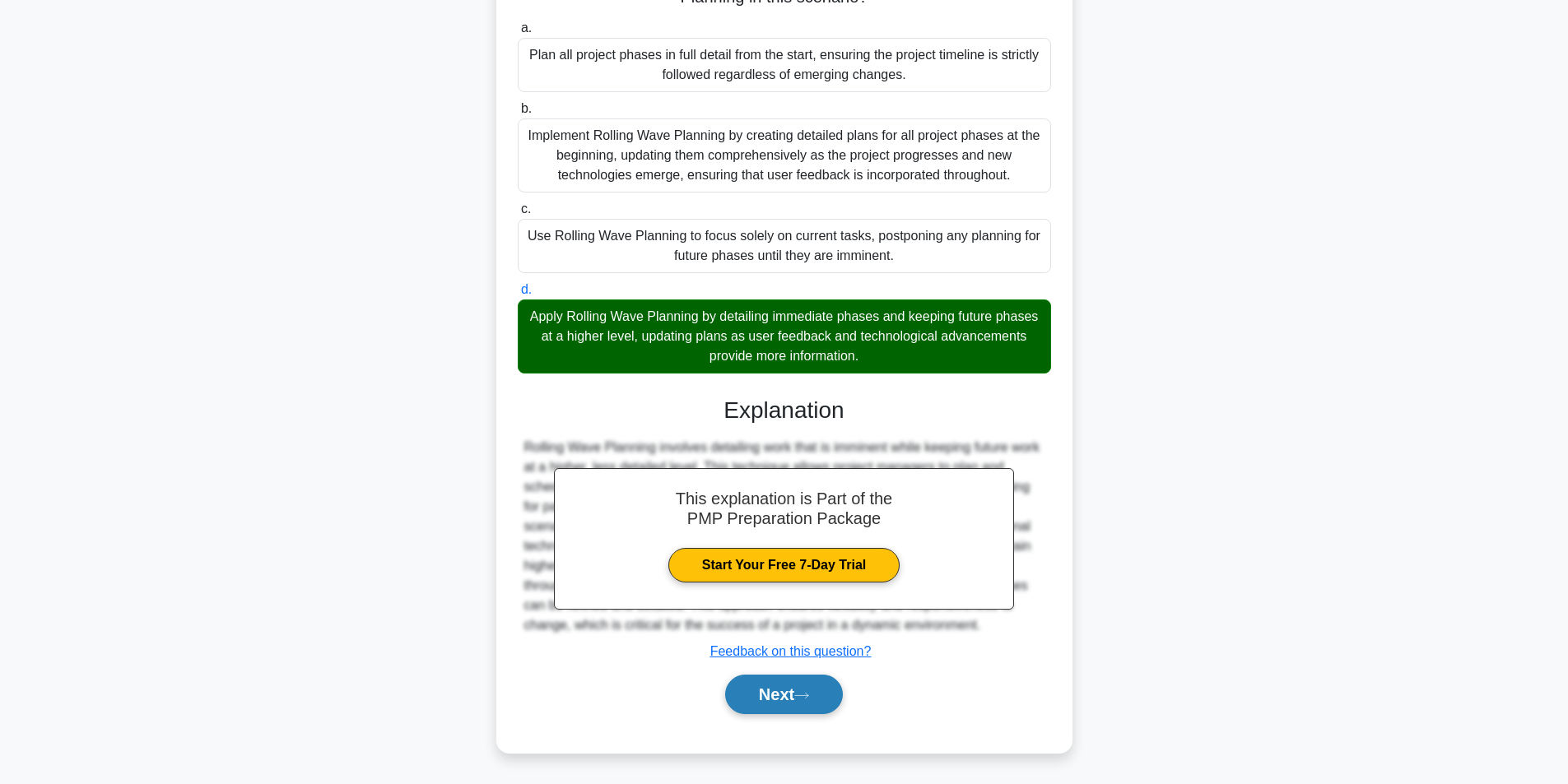
click at [790, 695] on button "Next" at bounding box center [783, 694] width 117 height 40
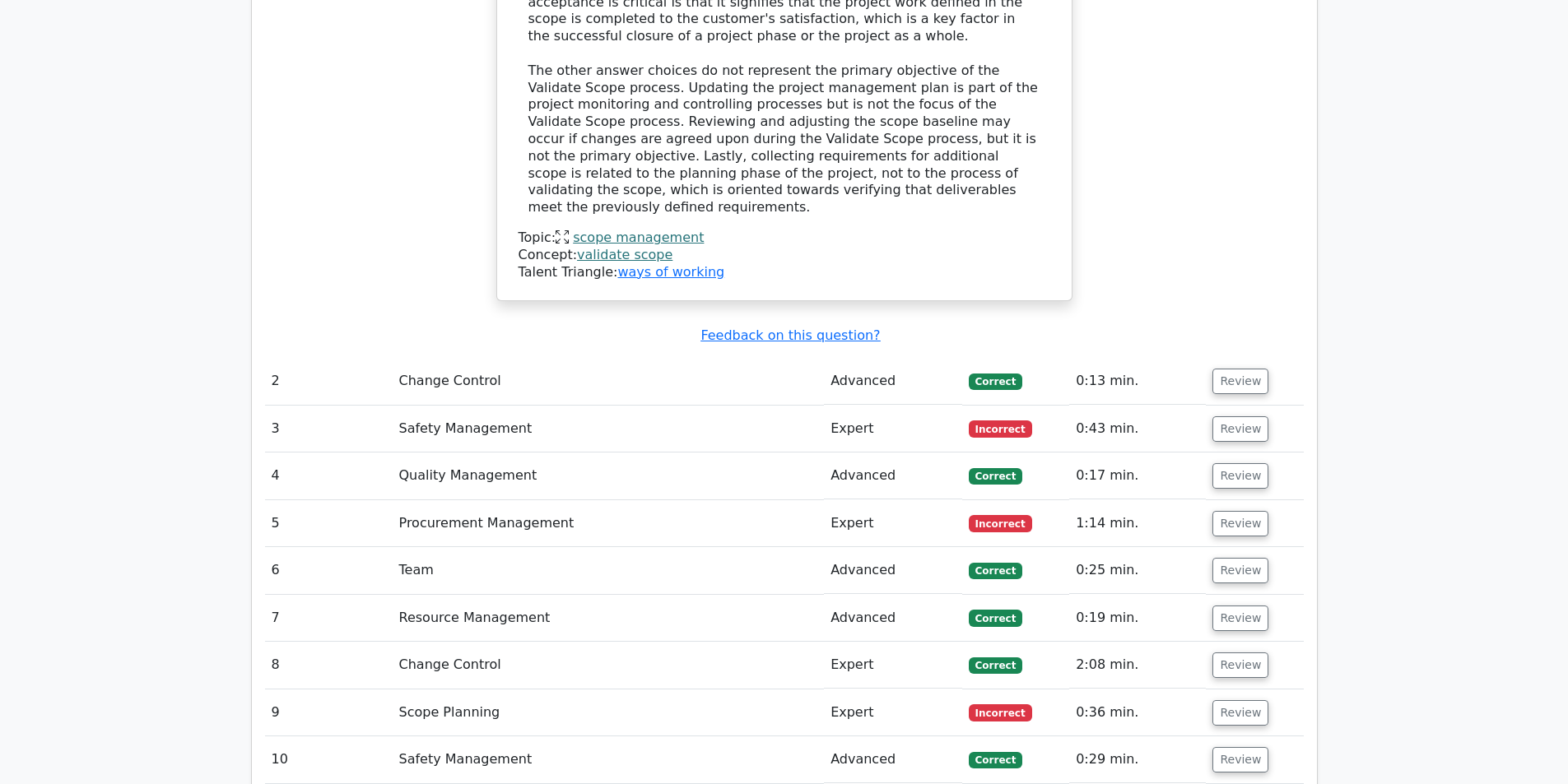
scroll to position [2717, 0]
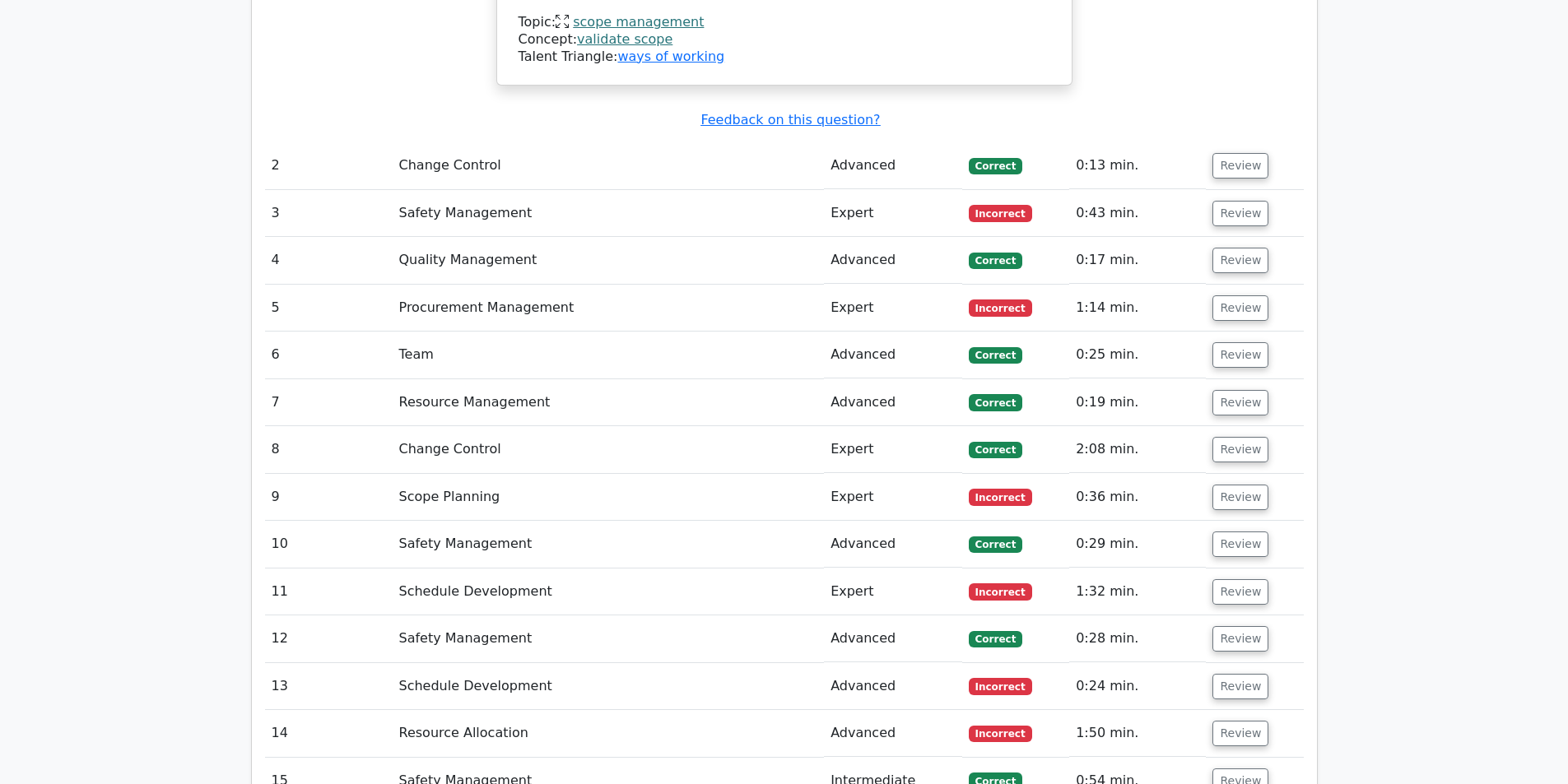
click at [1233, 474] on td "Review" at bounding box center [1255, 497] width 97 height 47
click at [1233, 485] on button "Review" at bounding box center [1240, 497] width 56 height 26
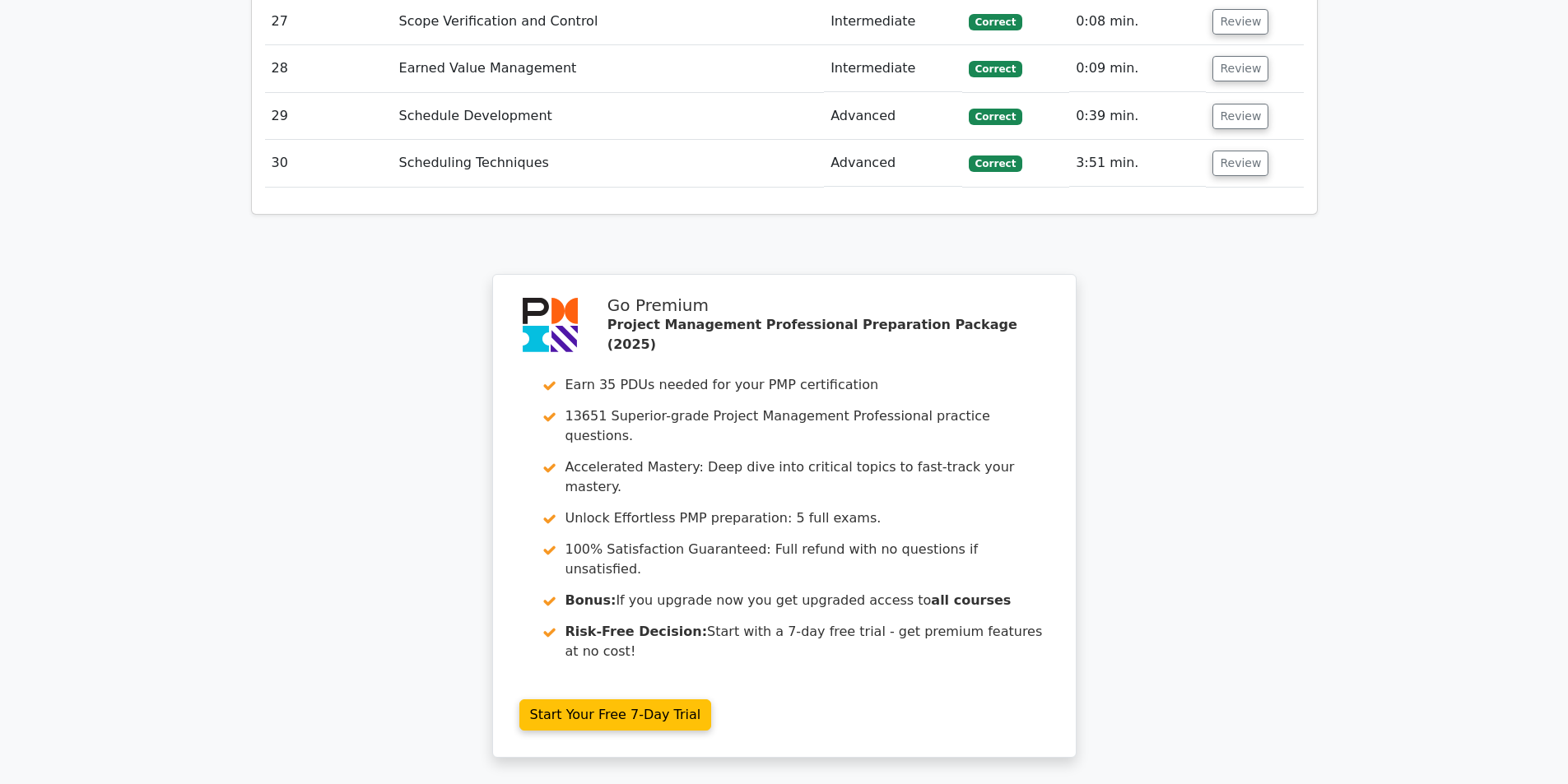
scroll to position [4906, 0]
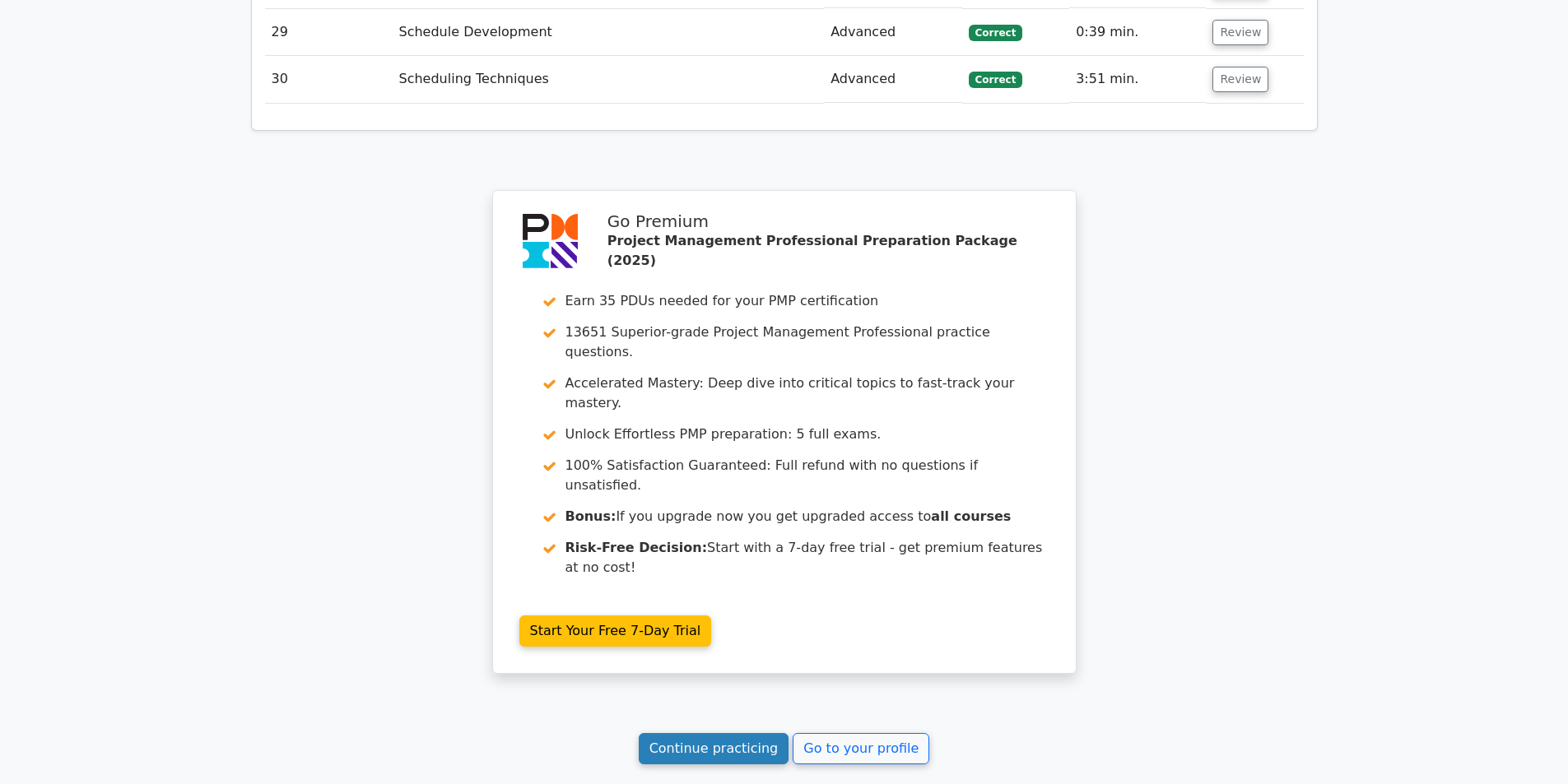
click at [735, 734] on link "Continue practicing" at bounding box center [713, 749] width 151 height 31
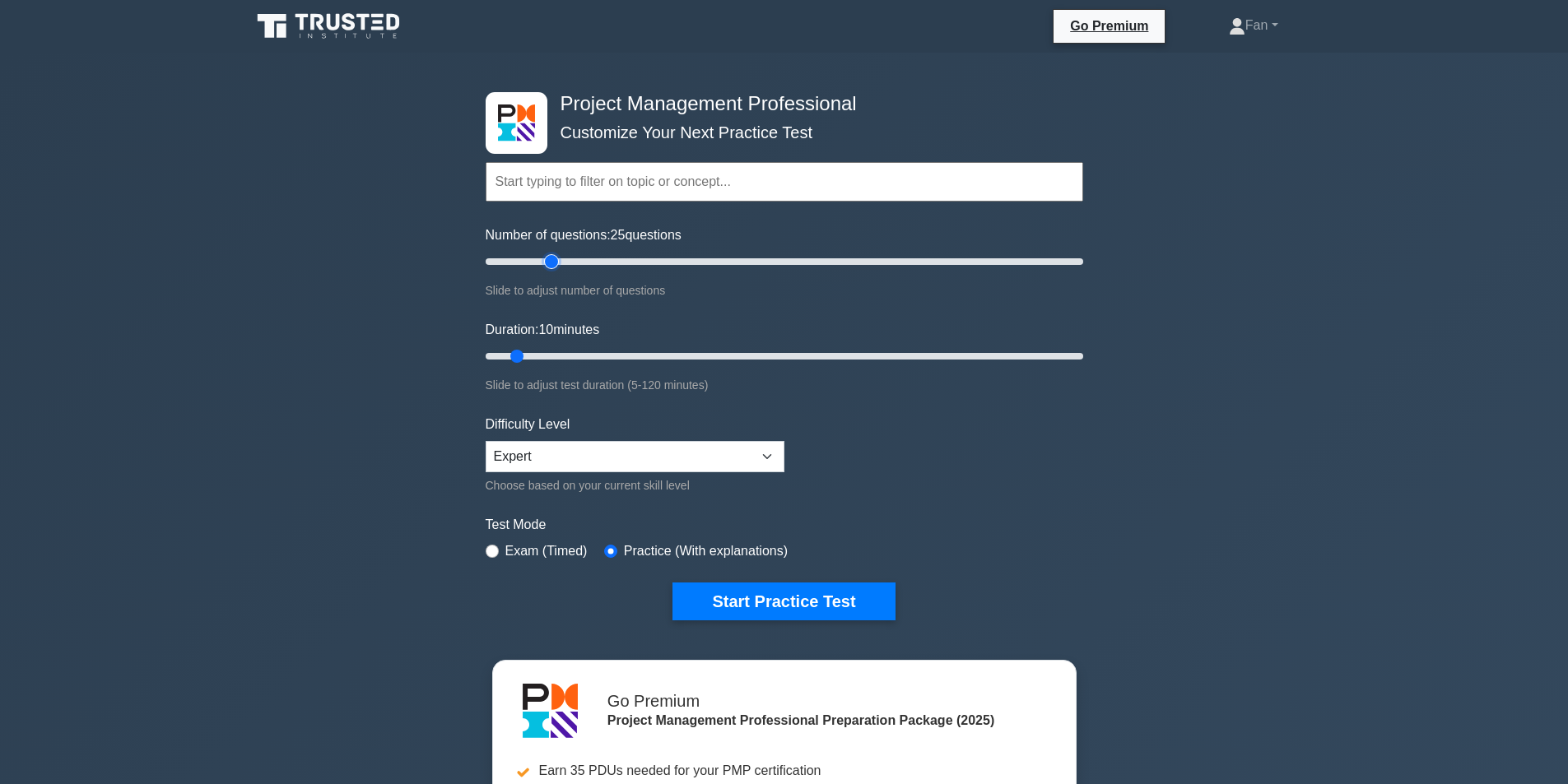
click at [546, 261] on input "Number of questions: 25 questions" at bounding box center [784, 261] width 598 height 19
type input "30"
click at [569, 261] on input "Number of questions: 30 questions" at bounding box center [784, 261] width 598 height 19
click at [595, 353] on input "Duration: 10 minutes" at bounding box center [784, 356] width 598 height 19
type input "30"
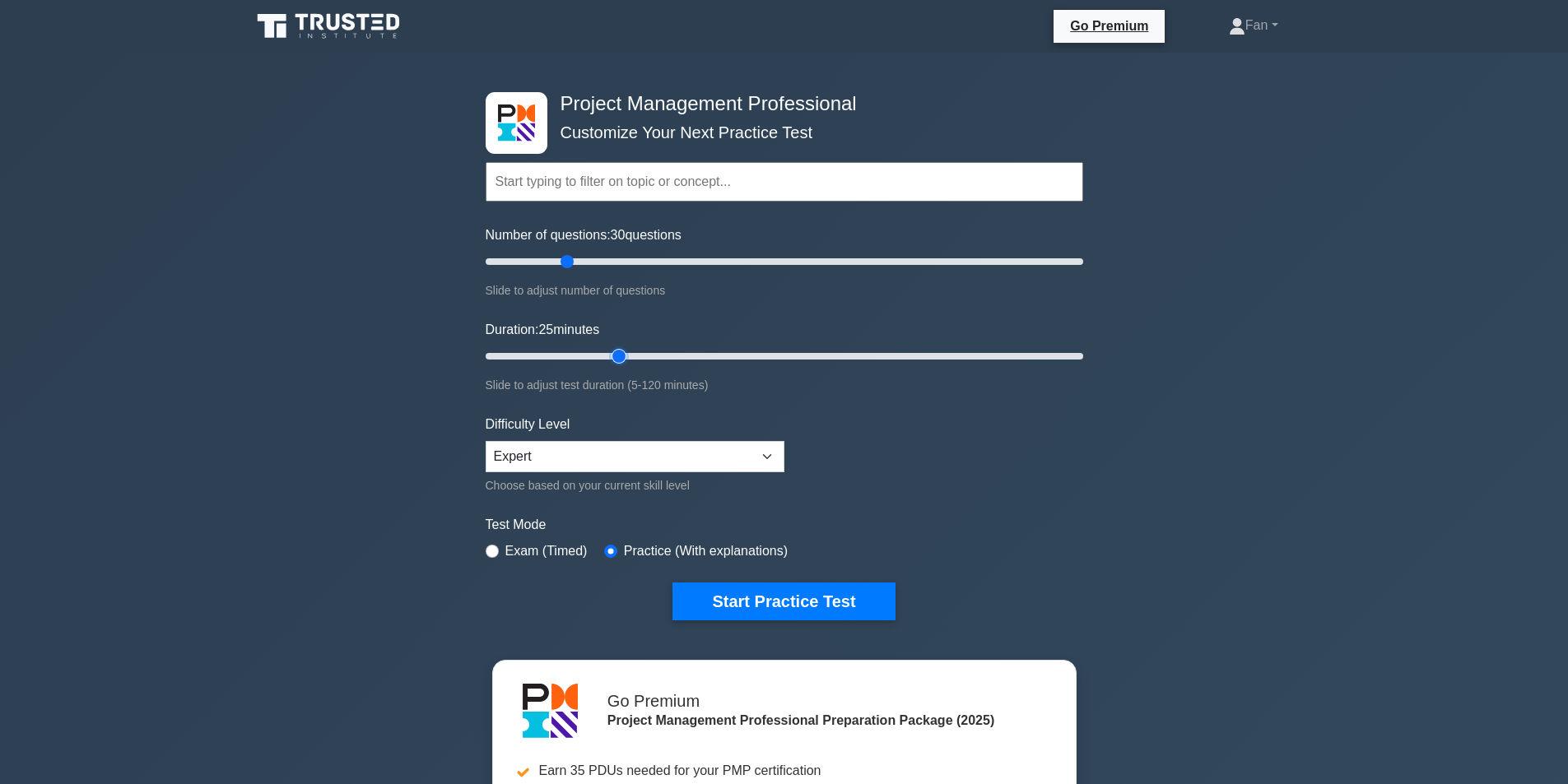
click at [616, 356] on input "Duration: 25 minutes" at bounding box center [784, 356] width 598 height 19
click at [796, 601] on button "Start Practice Test" at bounding box center [784, 601] width 222 height 38
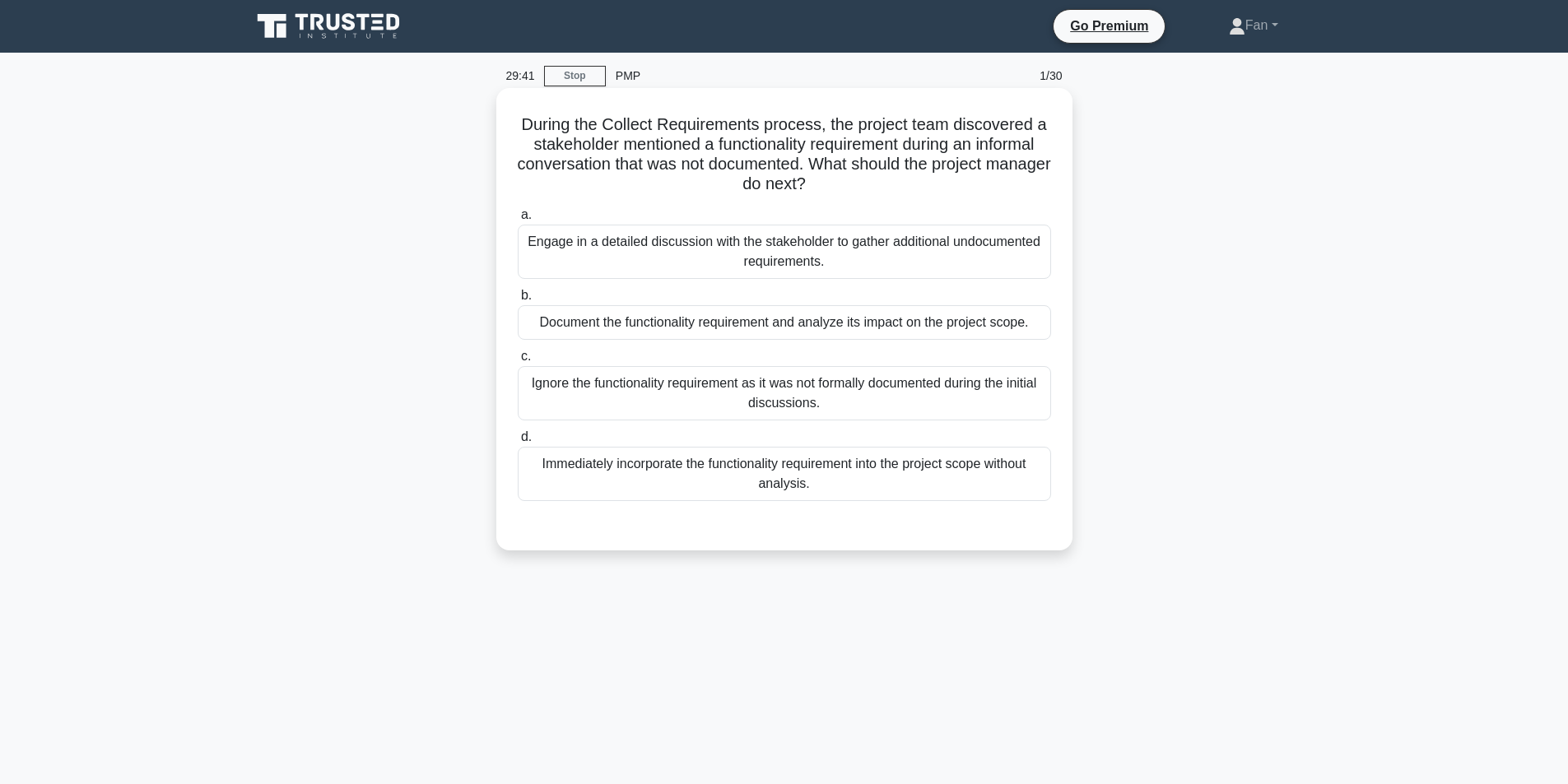
click at [873, 340] on div "Document the functionality requirement and analyze its impact on the project sc…" at bounding box center [784, 322] width 533 height 34
click at [517, 301] on input "b. Document the functionality requirement and analyze its impact on the project…" at bounding box center [517, 296] width 0 height 11
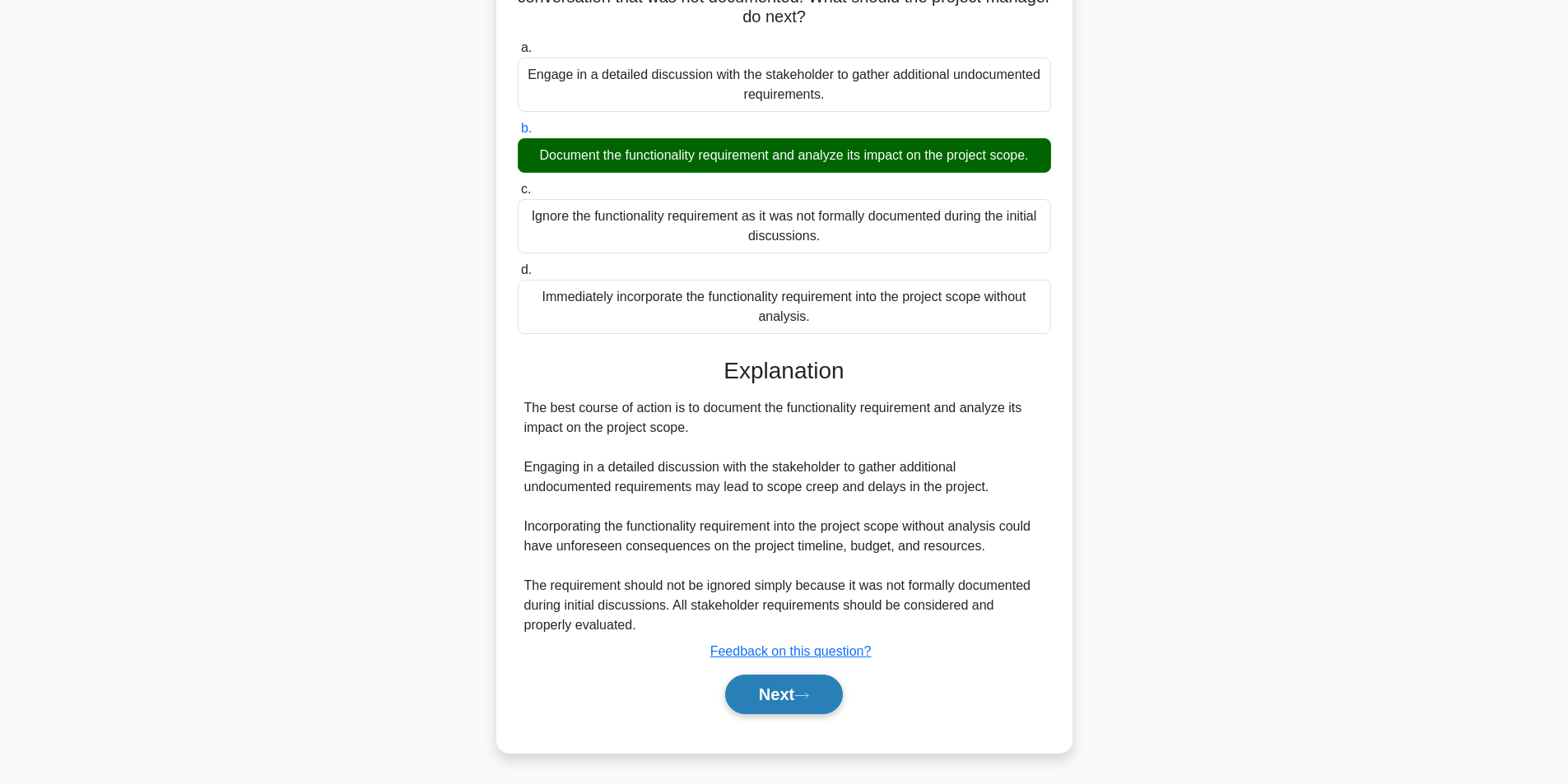
click at [809, 695] on icon at bounding box center [802, 696] width 15 height 9
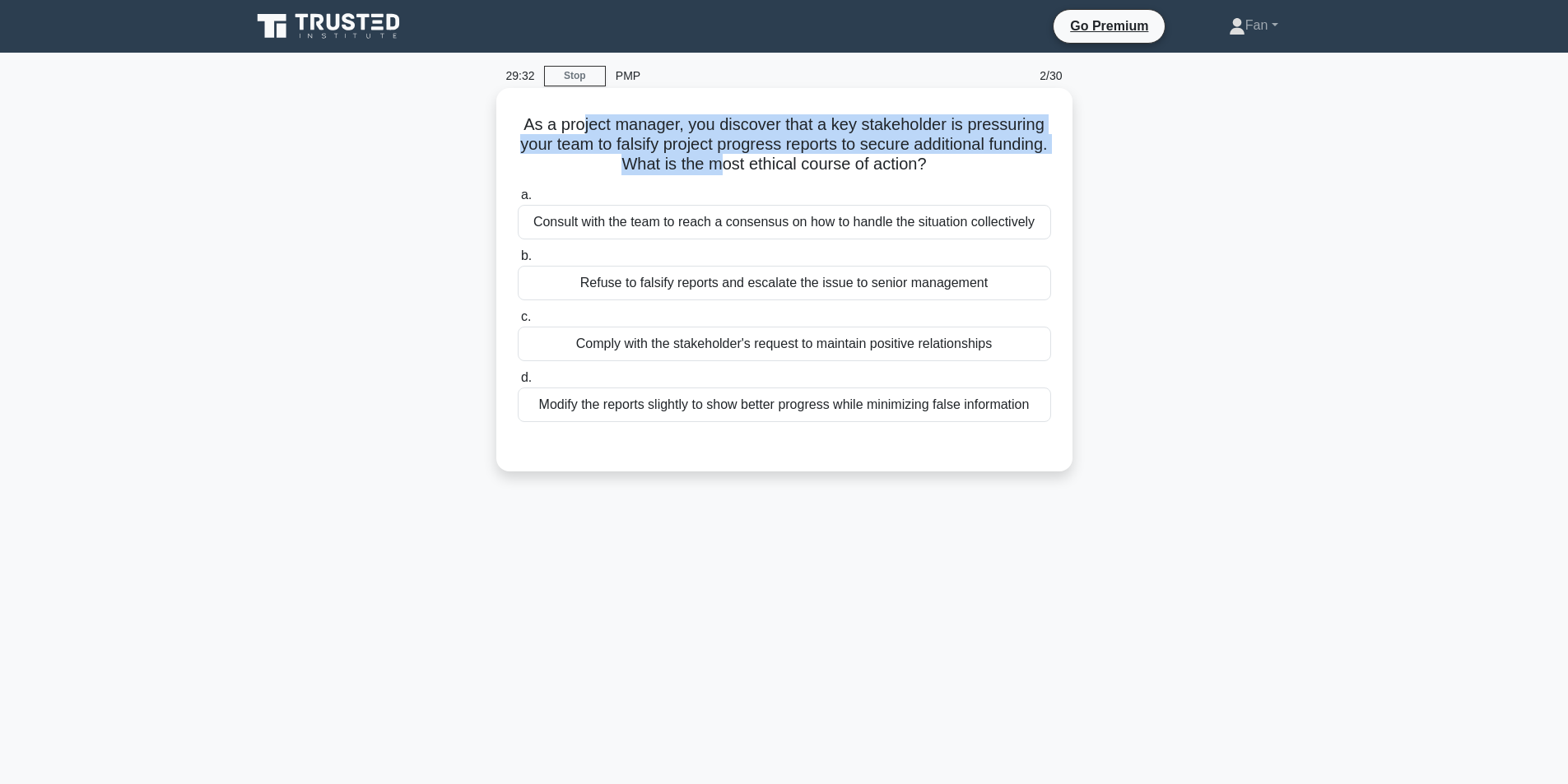
drag, startPoint x: 582, startPoint y: 124, endPoint x: 939, endPoint y: 181, distance: 361.5
click at [786, 172] on h5 "As a project manager, you discover that a key stakeholder is pressuring your te…" at bounding box center [785, 145] width 537 height 61
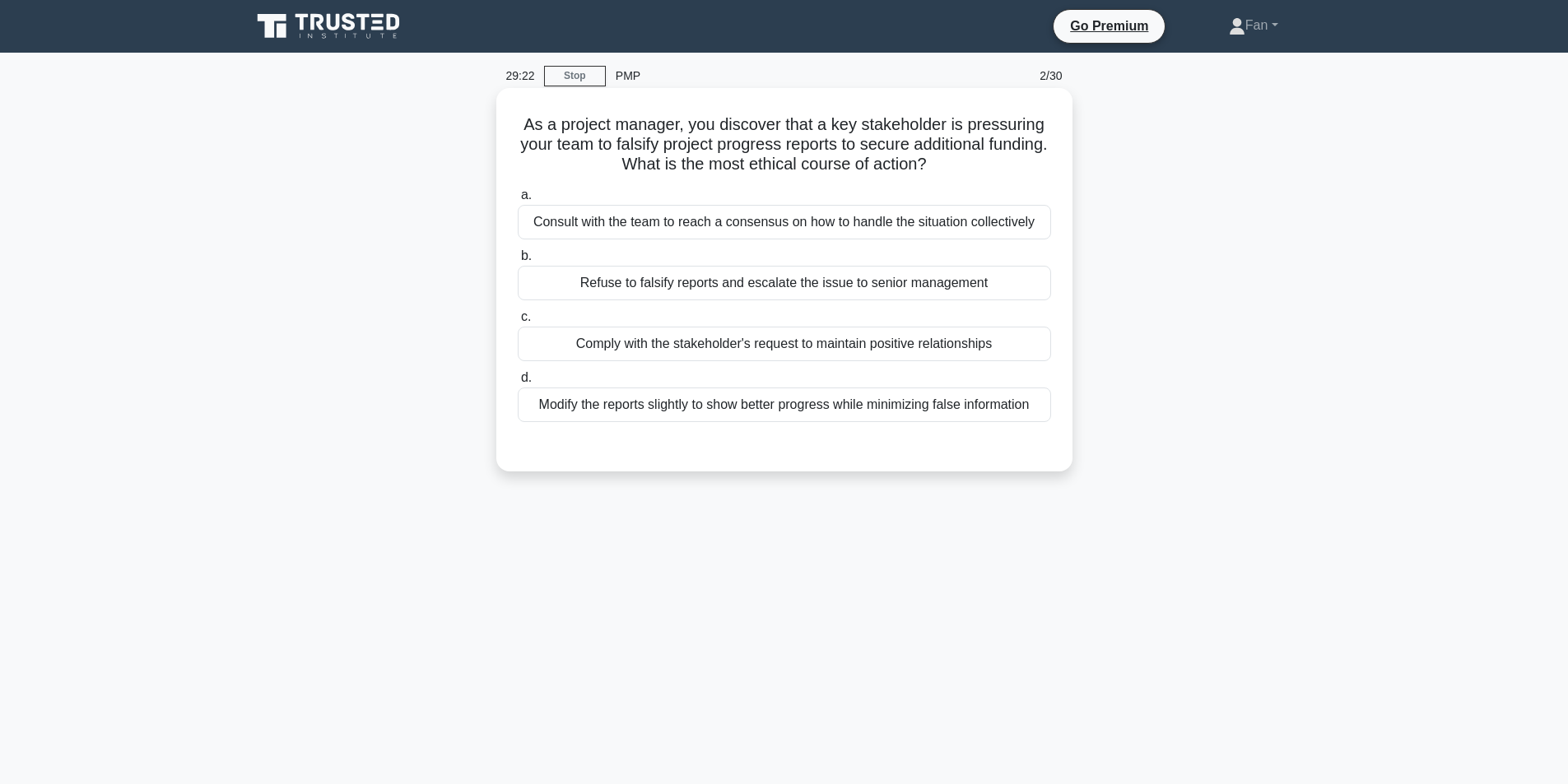
click at [831, 285] on div "Refuse to falsify reports and escalate the issue to senior management" at bounding box center [784, 283] width 533 height 34
click at [517, 261] on input "b. Refuse to falsify reports and escalate the issue to senior management" at bounding box center [517, 256] width 0 height 11
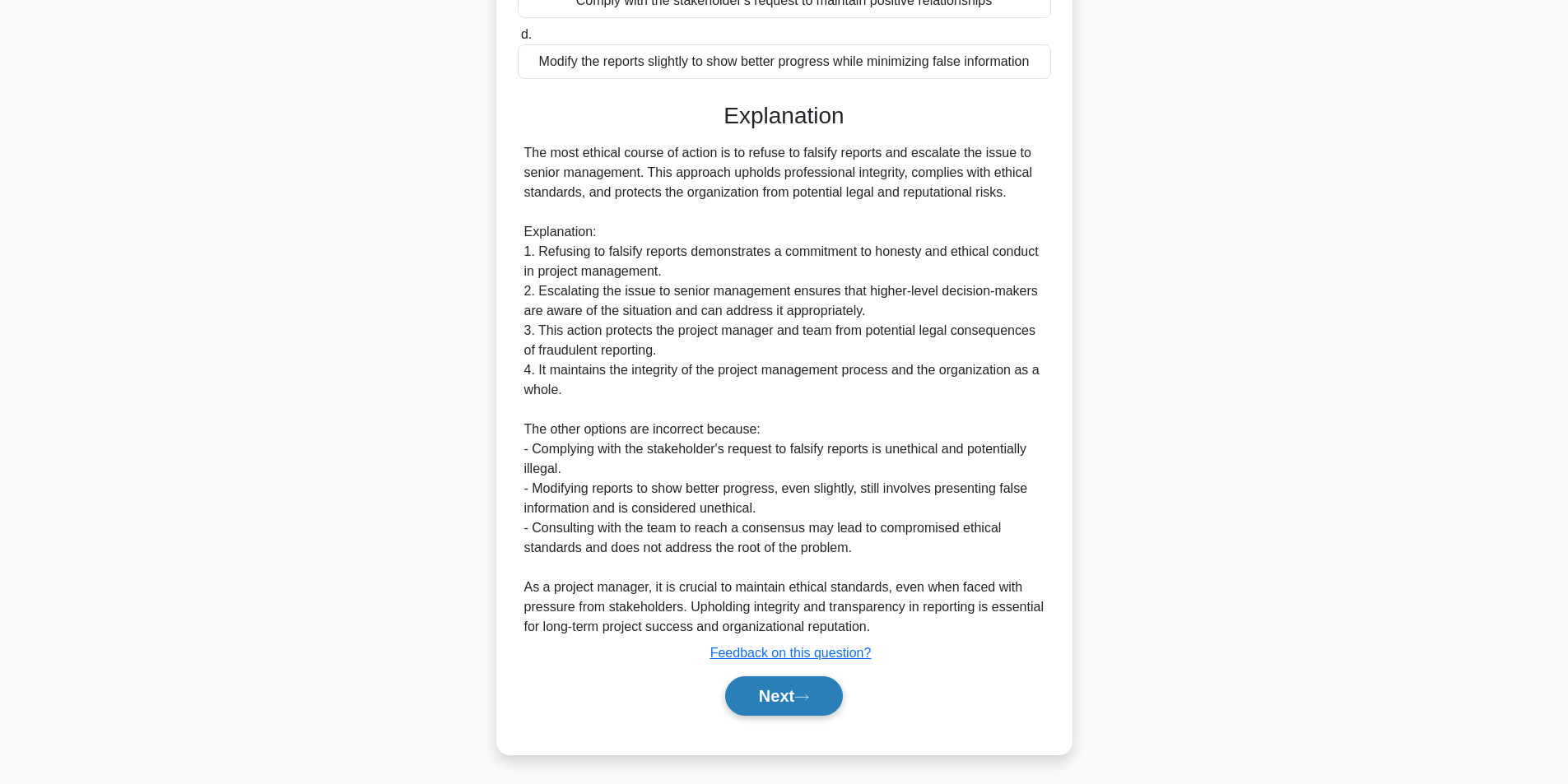
scroll to position [346, 0]
click at [592, 473] on div "The most ethical course of action is to refuse to falsify reports and escalate …" at bounding box center [784, 388] width 520 height 494
click at [573, 305] on div "The most ethical course of action is to refuse to falsify reports and escalate …" at bounding box center [784, 388] width 520 height 494
click at [542, 351] on div "The most ethical course of action is to refuse to falsify reports and escalate …" at bounding box center [784, 388] width 520 height 494
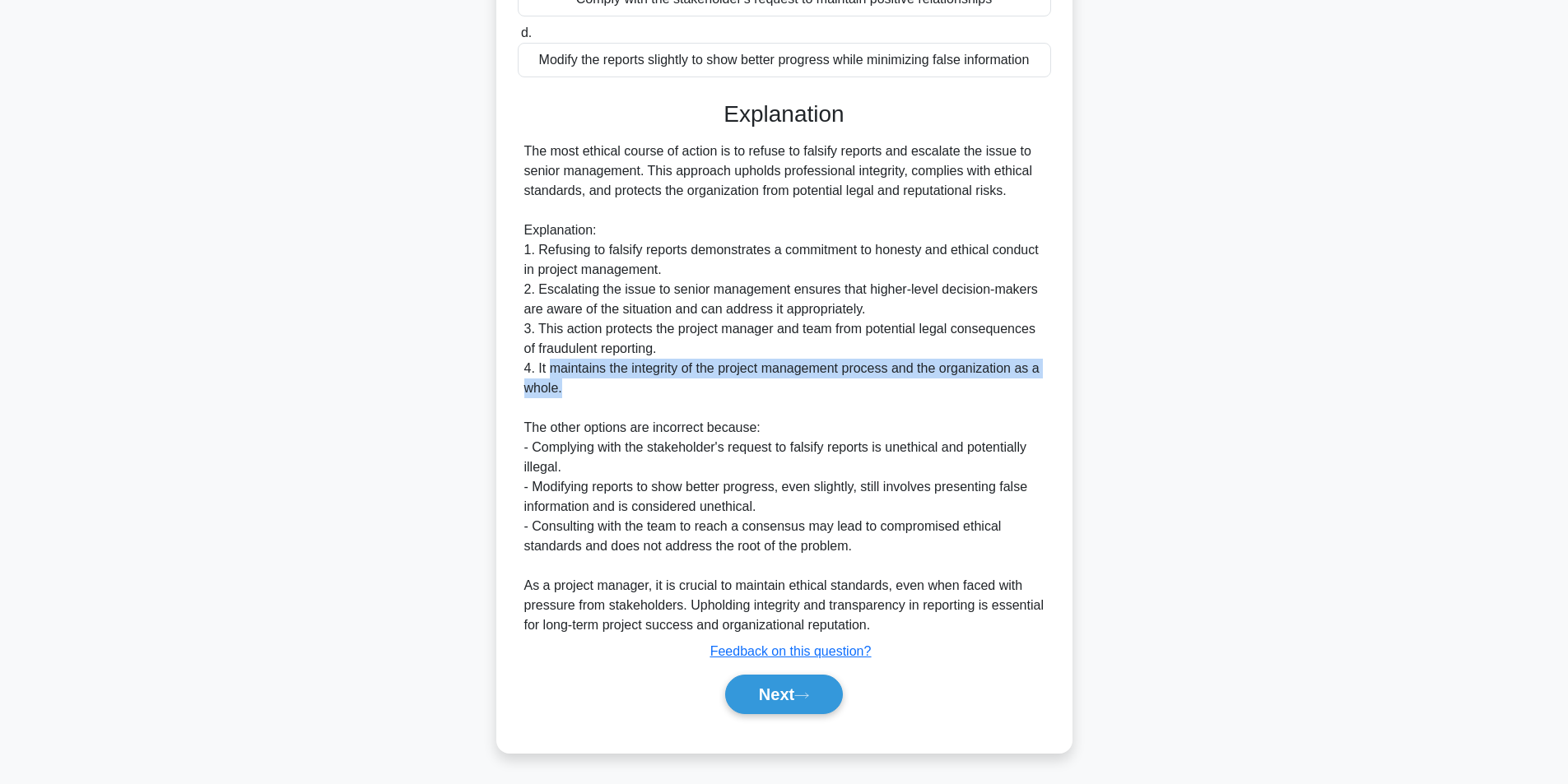
drag, startPoint x: 604, startPoint y: 375, endPoint x: 840, endPoint y: 390, distance: 236.5
click at [840, 390] on div "The most ethical course of action is to refuse to falsify reports and escalate …" at bounding box center [784, 388] width 520 height 494
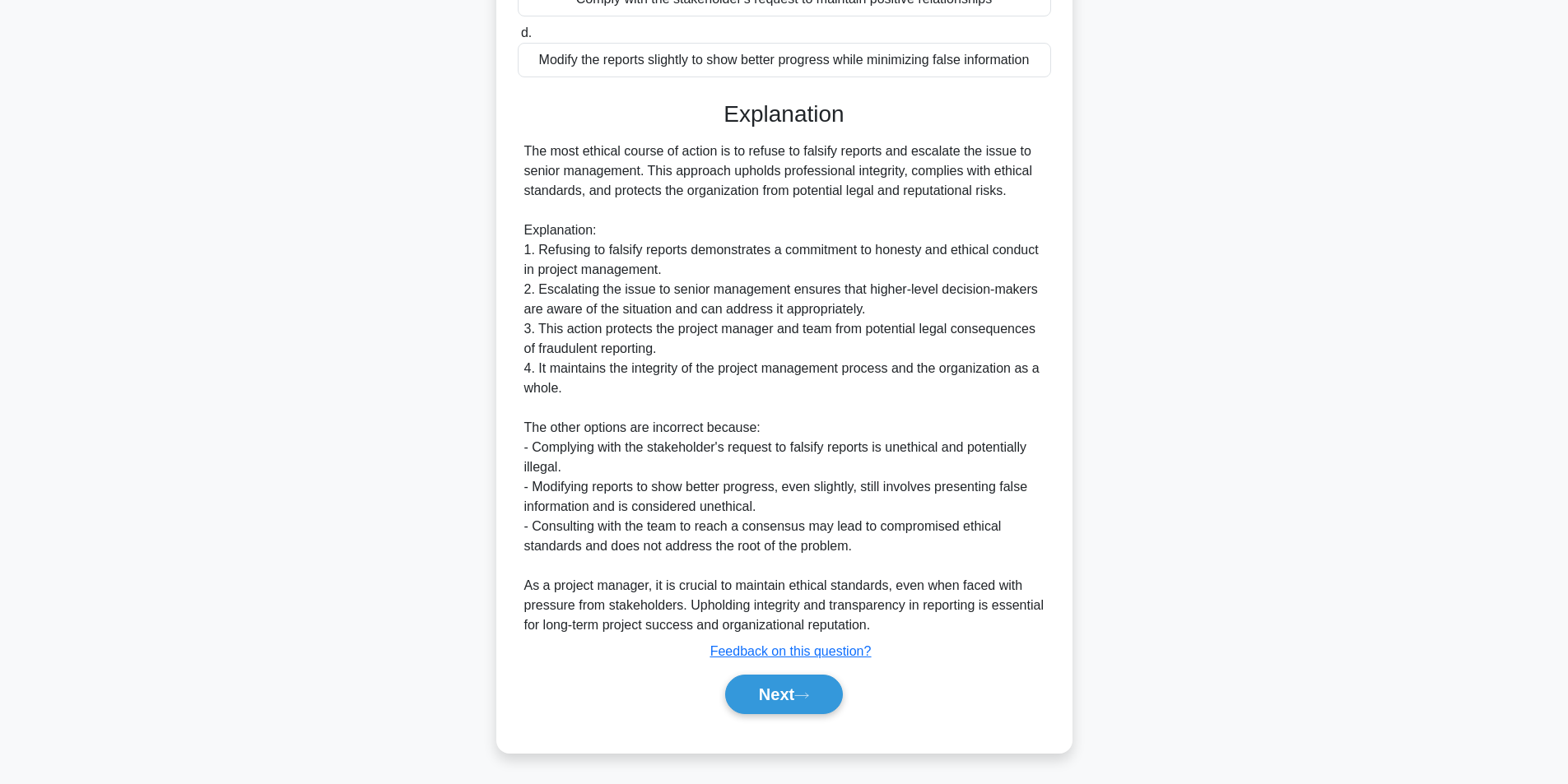
click at [637, 286] on div "The most ethical course of action is to refuse to falsify reports and escalate …" at bounding box center [784, 388] width 520 height 494
click at [794, 700] on button "Next" at bounding box center [783, 694] width 117 height 40
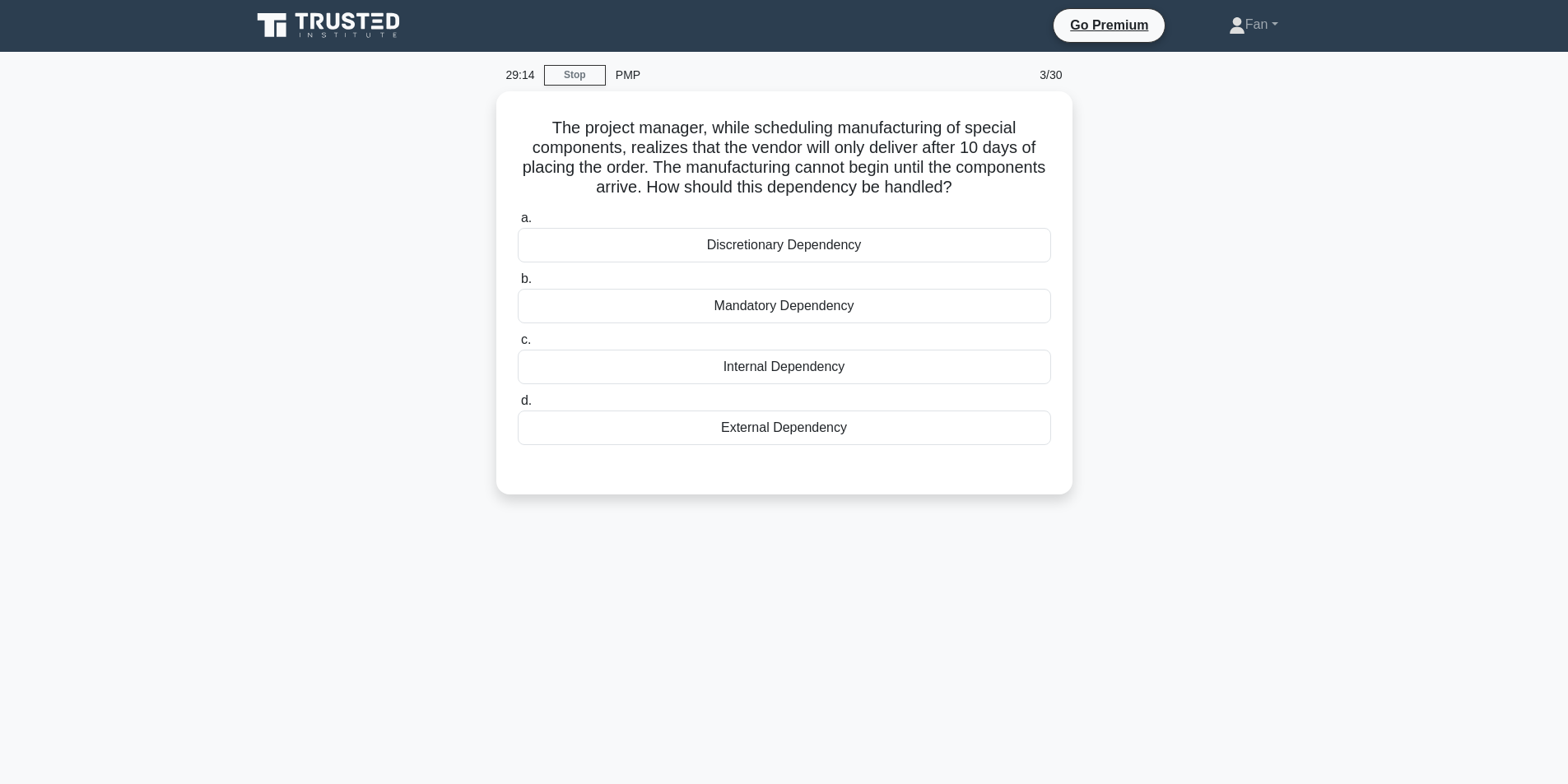
scroll to position [0, 0]
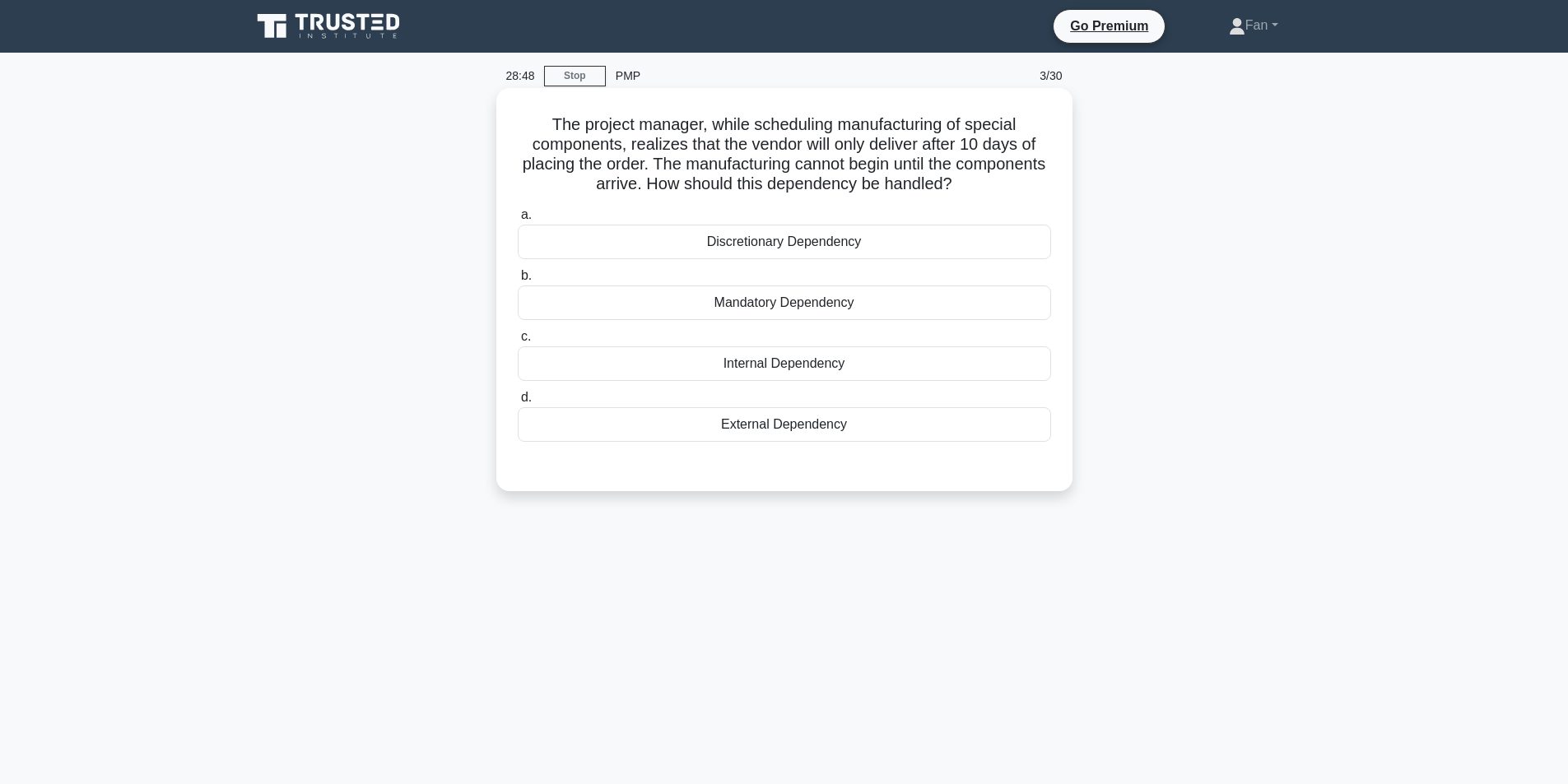
click at [835, 435] on div "External Dependency" at bounding box center [784, 424] width 533 height 34
click at [517, 403] on input "d. External Dependency" at bounding box center [517, 398] width 0 height 11
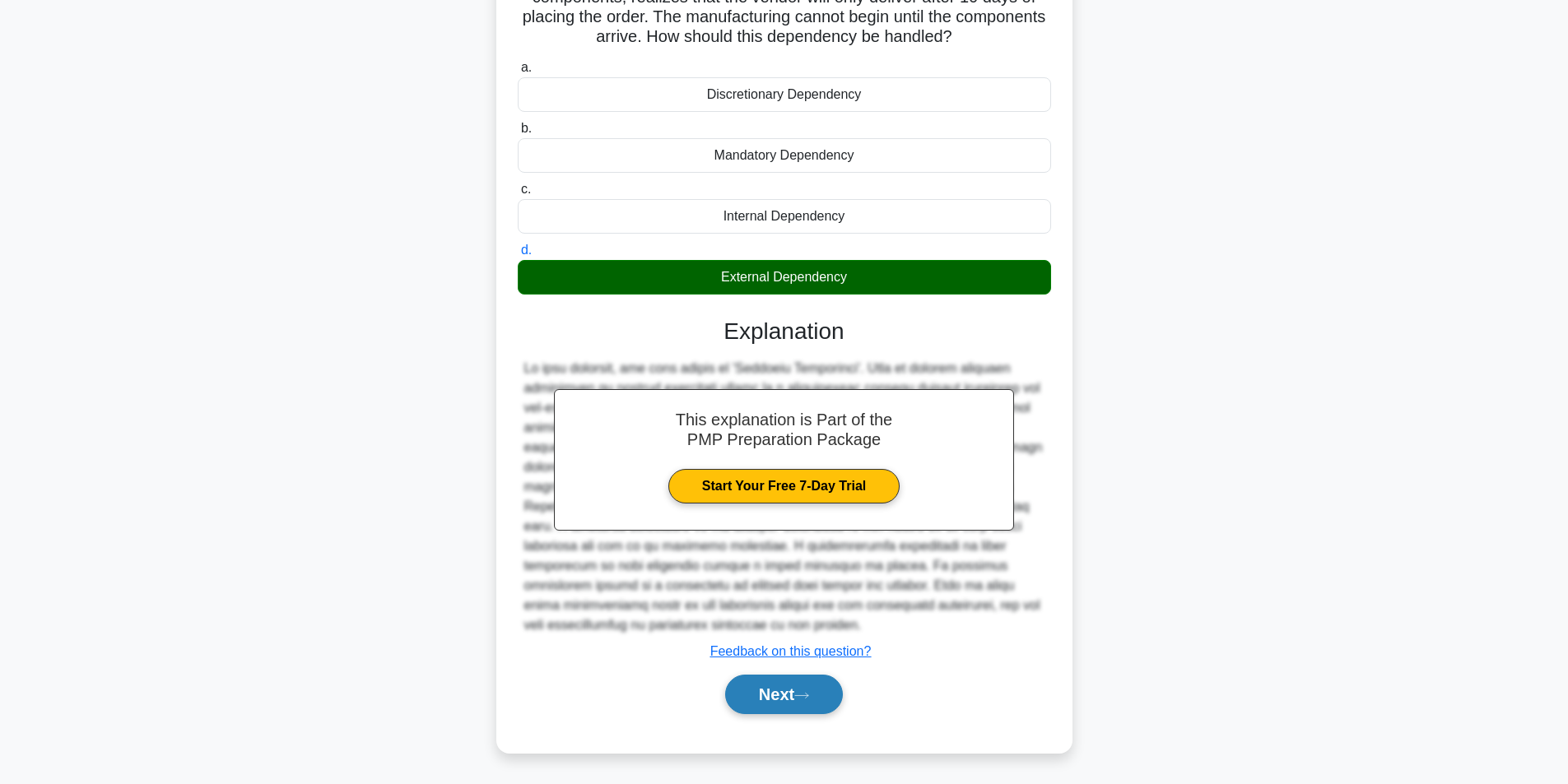
click at [765, 698] on button "Next" at bounding box center [783, 694] width 117 height 40
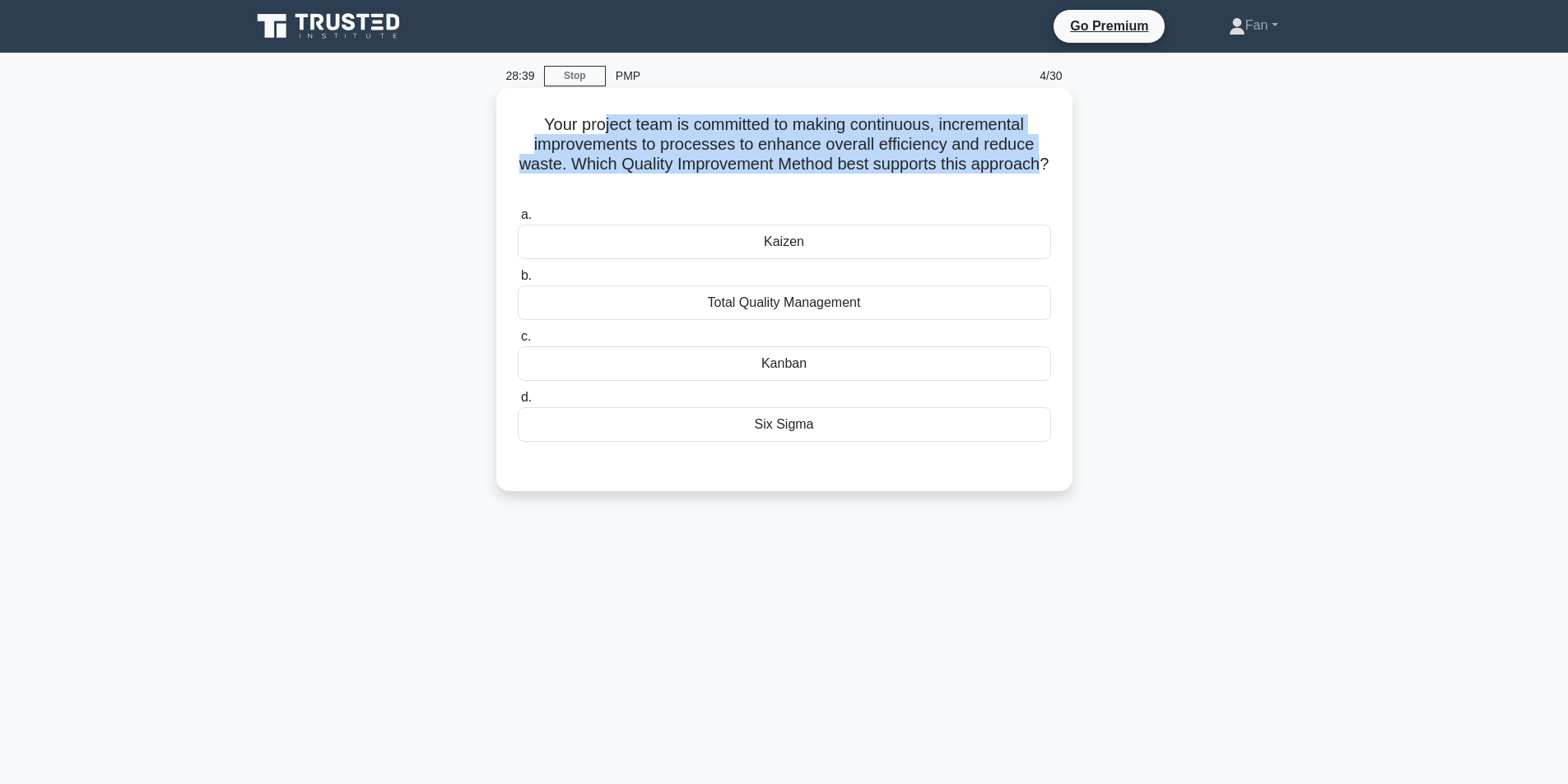
drag, startPoint x: 598, startPoint y: 116, endPoint x: 1059, endPoint y: 237, distance: 476.6
click at [810, 177] on h5 "Your project team is committed to making continuous, incremental improvements t…" at bounding box center [785, 155] width 537 height 80
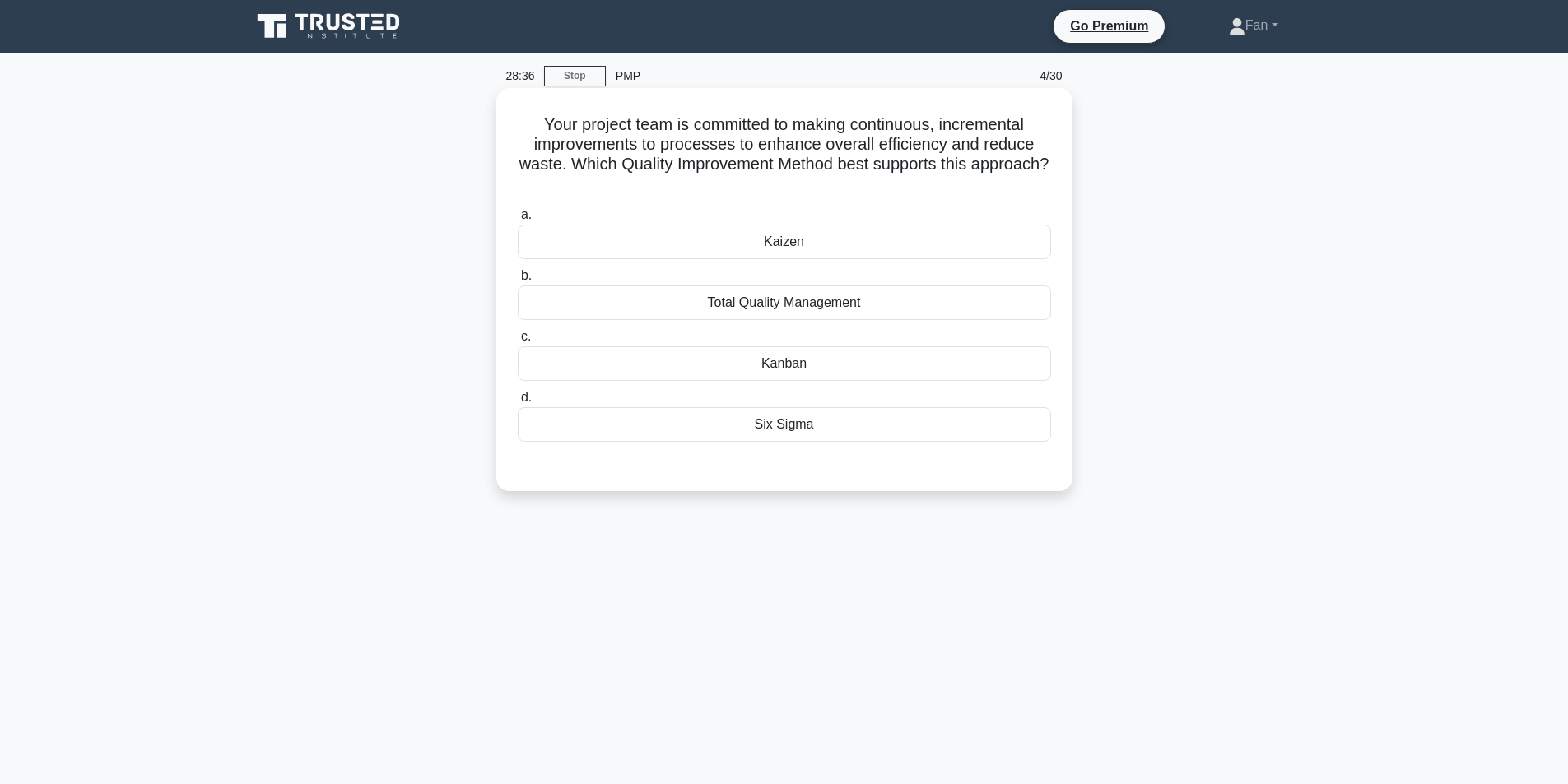
click at [798, 252] on div "Kaizen" at bounding box center [784, 242] width 533 height 34
click at [517, 221] on input "a. [GEOGRAPHIC_DATA]" at bounding box center [517, 215] width 0 height 11
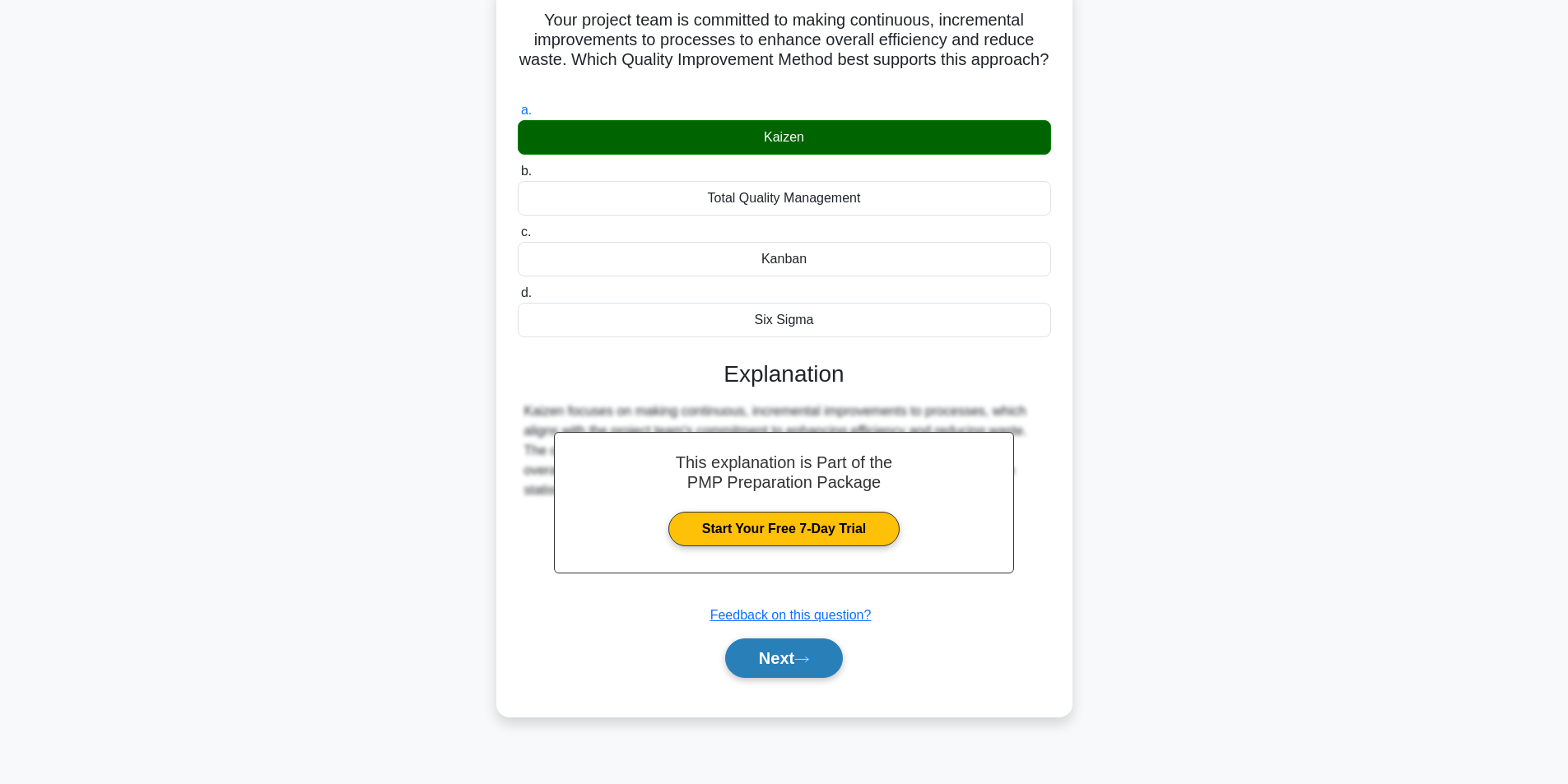
click at [808, 659] on icon at bounding box center [802, 660] width 15 height 9
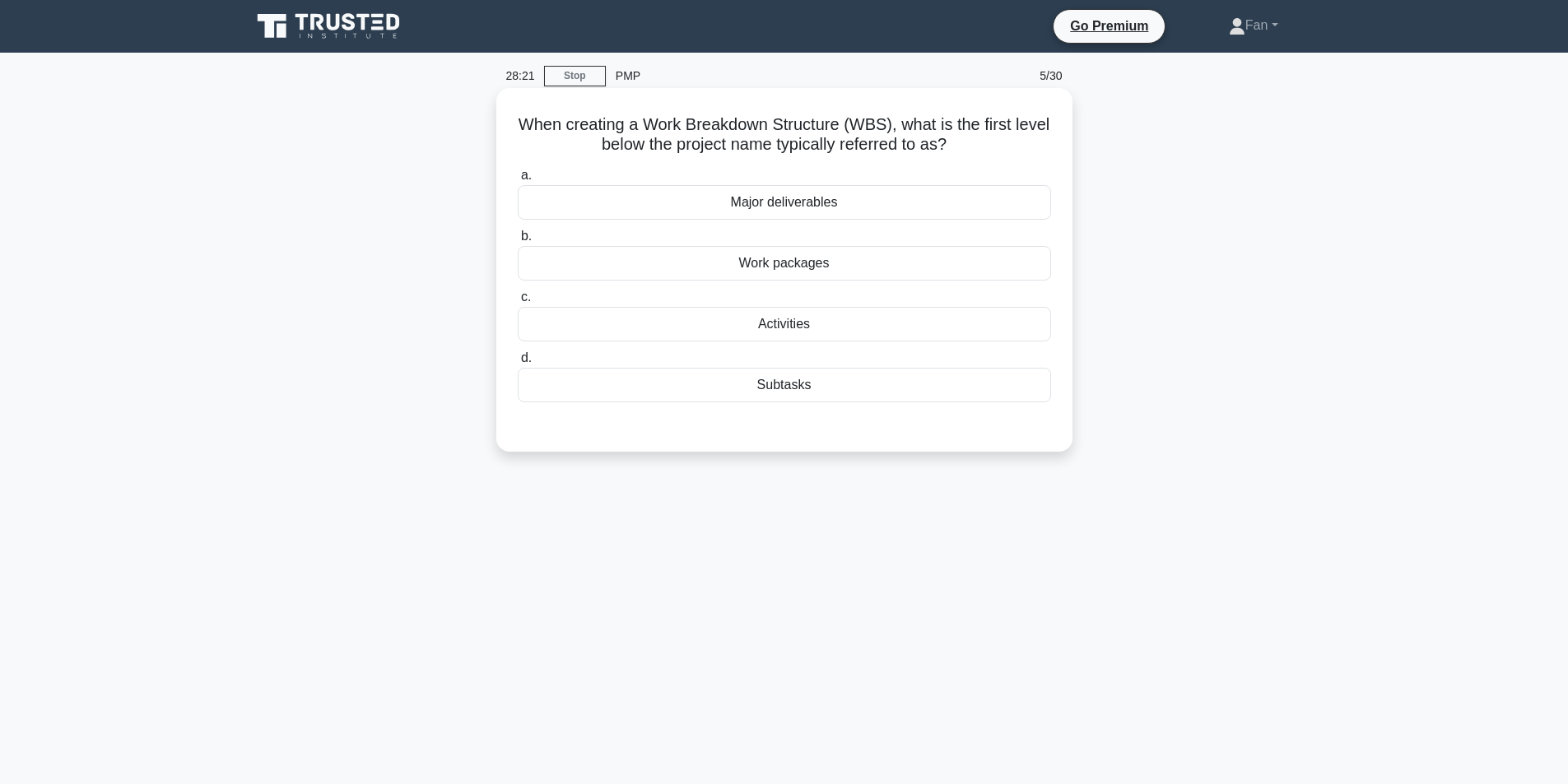
click at [800, 319] on div "Activities" at bounding box center [784, 324] width 533 height 34
click at [517, 303] on input "c. Activities" at bounding box center [517, 298] width 0 height 11
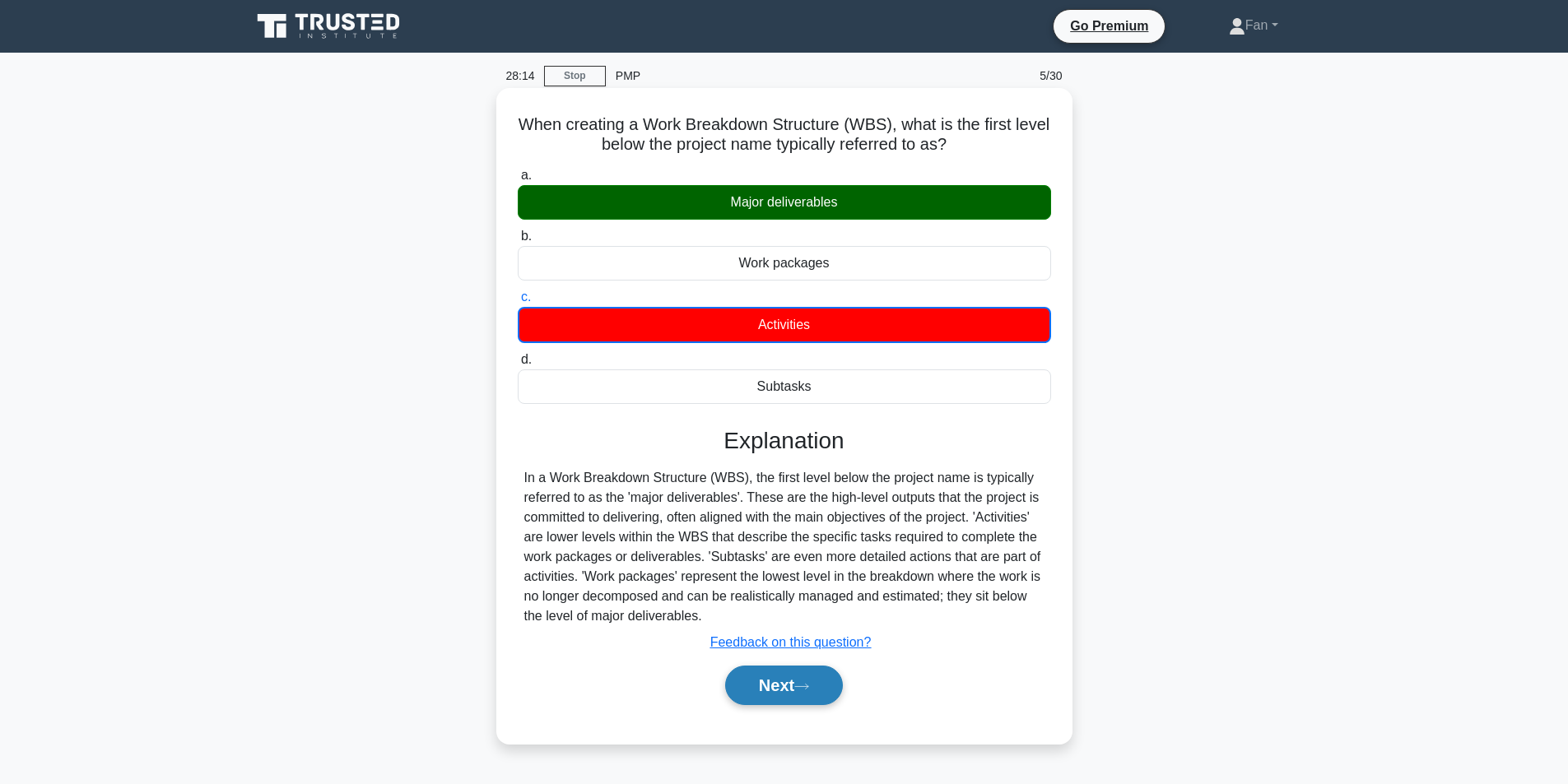
click at [786, 681] on button "Next" at bounding box center [783, 685] width 117 height 40
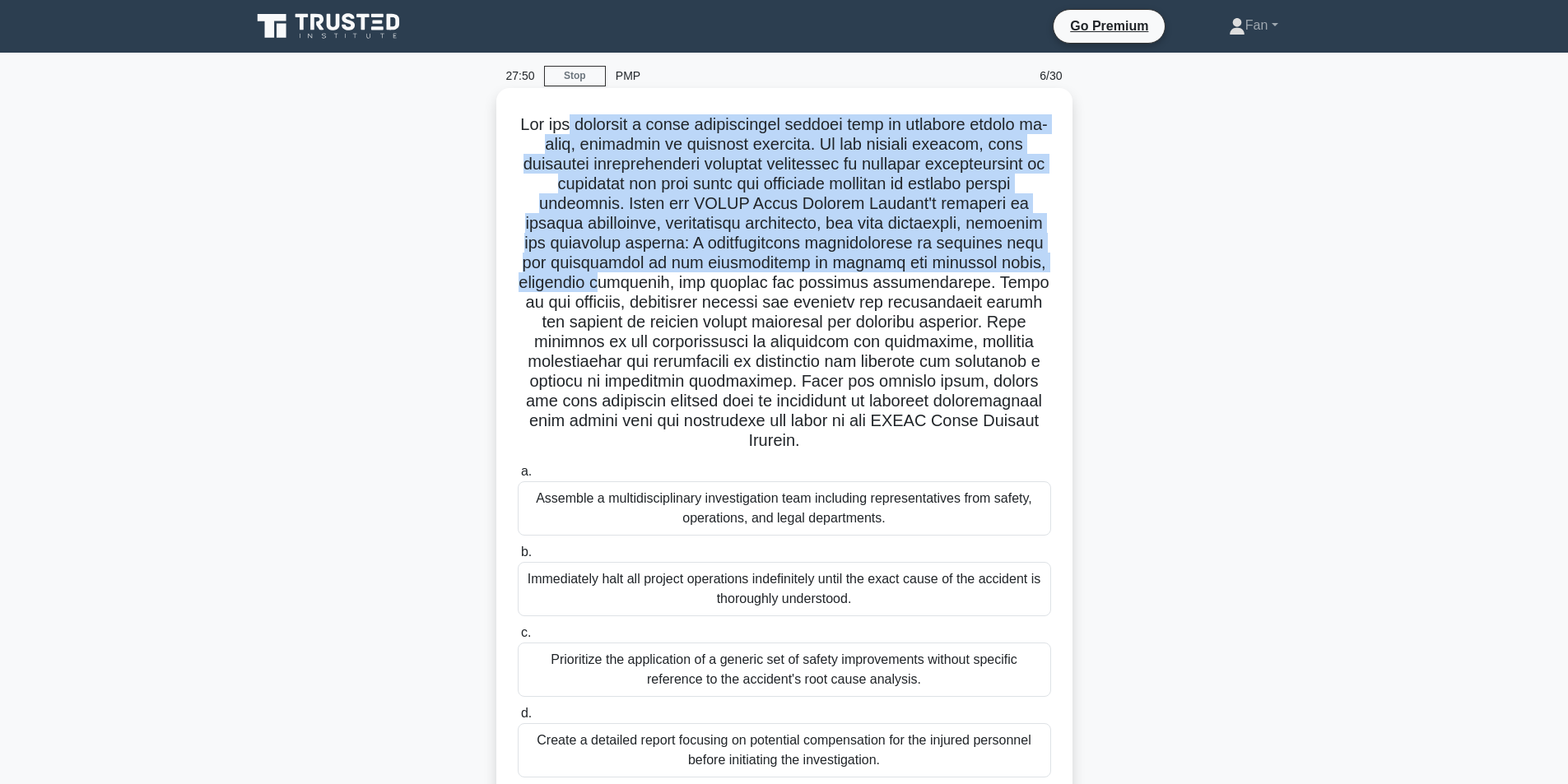
drag, startPoint x: 578, startPoint y: 117, endPoint x: 759, endPoint y: 286, distance: 247.6
click at [759, 286] on h5 ".spinner_0XTQ{transform-origin:center;animation:spinner_y6GP .75s linear infini…" at bounding box center [785, 283] width 537 height 337
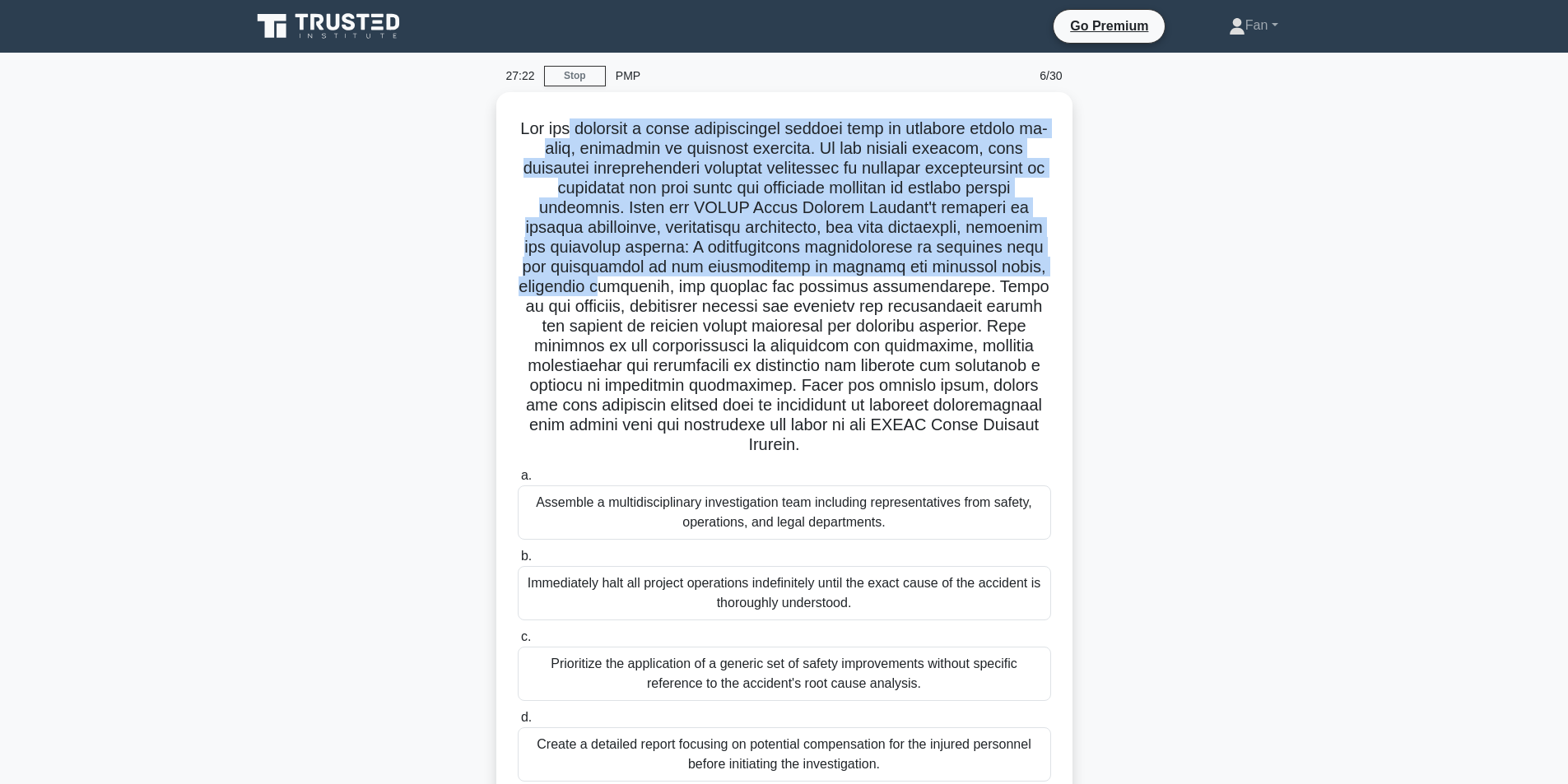
drag, startPoint x: 642, startPoint y: 304, endPoint x: 1074, endPoint y: 438, distance: 452.3
click at [1068, 438] on div ".spinner_0XTQ{transform-origin:center;animation:spinner_y6GP .75s linear infini…" at bounding box center [784, 461] width 577 height 739
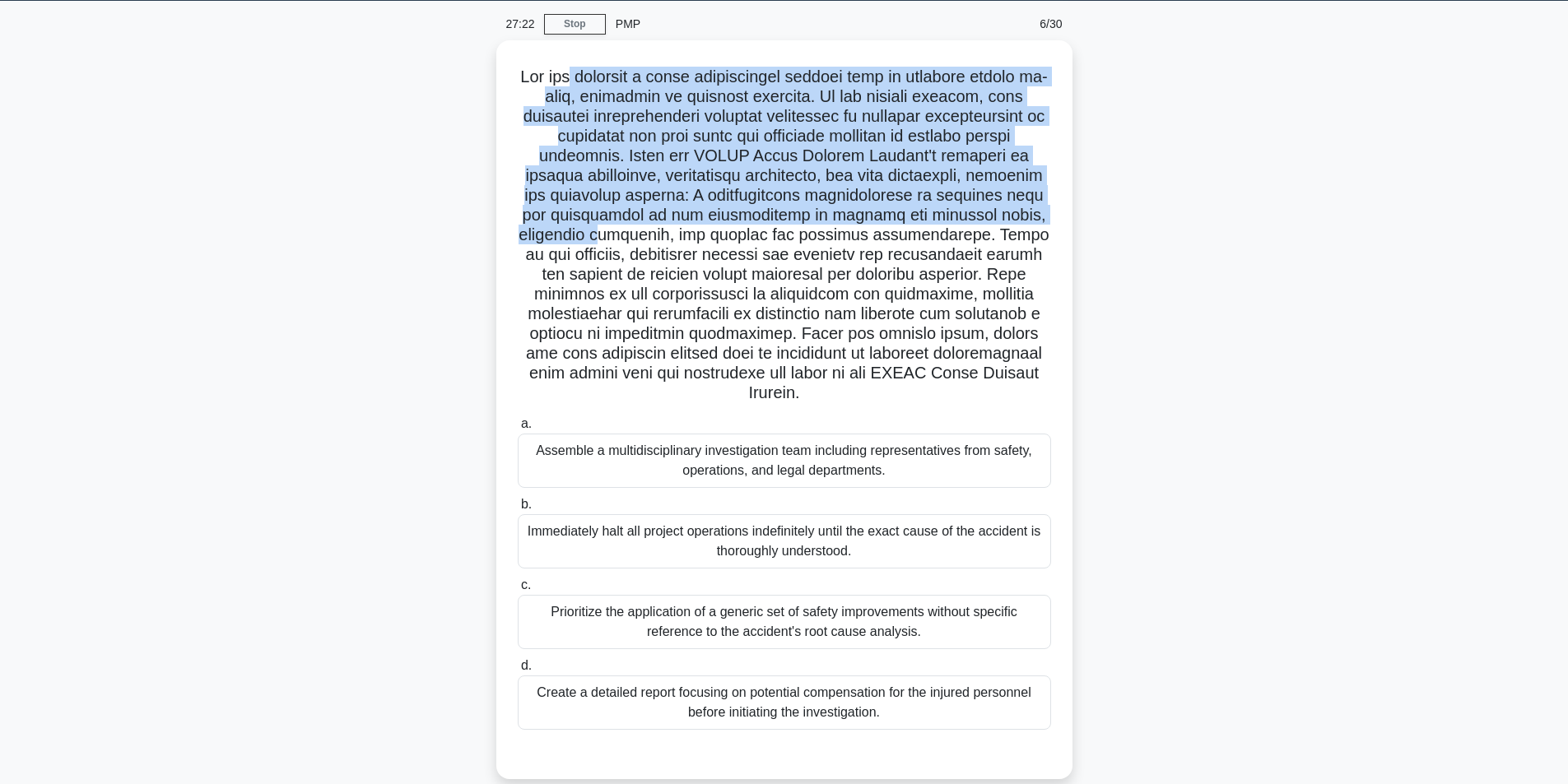
scroll to position [104, 0]
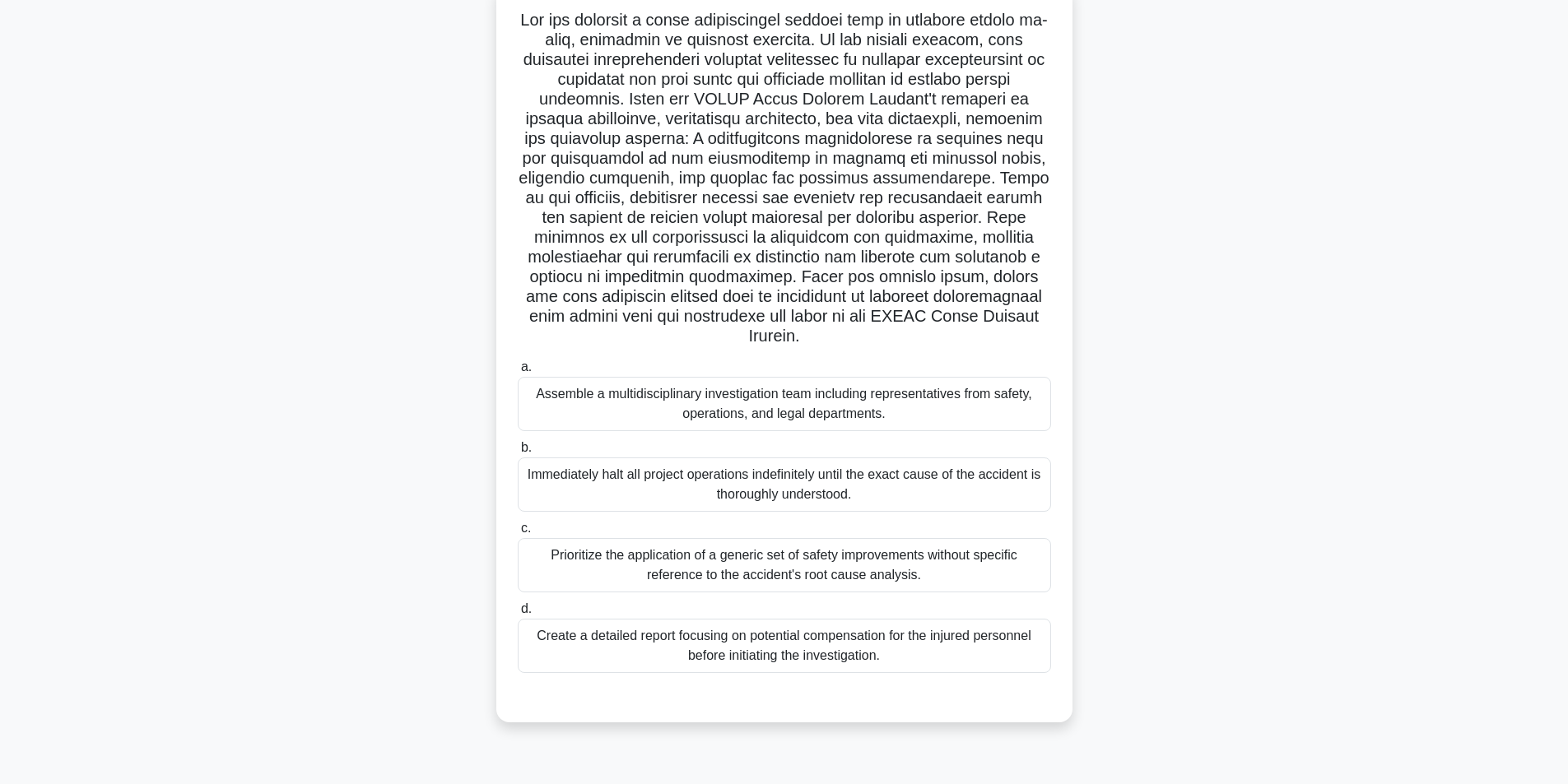
click at [893, 415] on div "Assemble a multidisciplinary investigation team including representatives from …" at bounding box center [784, 404] width 533 height 55
click at [517, 373] on input "a. Assemble a multidisciplinary investigation team including representatives fr…" at bounding box center [517, 367] width 0 height 11
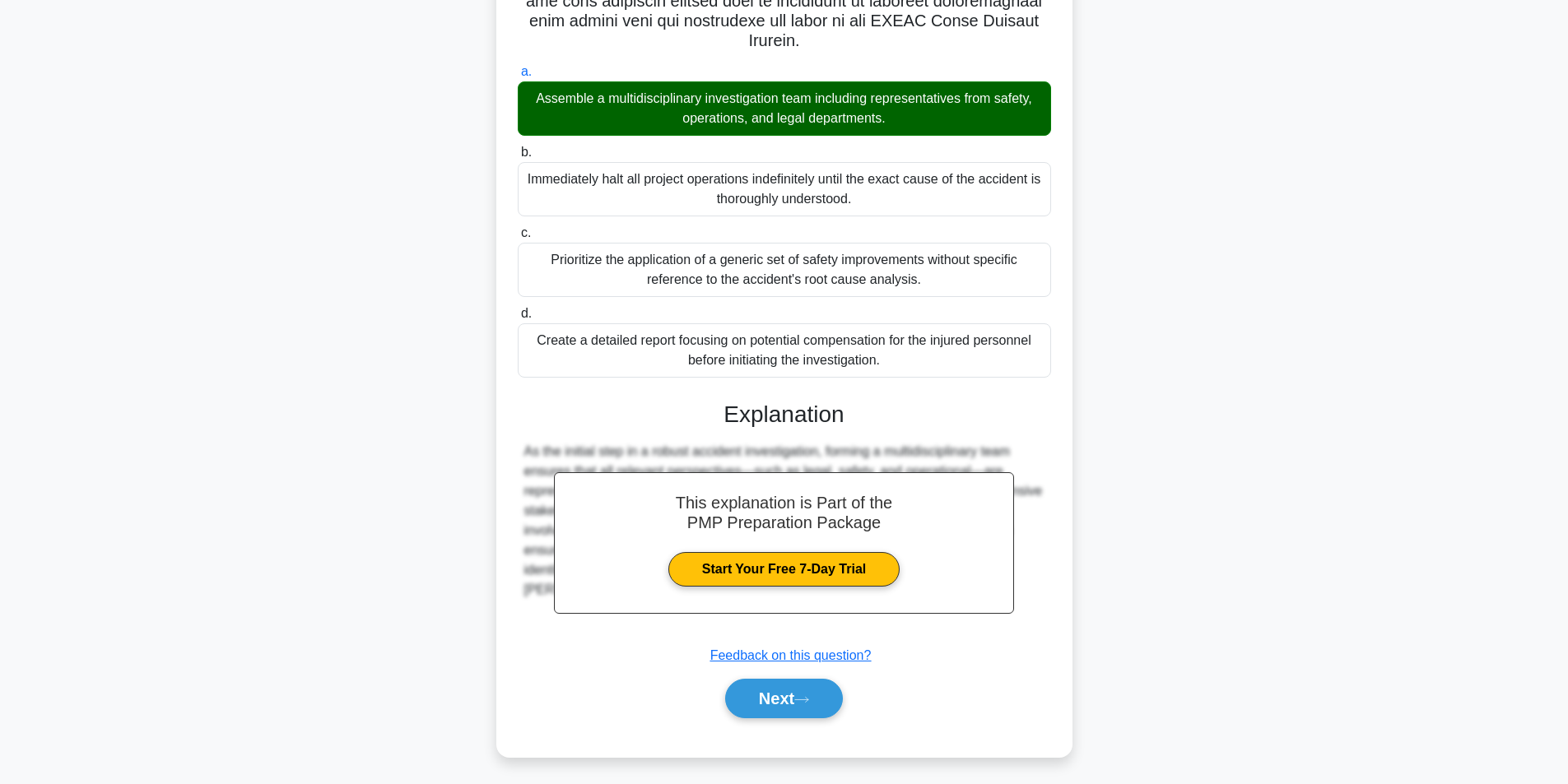
scroll to position [405, 0]
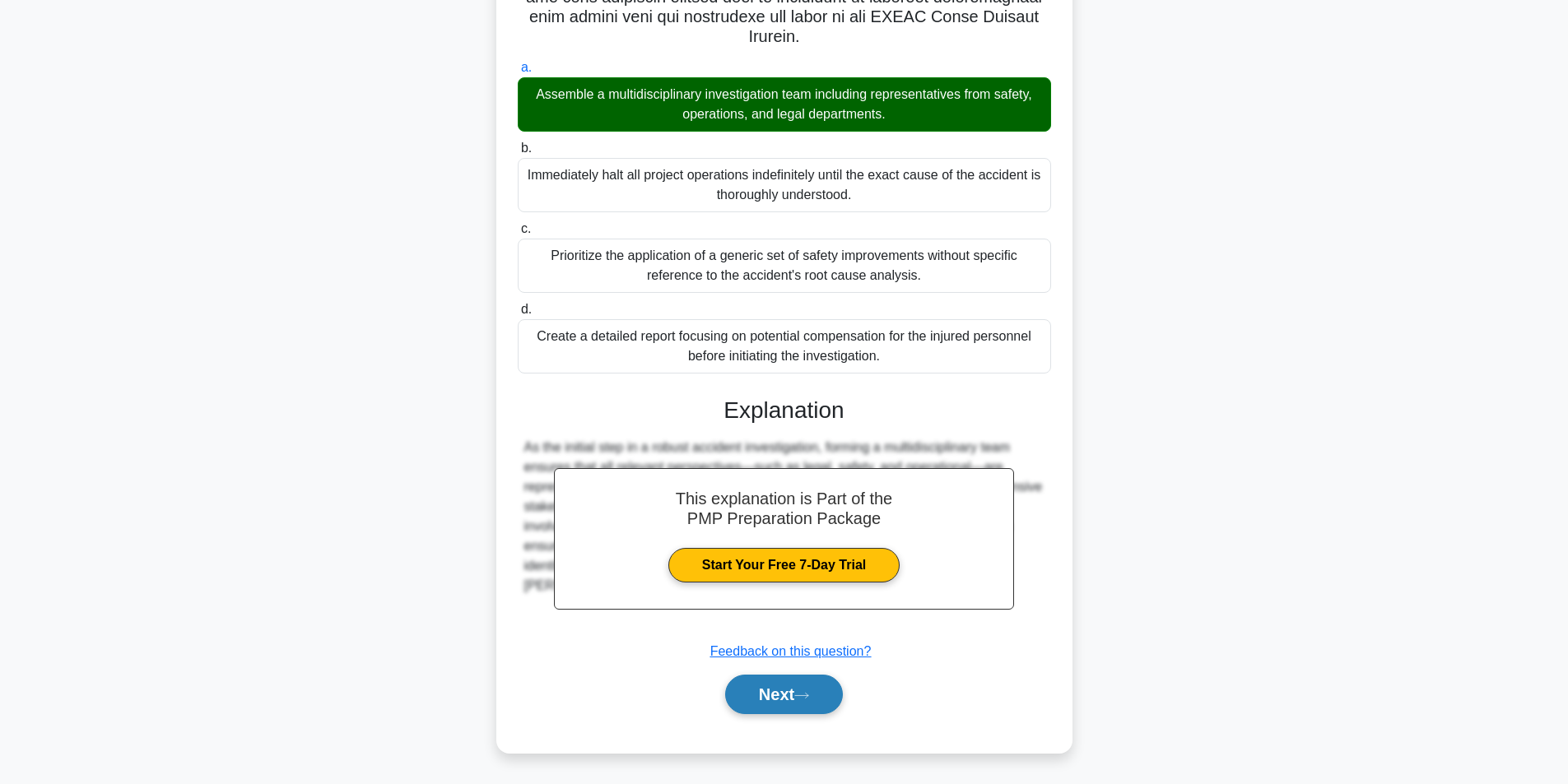
click at [802, 683] on button "Next" at bounding box center [783, 694] width 117 height 40
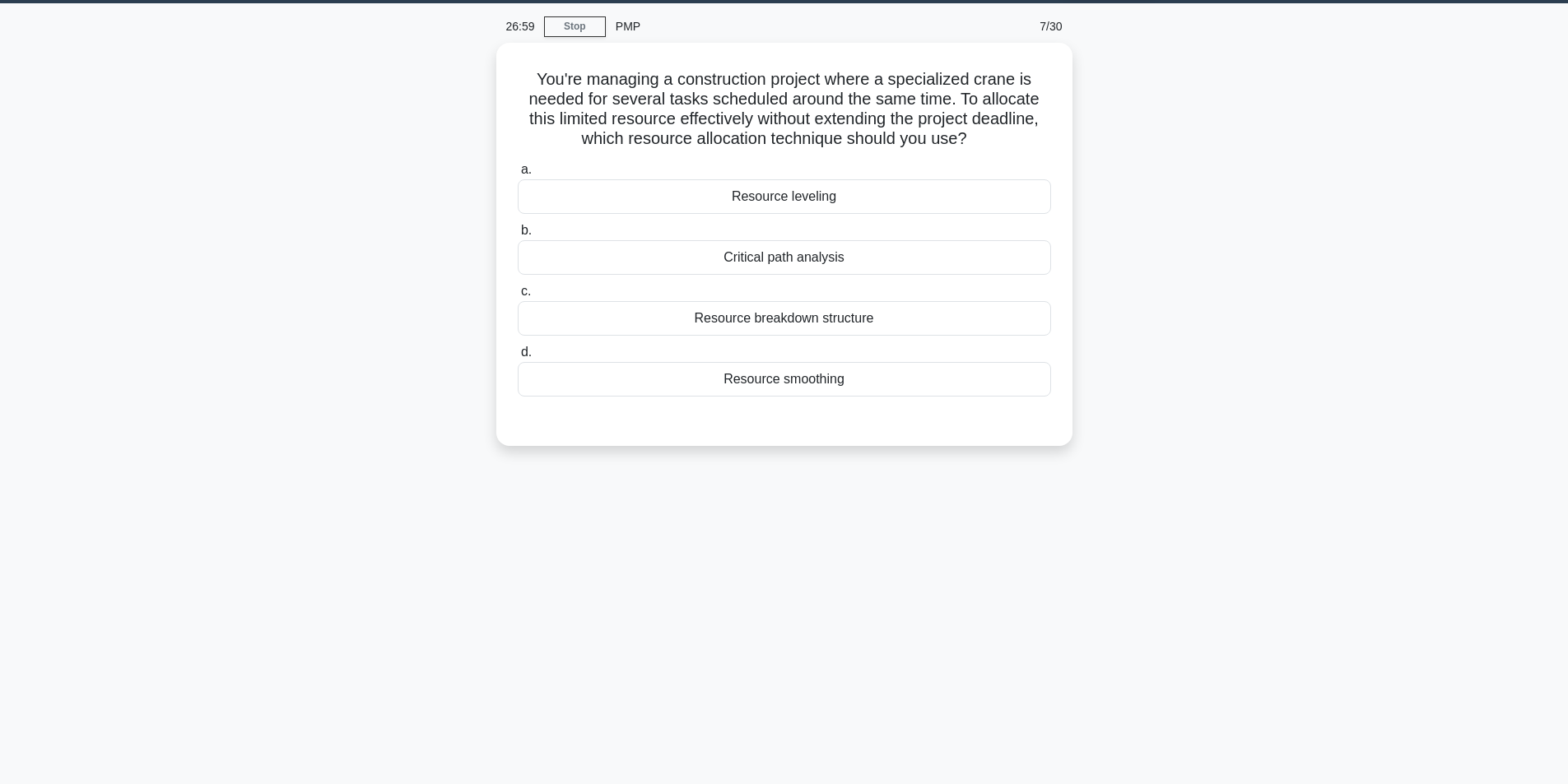
scroll to position [0, 0]
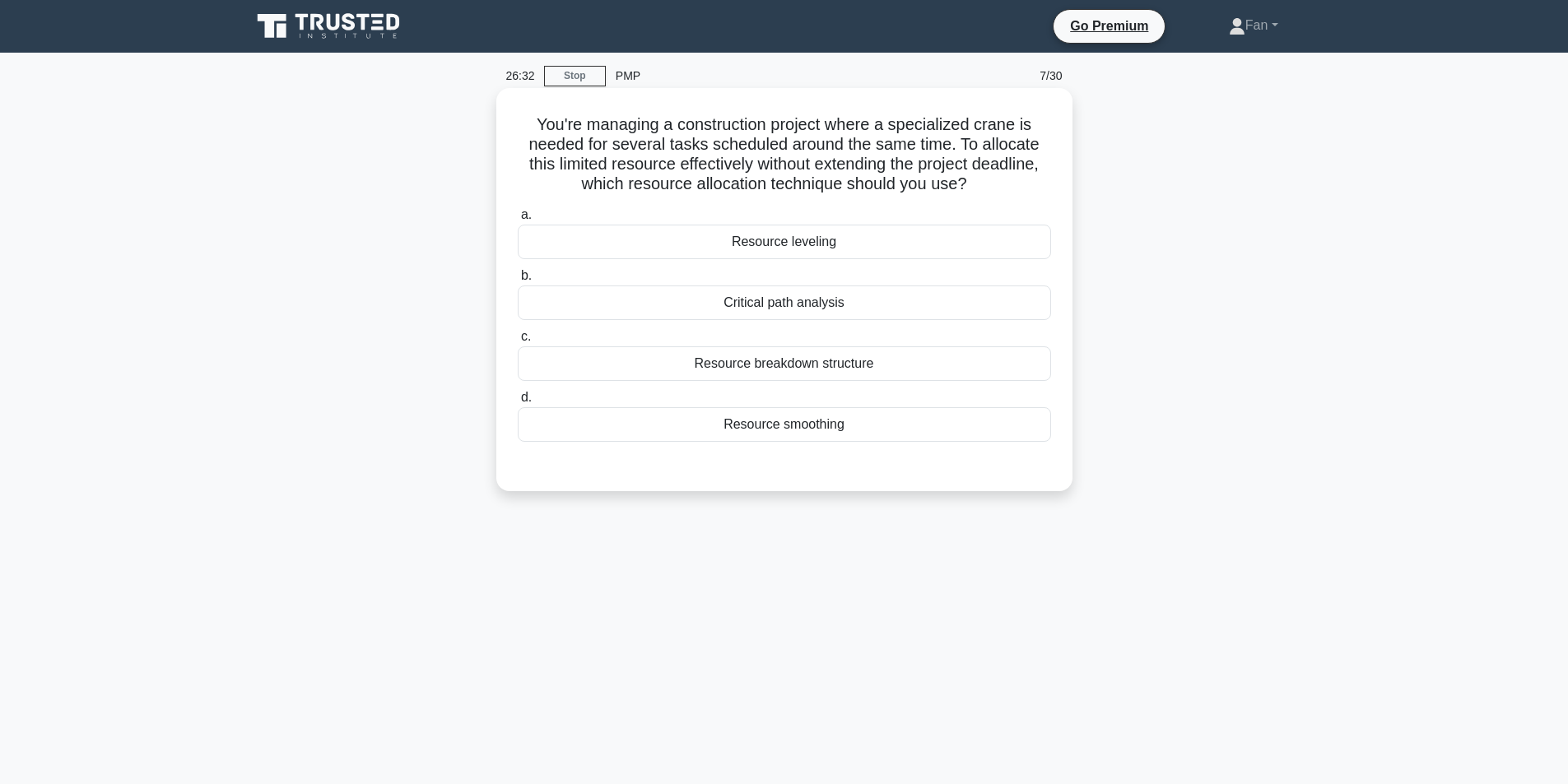
click at [833, 438] on div "Resource smoothing" at bounding box center [784, 424] width 533 height 34
click at [517, 403] on input "d. Resource smoothing" at bounding box center [517, 398] width 0 height 11
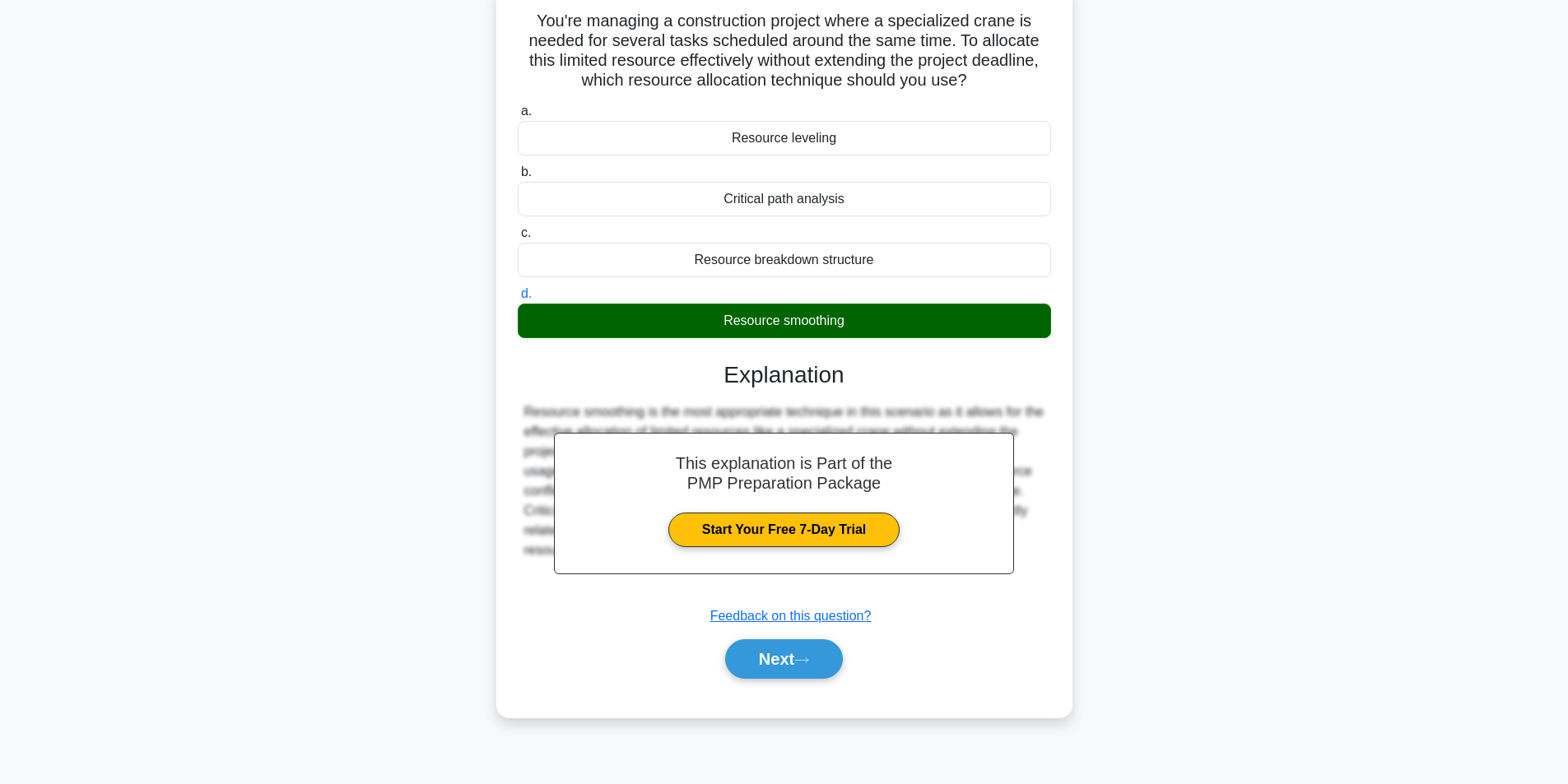
scroll to position [104, 0]
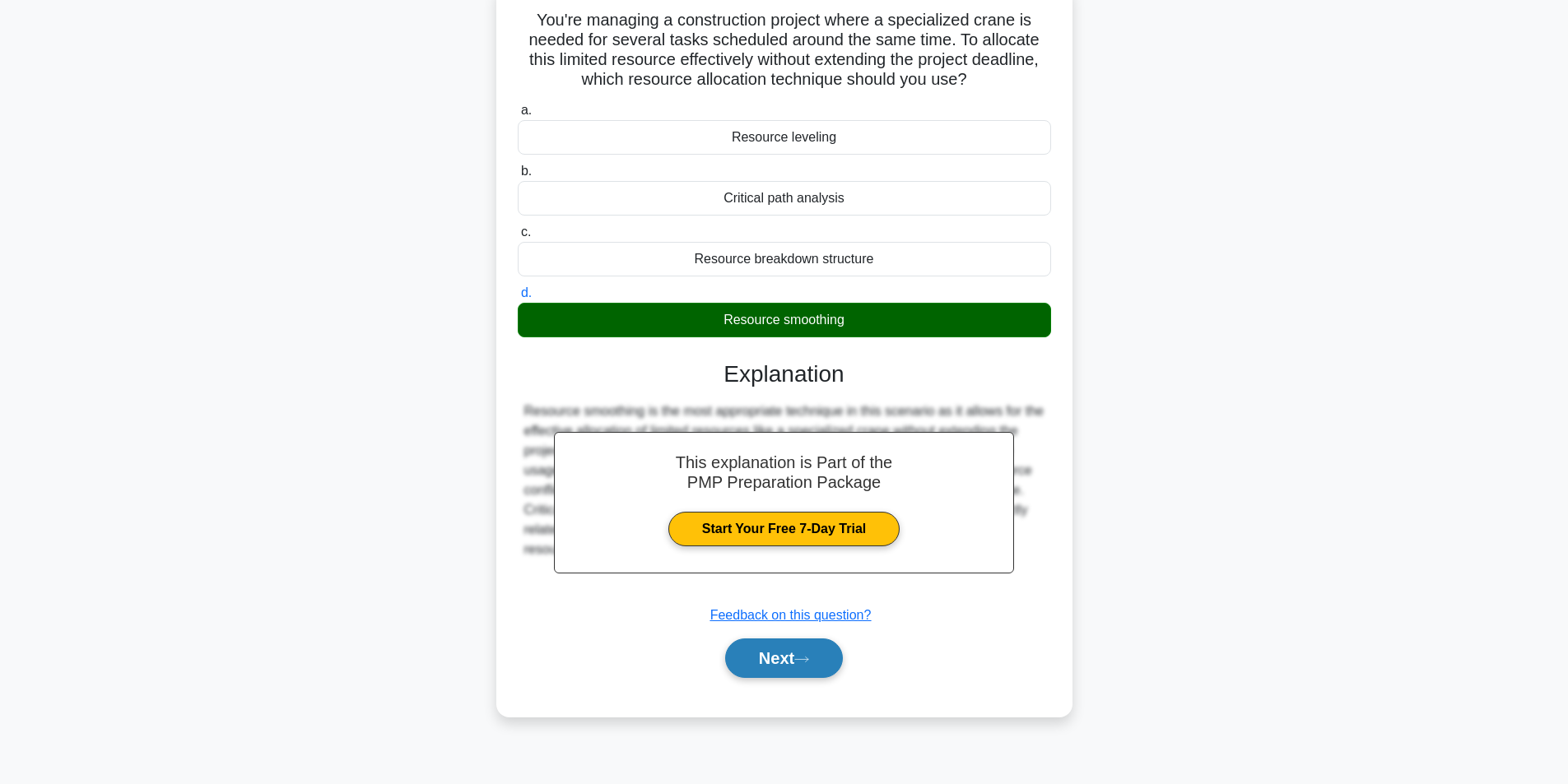
click at [798, 678] on button "Next" at bounding box center [783, 658] width 117 height 40
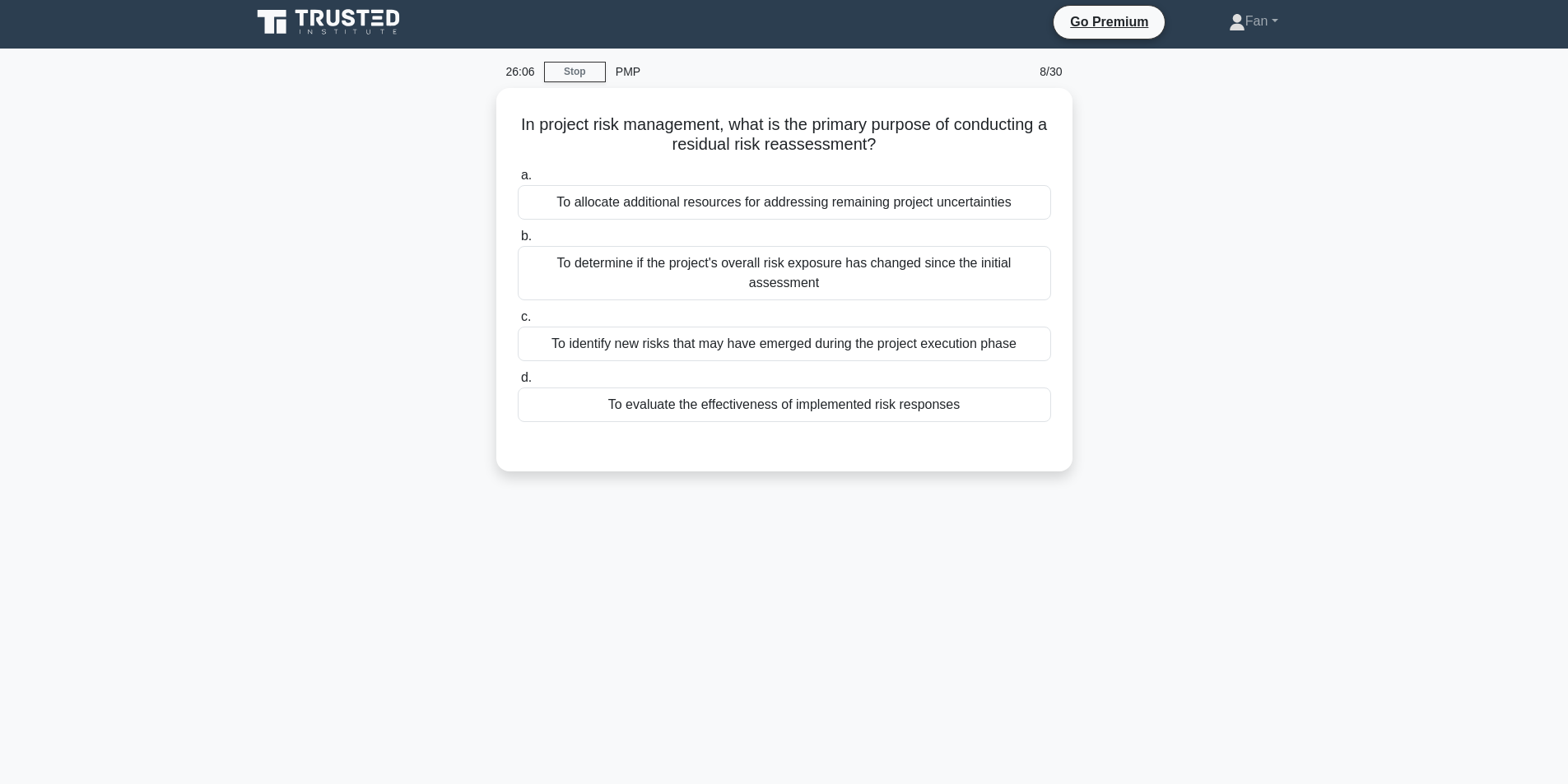
scroll to position [0, 0]
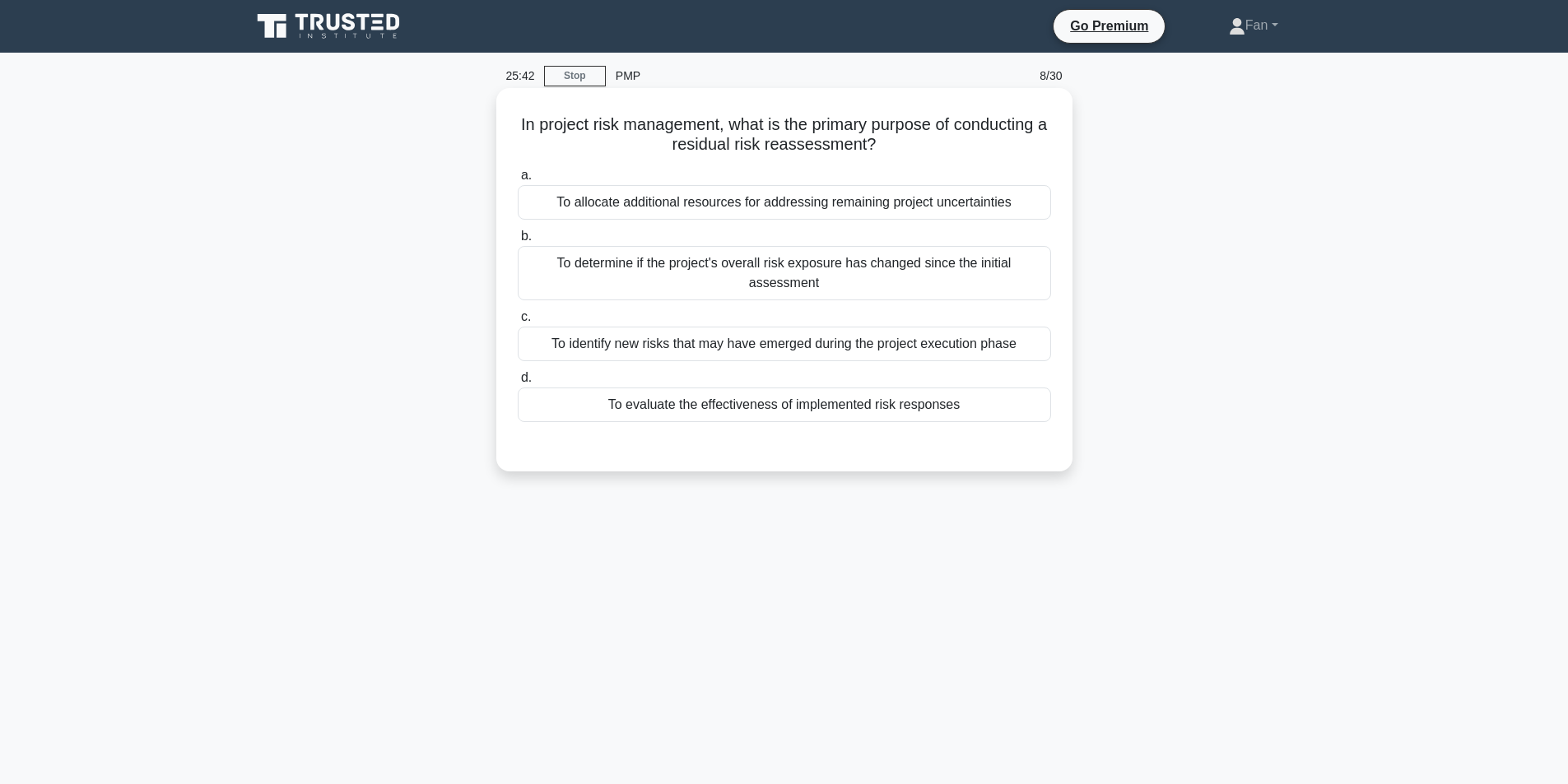
click at [913, 335] on div "To identify new risks that may have emerged during the project execution phase" at bounding box center [784, 343] width 533 height 34
click at [517, 322] on input "c. To identify new risks that may have emerged during the project execution pha…" at bounding box center [517, 317] width 0 height 11
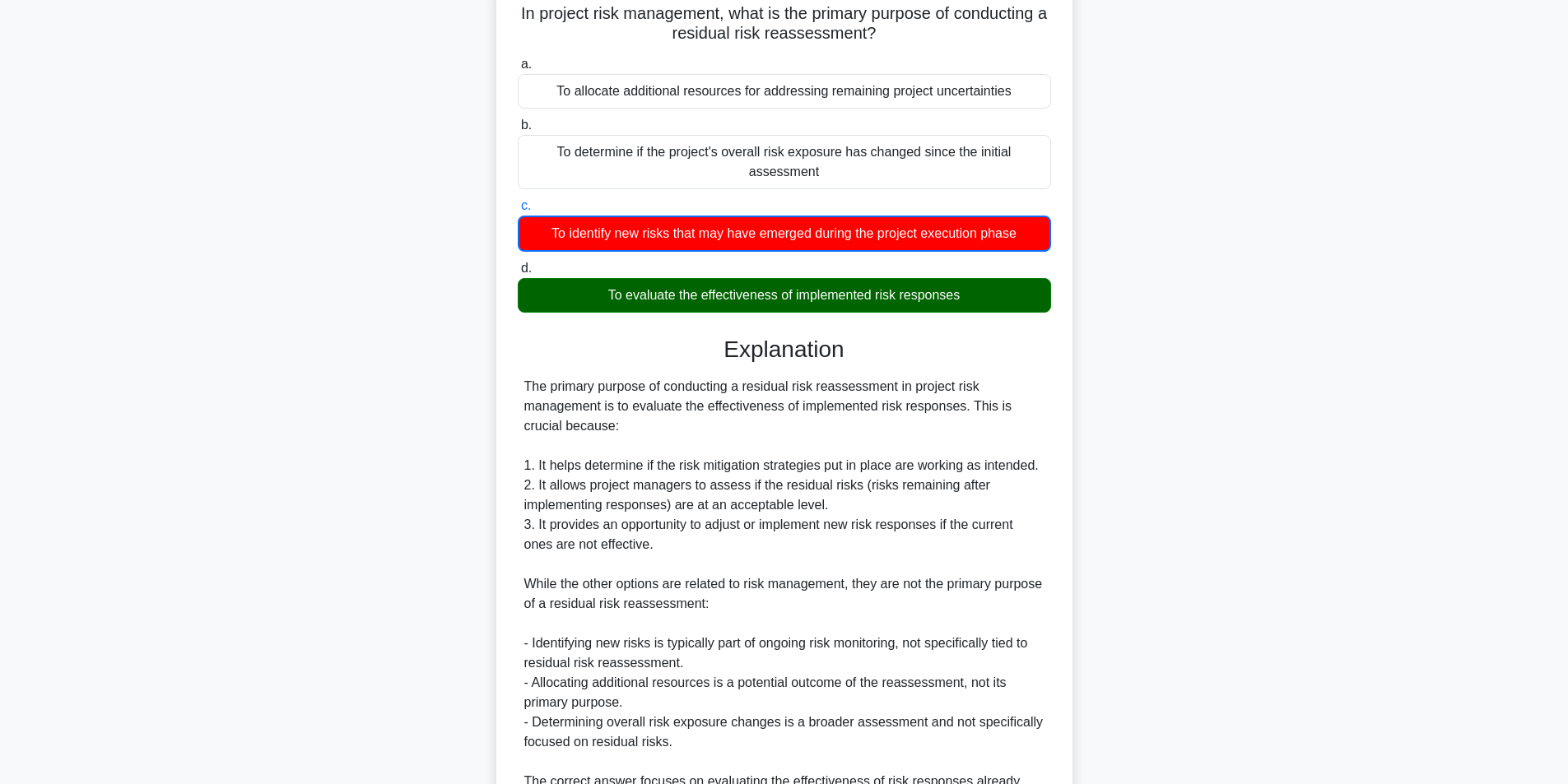
scroll to position [247, 0]
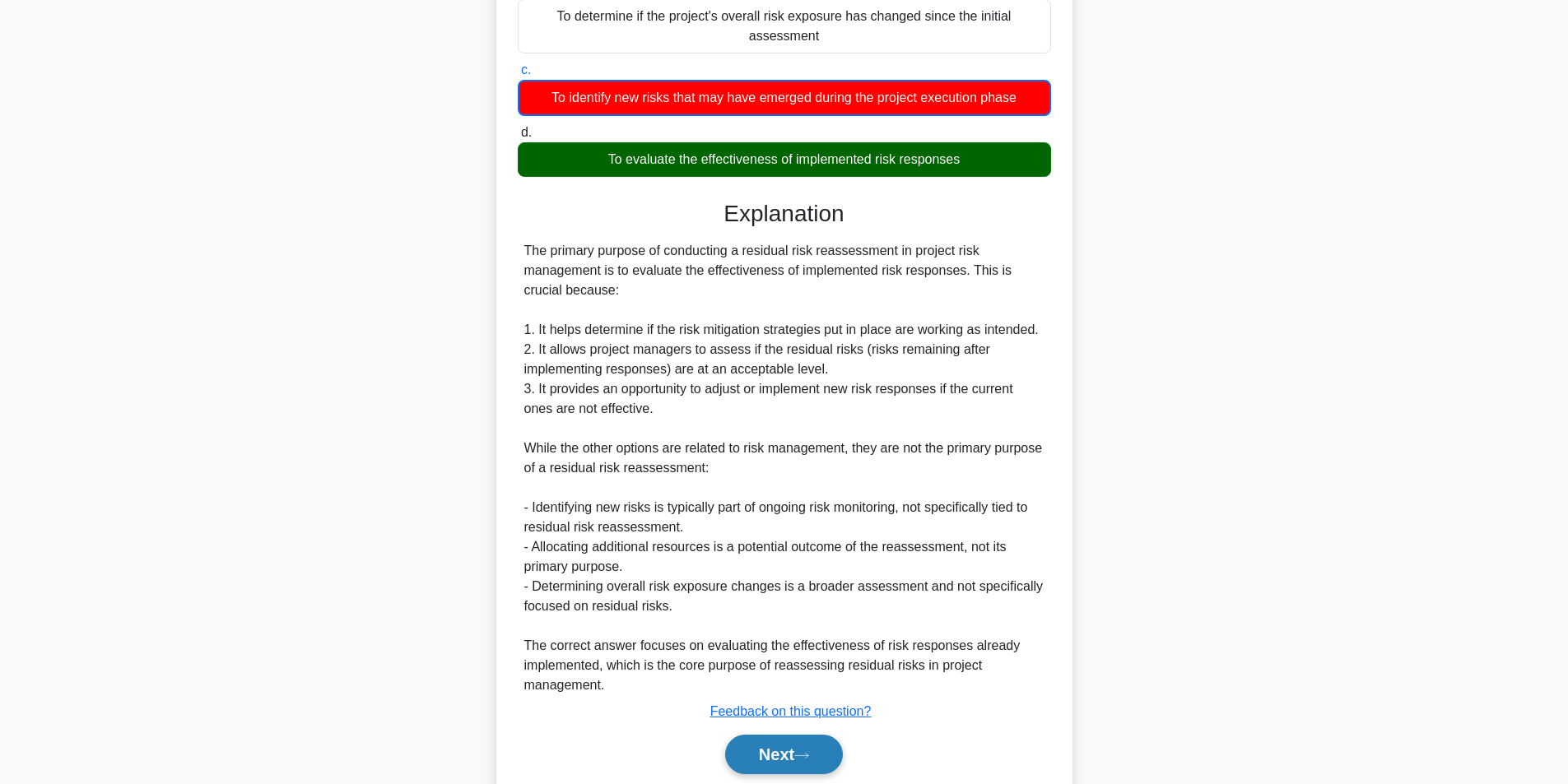
click at [791, 749] on button "Next" at bounding box center [783, 755] width 117 height 40
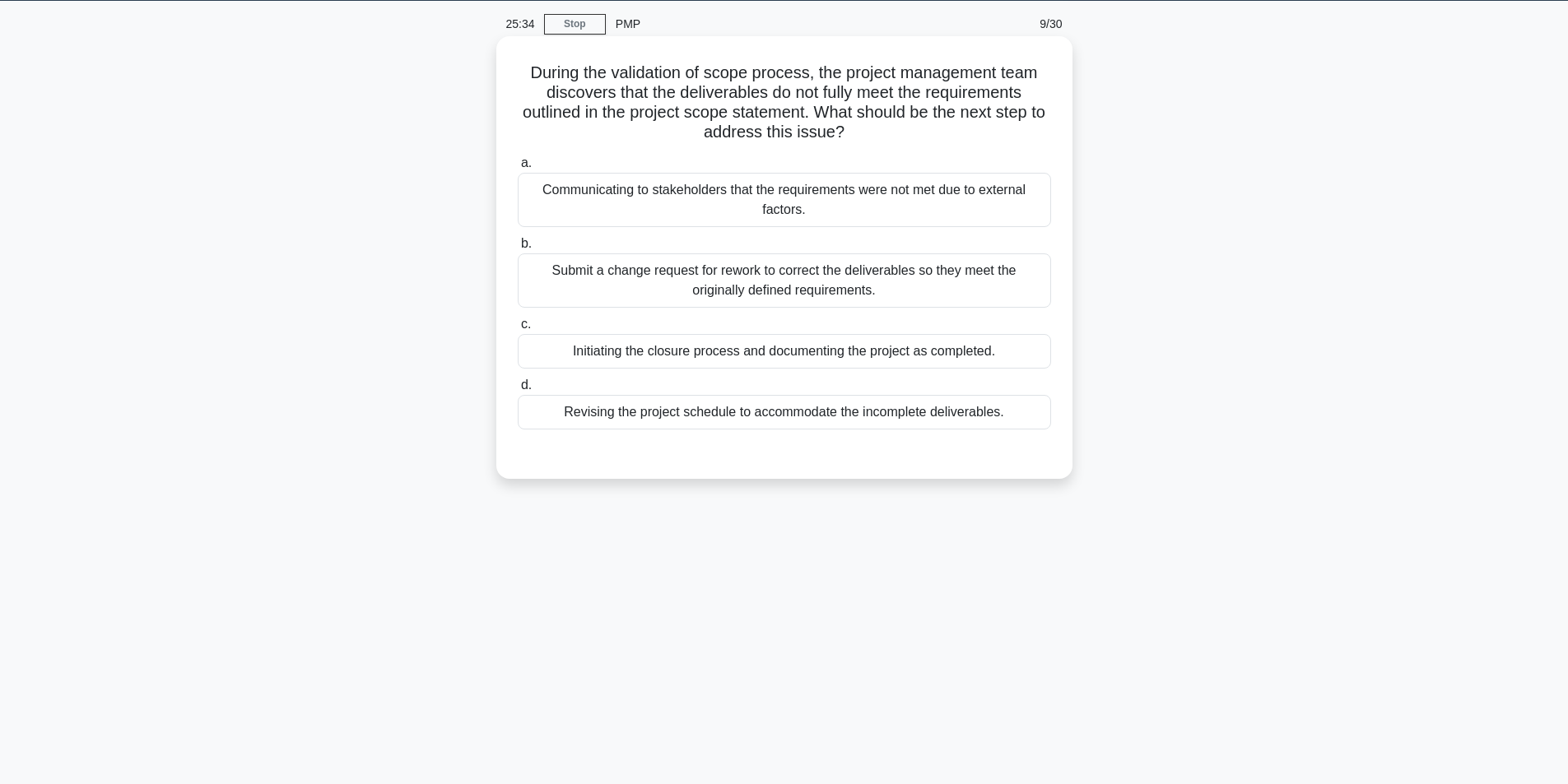
scroll to position [0, 0]
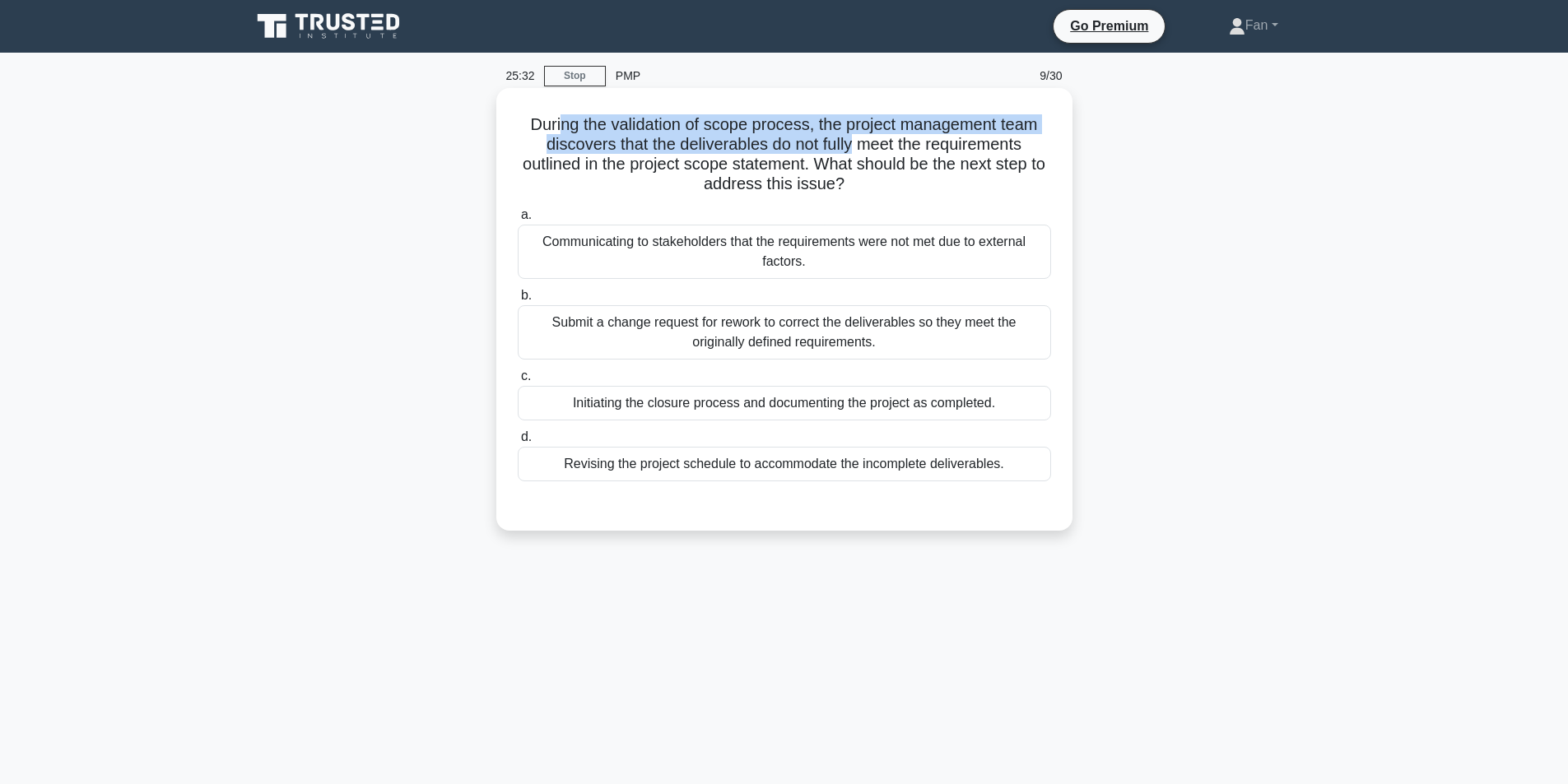
drag, startPoint x: 554, startPoint y: 122, endPoint x: 852, endPoint y: 139, distance: 298.5
click at [852, 139] on h5 "During the validation of scope process, the project management team discovers t…" at bounding box center [785, 155] width 537 height 80
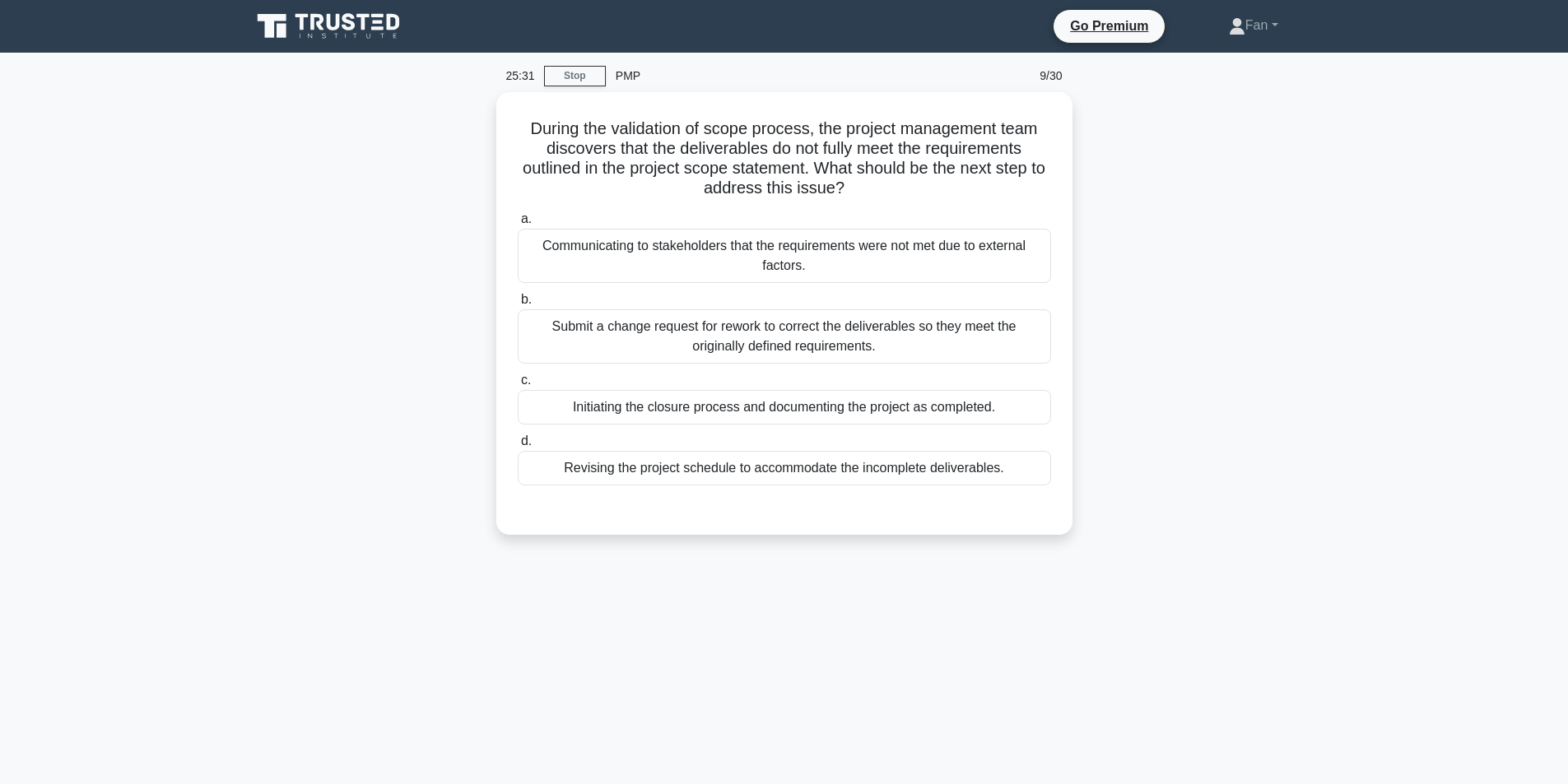
click at [1309, 374] on div "During the validation of scope process, the project management team discovers t…" at bounding box center [784, 323] width 1087 height 463
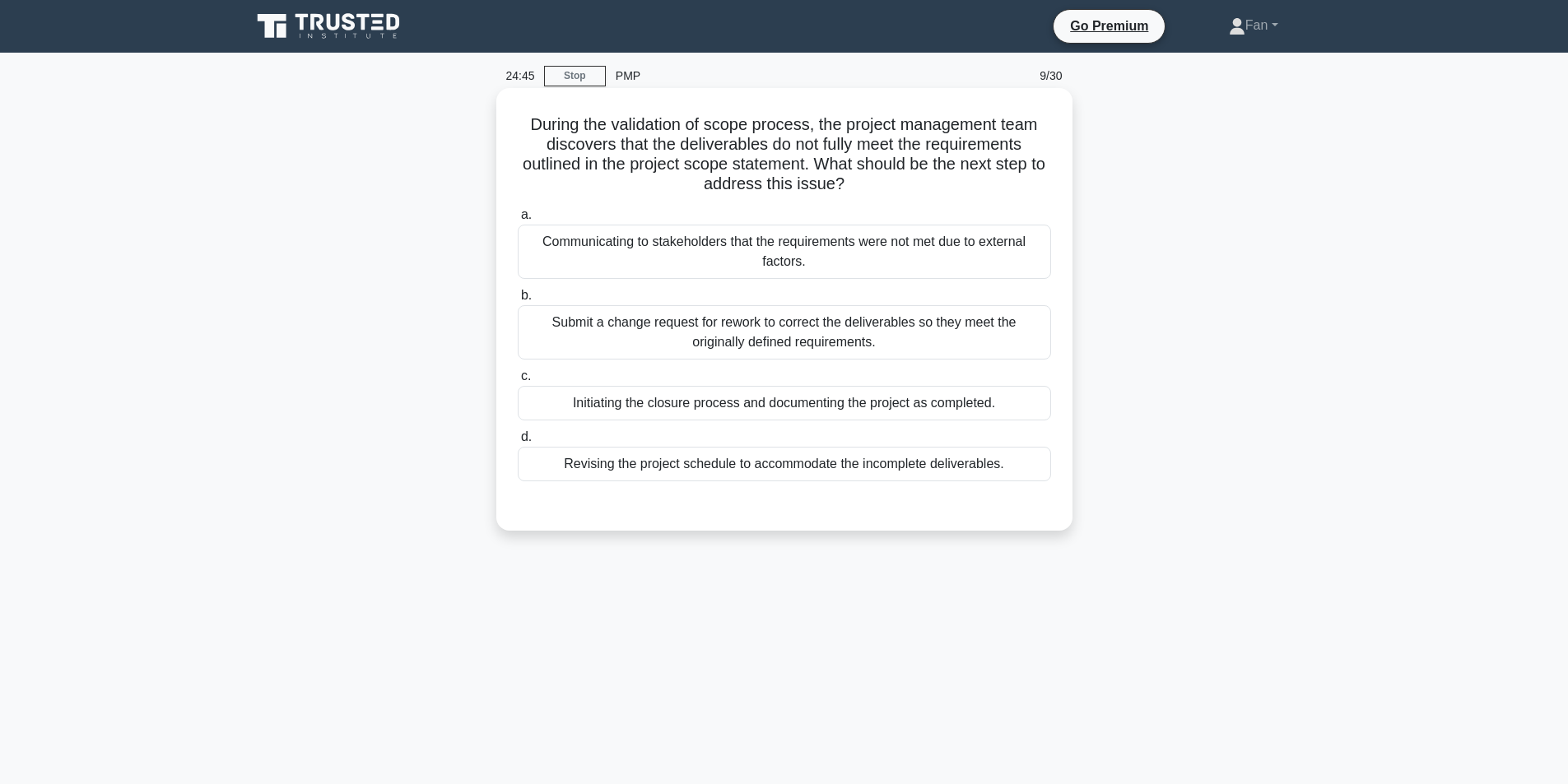
click at [988, 345] on div "Submit a change request for rework to correct the deliverables so they meet the…" at bounding box center [784, 333] width 533 height 55
click at [517, 301] on input "b. Submit a change request for rework to correct the deliverables so they meet …" at bounding box center [517, 296] width 0 height 11
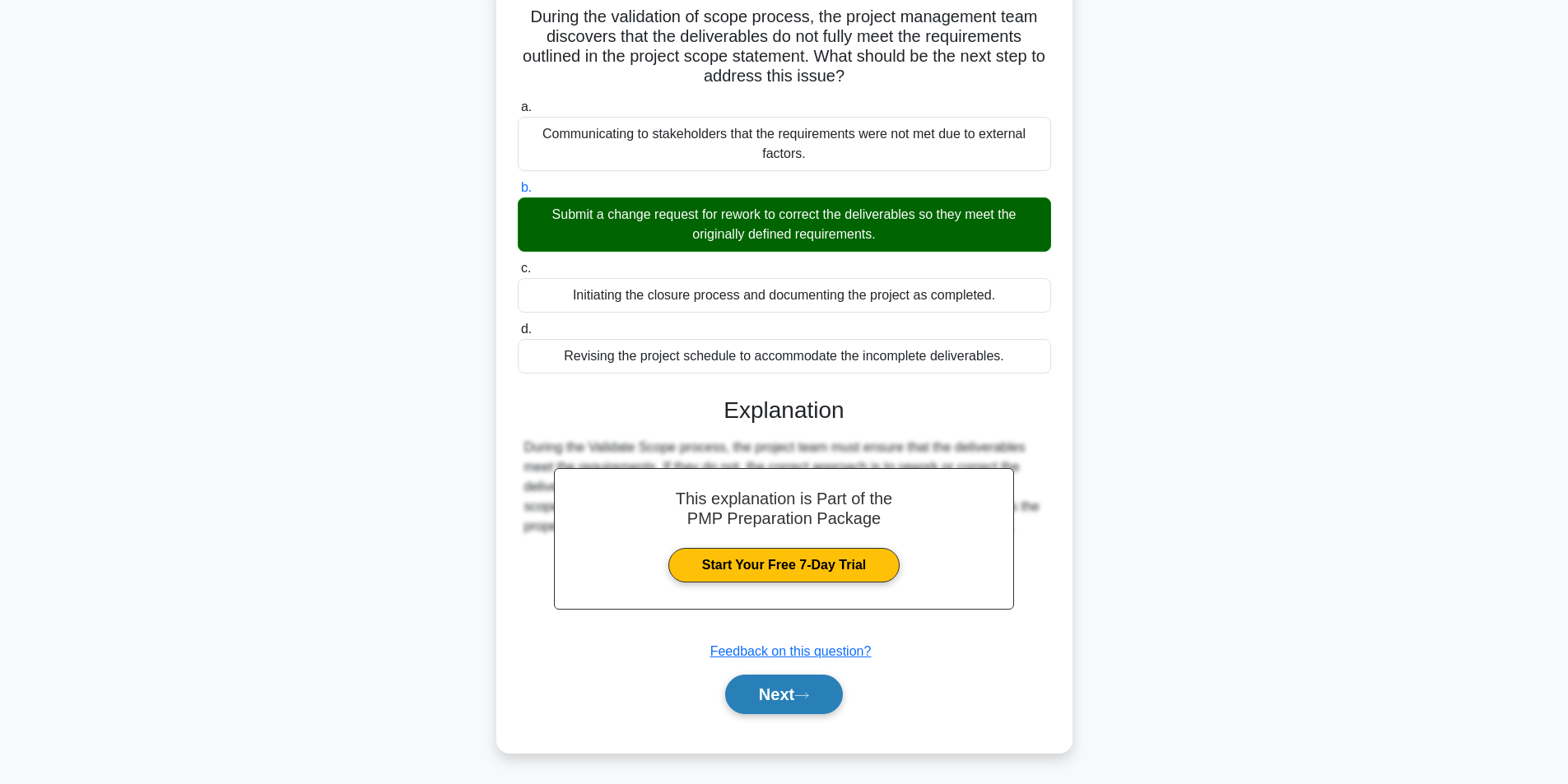
click at [824, 694] on button "Next" at bounding box center [783, 694] width 117 height 40
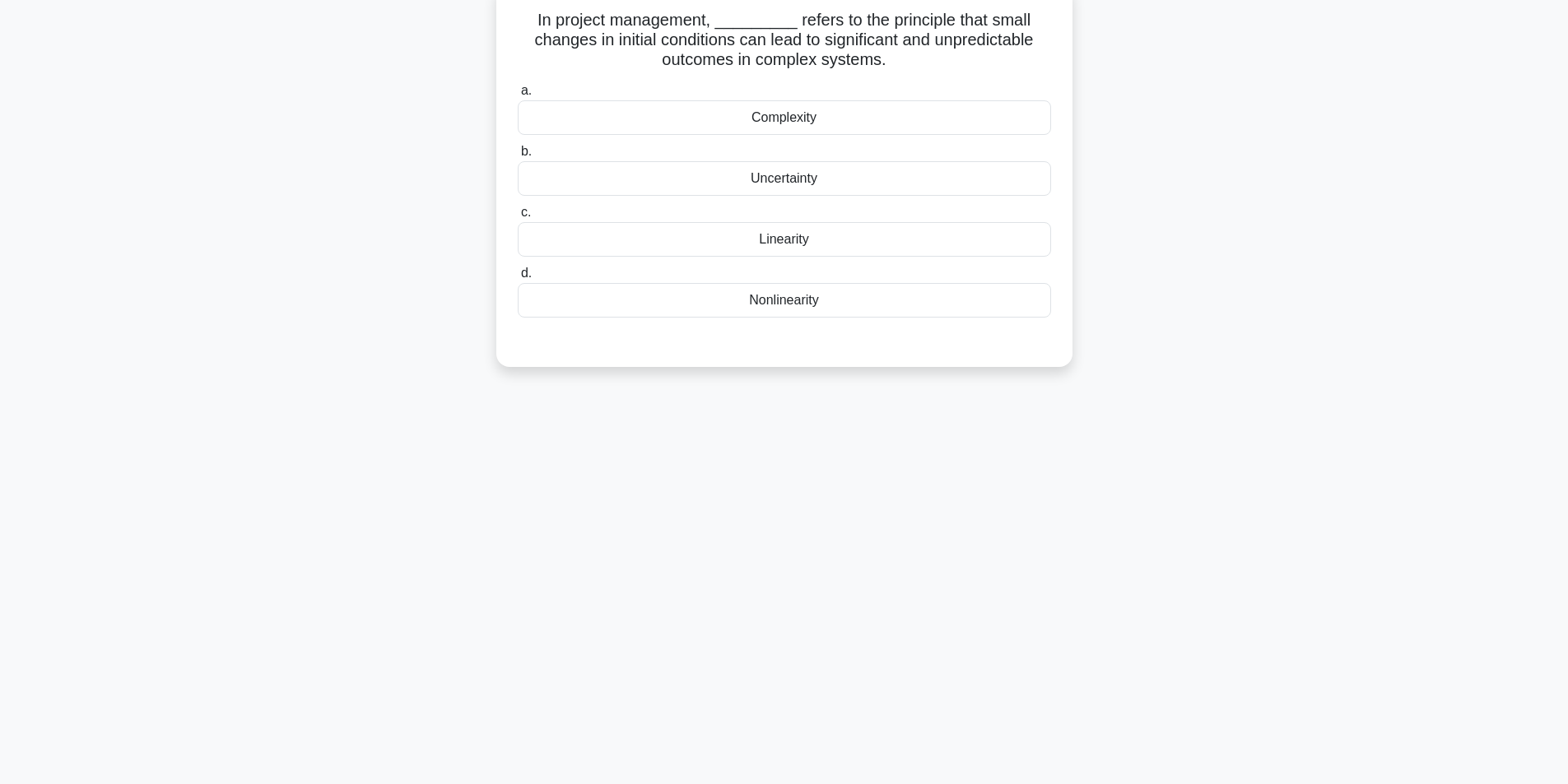
click at [796, 292] on div "Nonlinearity" at bounding box center [784, 300] width 533 height 34
click at [517, 279] on input "d. Nonlinearity" at bounding box center [517, 274] width 0 height 11
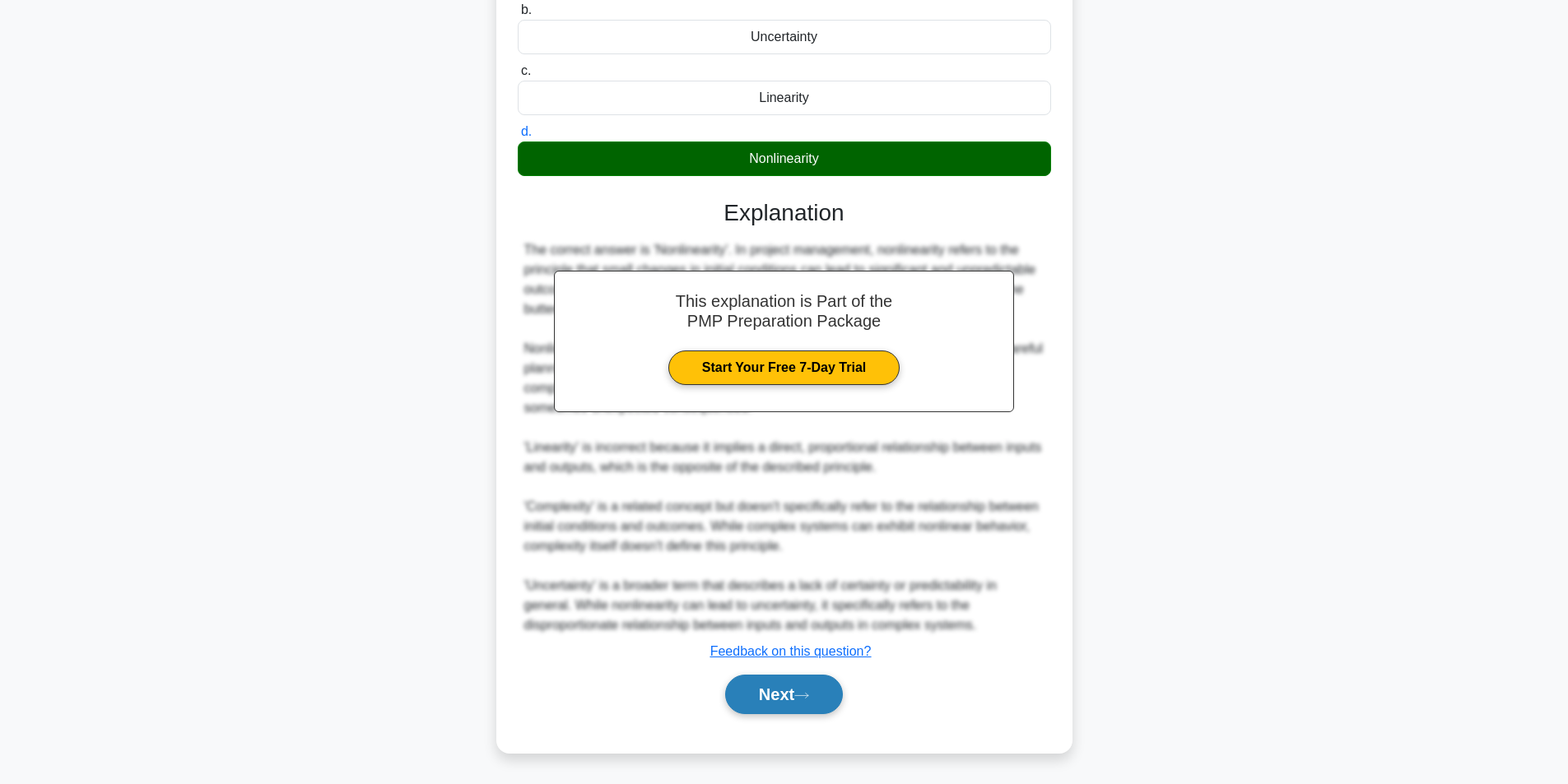
click at [791, 687] on button "Next" at bounding box center [783, 694] width 117 height 40
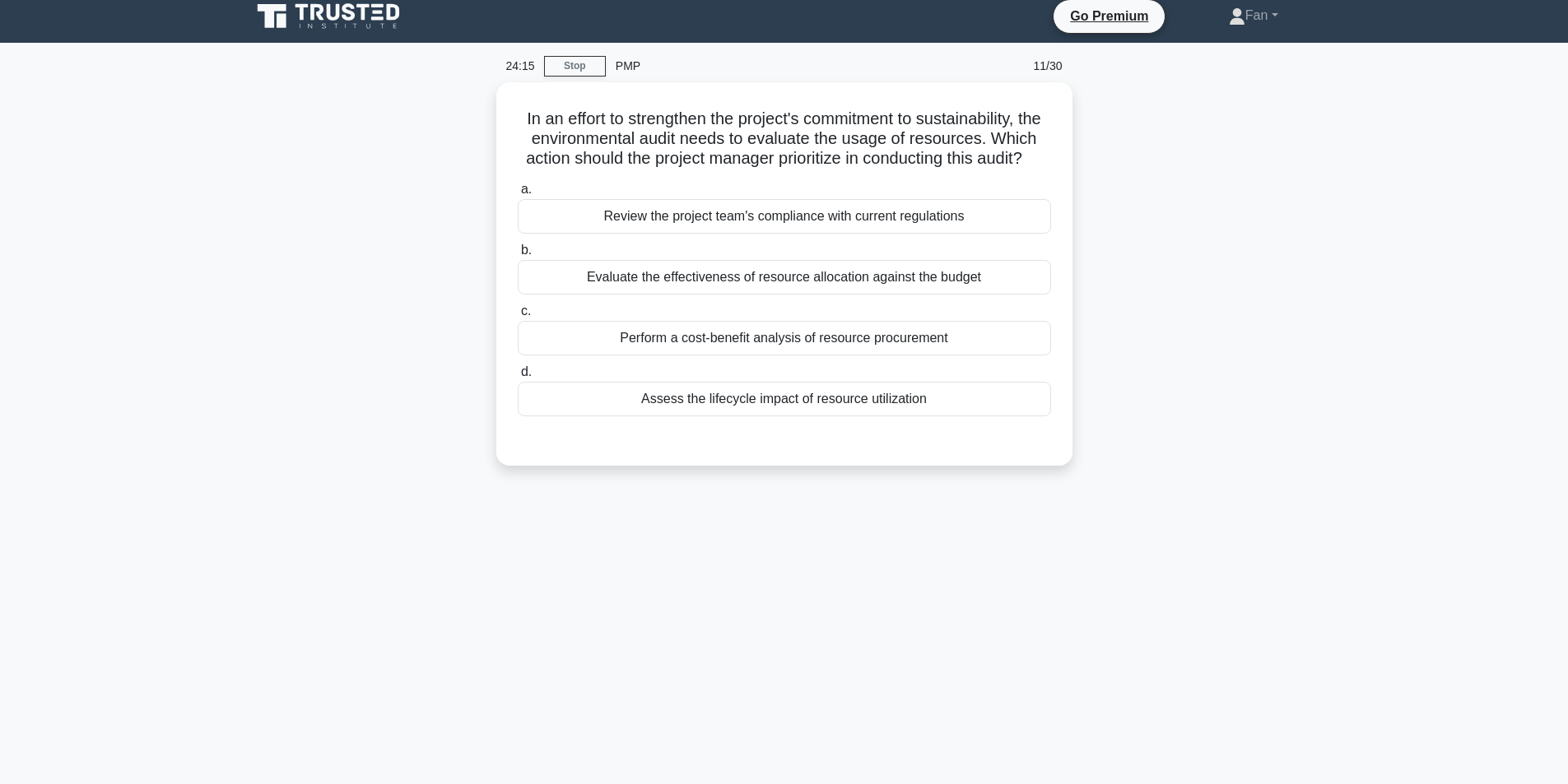
scroll to position [0, 0]
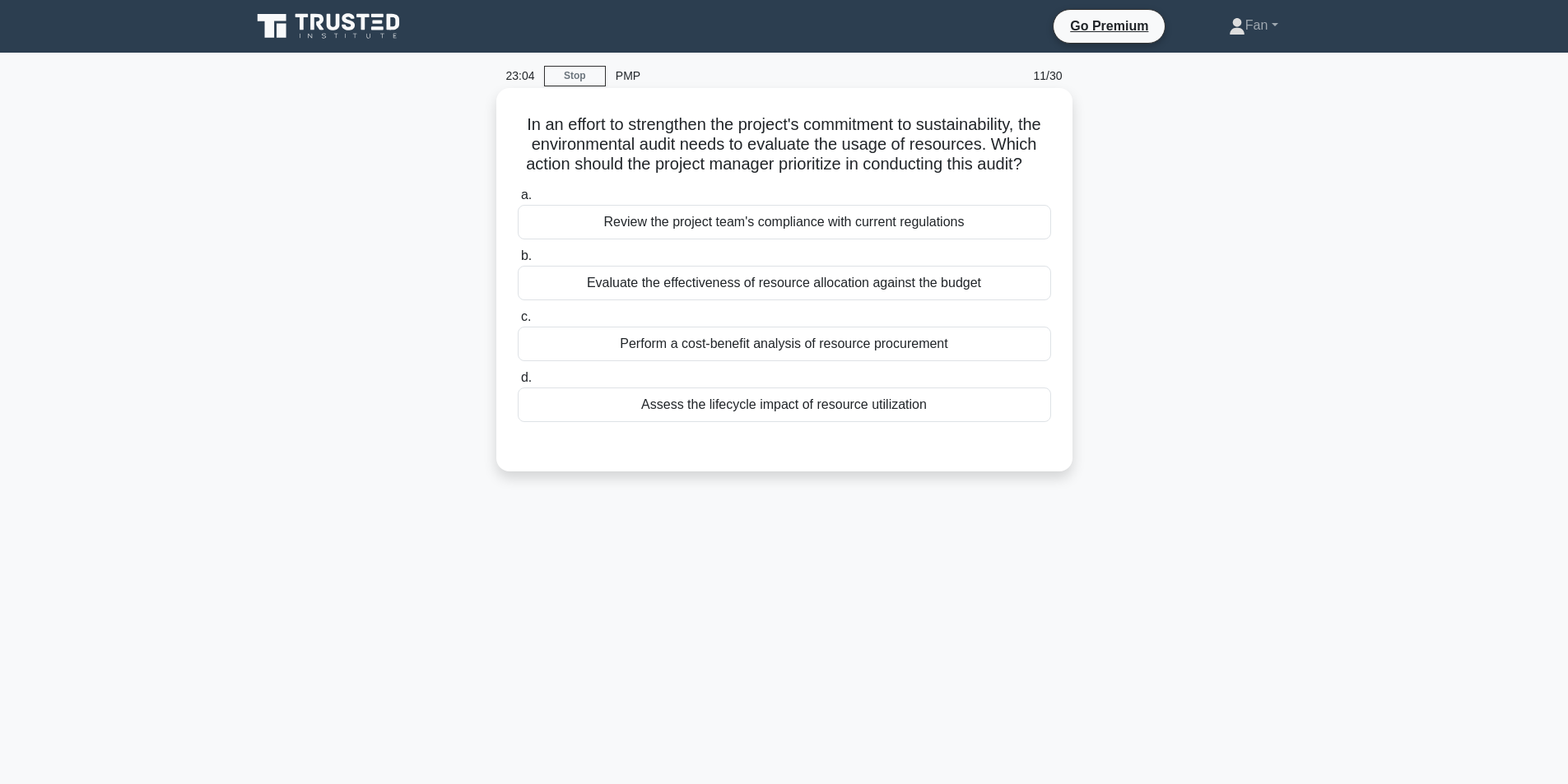
click at [615, 239] on div "Review the project team's compliance with current regulations" at bounding box center [784, 222] width 533 height 34
click at [517, 200] on input "a. Review the project team's compliance with current regulations" at bounding box center [517, 195] width 0 height 11
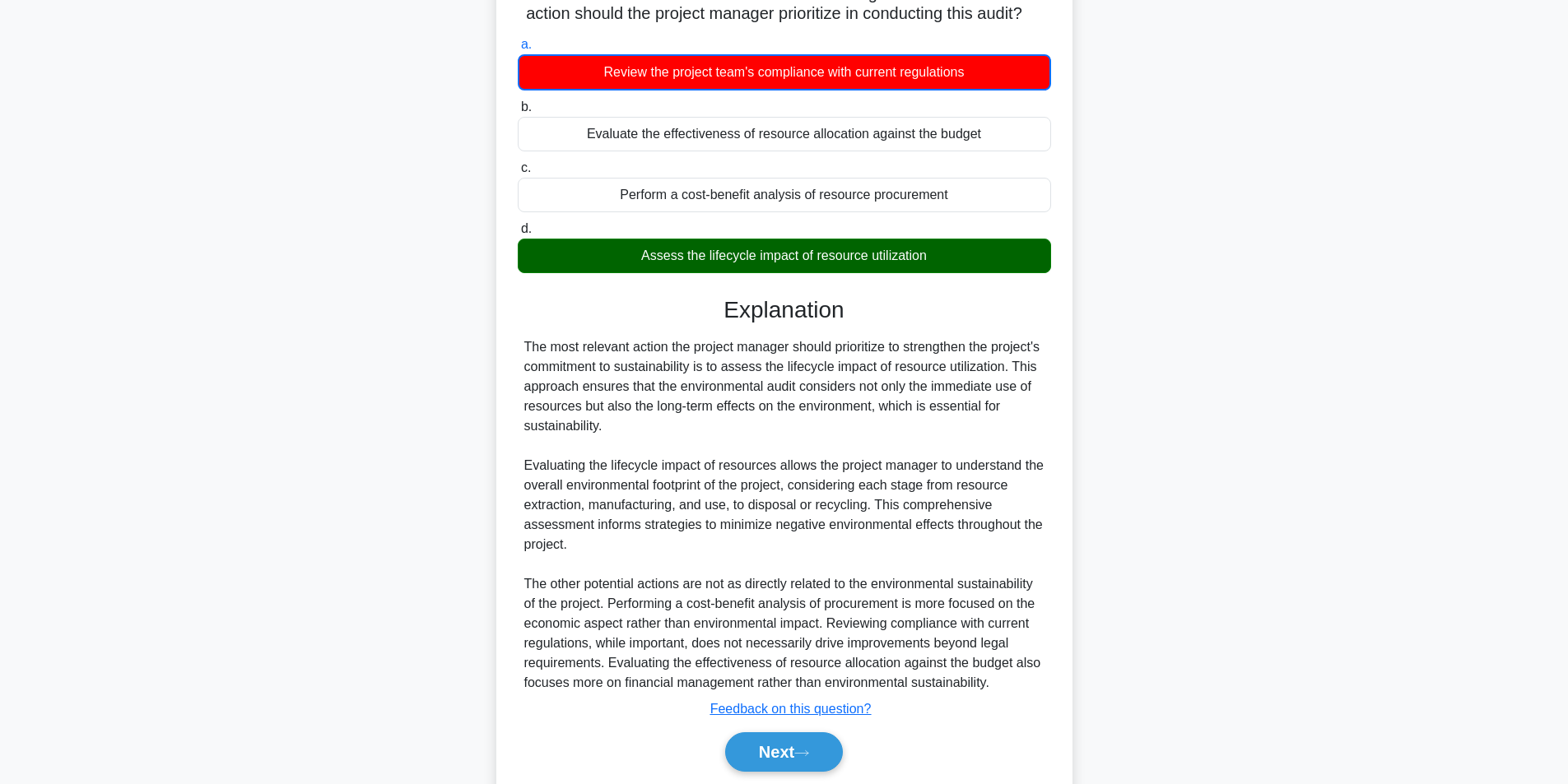
scroll to position [229, 0]
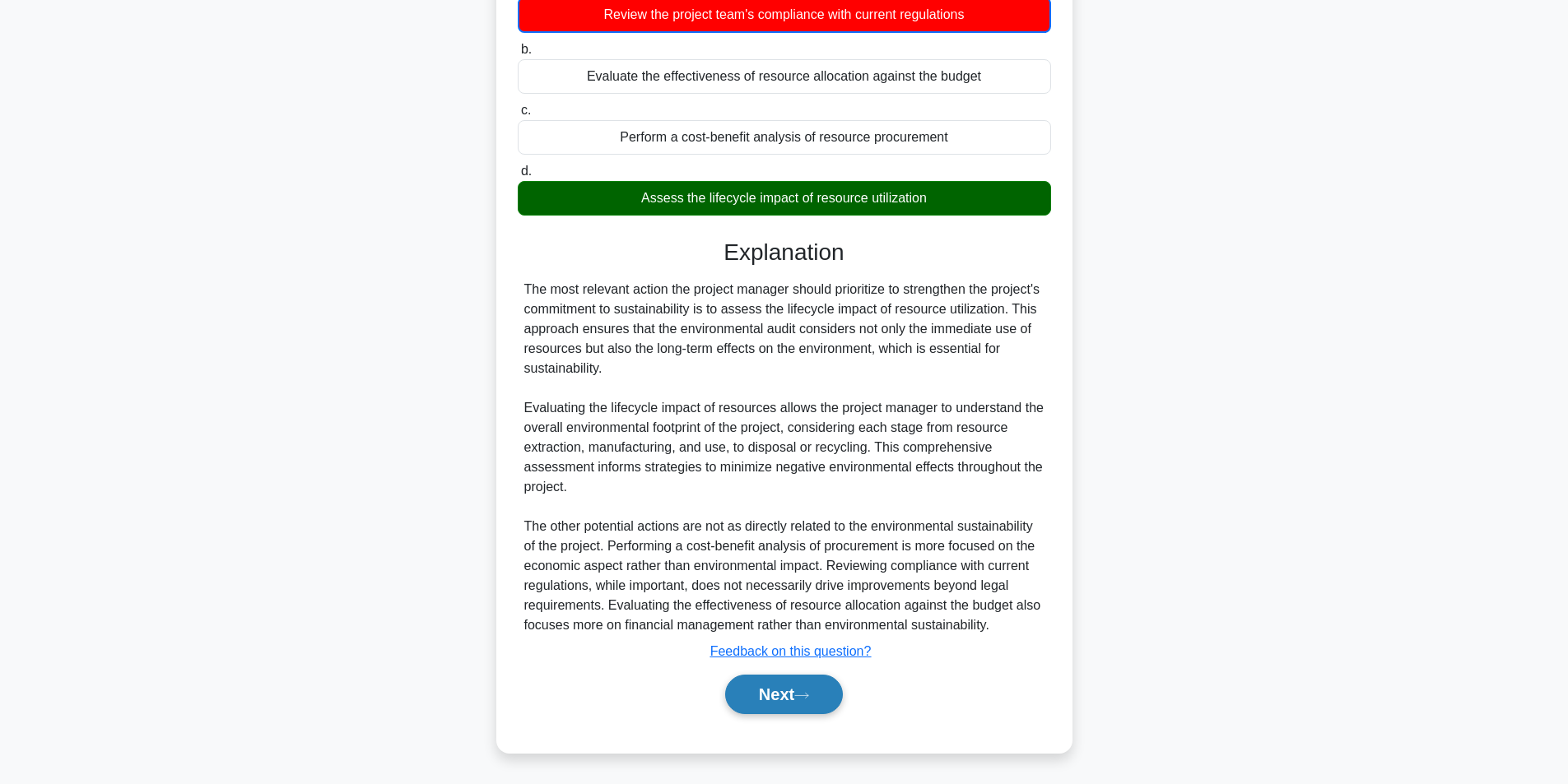
click at [817, 693] on button "Next" at bounding box center [783, 694] width 117 height 40
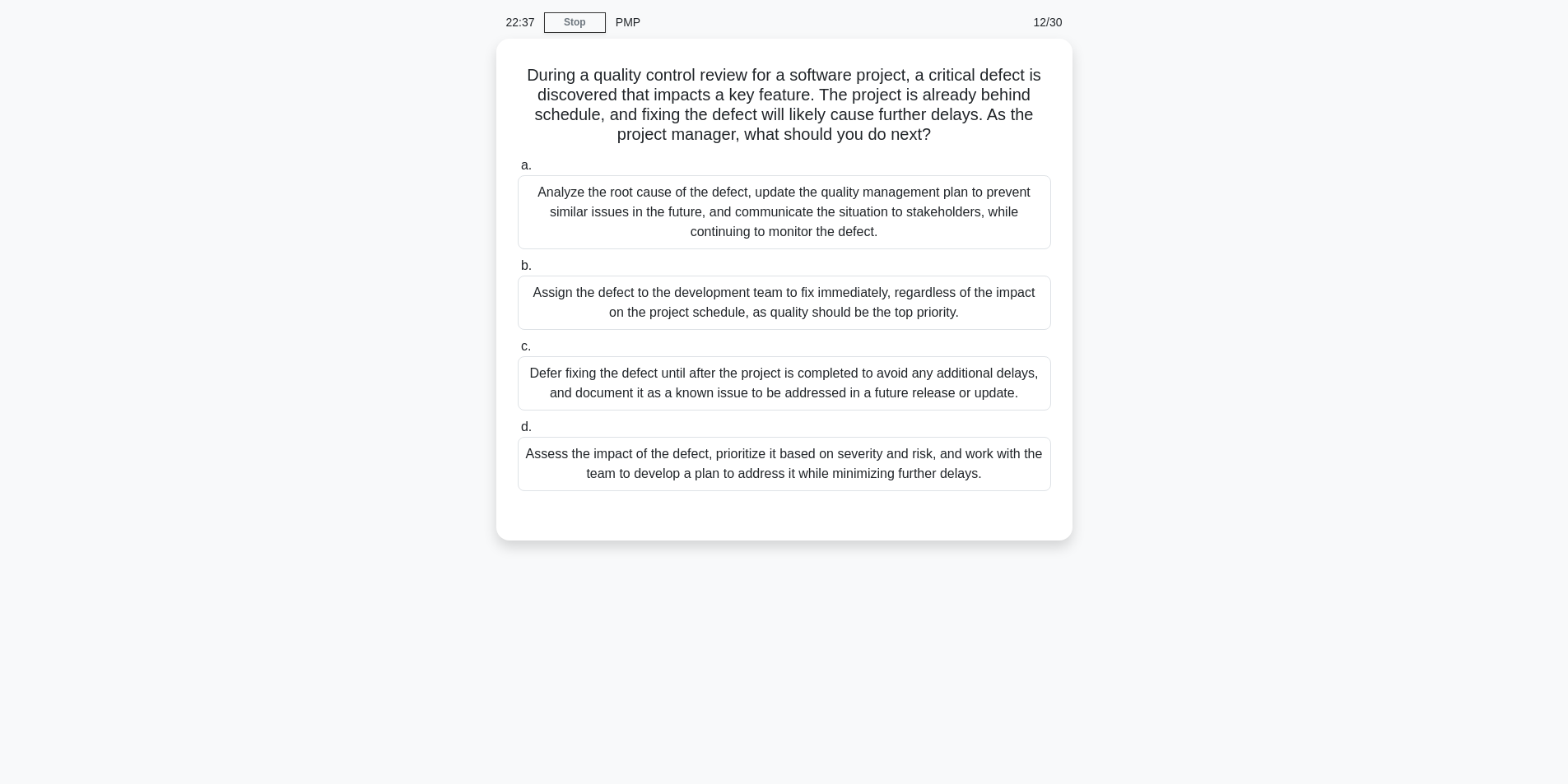
scroll to position [0, 0]
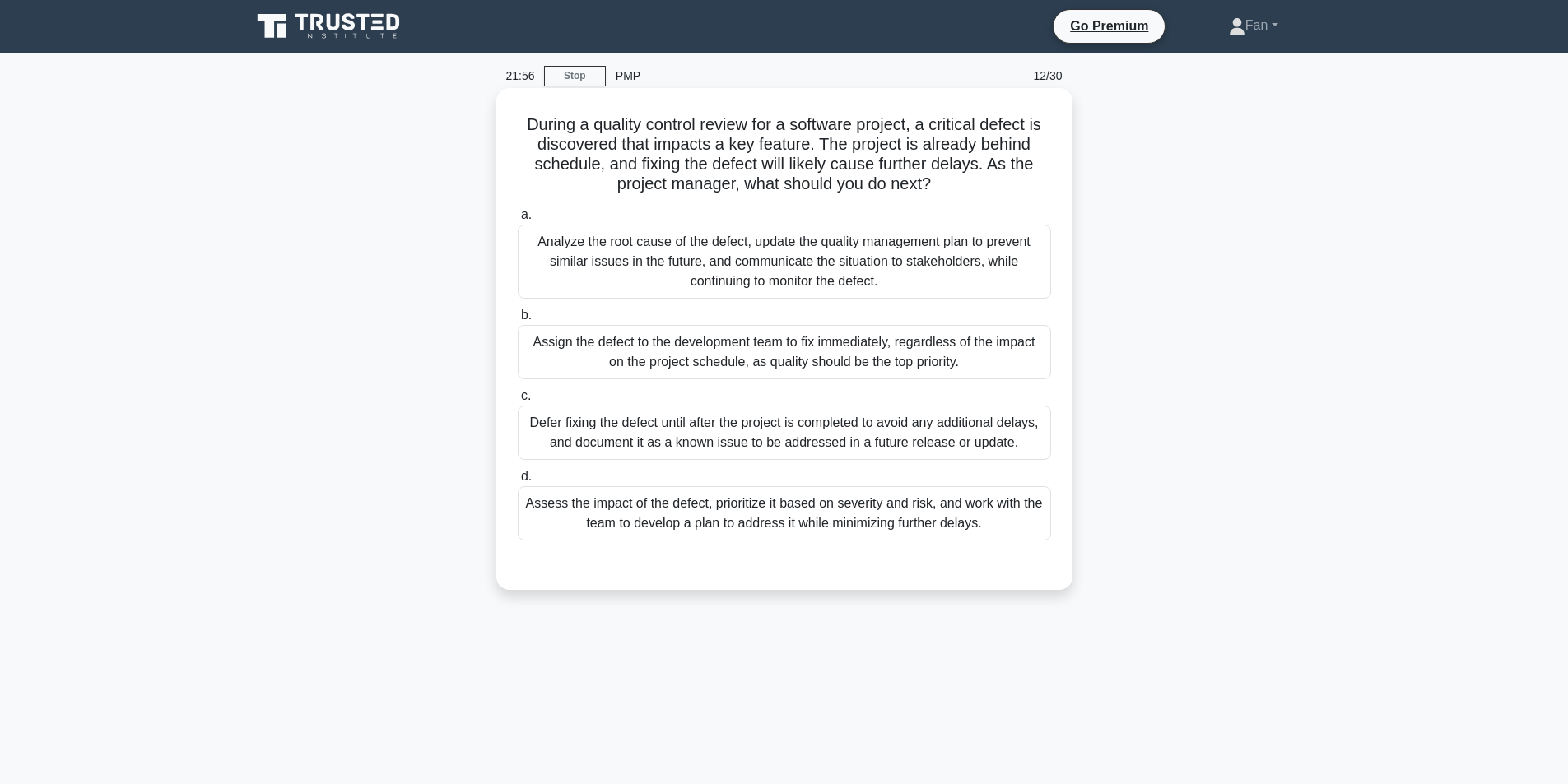
click at [929, 515] on div "Assess the impact of the defect, prioritize it based on severity and risk, and …" at bounding box center [784, 514] width 533 height 55
click at [517, 482] on input "d. Assess the impact of the defect, prioritize it based on severity and risk, a…" at bounding box center [517, 477] width 0 height 11
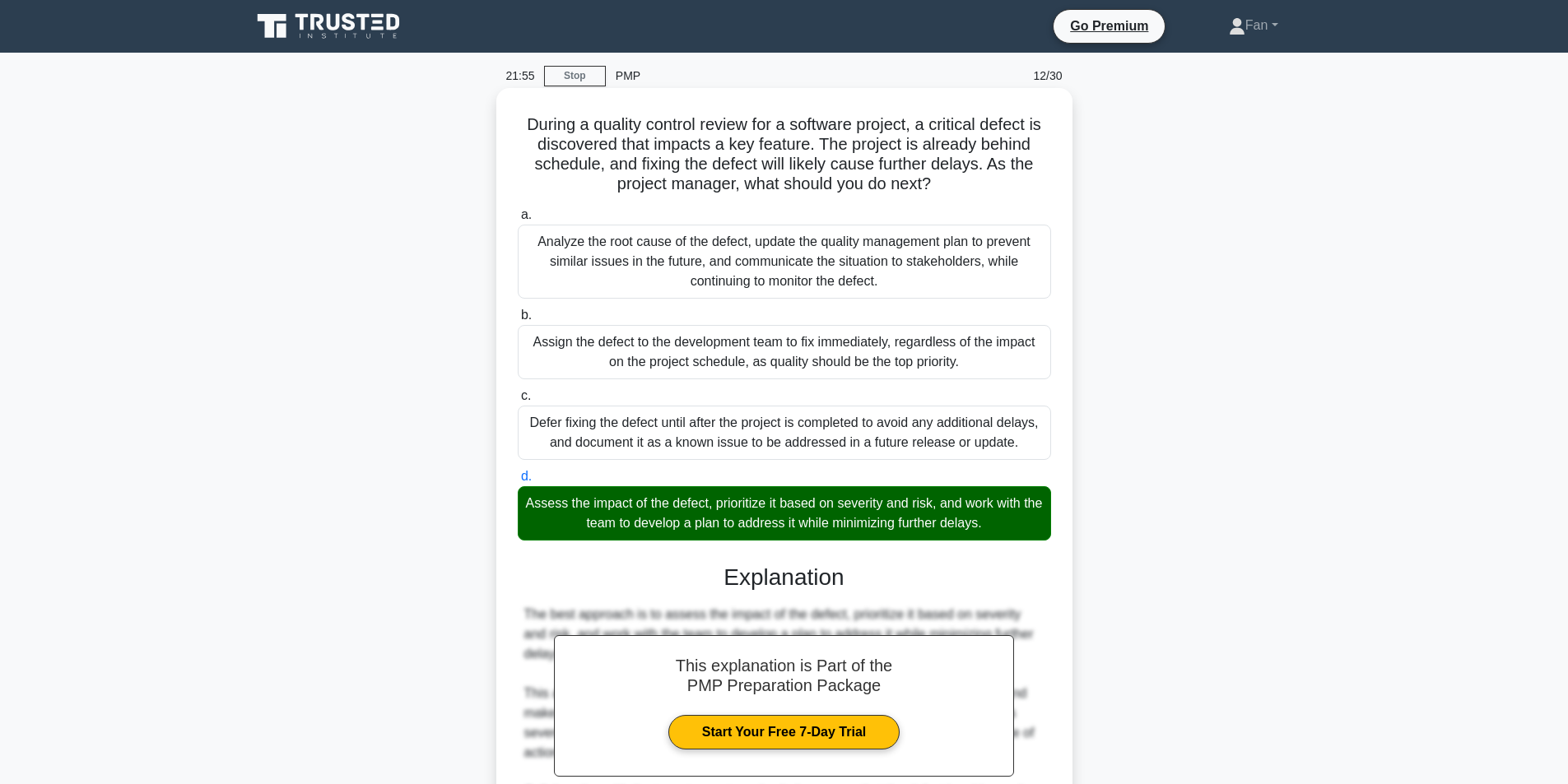
scroll to position [329, 0]
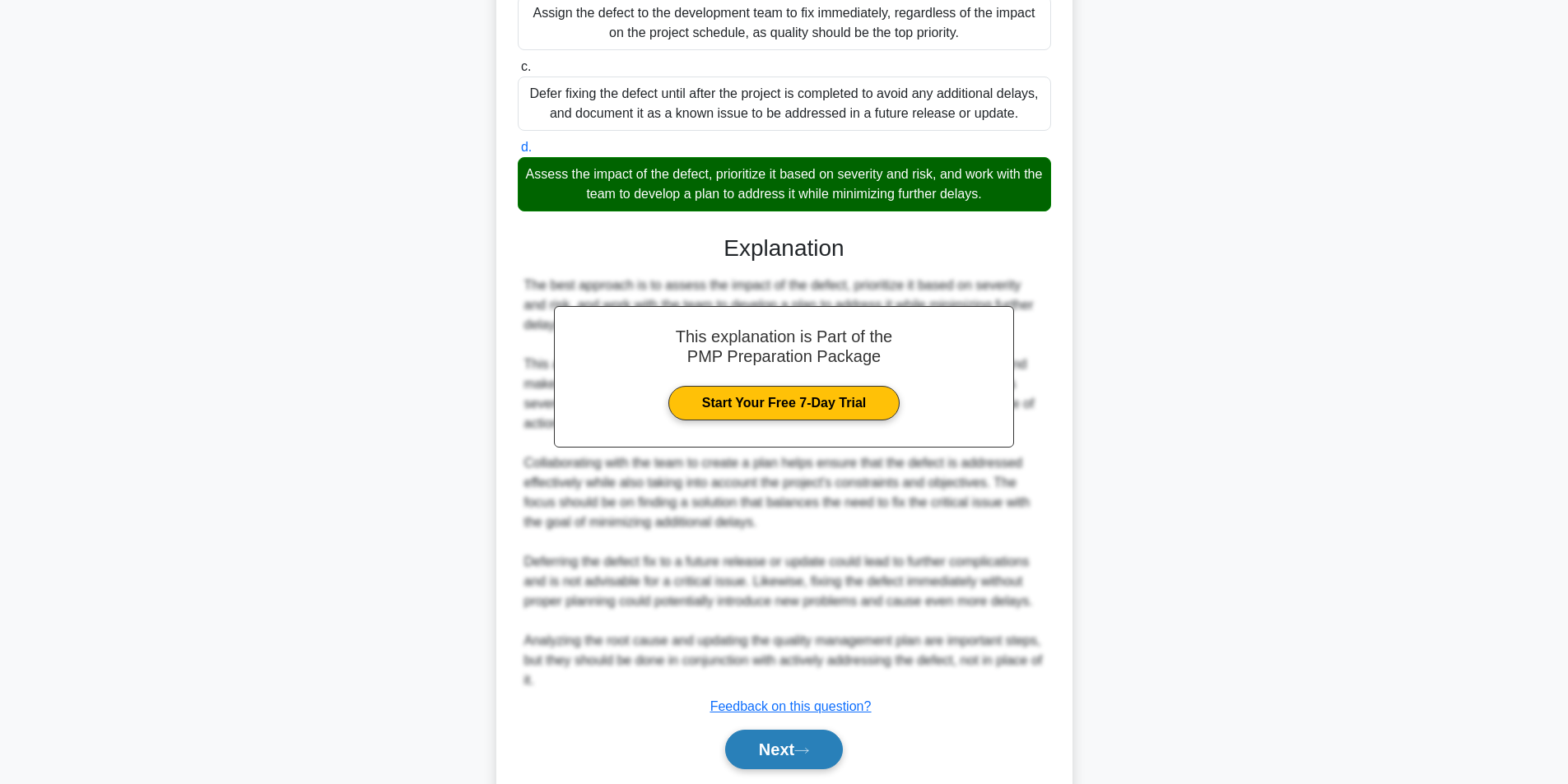
click at [782, 743] on button "Next" at bounding box center [783, 750] width 117 height 40
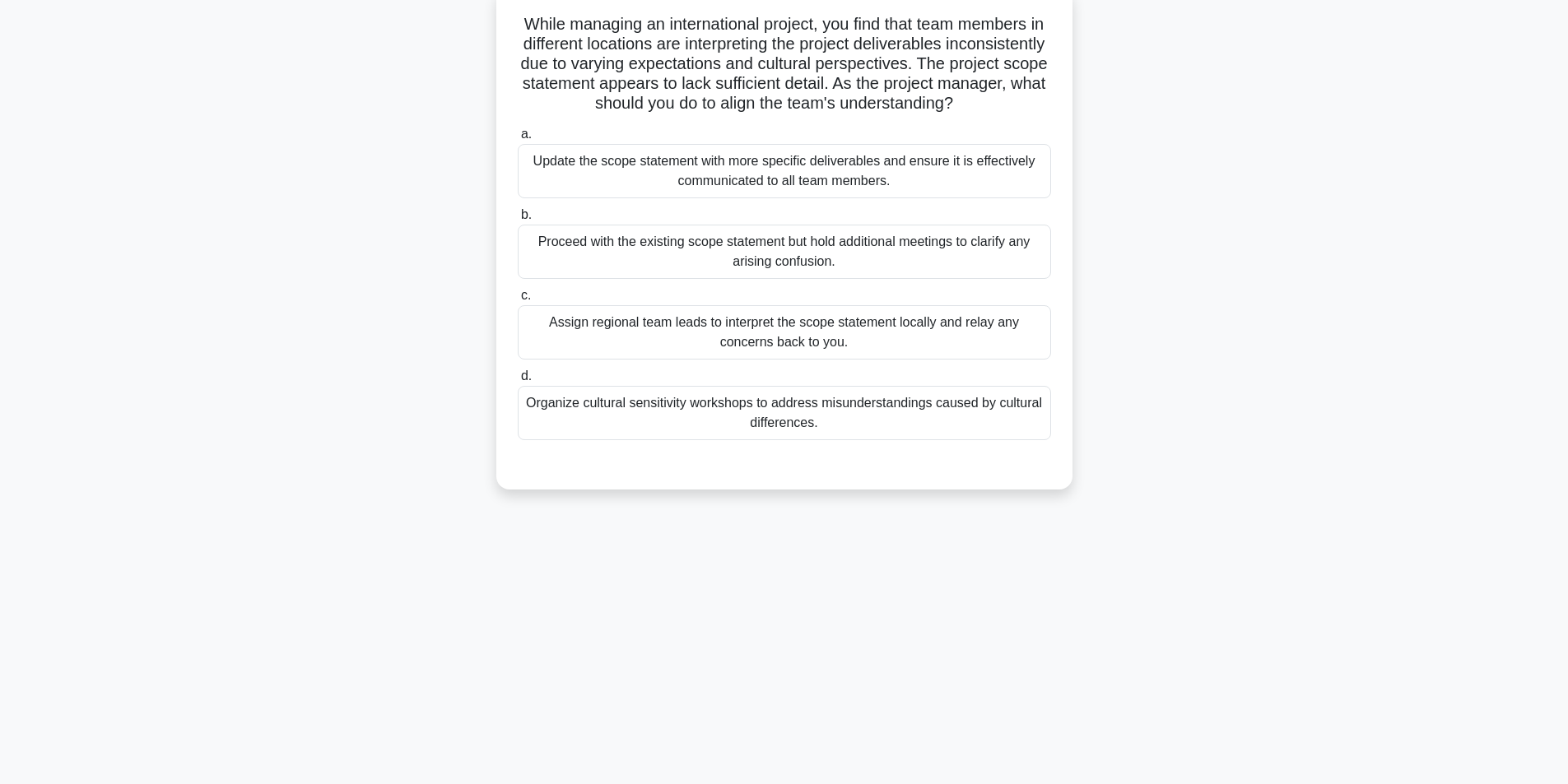
scroll to position [0, 0]
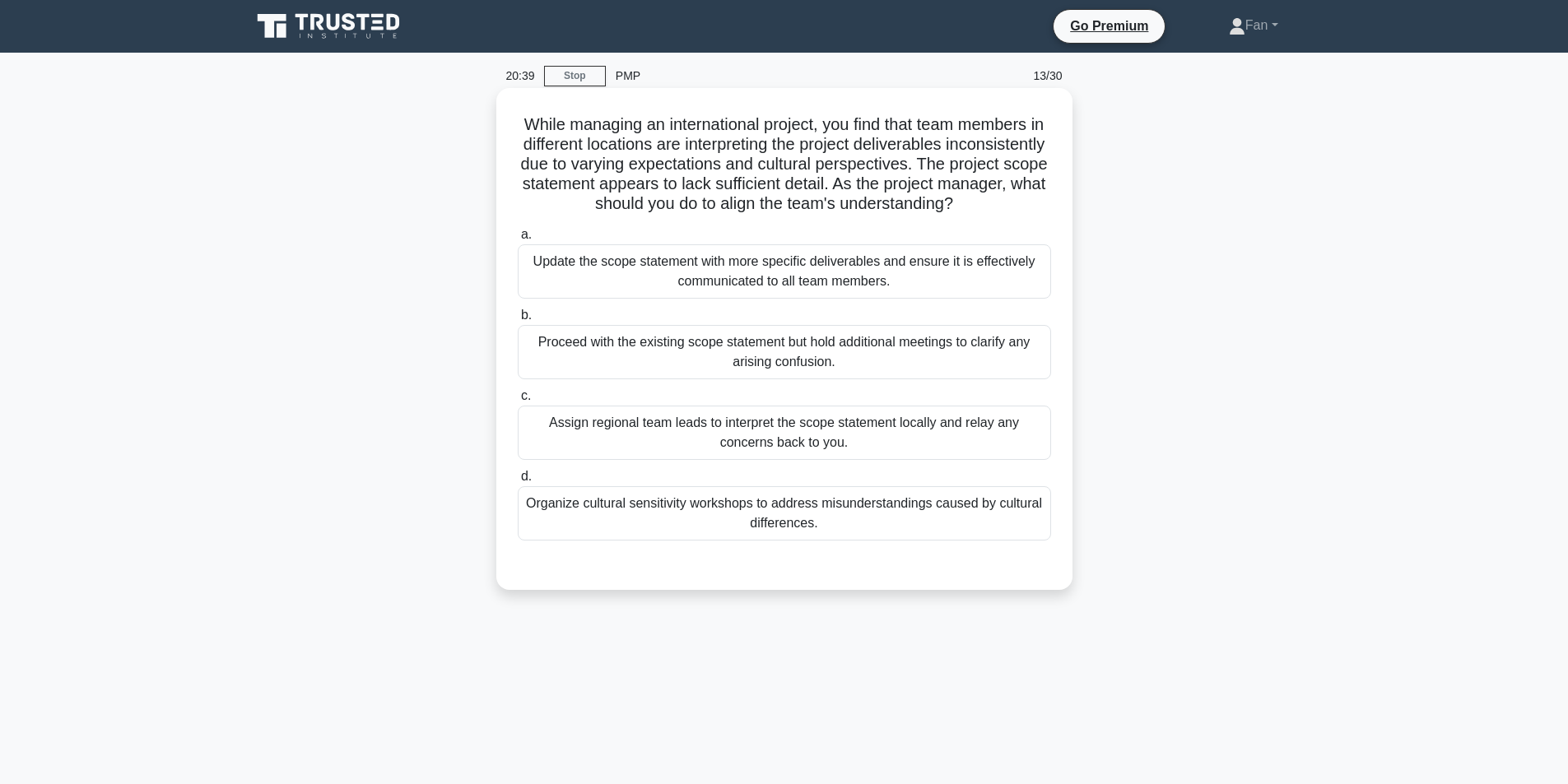
click at [1003, 541] on div "Organize cultural sensitivity workshops to address misunderstandings caused by …" at bounding box center [784, 514] width 533 height 55
click at [517, 482] on input "d. Organize cultural sensitivity workshops to address misunderstandings caused …" at bounding box center [517, 477] width 0 height 11
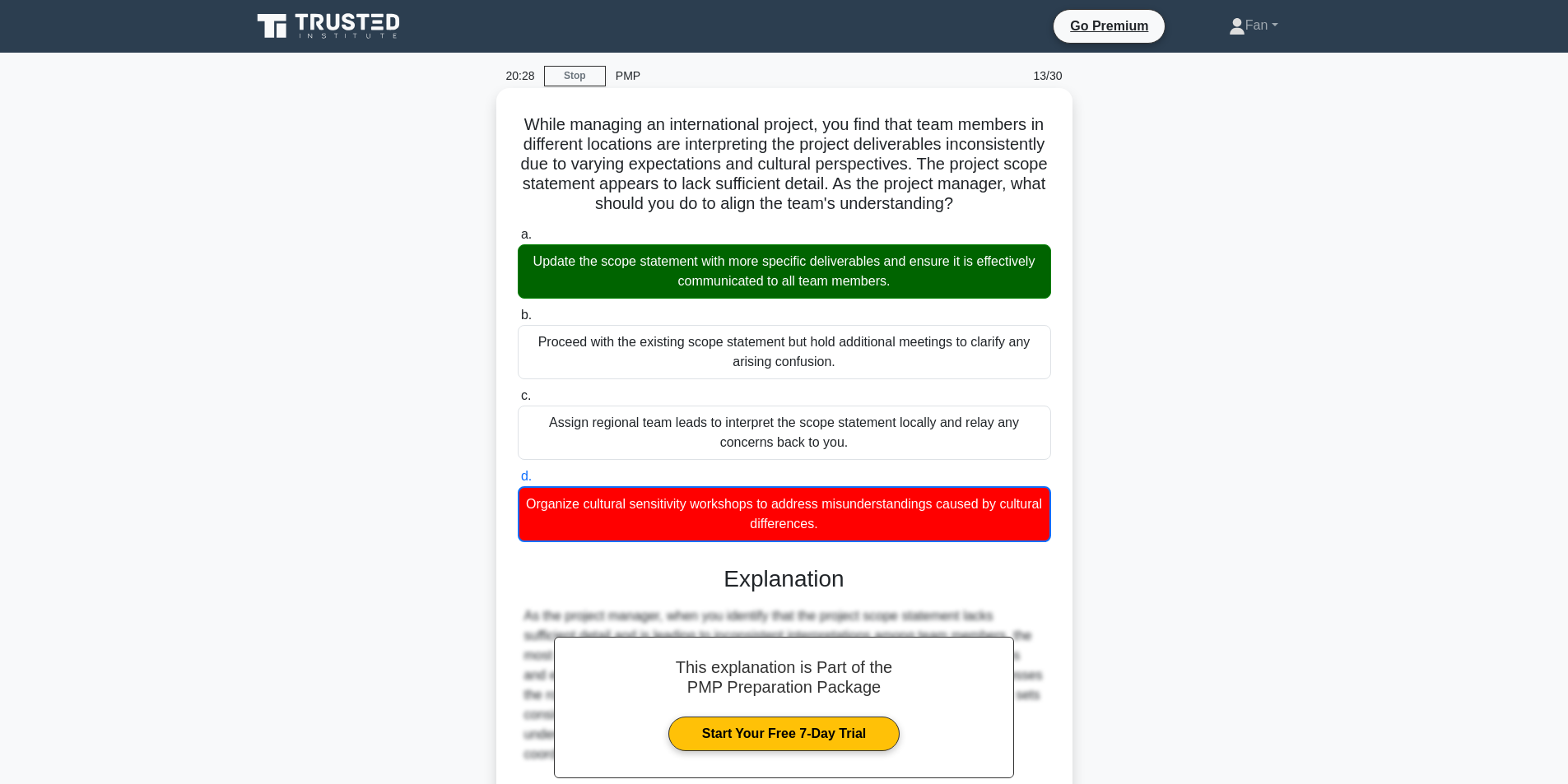
drag, startPoint x: 878, startPoint y: 544, endPoint x: 526, endPoint y: 125, distance: 547.2
click at [526, 125] on div "While managing an international project, you find that team members in differen…" at bounding box center [785, 504] width 563 height 820
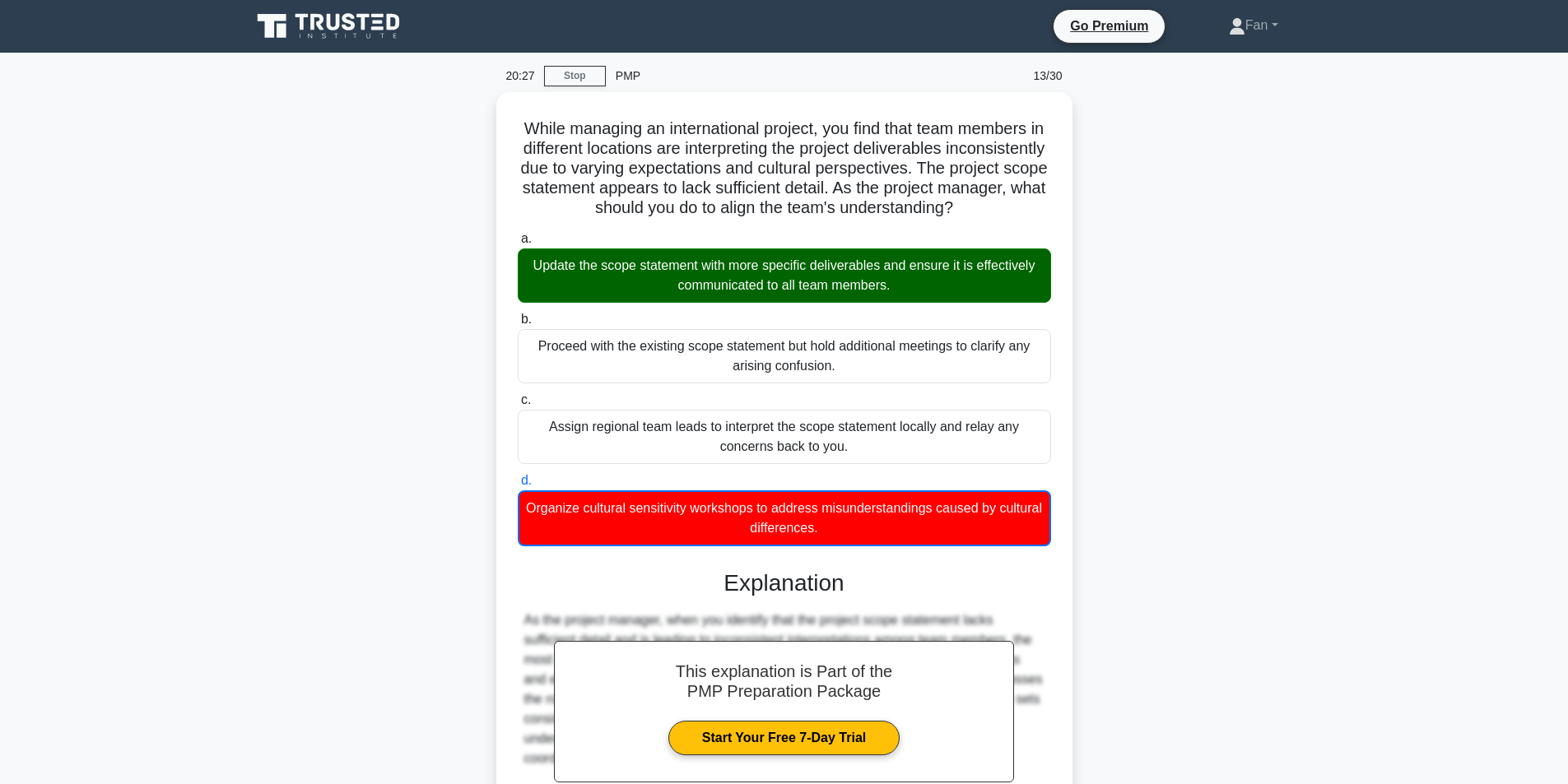
copy div "While managing an international project, you find that team members in differen…"
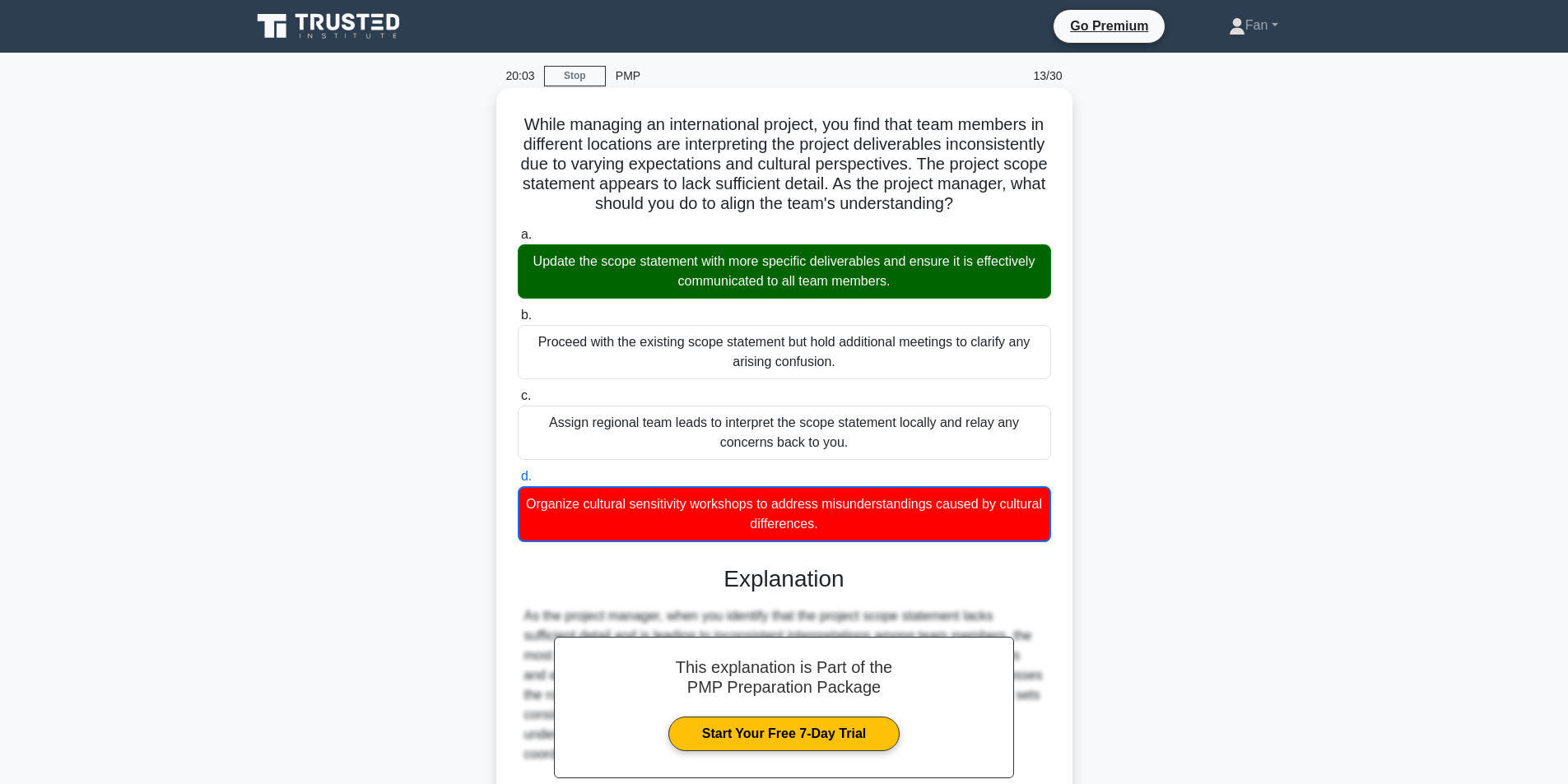
drag, startPoint x: 905, startPoint y: 165, endPoint x: 798, endPoint y: 171, distance: 107.2
click at [904, 165] on h5 "While managing an international project, you find that team members in differen…" at bounding box center [785, 165] width 537 height 101
click at [710, 185] on h5 "While managing an international project, you find that team members in differen…" at bounding box center [785, 165] width 537 height 101
drag, startPoint x: 626, startPoint y: 164, endPoint x: 688, endPoint y: 164, distance: 62.0
click at [841, 170] on h5 "While managing an international project, you find that team members in differen…" at bounding box center [785, 165] width 537 height 101
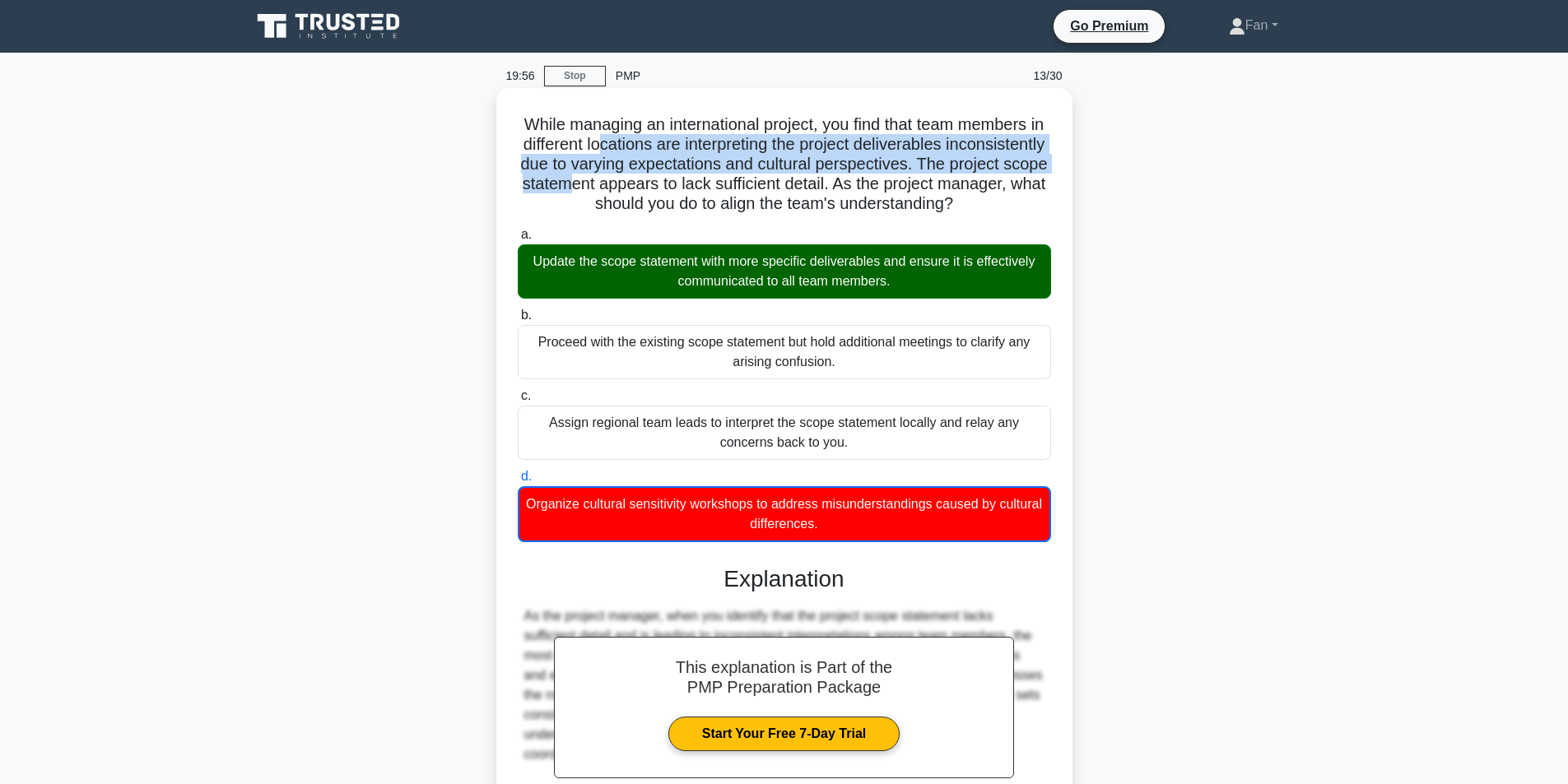
drag, startPoint x: 659, startPoint y: 139, endPoint x: 657, endPoint y: 181, distance: 42.0
click at [708, 182] on h5 "While managing an international project, you find that team members in differen…" at bounding box center [785, 165] width 537 height 101
click at [596, 178] on h5 "While managing an international project, you find that team members in differen…" at bounding box center [785, 165] width 537 height 101
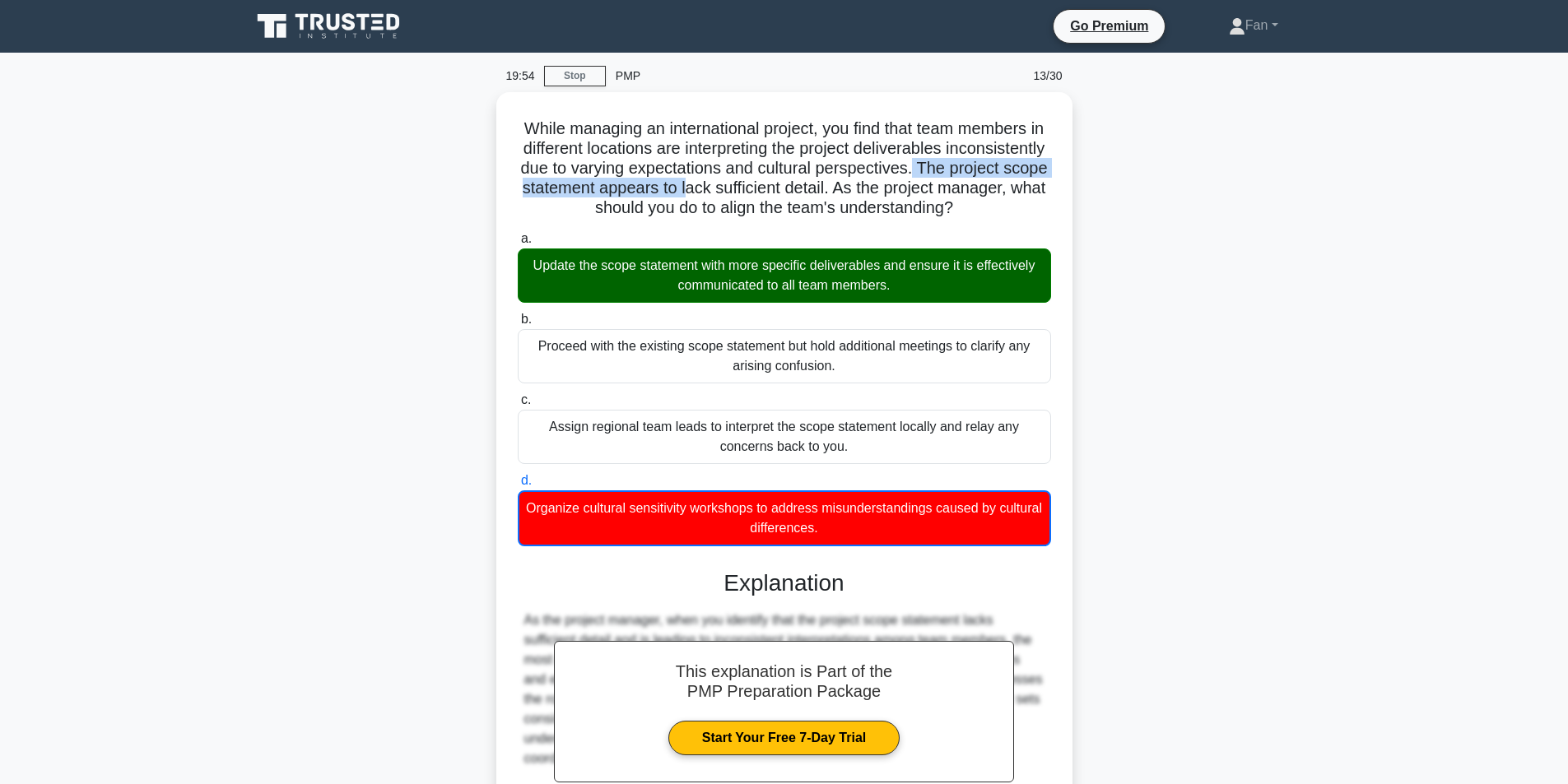
drag, startPoint x: 834, startPoint y: 186, endPoint x: 1091, endPoint y: 161, distance: 258.2
click at [1091, 161] on div "While managing an international project, you find that team members in differen…" at bounding box center [784, 518] width 1087 height 854
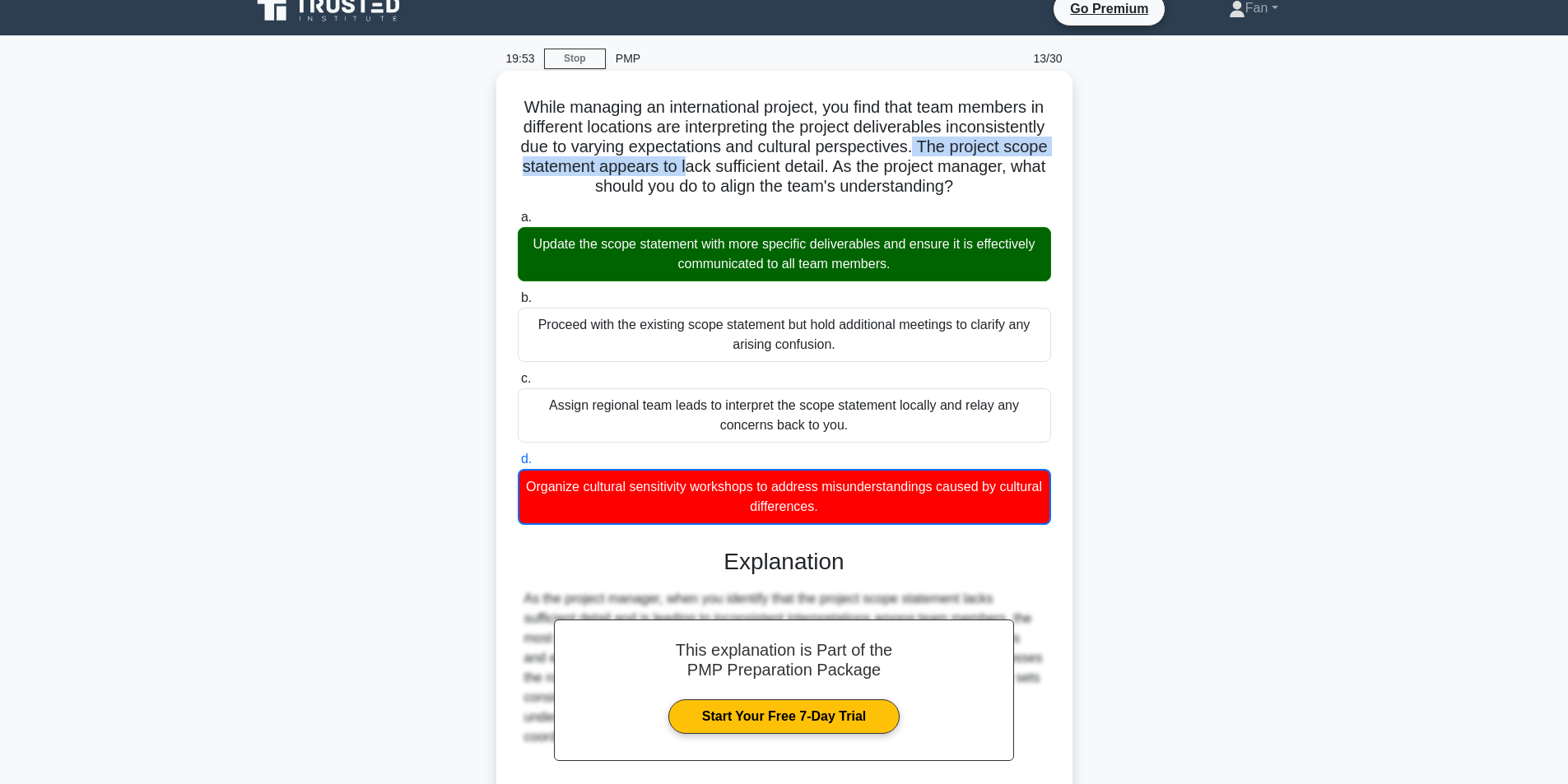
scroll to position [189, 0]
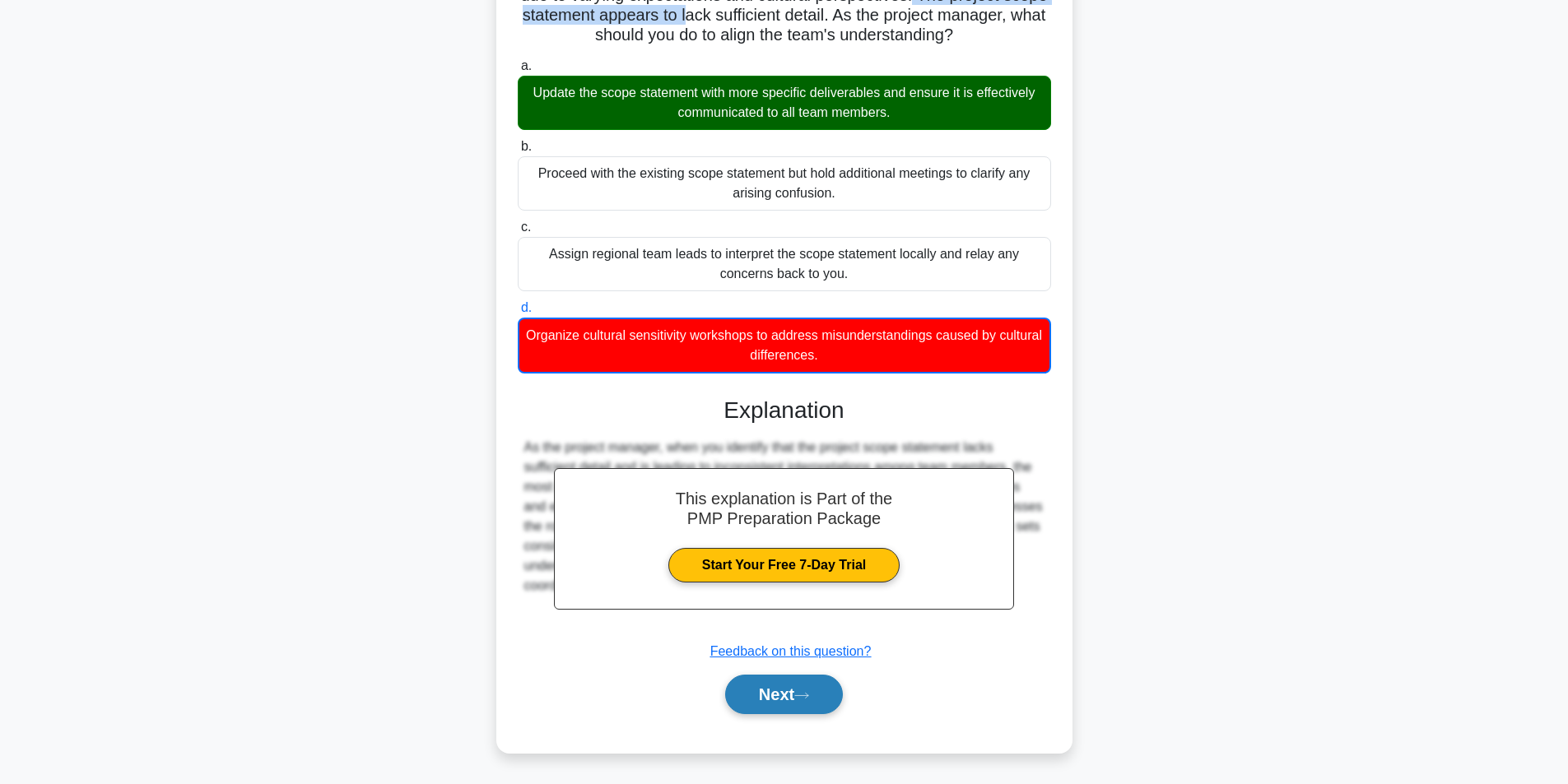
click at [805, 700] on icon at bounding box center [802, 696] width 15 height 9
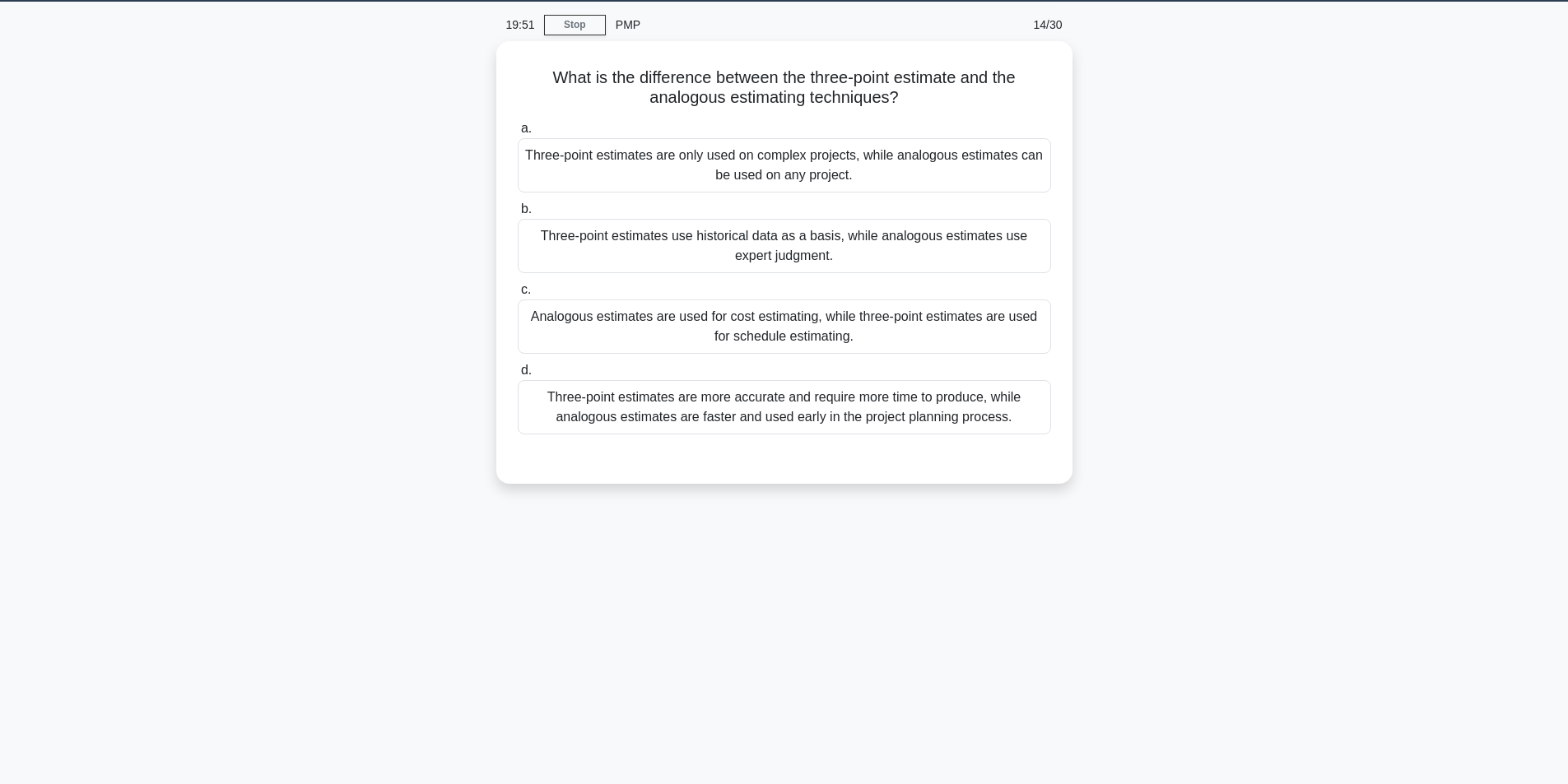
scroll to position [22, 0]
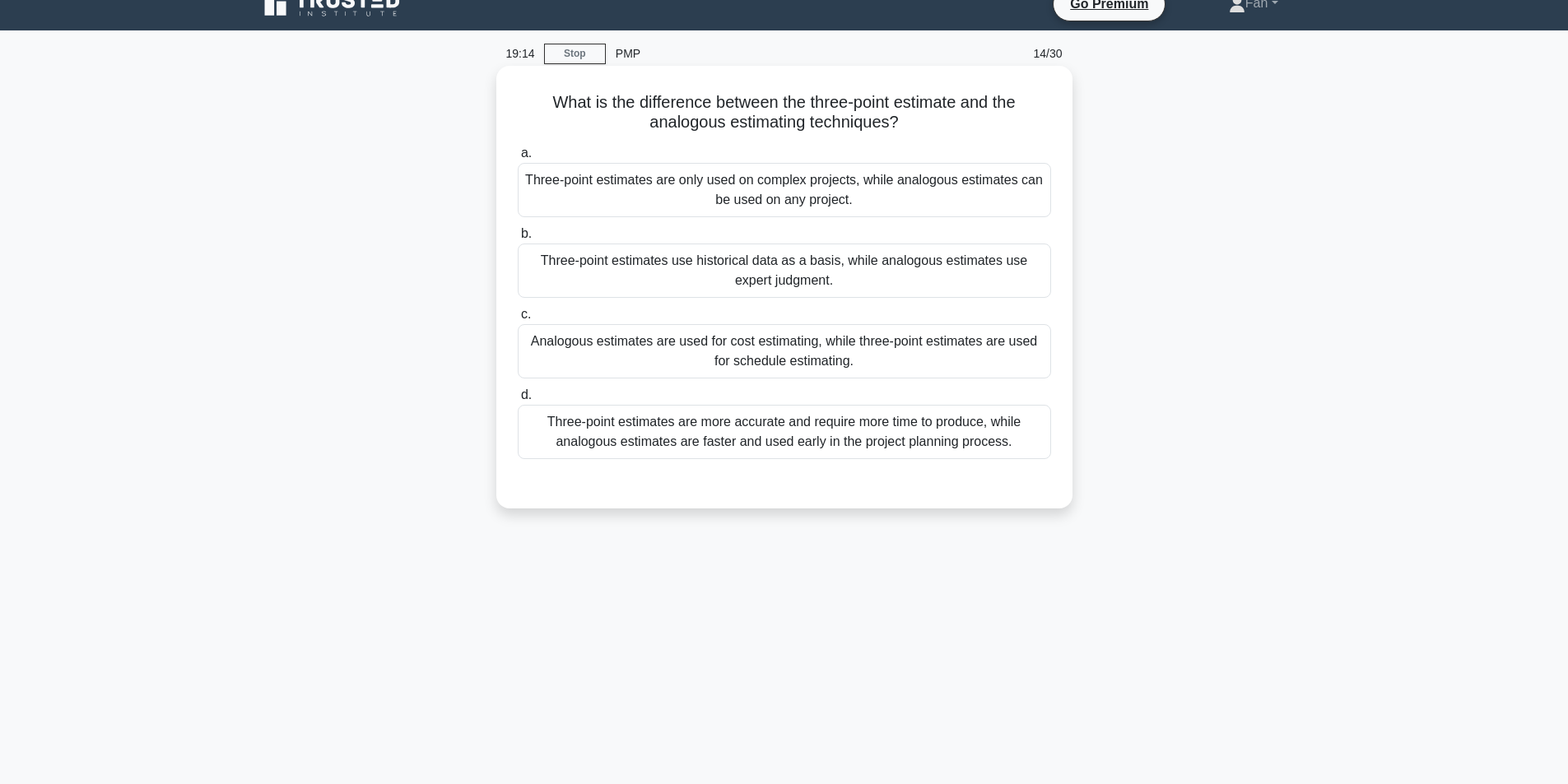
click at [857, 346] on div "Analogous estimates are used for cost estimating, while three-point estimates a…" at bounding box center [784, 351] width 533 height 55
click at [517, 320] on input "c. Analogous estimates are used for cost estimating, while three-point estimate…" at bounding box center [517, 315] width 0 height 11
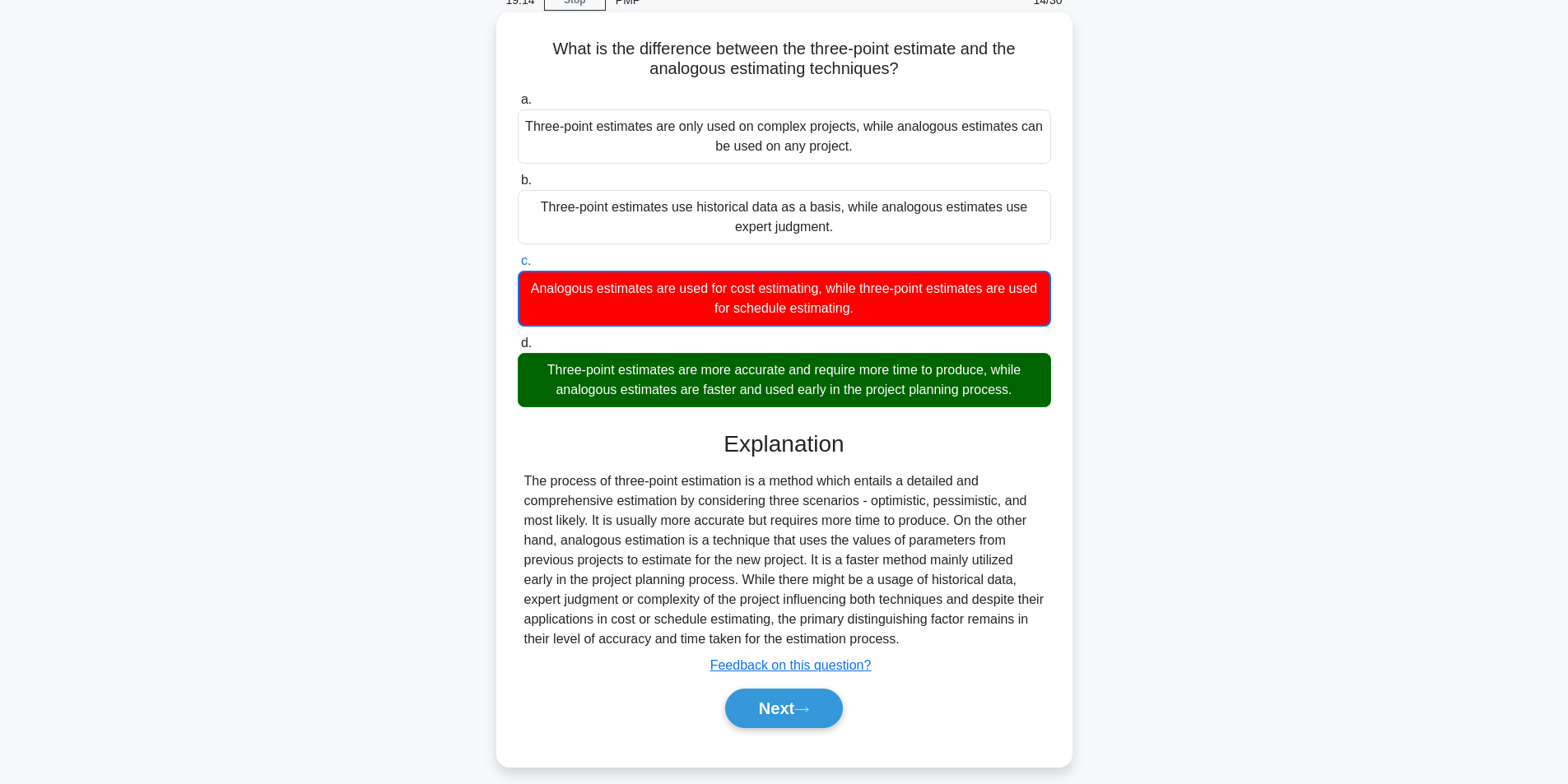
scroll to position [104, 0]
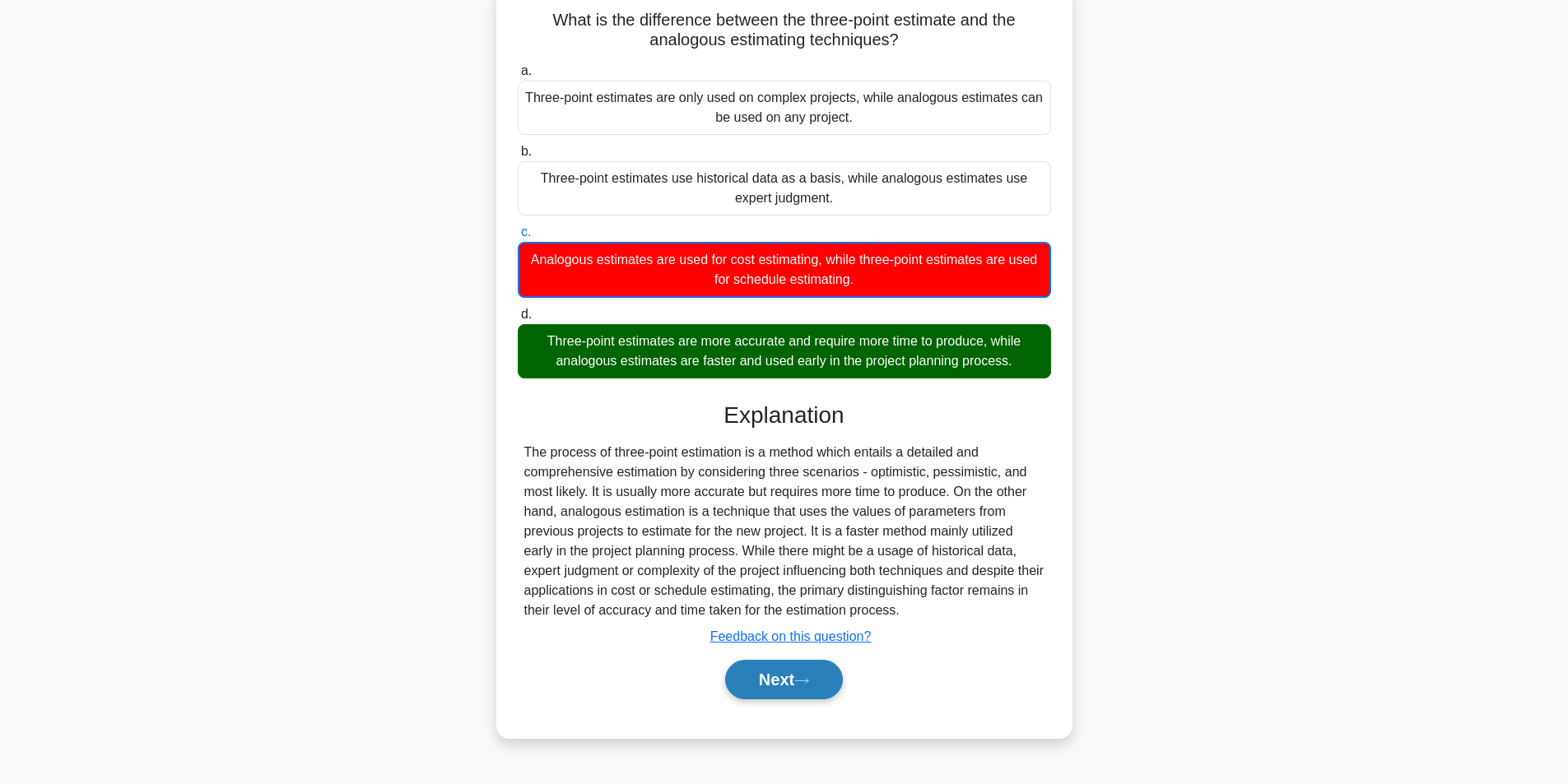
click at [791, 678] on button "Next" at bounding box center [783, 680] width 117 height 40
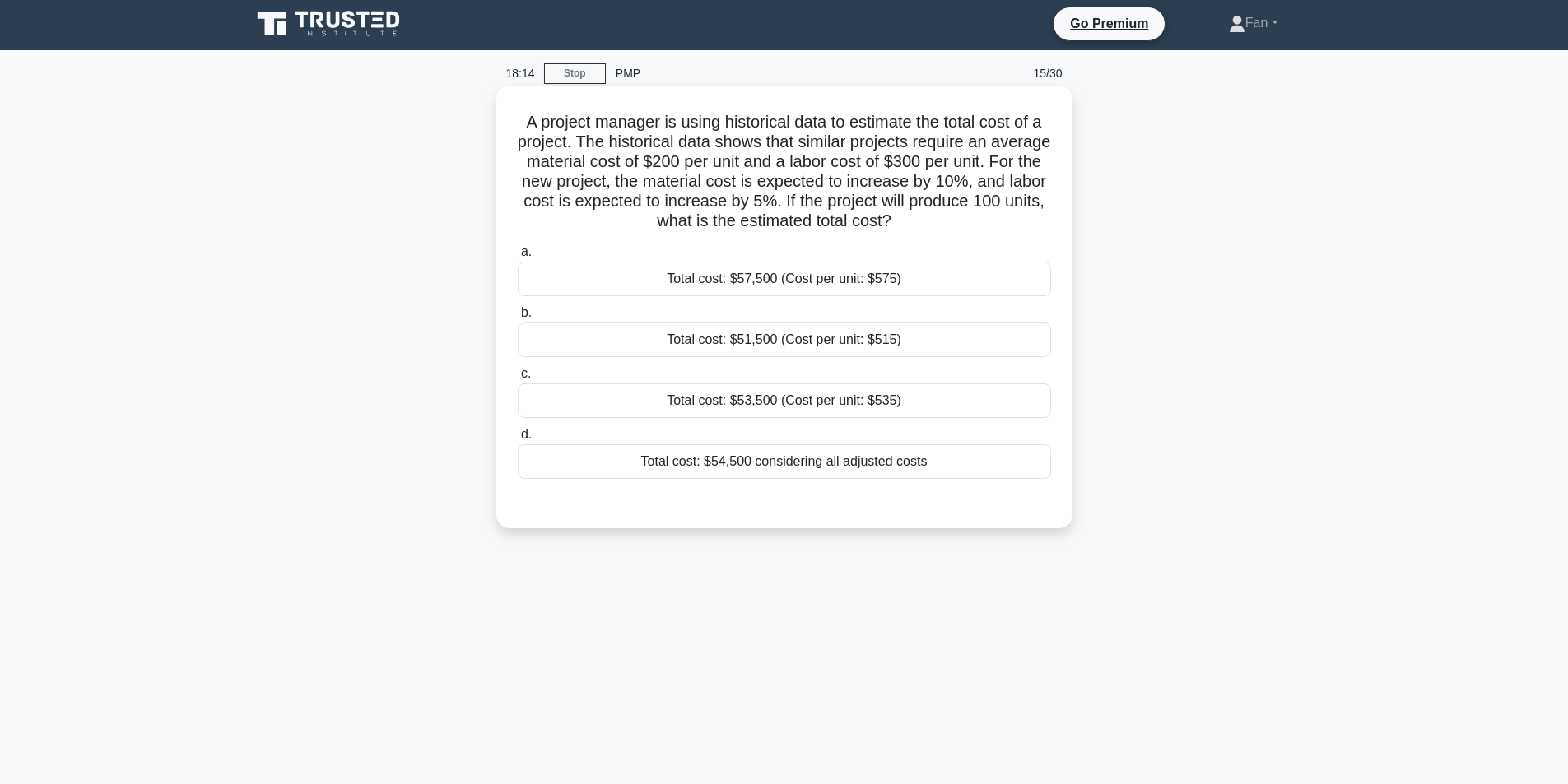
scroll to position [0, 0]
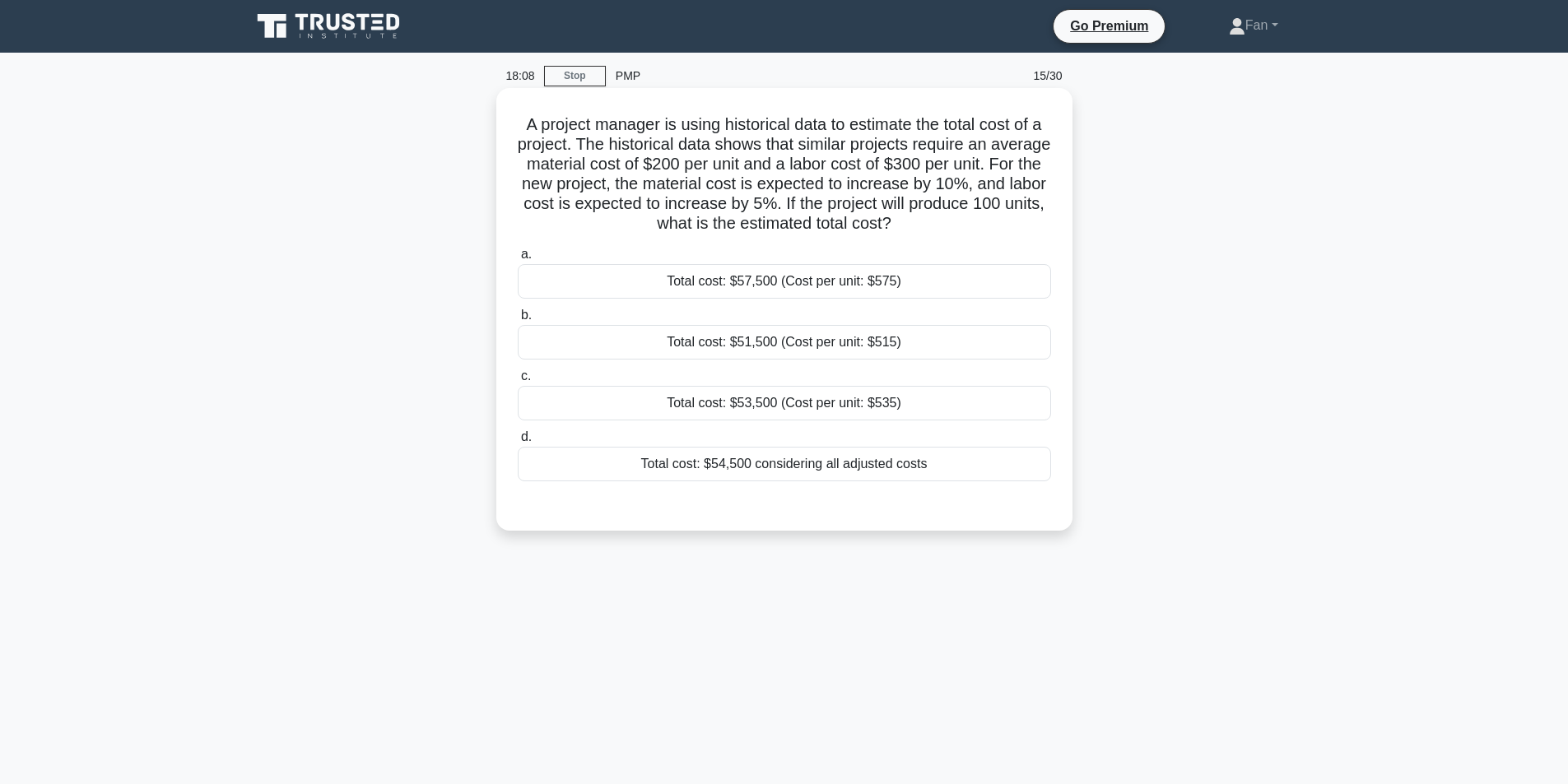
click at [803, 346] on div "Total cost: $51,500 (Cost per unit: $515)" at bounding box center [784, 342] width 533 height 34
click at [517, 321] on input "b. Total cost: $51,500 (Cost per unit: $515)" at bounding box center [517, 315] width 0 height 11
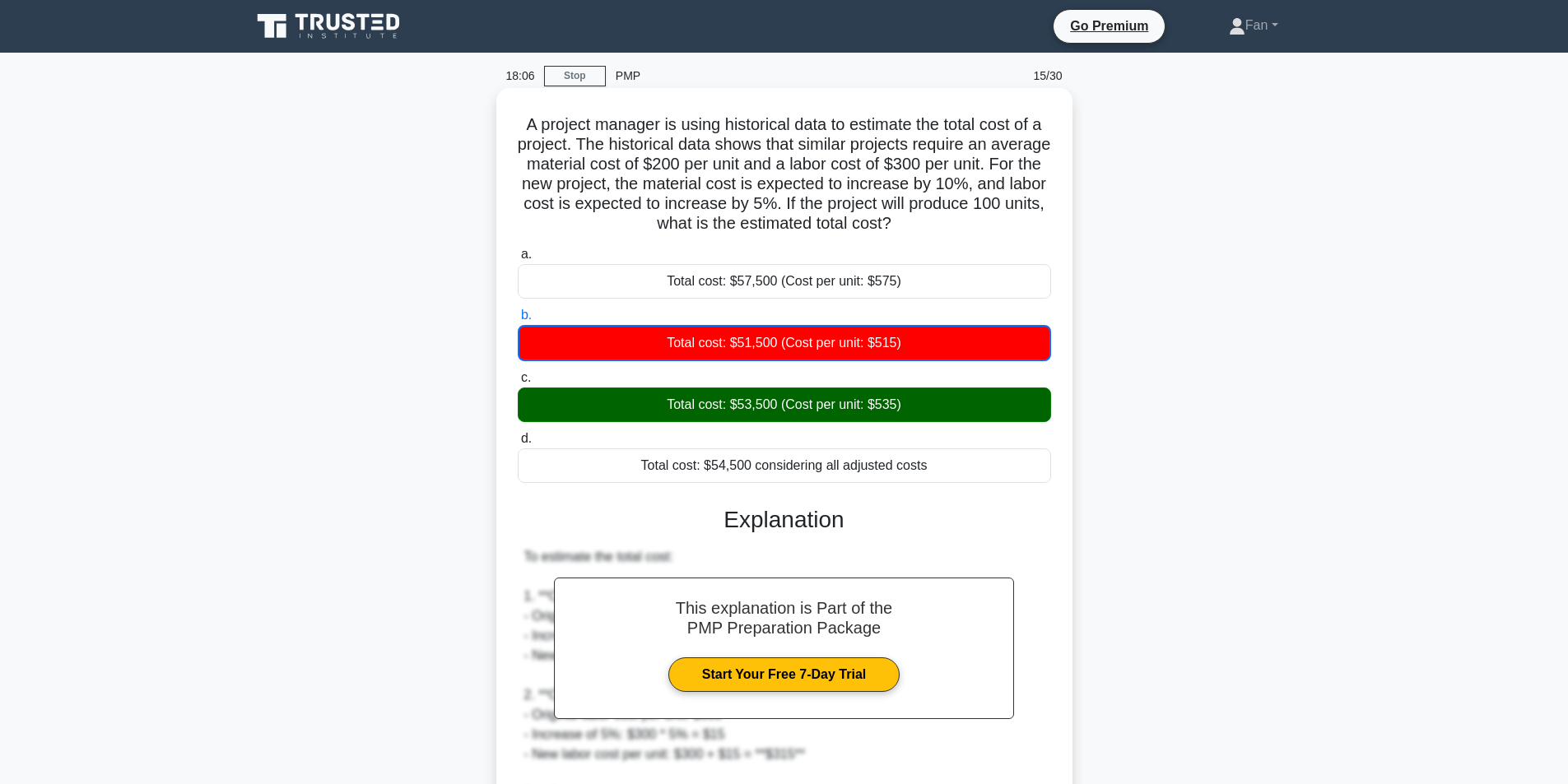
scroll to position [288, 0]
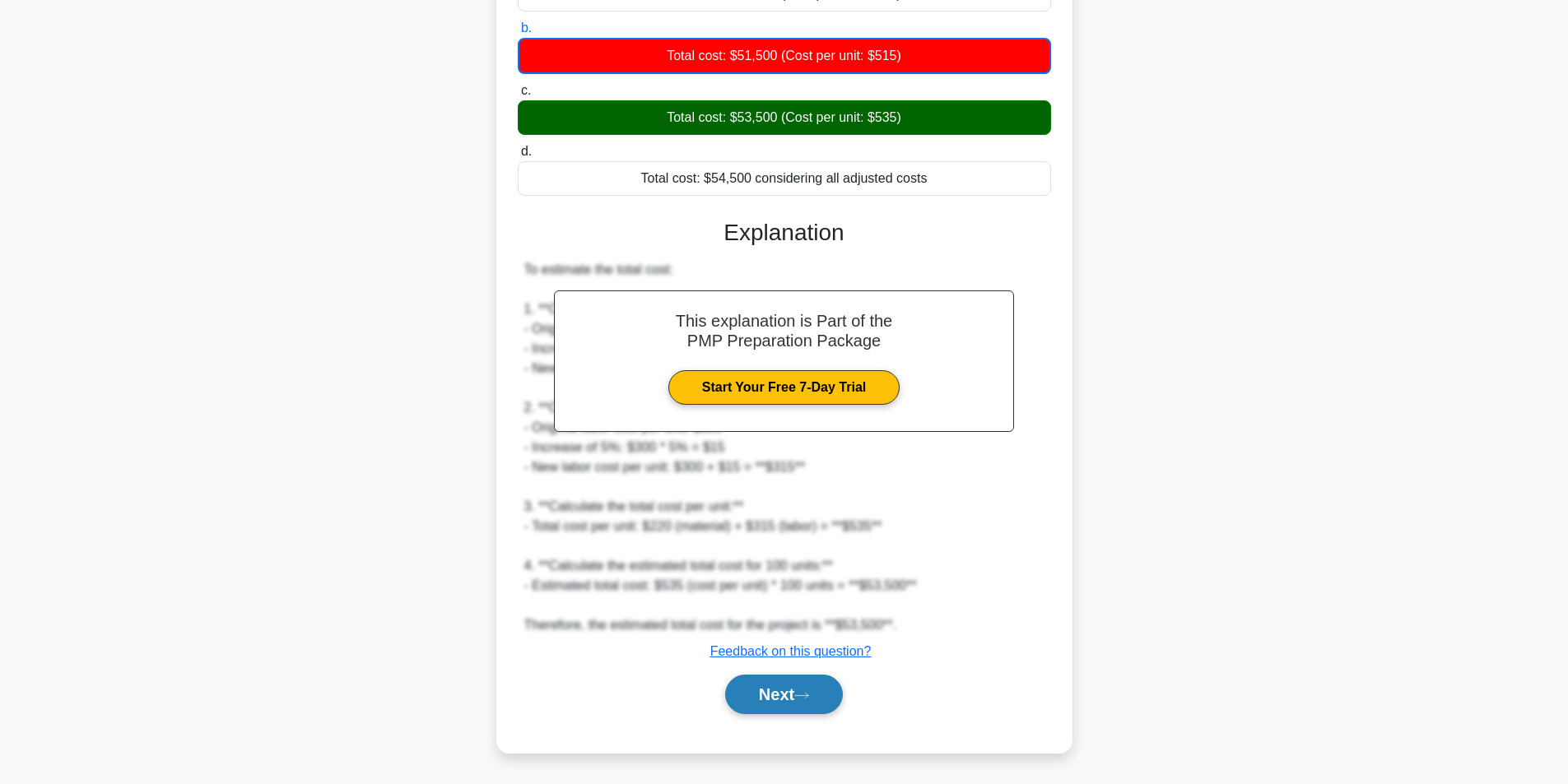
click at [784, 685] on button "Next" at bounding box center [783, 694] width 117 height 40
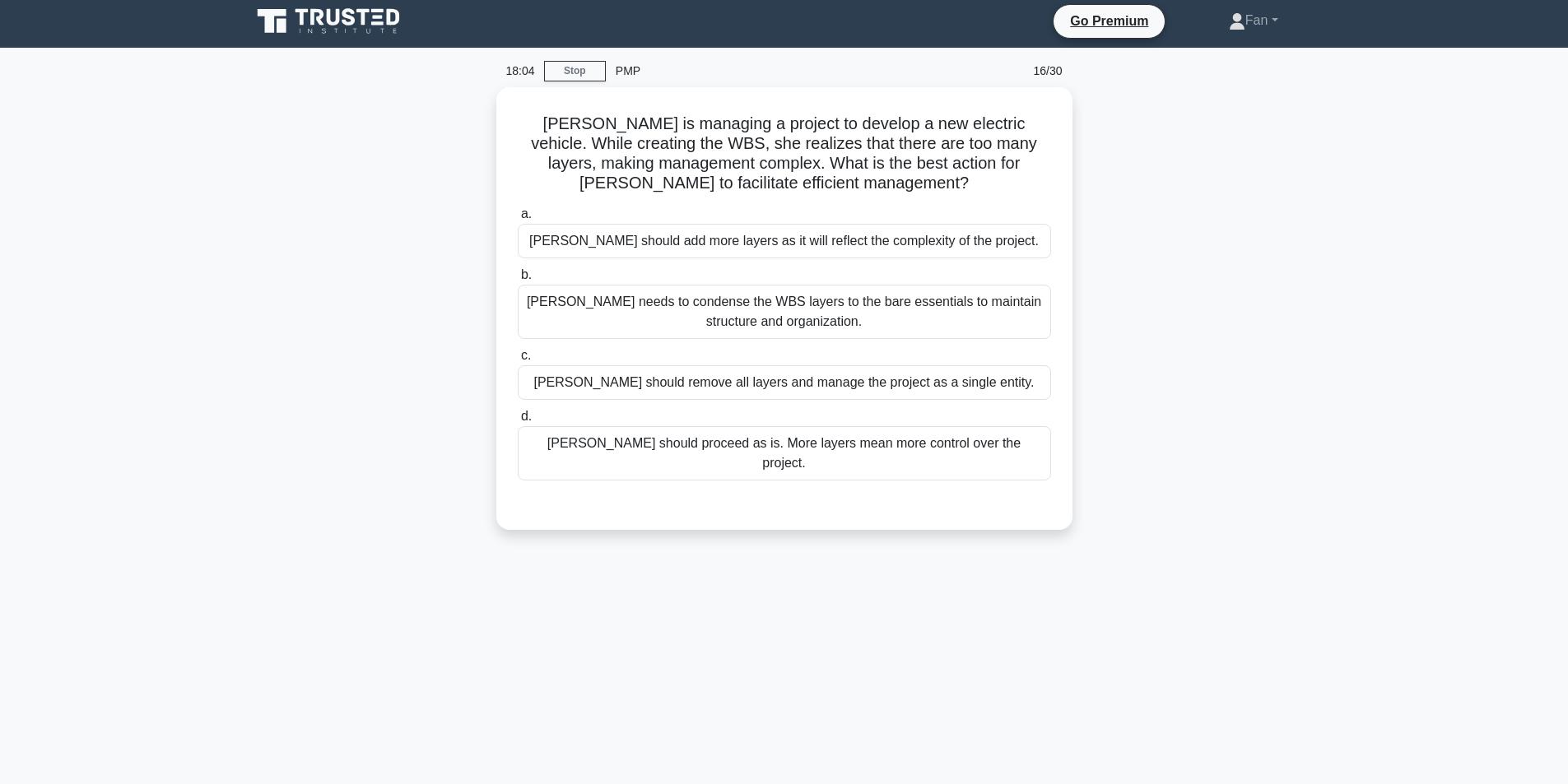
scroll to position [0, 0]
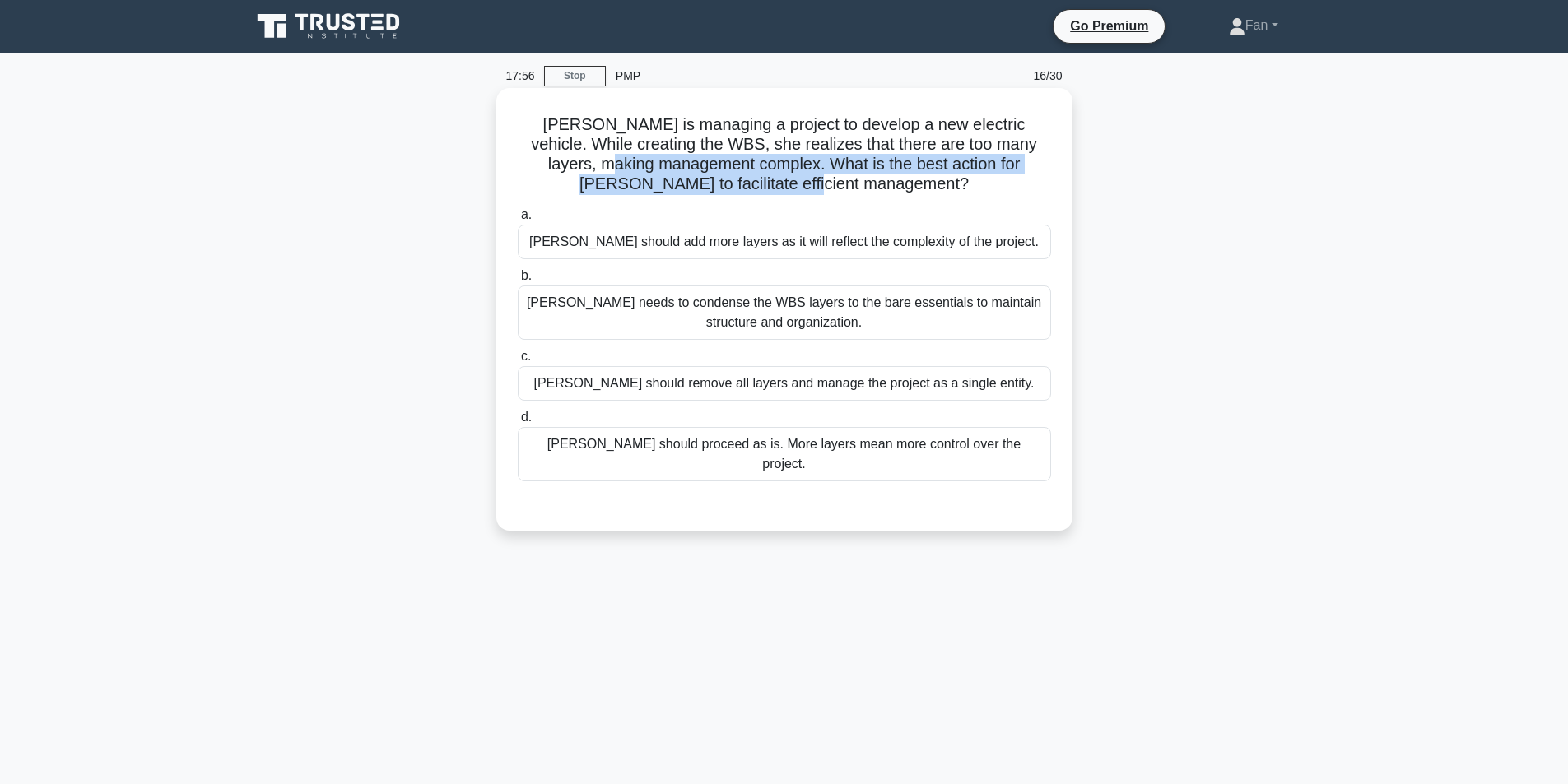
drag, startPoint x: 567, startPoint y: 171, endPoint x: 886, endPoint y: 195, distance: 319.9
click at [886, 195] on h5 "[PERSON_NAME] is managing a project to develop a new electric vehicle. While cr…" at bounding box center [785, 155] width 537 height 80
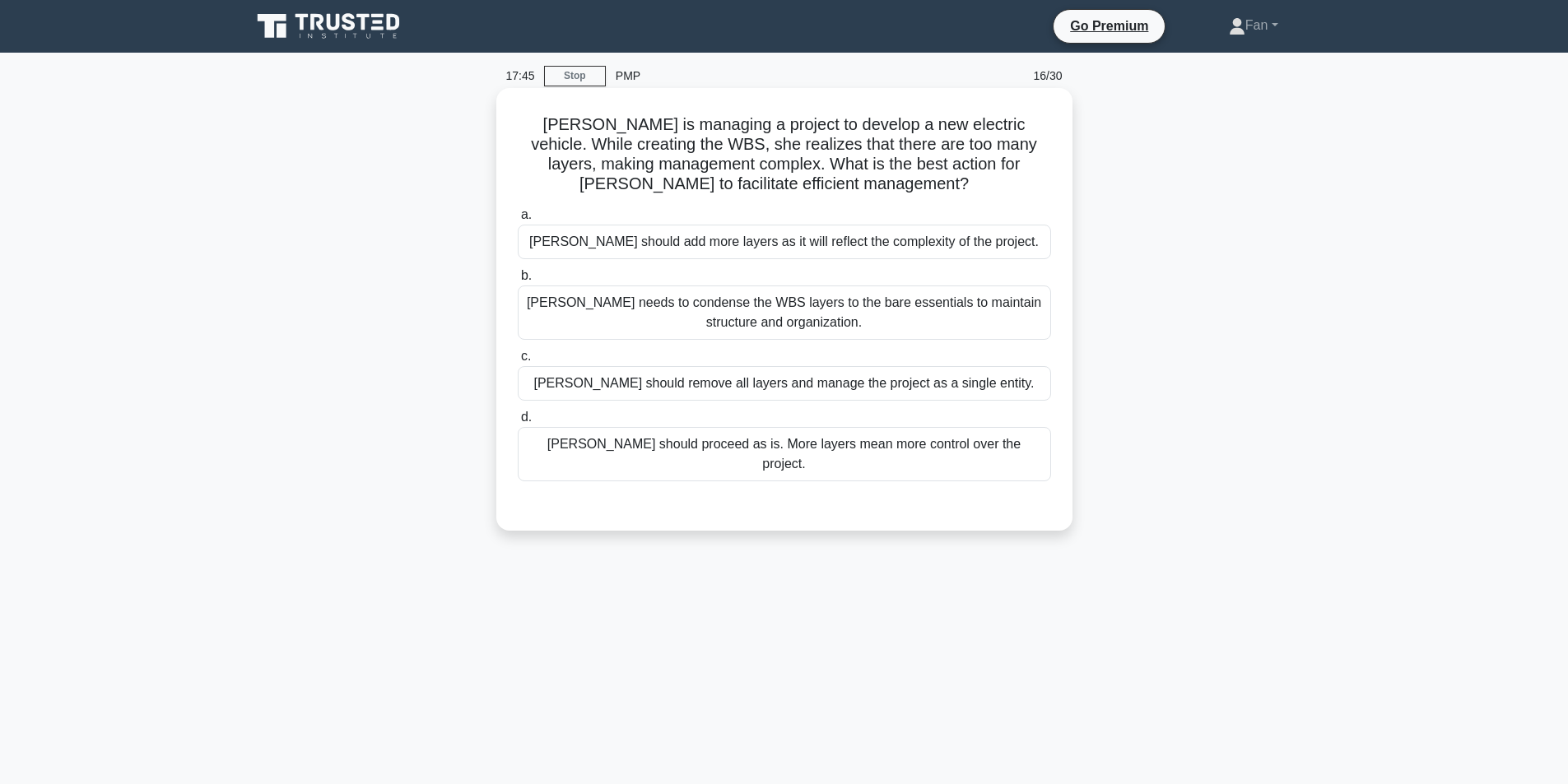
click at [851, 330] on div "[PERSON_NAME] needs to condense the WBS layers to the bare essentials to mainta…" at bounding box center [784, 313] width 533 height 55
click at [517, 282] on input "b. [PERSON_NAME] needs to condense the WBS layers to the bare essentials to mai…" at bounding box center [517, 276] width 0 height 11
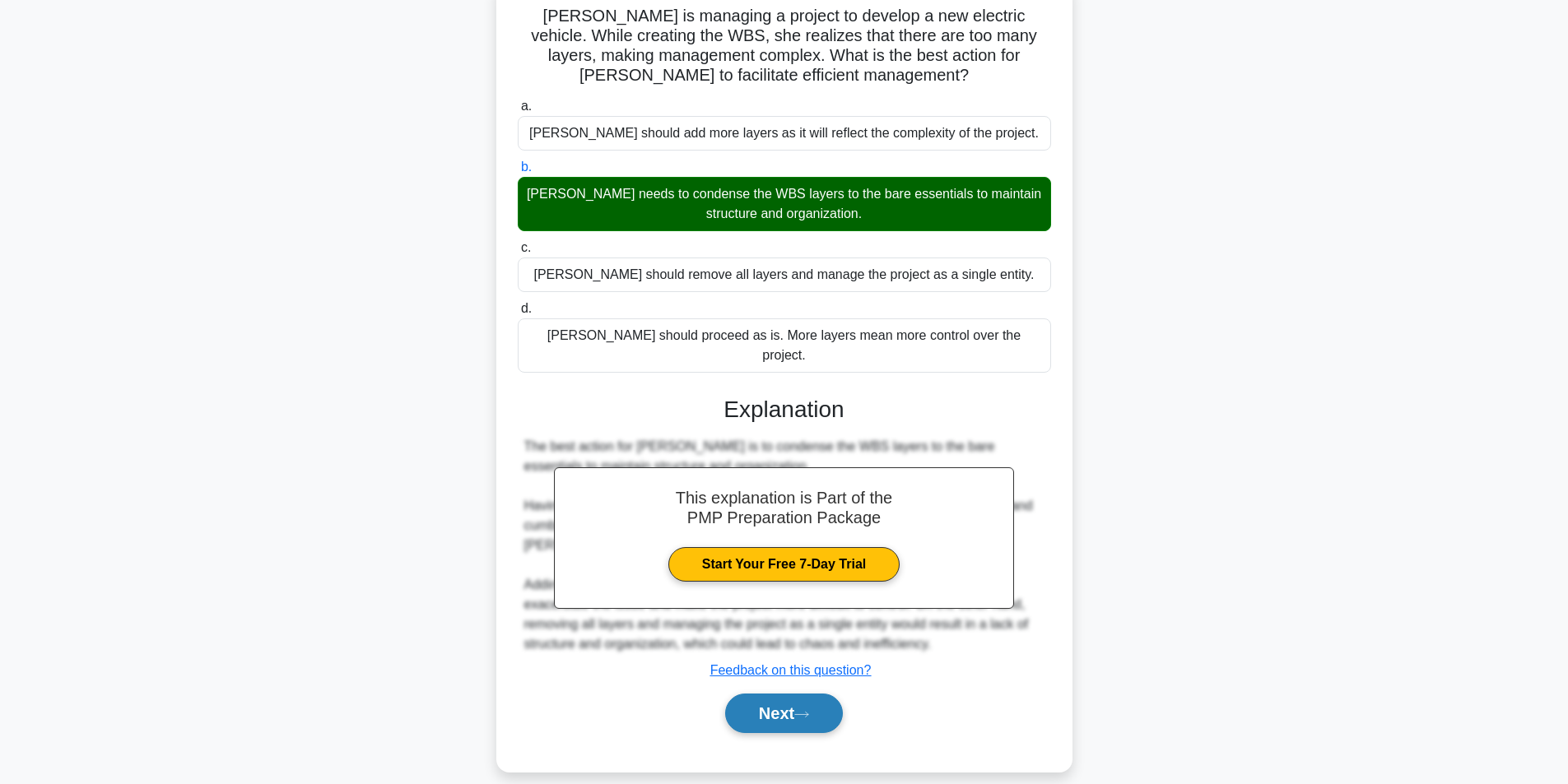
click at [819, 704] on button "Next" at bounding box center [783, 713] width 117 height 40
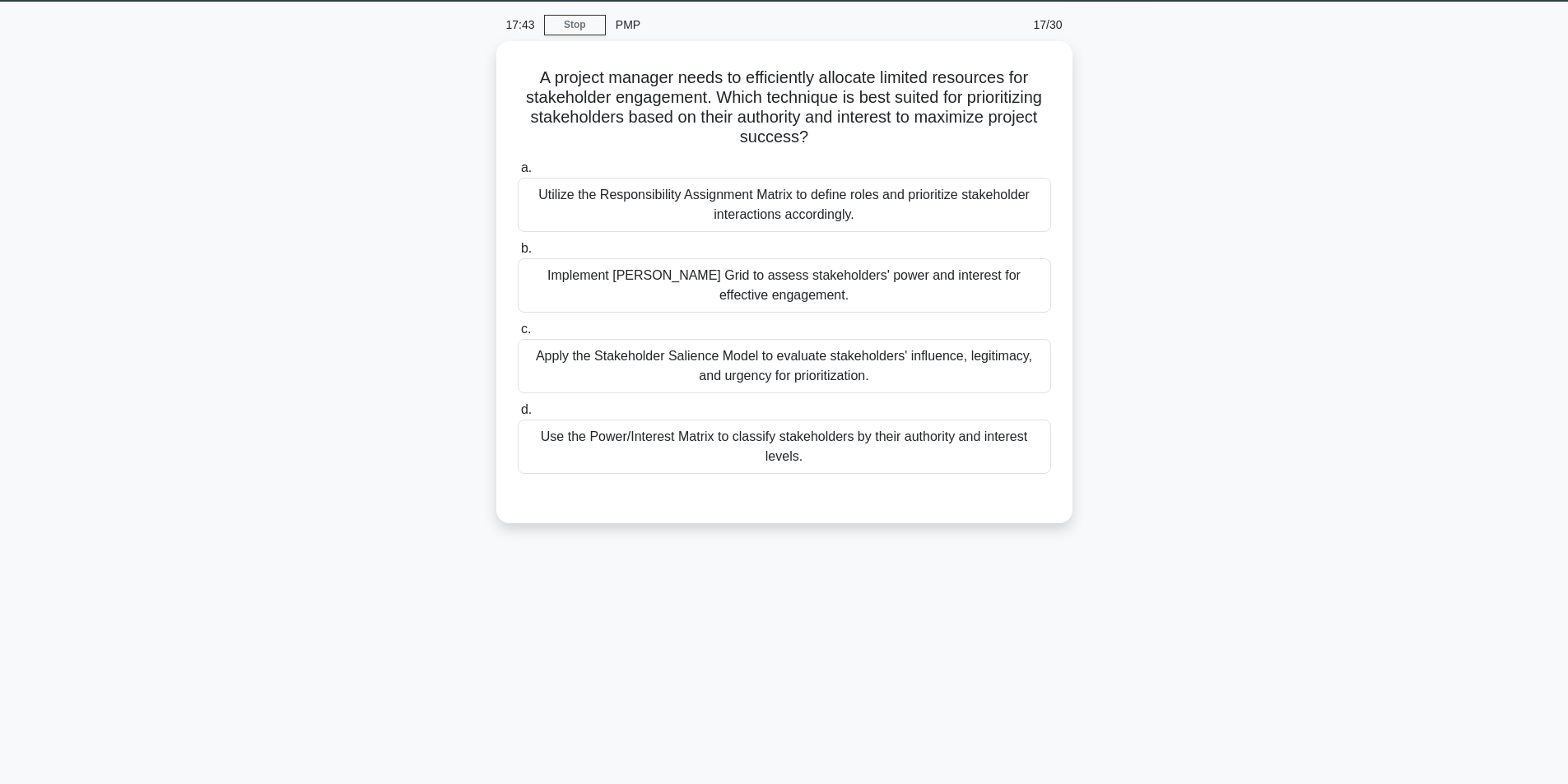
scroll to position [22, 0]
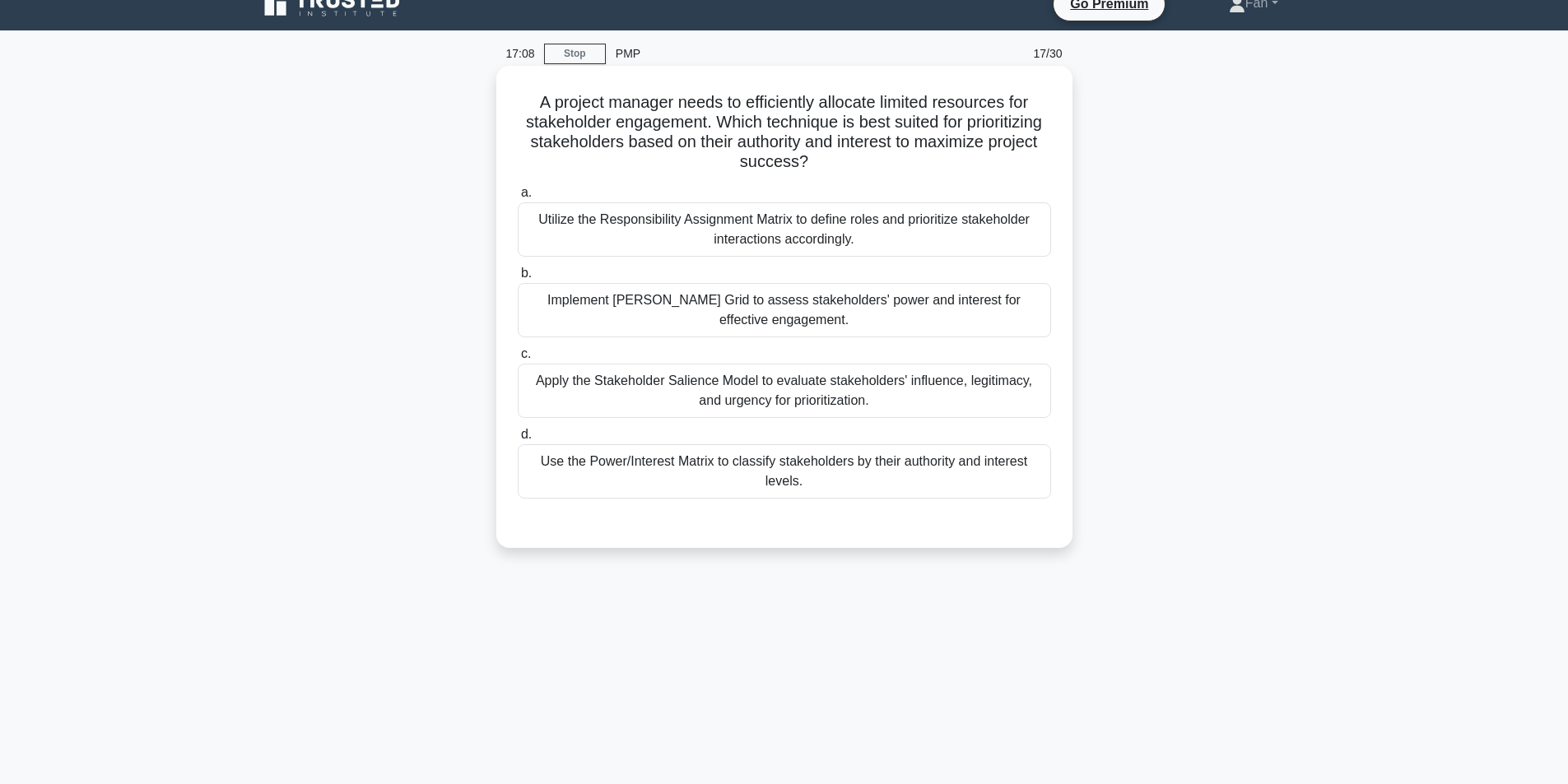
click at [948, 492] on div "Use the Power/Interest Matrix to classify stakeholders by their authority and i…" at bounding box center [784, 471] width 533 height 55
click at [517, 441] on input "d. Use the Power/Interest Matrix to classify stakeholders by their authority an…" at bounding box center [517, 435] width 0 height 11
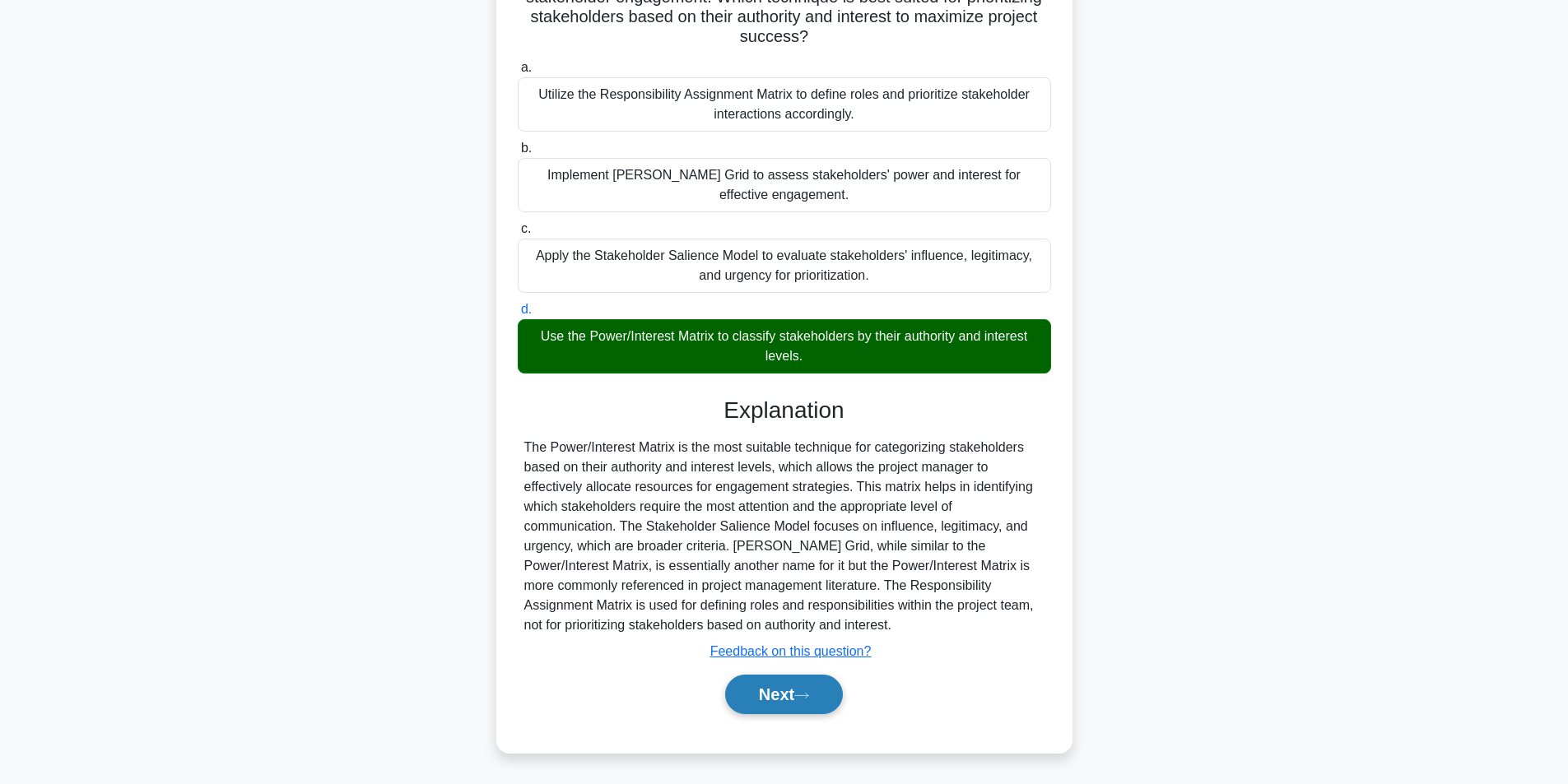
click at [804, 700] on icon at bounding box center [802, 696] width 15 height 9
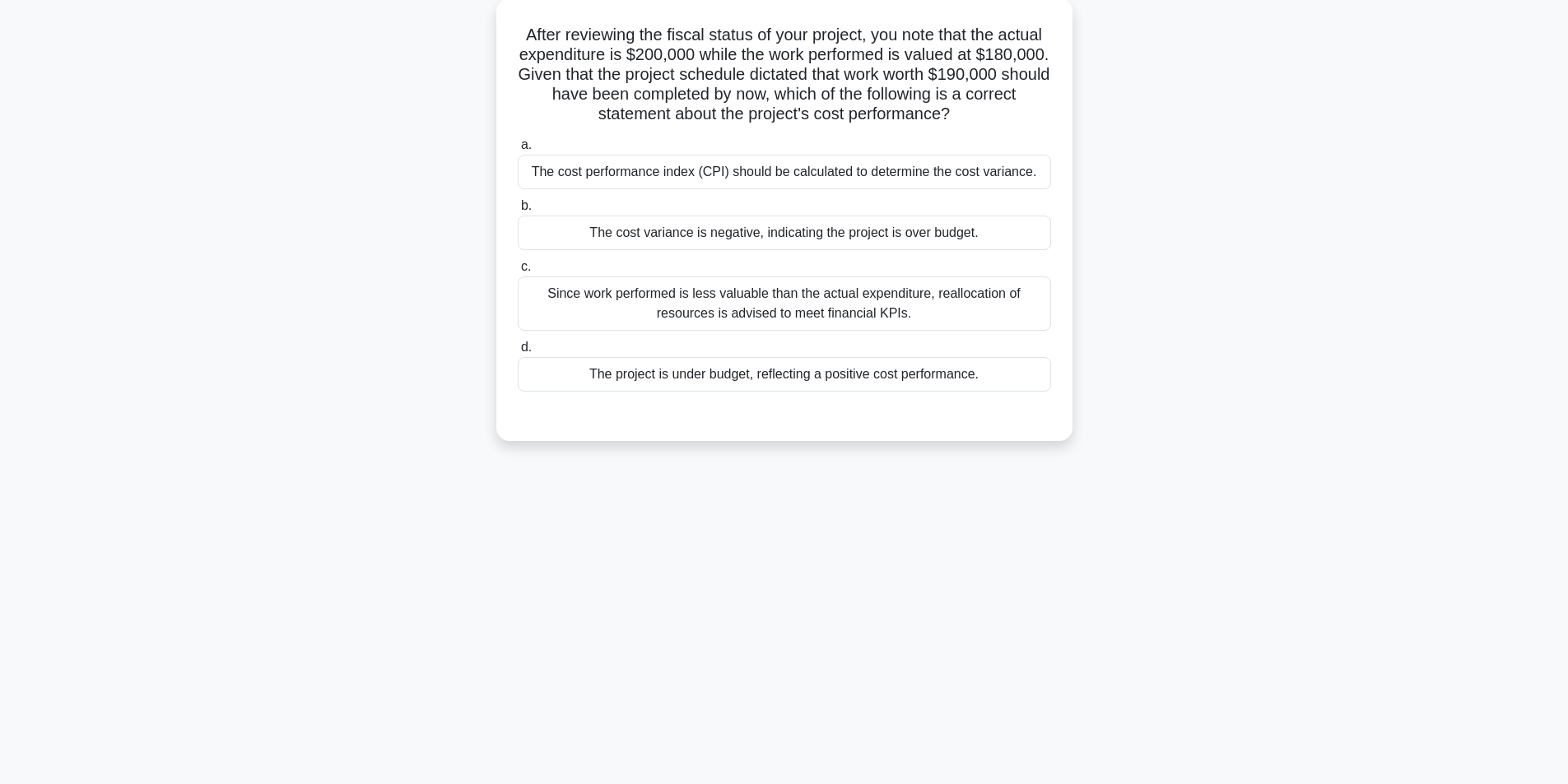
scroll to position [0, 0]
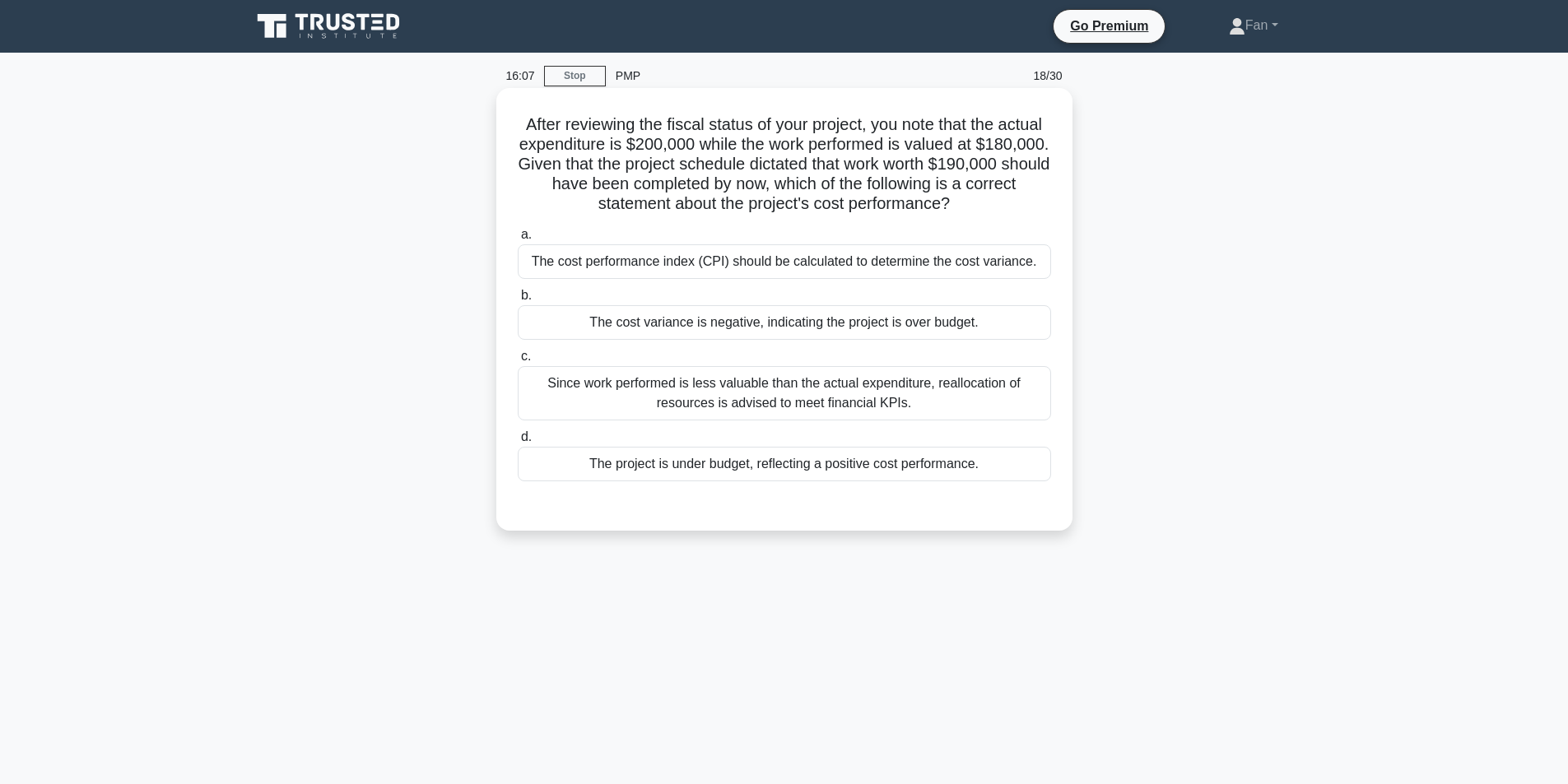
click at [912, 411] on div "Since work performed is less valuable than the actual expenditure, reallocation…" at bounding box center [784, 394] width 533 height 55
click at [517, 362] on input "c. Since work performed is less valuable than the actual expenditure, reallocat…" at bounding box center [517, 357] width 0 height 11
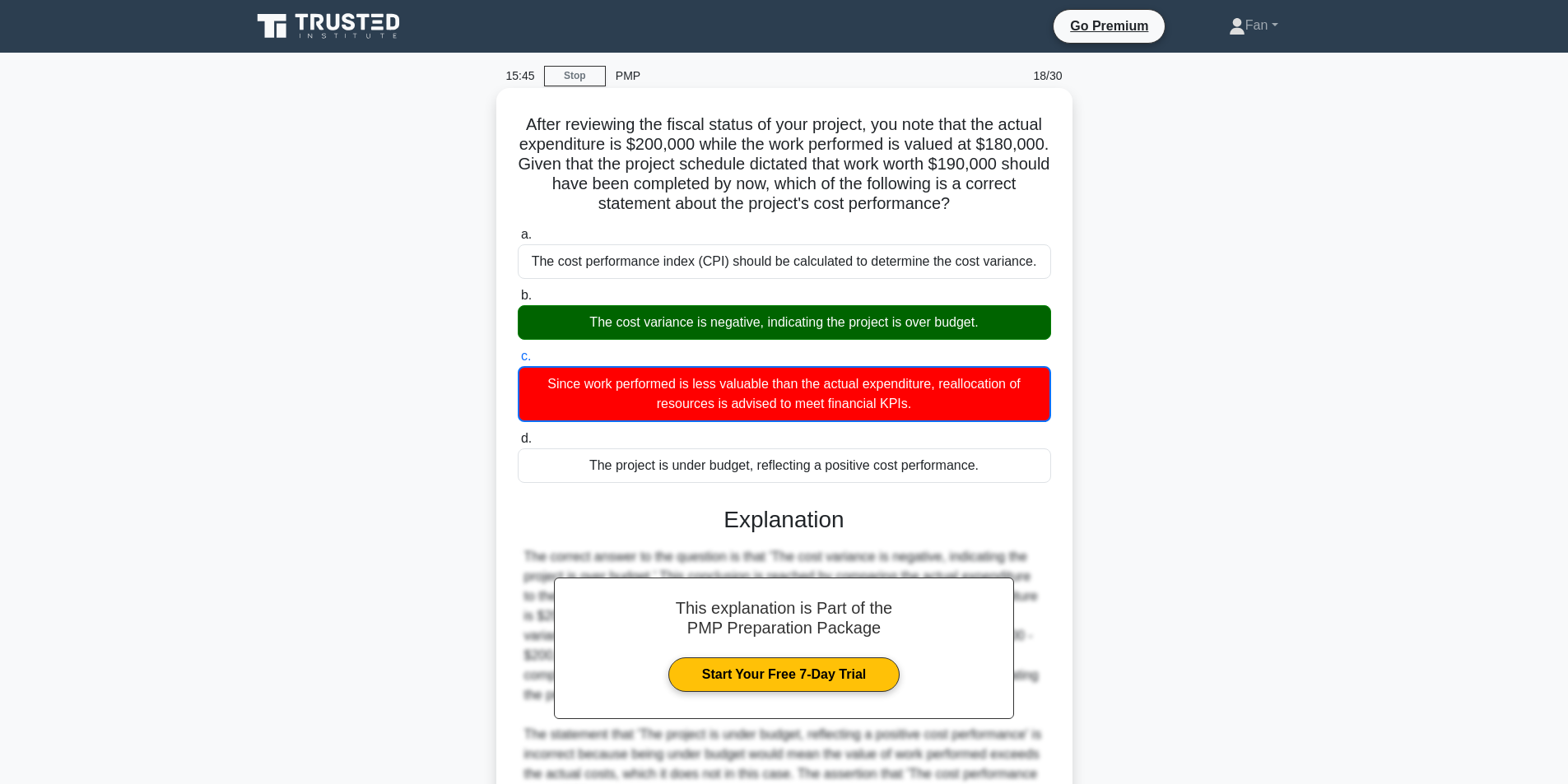
drag, startPoint x: 999, startPoint y: 473, endPoint x: 530, endPoint y: 124, distance: 584.6
click at [530, 124] on div "After reviewing the fiscal status of your project, you note that the actual exp…" at bounding box center [785, 554] width 563 height 919
copy div "After reviewing the fiscal status of your project, you note that the actual exp…"
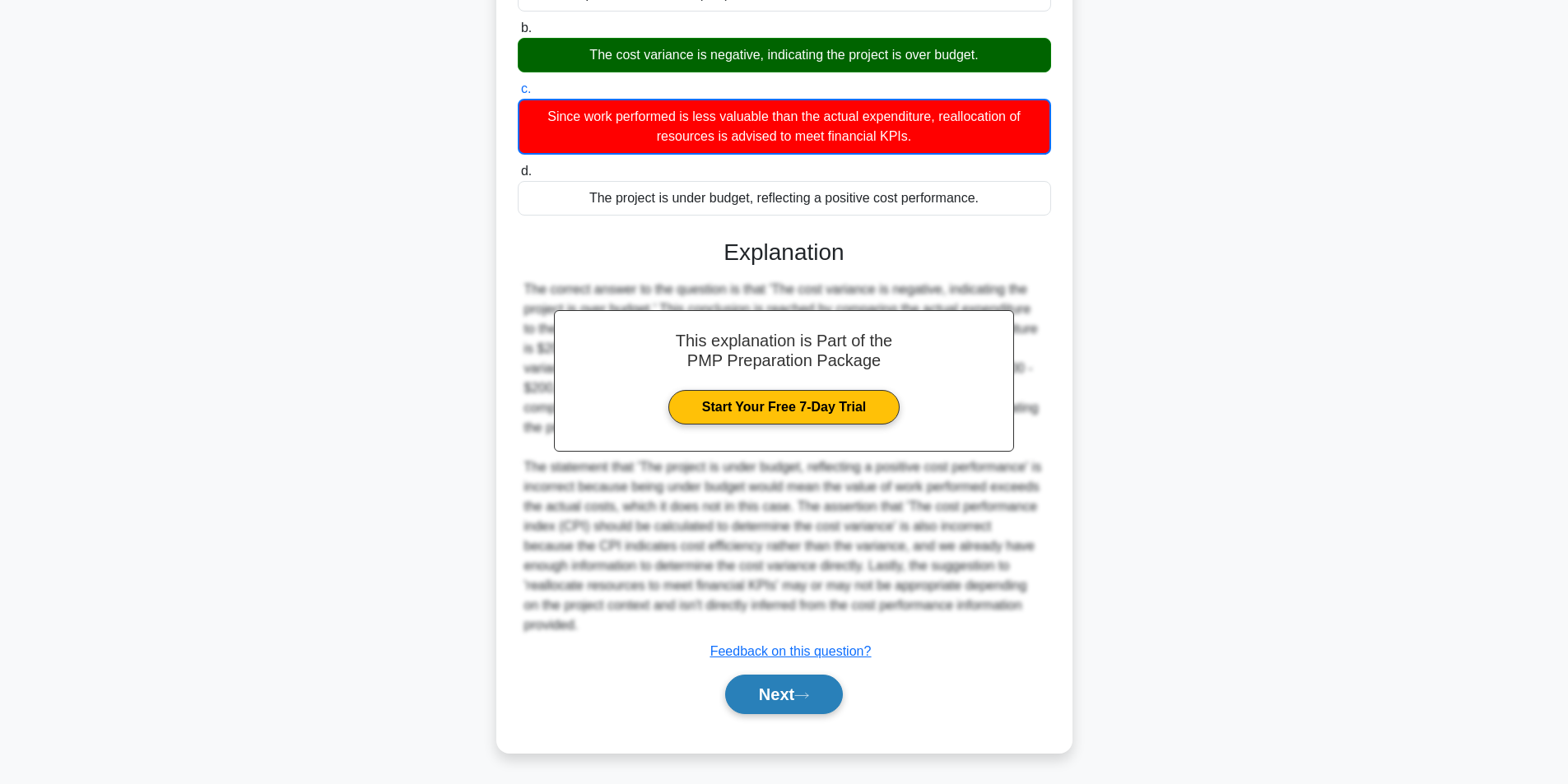
click at [788, 680] on button "Next" at bounding box center [783, 694] width 117 height 40
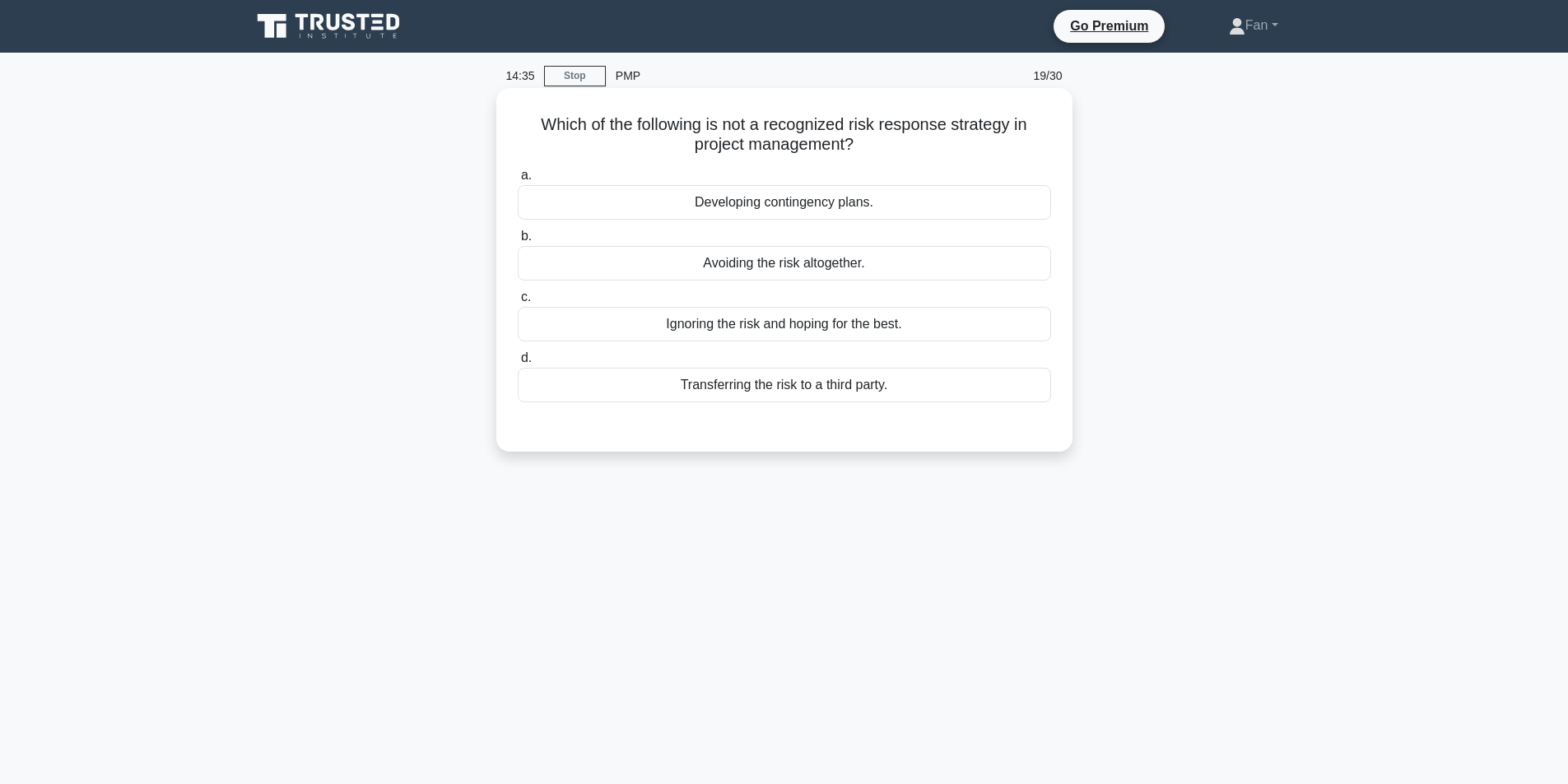
click at [908, 345] on div "a. Developing contingency plans. b. Avoiding the risk altogether. c. d." at bounding box center [784, 284] width 553 height 244
click at [917, 335] on div "Ignoring the risk and hoping for the best." at bounding box center [784, 324] width 533 height 34
click at [517, 303] on input "c. Ignoring the risk and hoping for the best." at bounding box center [517, 298] width 0 height 11
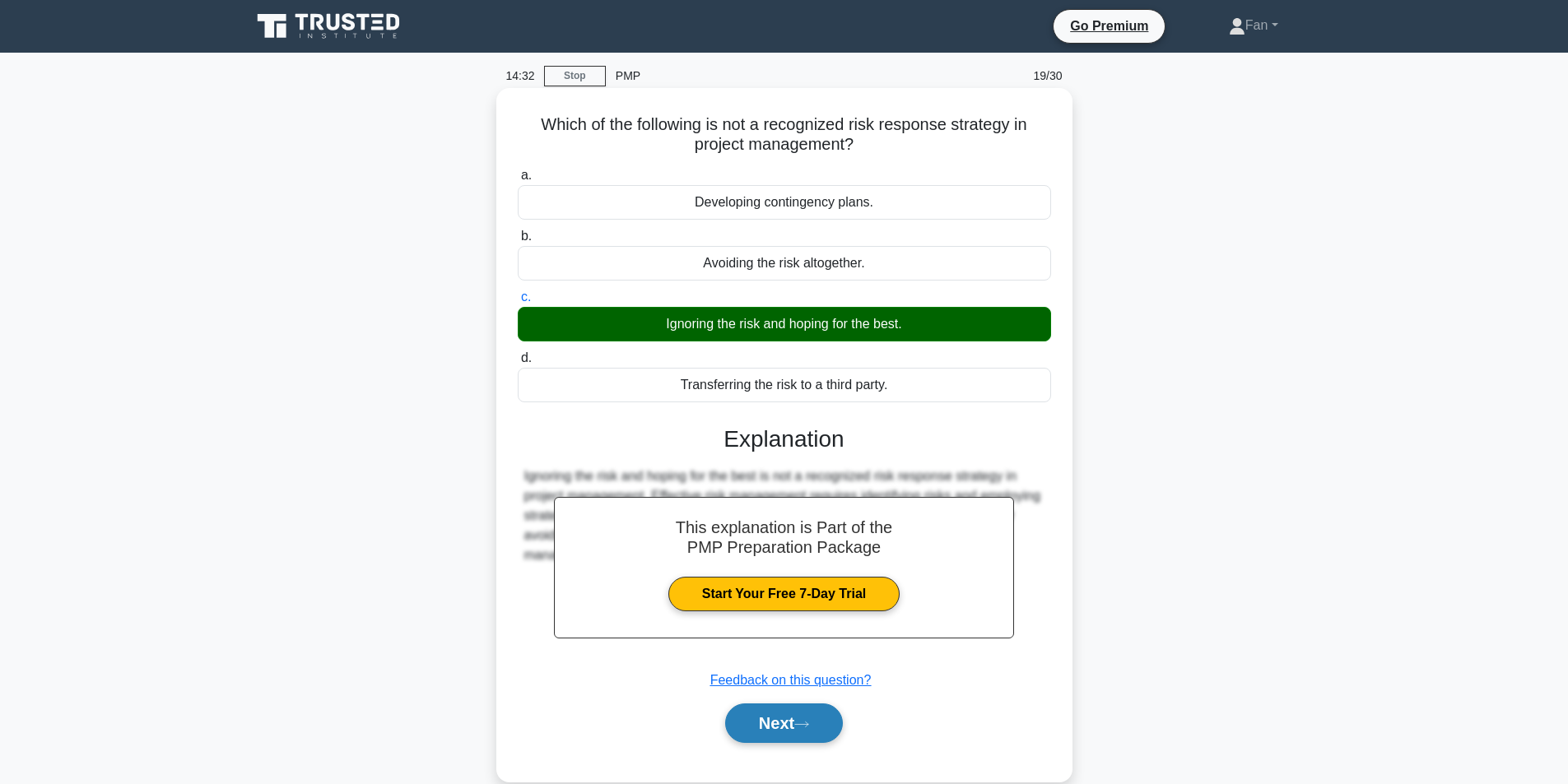
click at [809, 725] on icon at bounding box center [802, 725] width 15 height 9
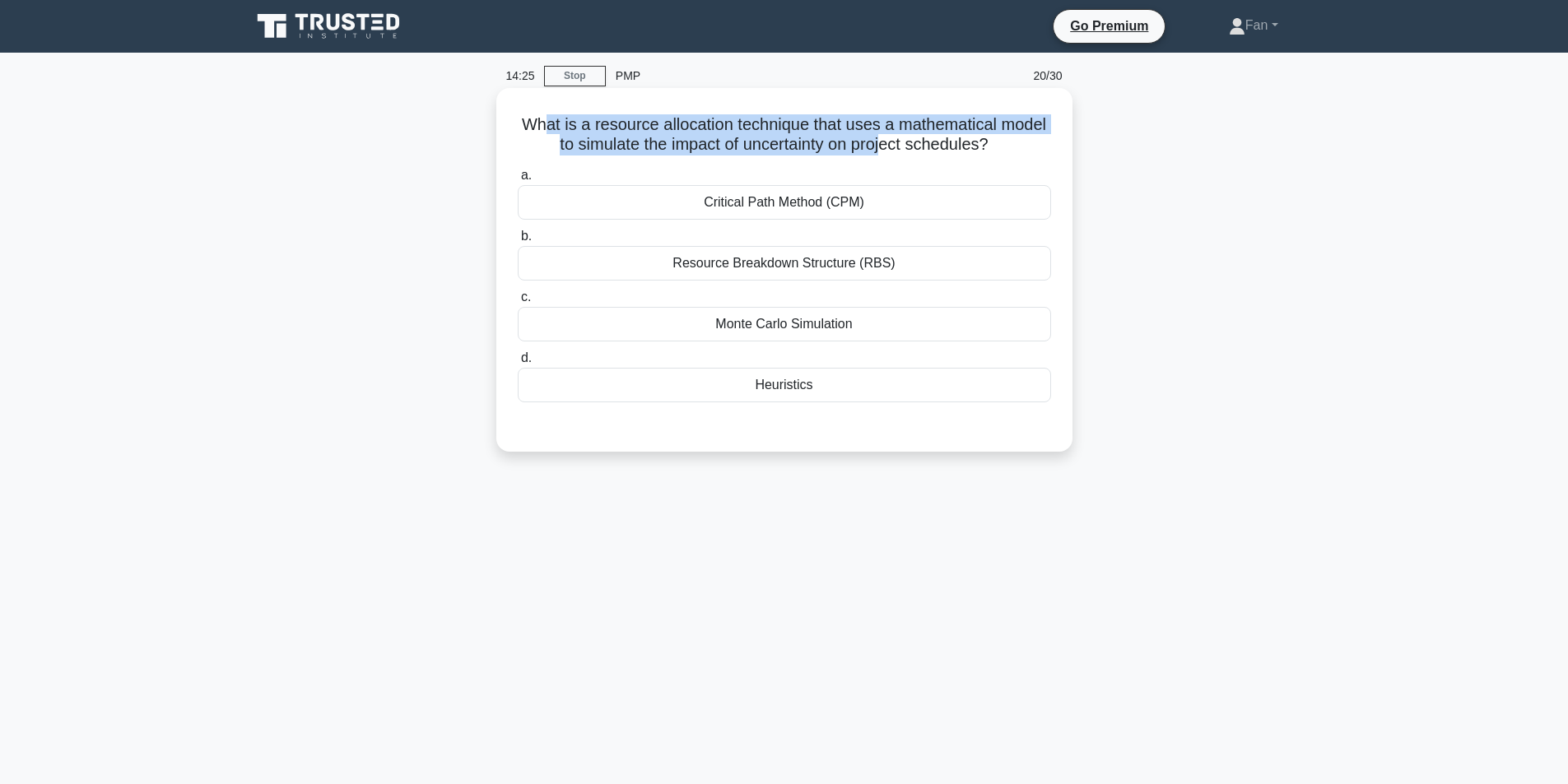
drag, startPoint x: 548, startPoint y: 126, endPoint x: 890, endPoint y: 155, distance: 343.2
click at [890, 155] on h5 "What is a resource allocation technique that uses a mathematical model to simul…" at bounding box center [785, 135] width 537 height 41
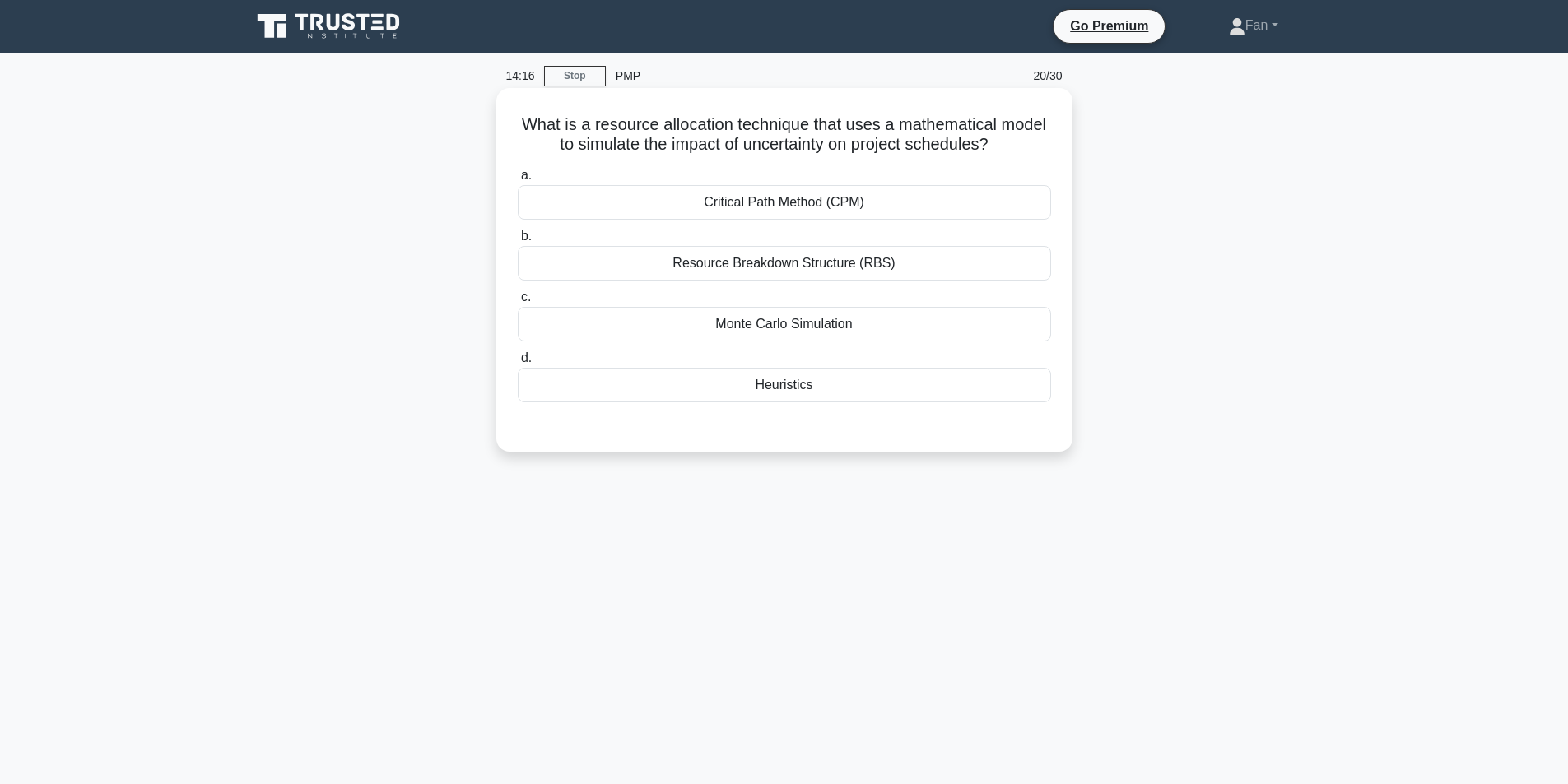
click at [795, 334] on div "Monte Carlo Simulation" at bounding box center [784, 324] width 533 height 34
click at [517, 303] on input "c. Monte Carlo Simulation" at bounding box center [517, 298] width 0 height 11
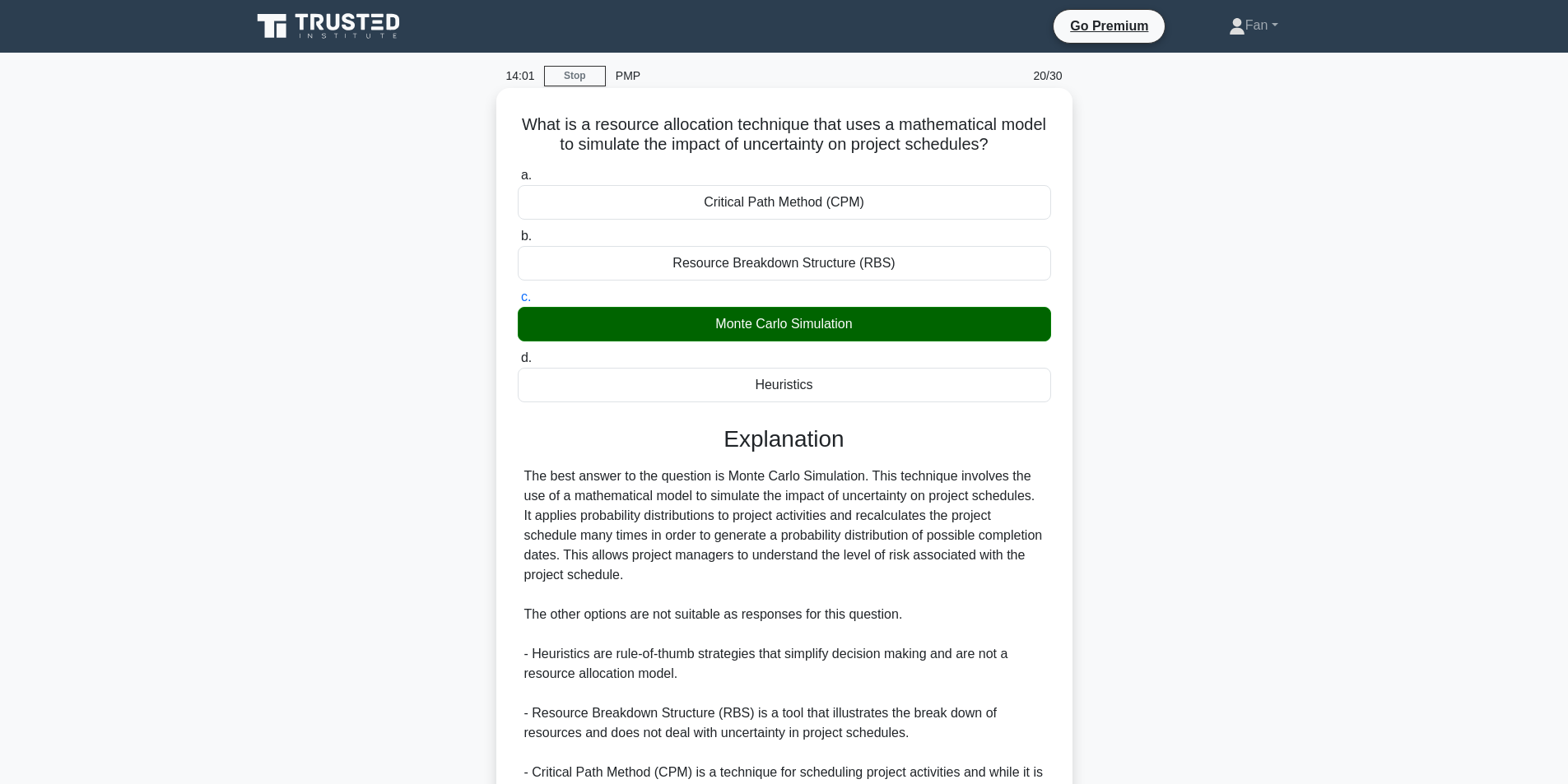
scroll to position [188, 0]
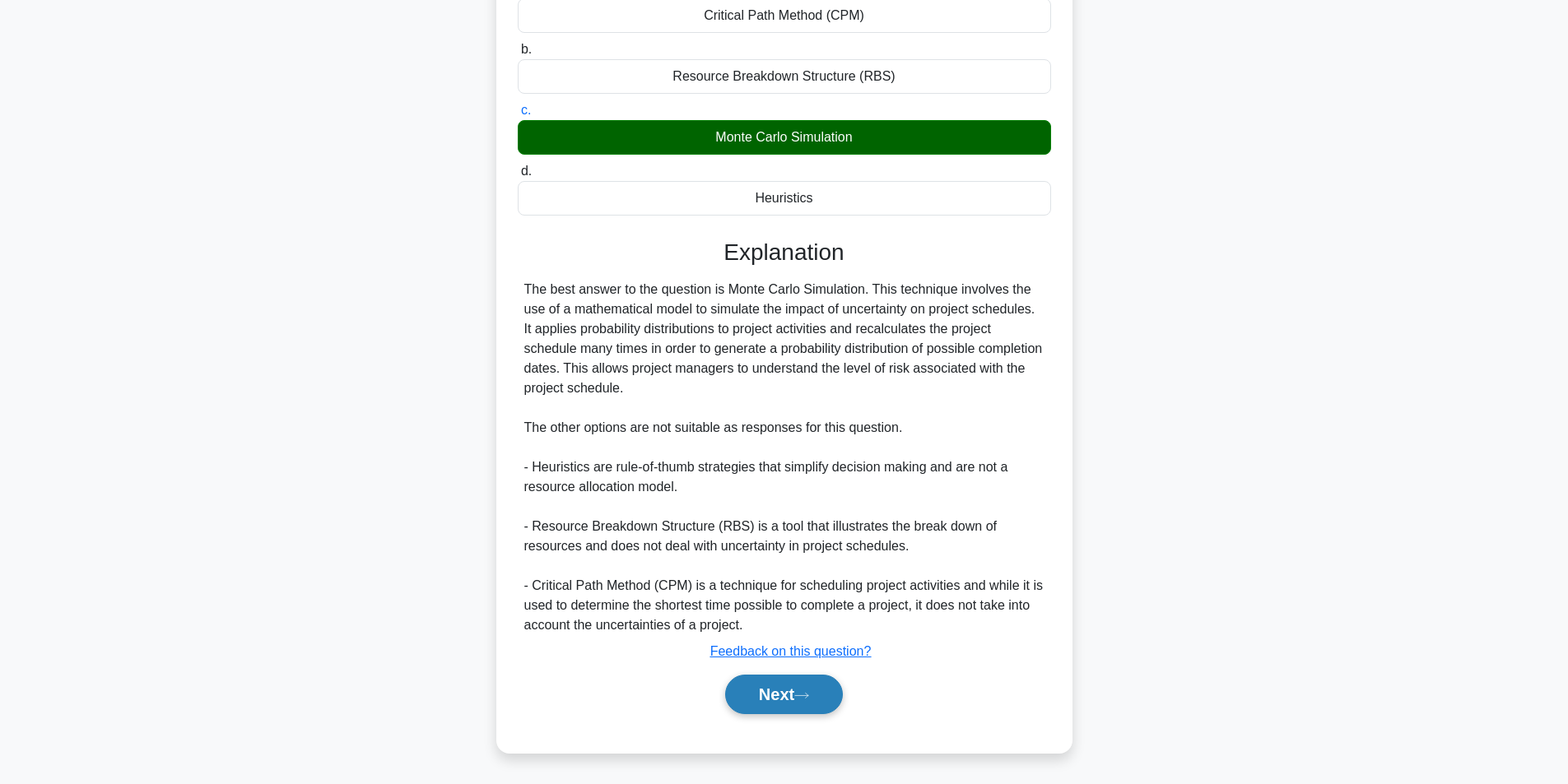
click at [768, 690] on button "Next" at bounding box center [783, 694] width 117 height 40
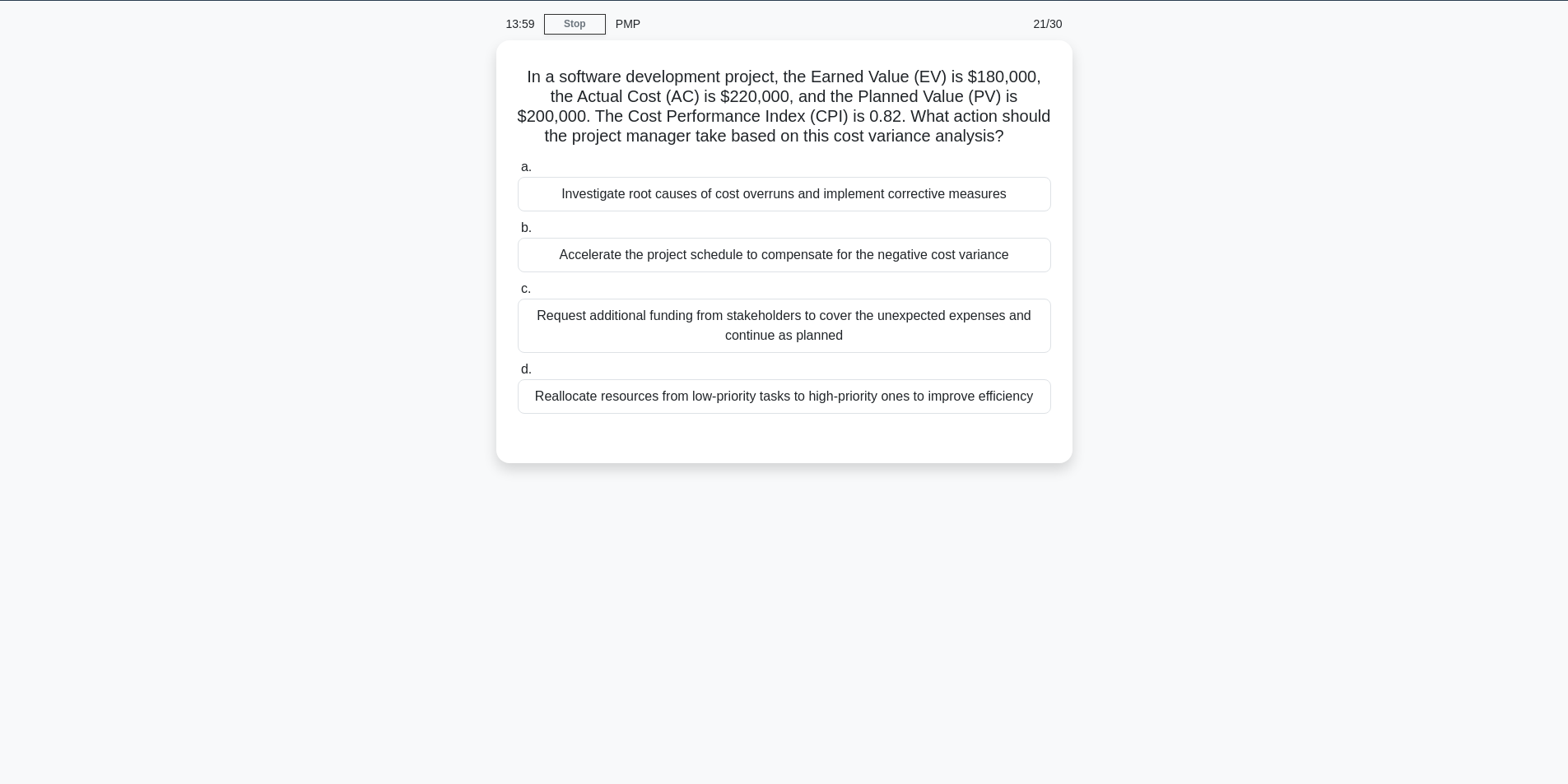
scroll to position [0, 0]
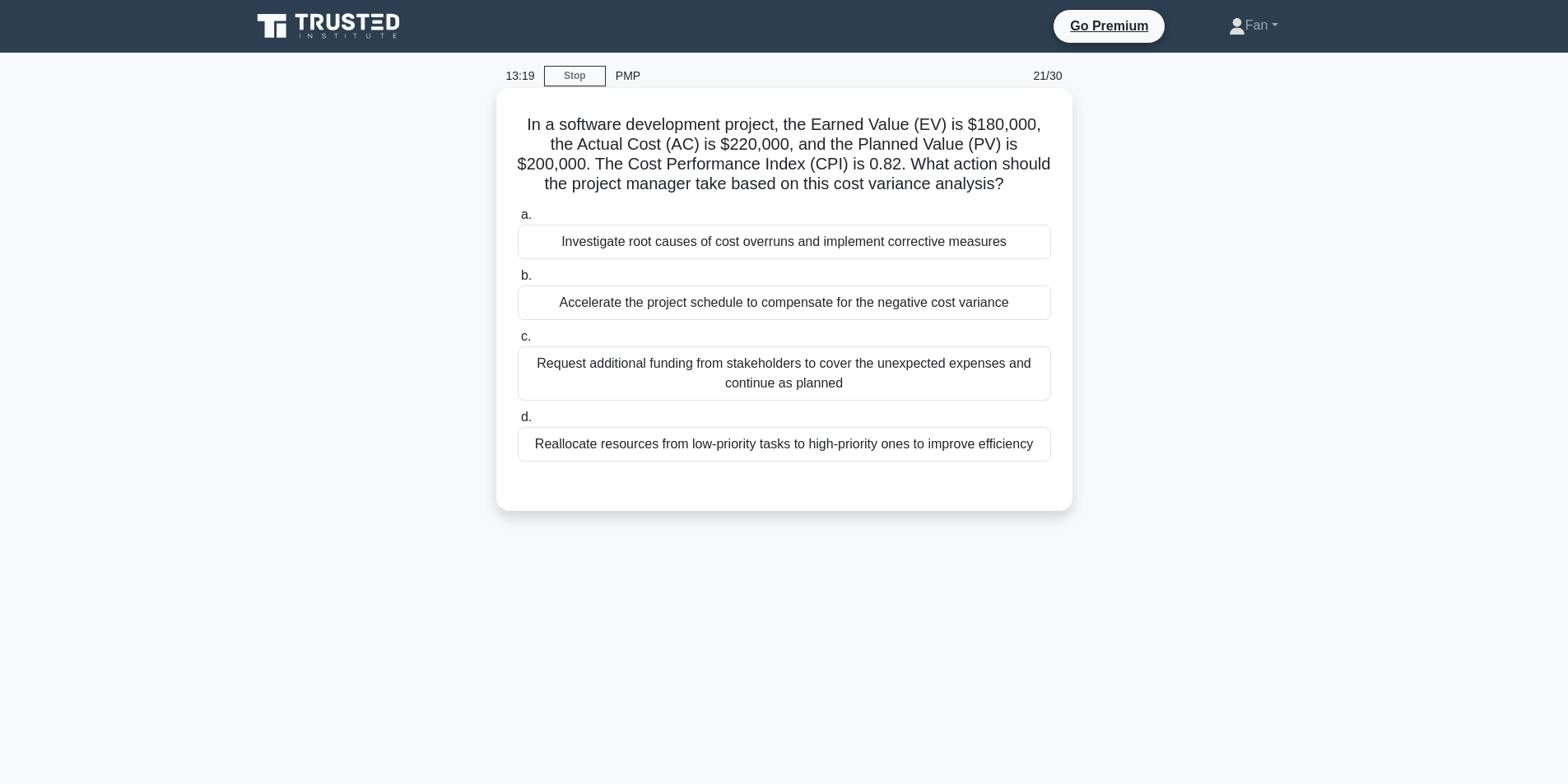
click at [869, 245] on div "Investigate root causes of cost overruns and implement corrective measures" at bounding box center [784, 242] width 533 height 34
click at [517, 221] on input "a. Investigate root causes of cost overruns and implement corrective measures" at bounding box center [517, 215] width 0 height 11
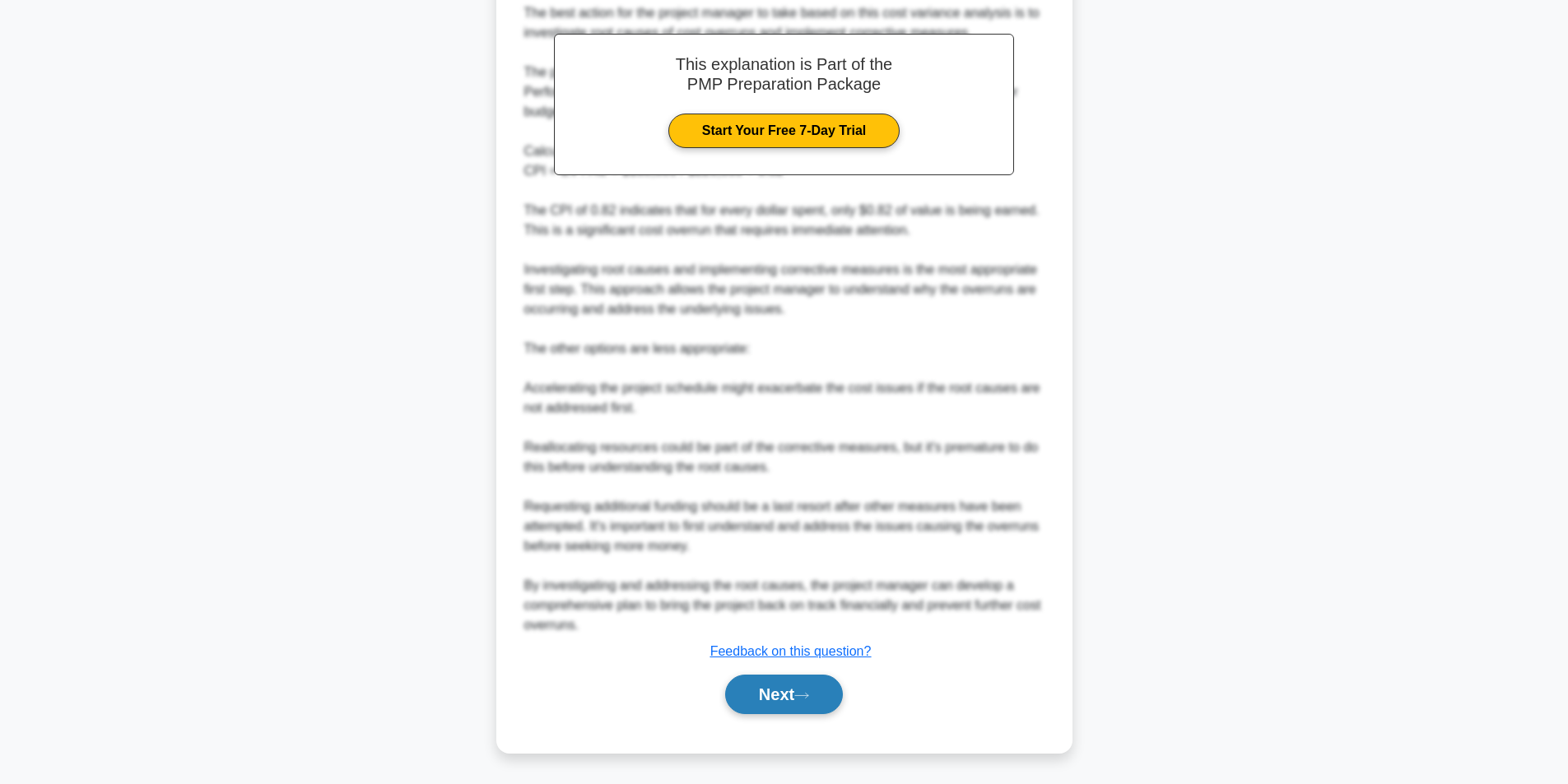
click at [793, 699] on button "Next" at bounding box center [783, 694] width 117 height 40
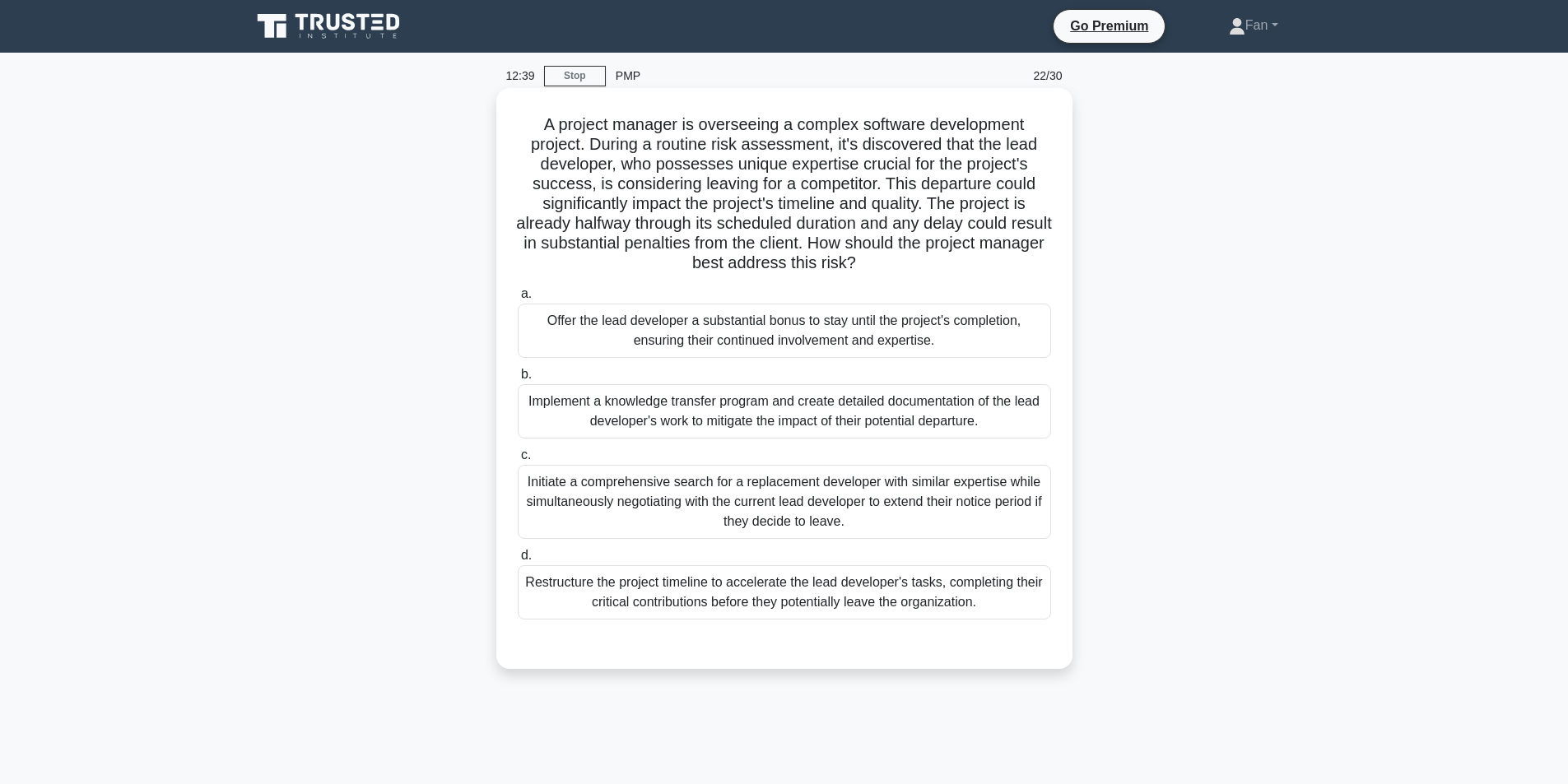
click at [772, 413] on div "Implement a knowledge transfer program and create detailed documentation of the…" at bounding box center [784, 411] width 533 height 55
click at [517, 381] on input "b. Implement a knowledge transfer program and create detailed documentation of …" at bounding box center [517, 375] width 0 height 11
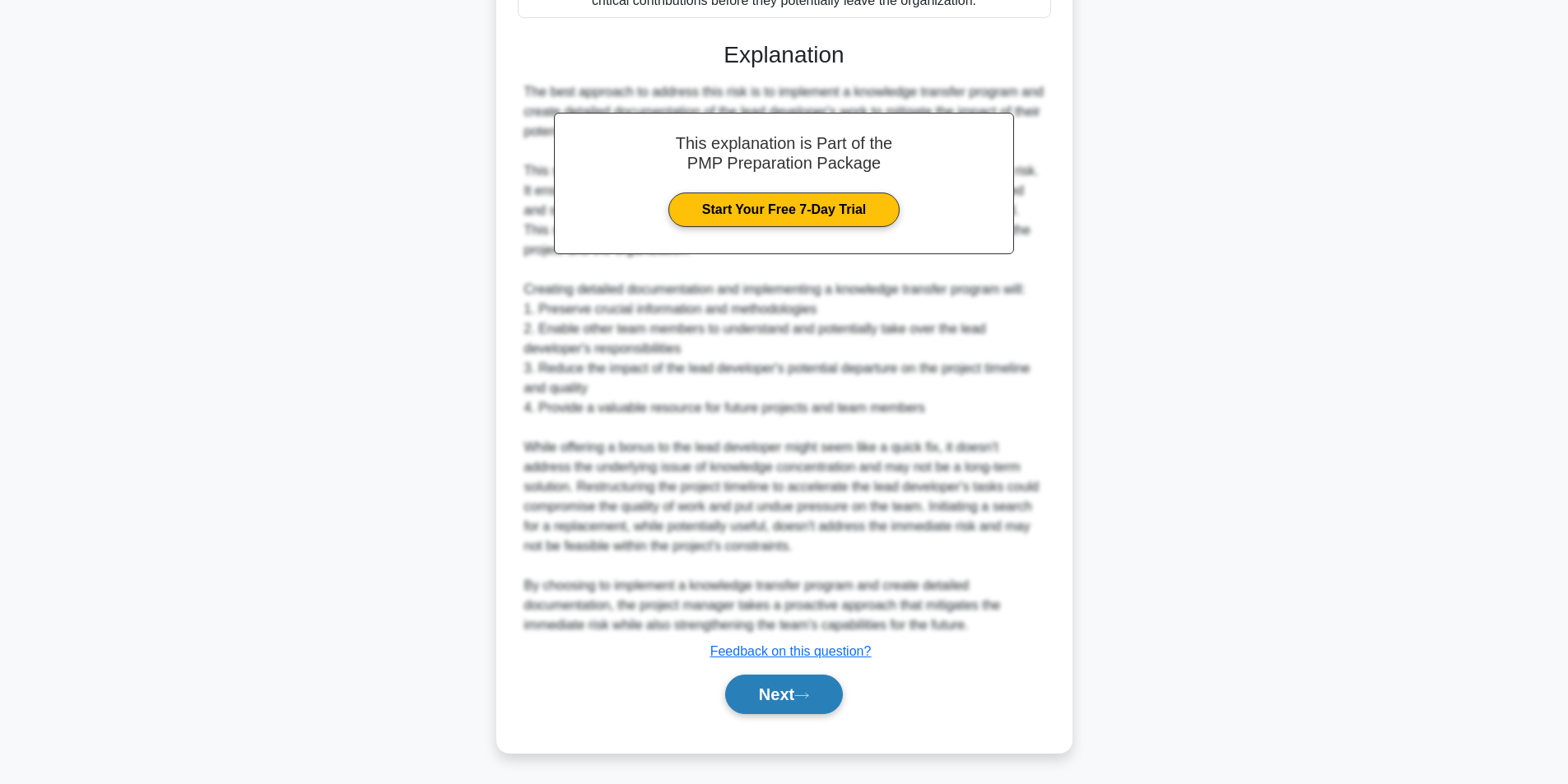
click at [789, 699] on button "Next" at bounding box center [783, 694] width 117 height 40
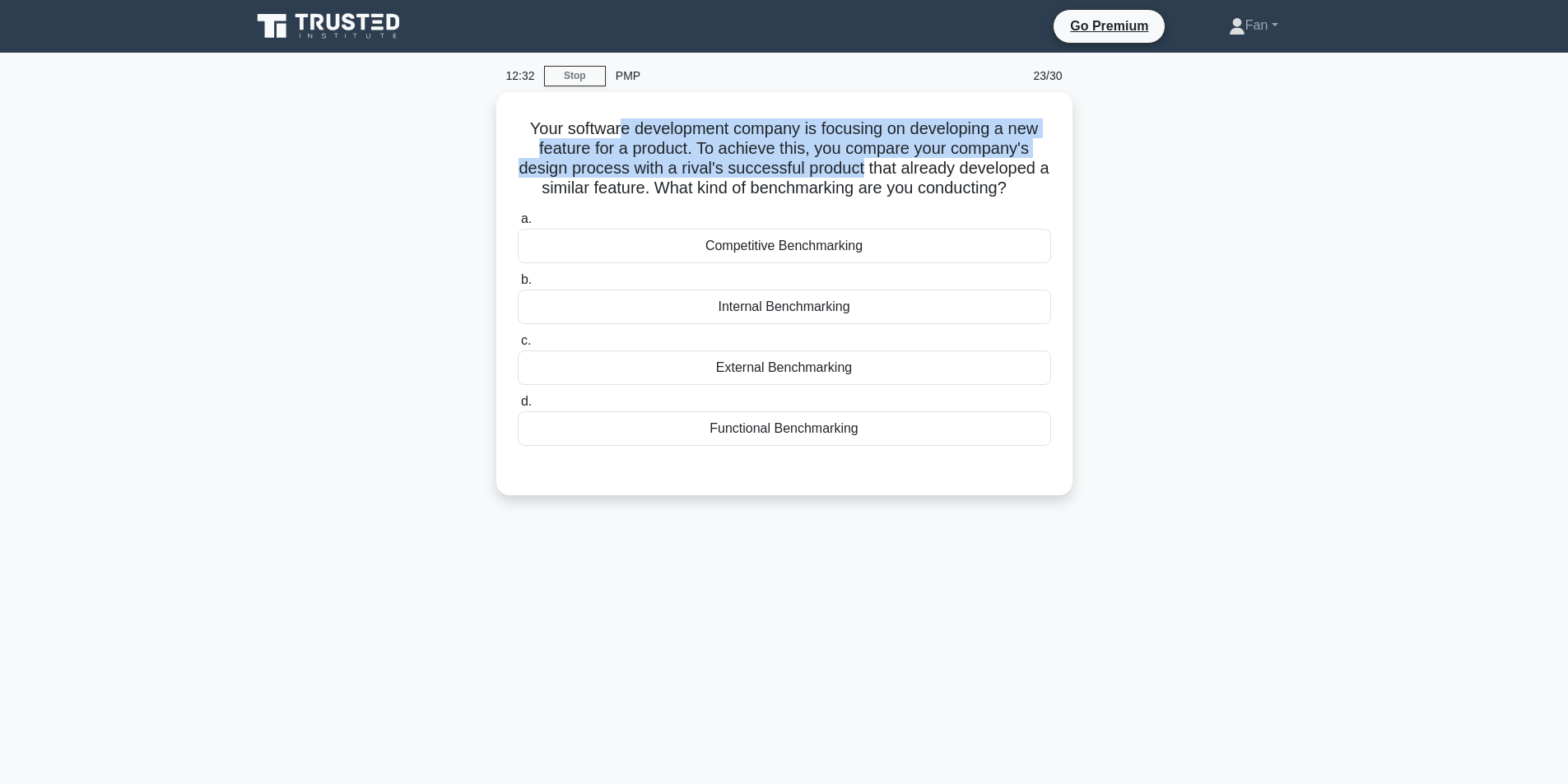
drag, startPoint x: 618, startPoint y: 127, endPoint x: 1074, endPoint y: 189, distance: 460.2
click at [930, 170] on h5 "Your software development company is focusing on developing a new feature for a…" at bounding box center [785, 158] width 537 height 80
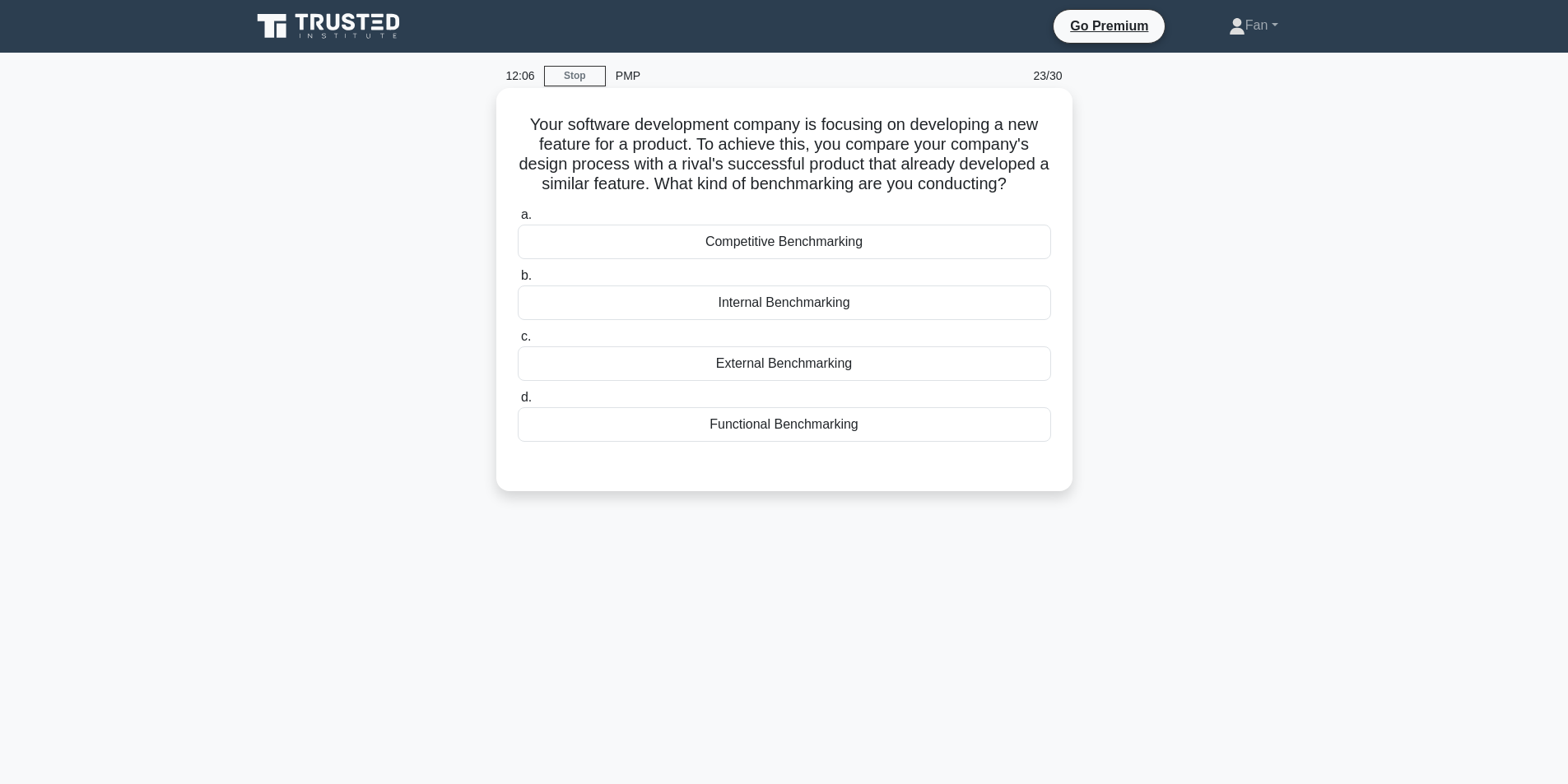
click at [846, 237] on div "Competitive Benchmarking" at bounding box center [784, 242] width 533 height 34
click at [517, 221] on input "a. Competitive Benchmarking" at bounding box center [517, 215] width 0 height 11
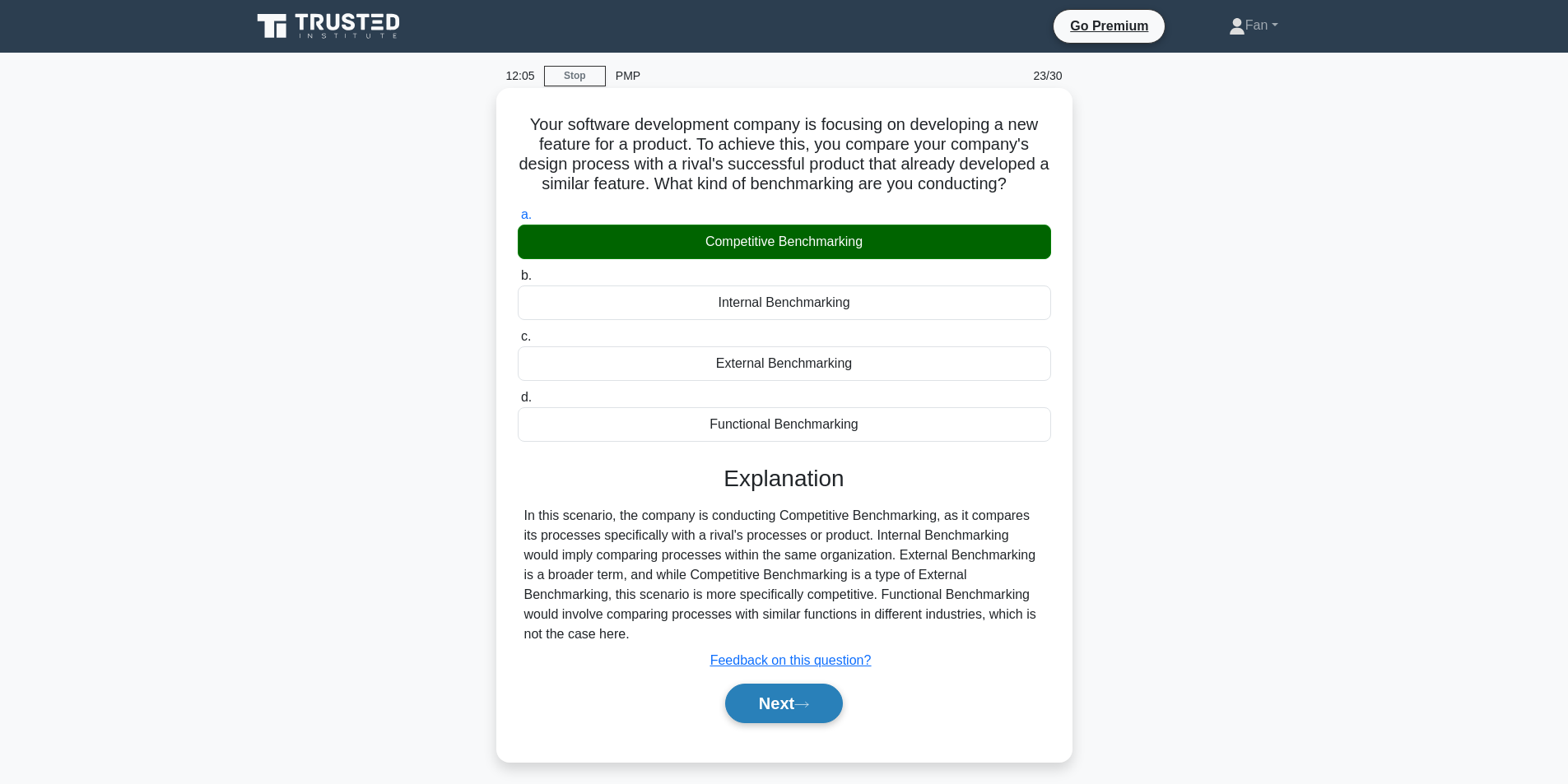
click at [801, 708] on icon at bounding box center [802, 705] width 15 height 9
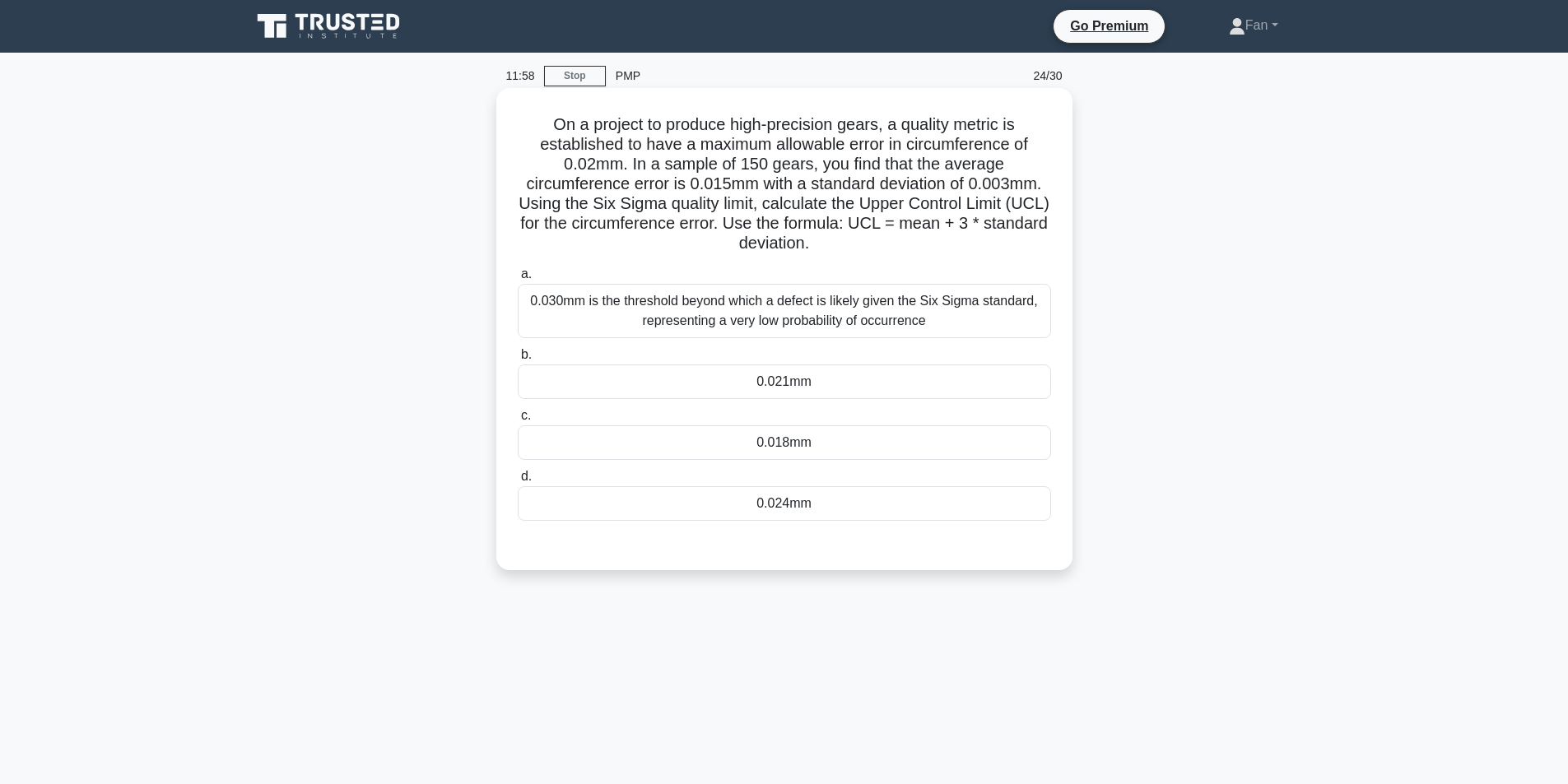
click at [808, 444] on div "0.018mm" at bounding box center [784, 442] width 533 height 34
click at [517, 421] on input "c. 0.018mm" at bounding box center [517, 416] width 0 height 11
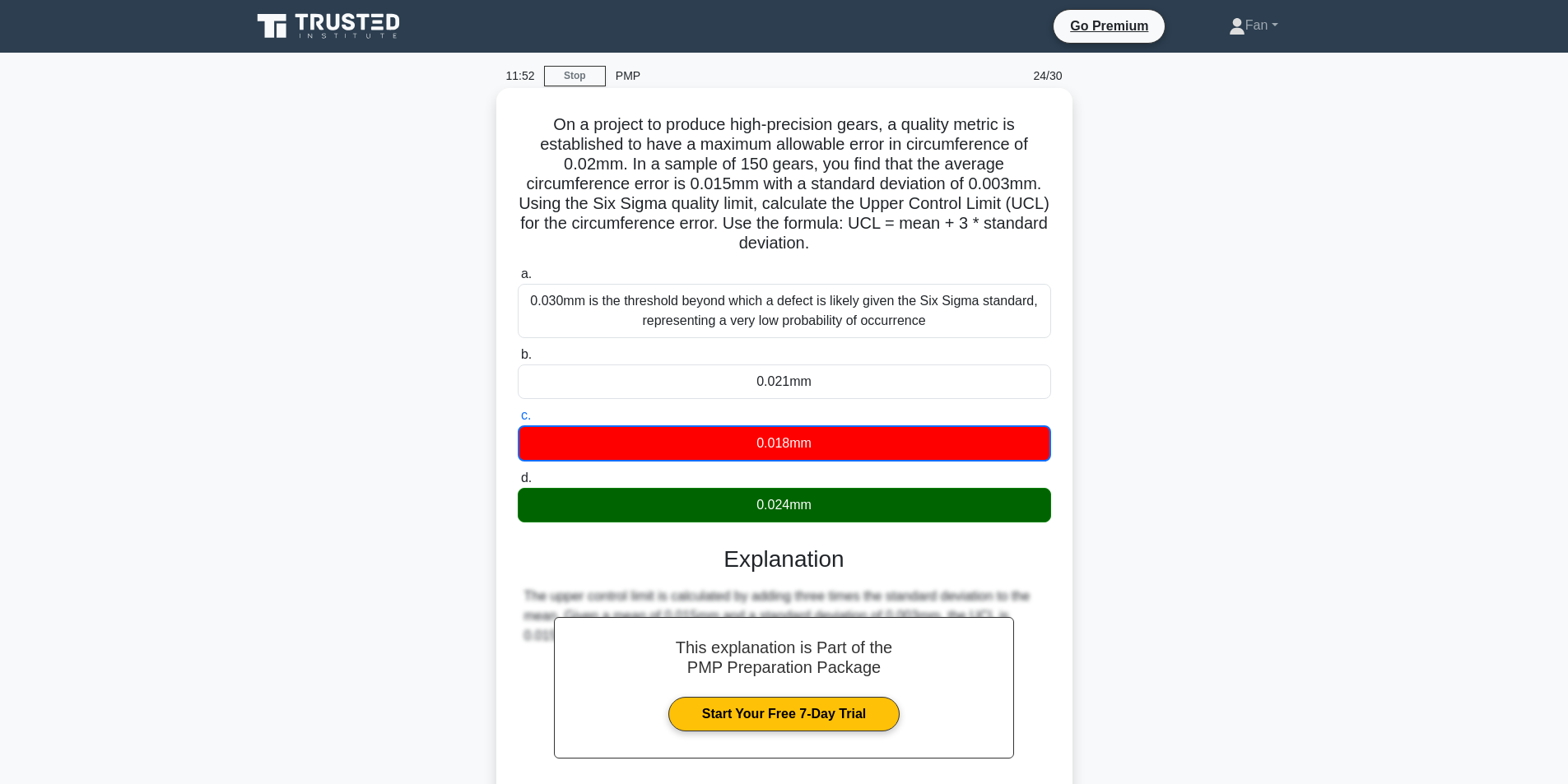
drag, startPoint x: 941, startPoint y: 323, endPoint x: 543, endPoint y: 124, distance: 445.0
click at [543, 124] on div "On a project to produce high-precision gears, a quality metric is established t…" at bounding box center [785, 494] width 563 height 801
copy div "On a project to produce high-precision gears, a quality metric is established t…"
